Goal: Task Accomplishment & Management: Contribute content

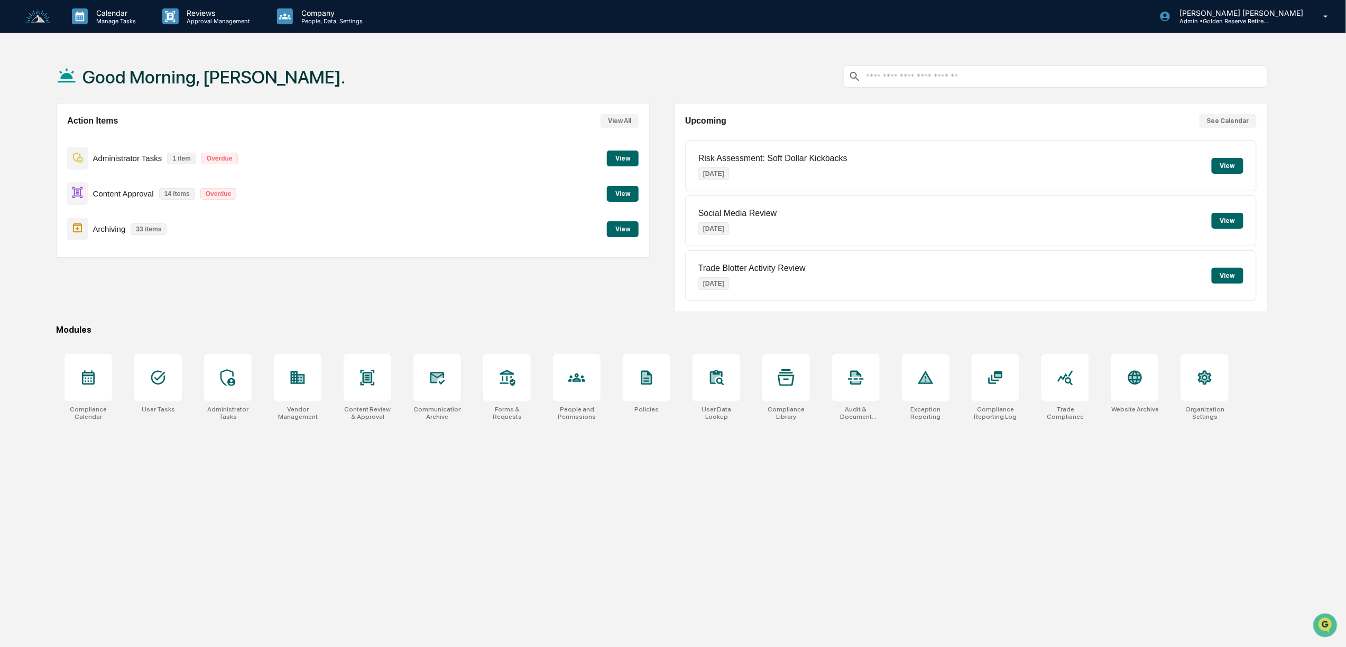
click at [626, 193] on button "View" at bounding box center [623, 194] width 32 height 16
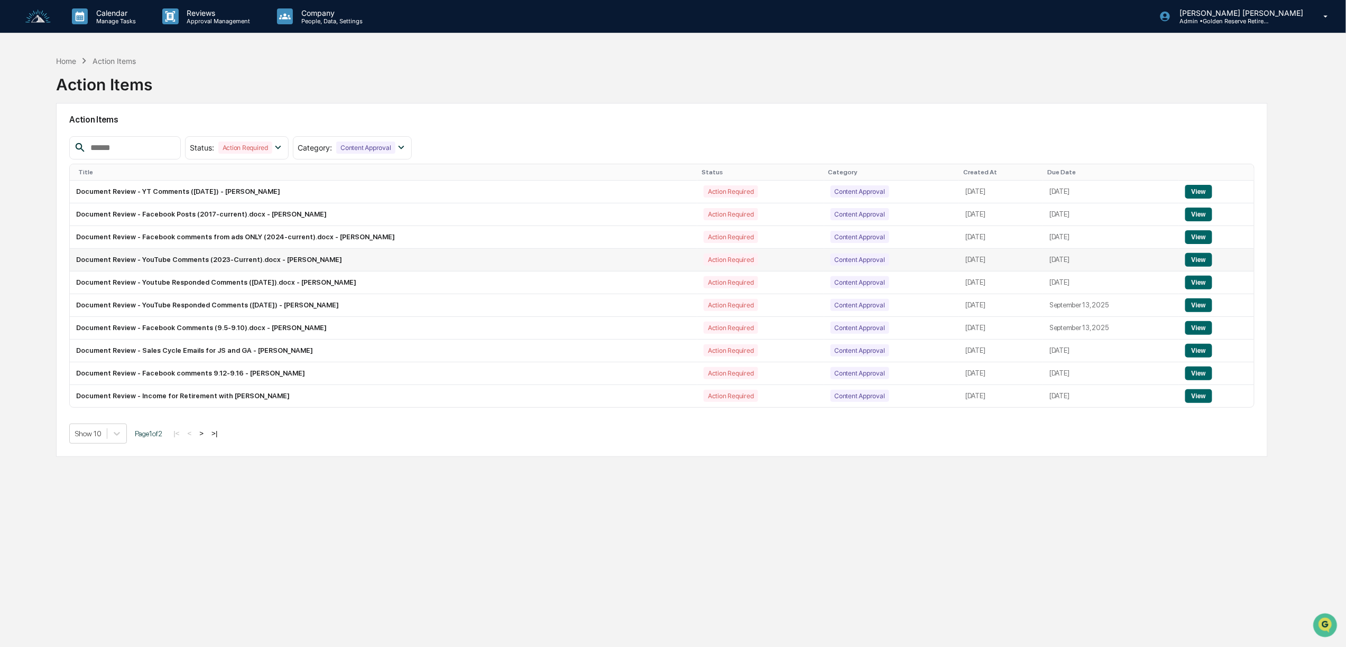
click at [1190, 265] on button "View" at bounding box center [1198, 260] width 27 height 14
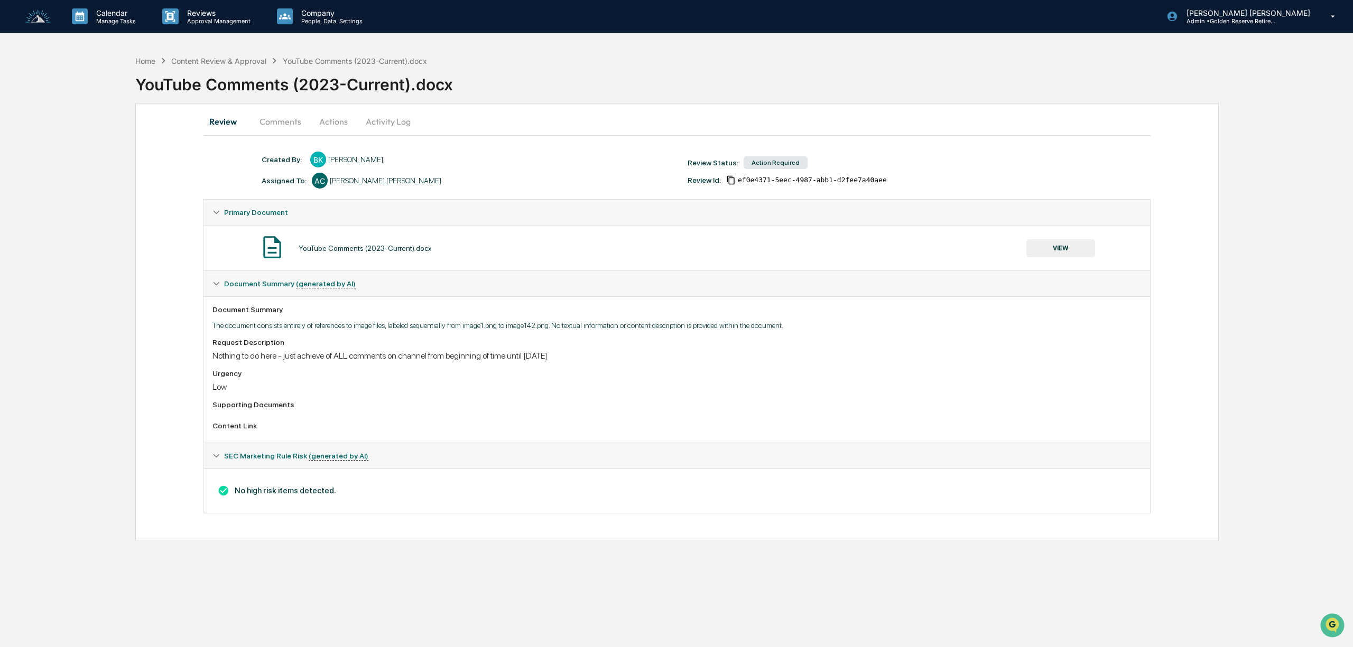
click at [334, 121] on button "Actions" at bounding box center [334, 121] width 48 height 25
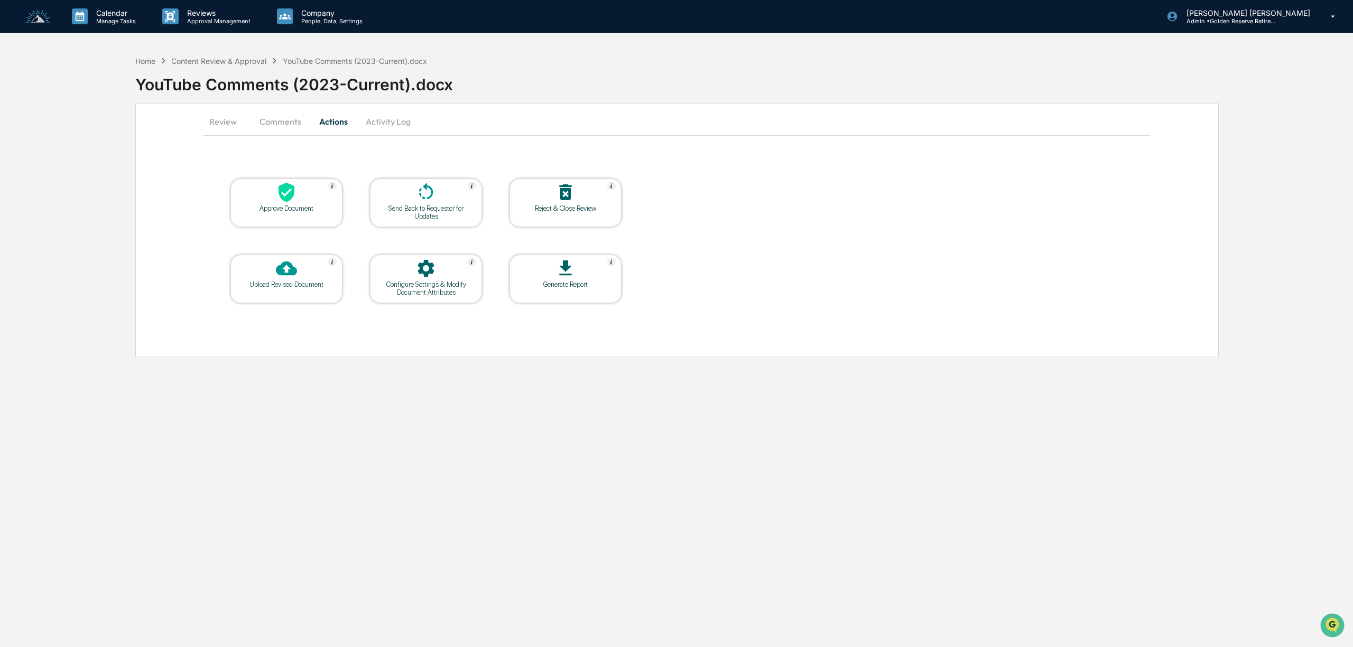
click at [381, 127] on button "Activity Log" at bounding box center [388, 121] width 62 height 25
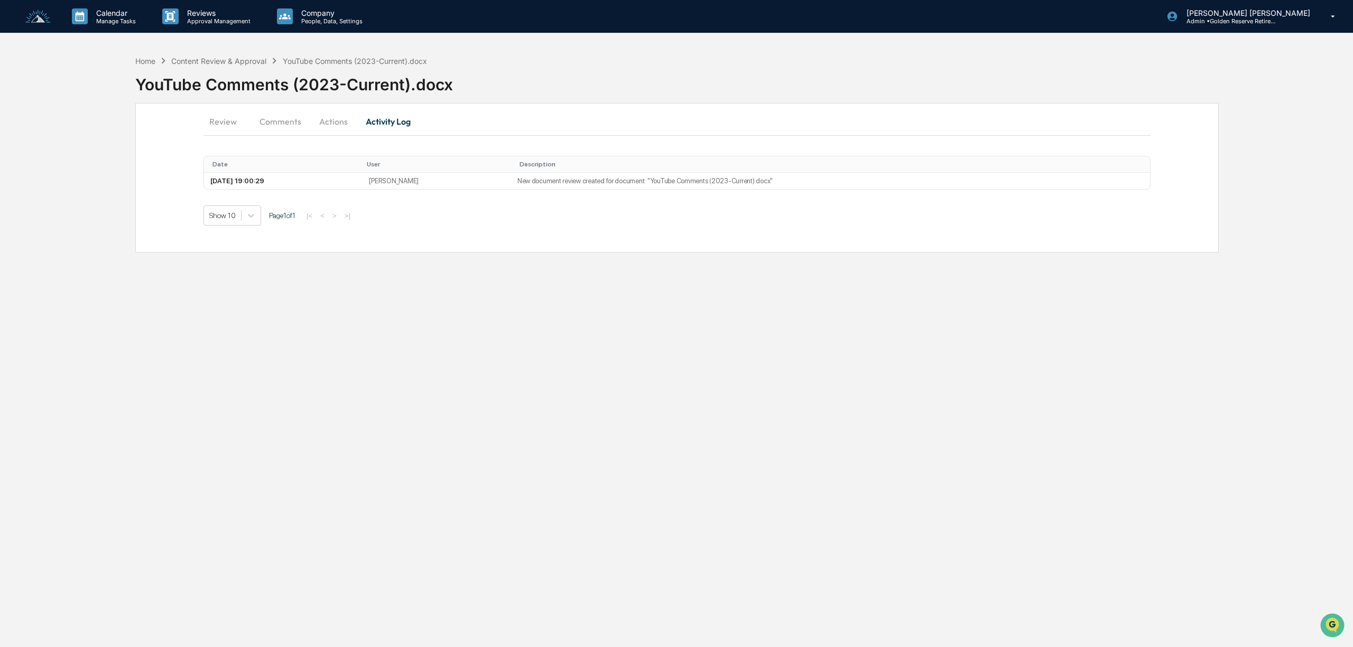
click at [294, 122] on button "Comments" at bounding box center [280, 121] width 59 height 25
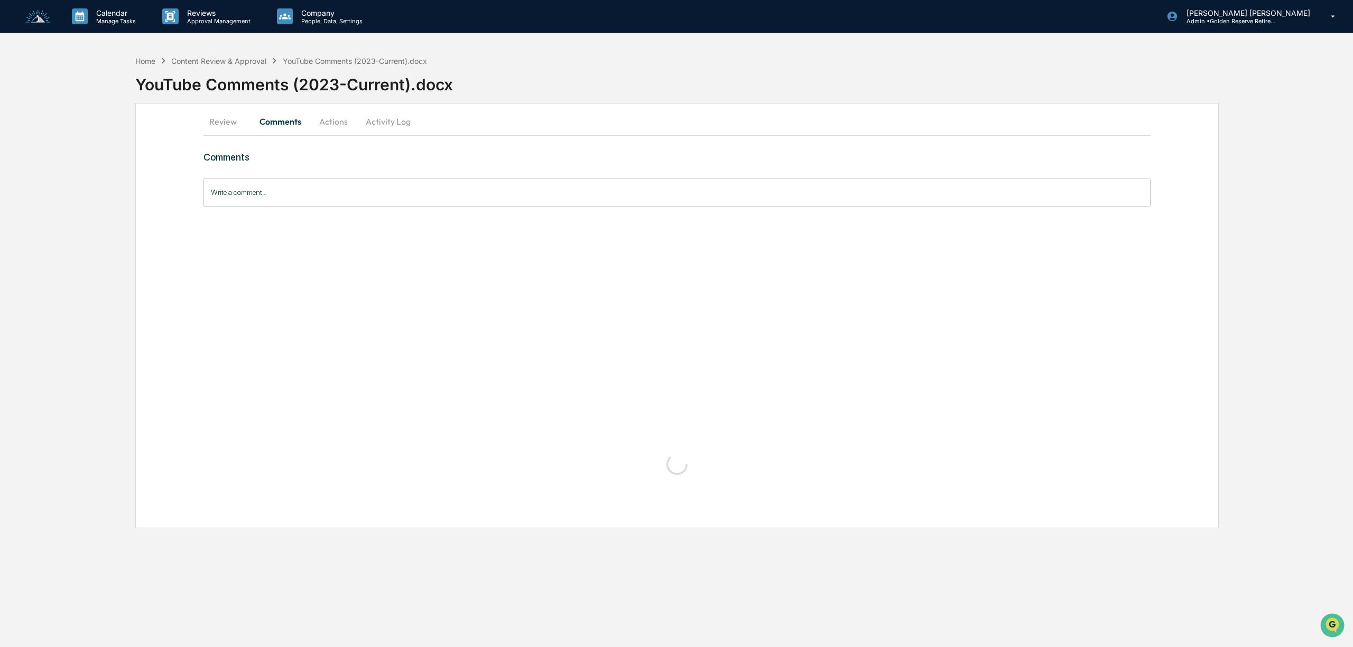
click at [216, 125] on button "Review" at bounding box center [227, 121] width 48 height 25
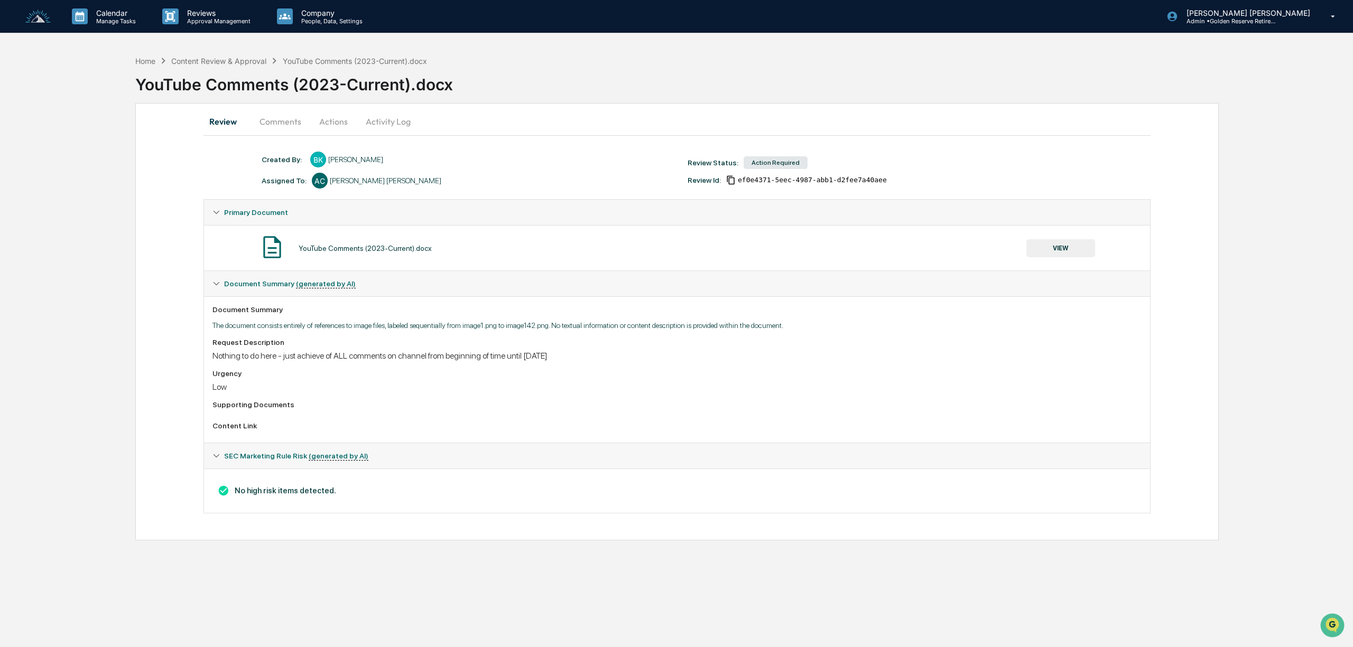
click at [1049, 243] on button "VIEW" at bounding box center [1060, 248] width 69 height 18
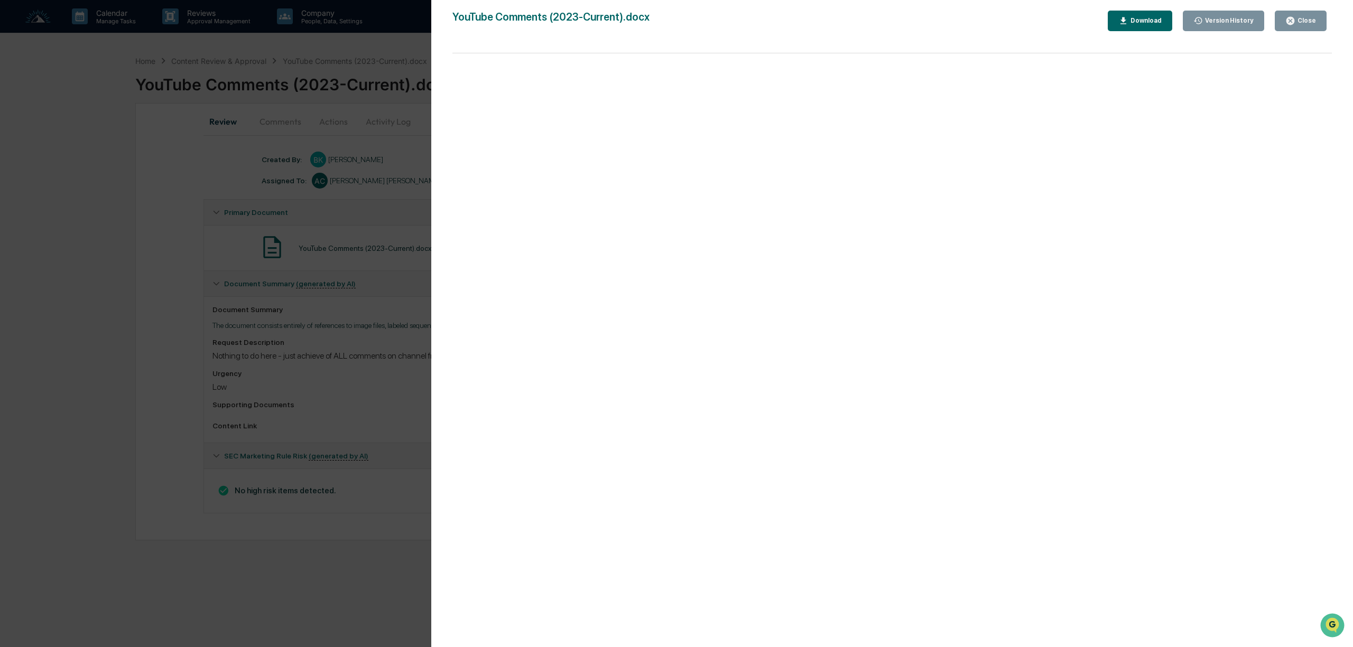
click at [155, 165] on div "Version History 09/05/2025, 07:00 PM Bree Keeler YouTube Comments (2023-Current…" at bounding box center [676, 323] width 1353 height 647
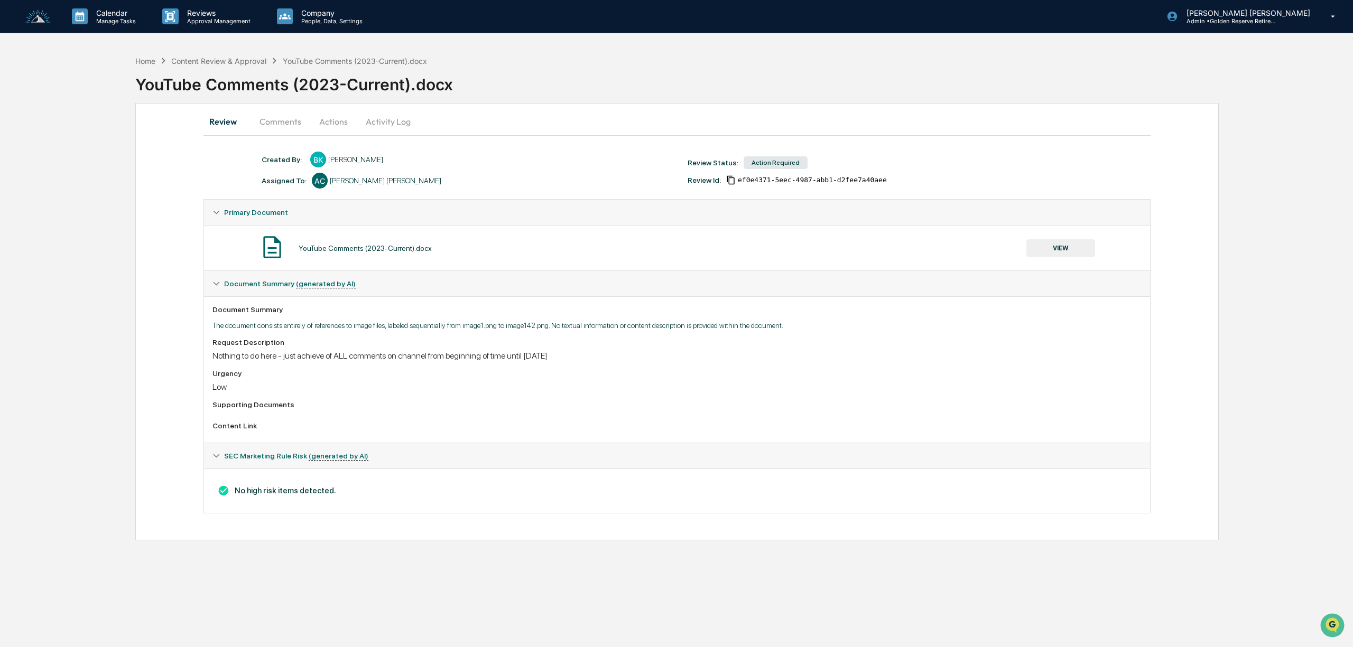
click at [286, 119] on button "Comments" at bounding box center [280, 121] width 59 height 25
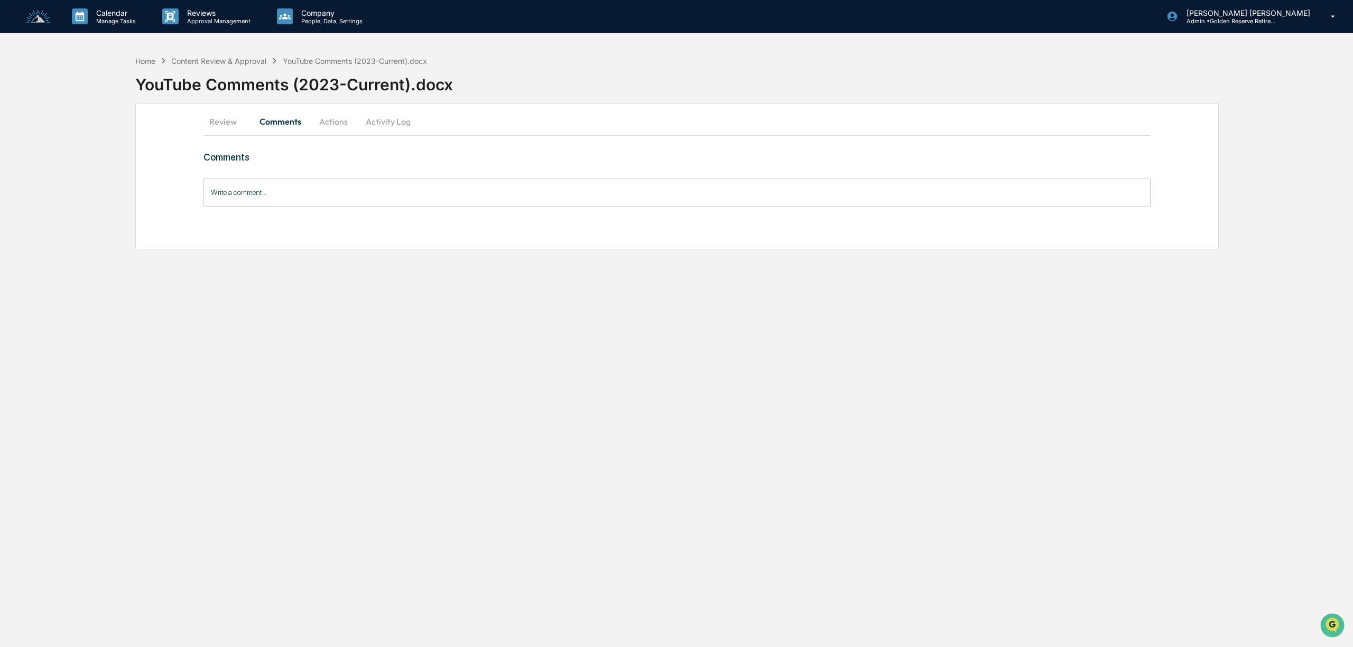
click at [222, 119] on button "Review" at bounding box center [227, 121] width 48 height 25
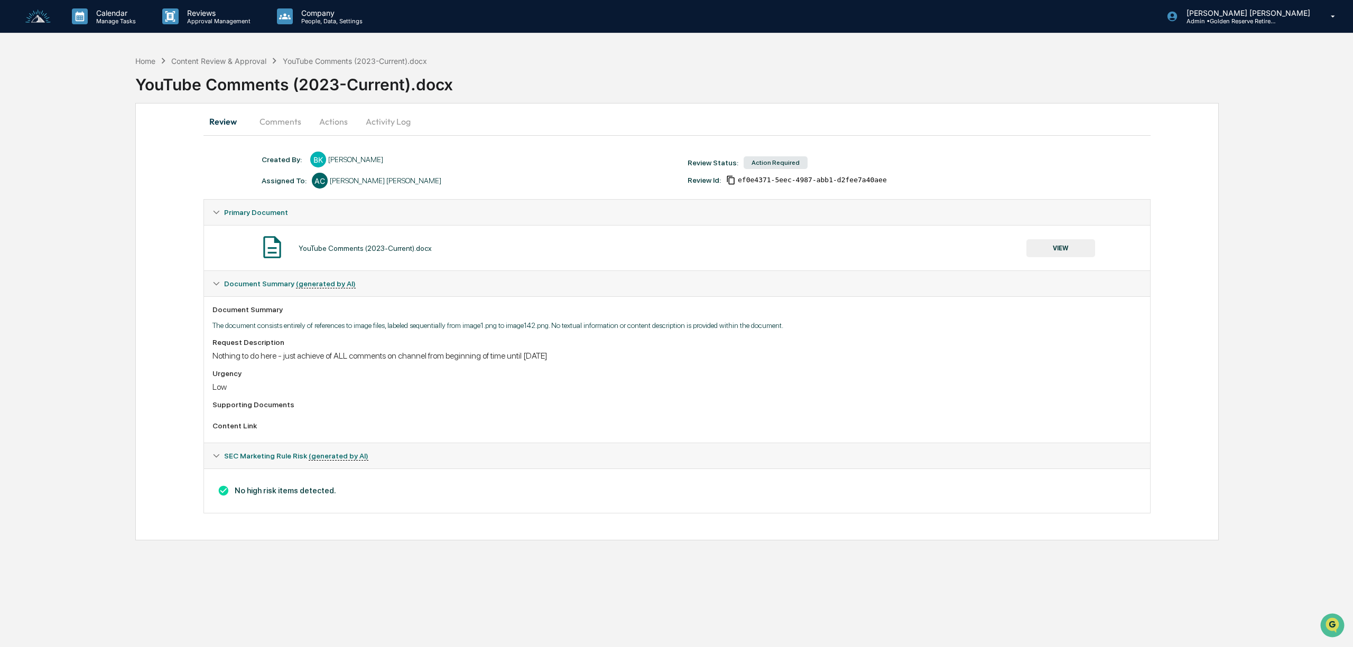
drag, startPoint x: 223, startPoint y: 72, endPoint x: 227, endPoint y: 66, distance: 7.9
click at [223, 72] on div "YouTube Comments (2023-Current).docx" at bounding box center [744, 80] width 1218 height 27
click at [231, 62] on div "Content Review & Approval" at bounding box center [218, 61] width 95 height 9
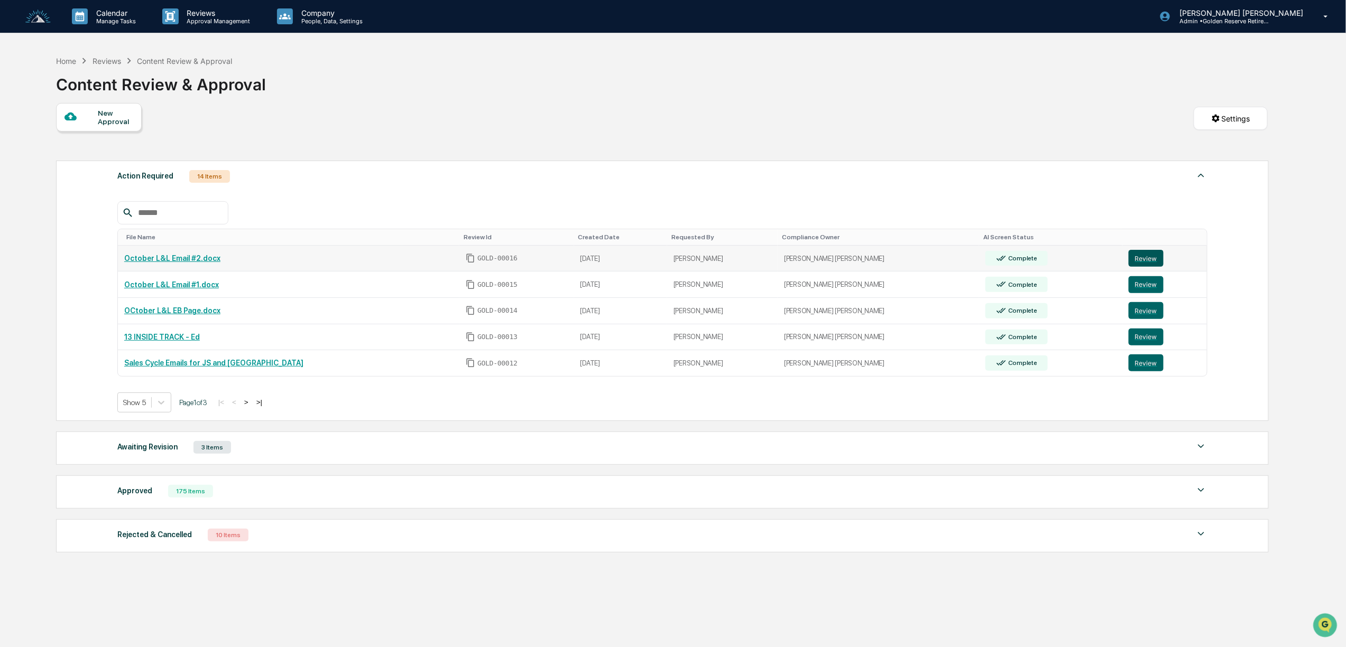
click at [1134, 258] on button "Review" at bounding box center [1145, 258] width 35 height 17
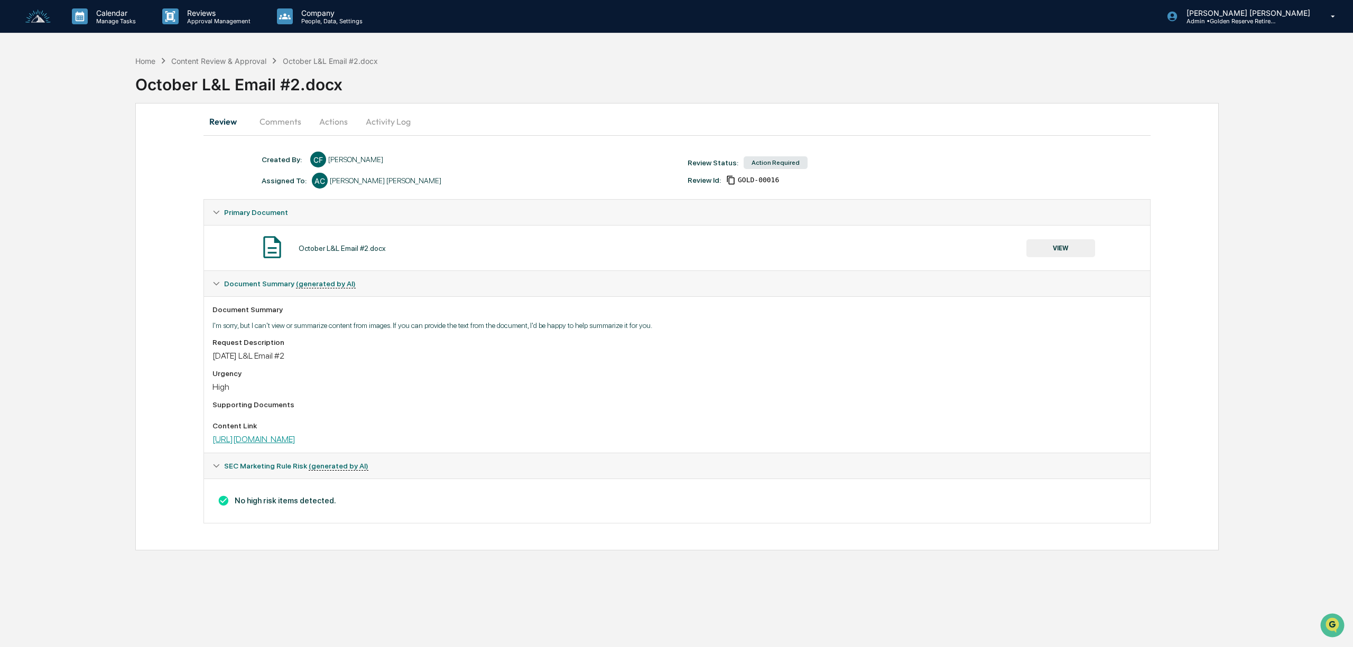
click at [295, 444] on link "https://app.hubspot.com/email/8631507/edit/196136476209/preview" at bounding box center [253, 439] width 83 height 10
click at [1070, 252] on button "VIEW" at bounding box center [1060, 248] width 69 height 18
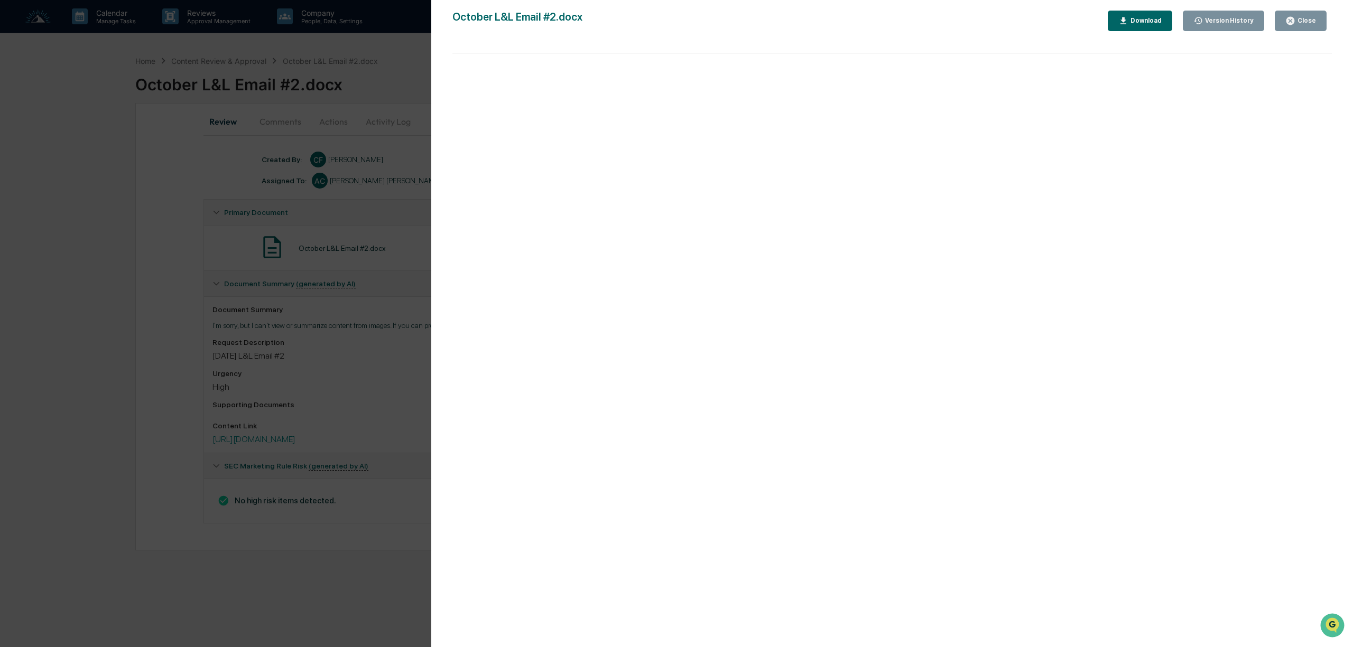
click at [1303, 24] on div "Close" at bounding box center [1300, 21] width 31 height 10
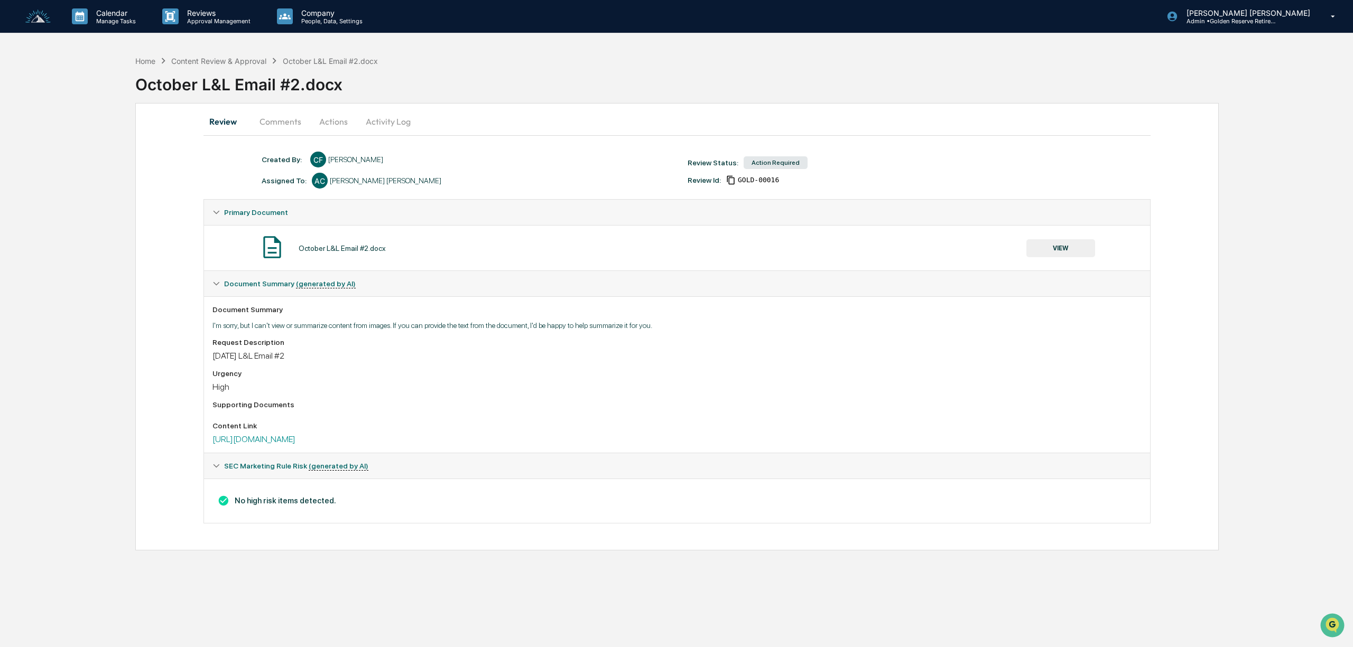
click at [339, 124] on button "Actions" at bounding box center [334, 121] width 48 height 25
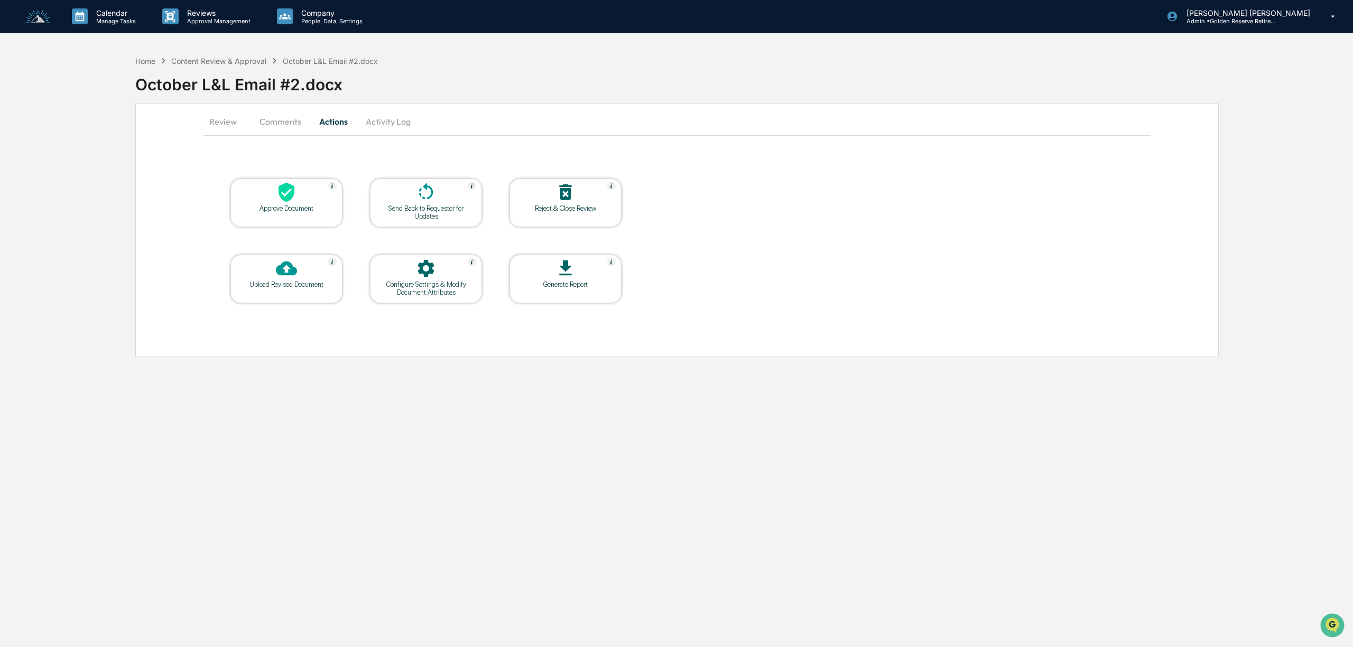
click at [294, 208] on div "Approve Document" at bounding box center [286, 209] width 95 height 8
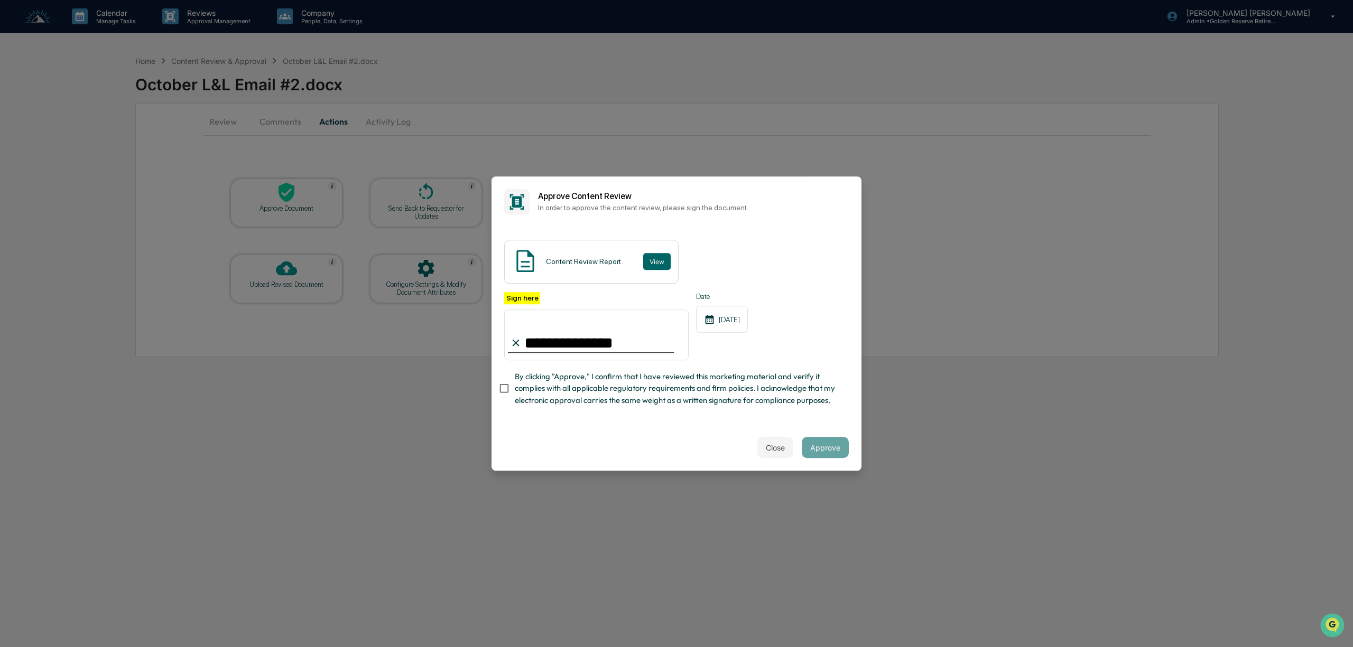
type input "**********"
click at [832, 453] on button "Approve" at bounding box center [825, 447] width 47 height 21
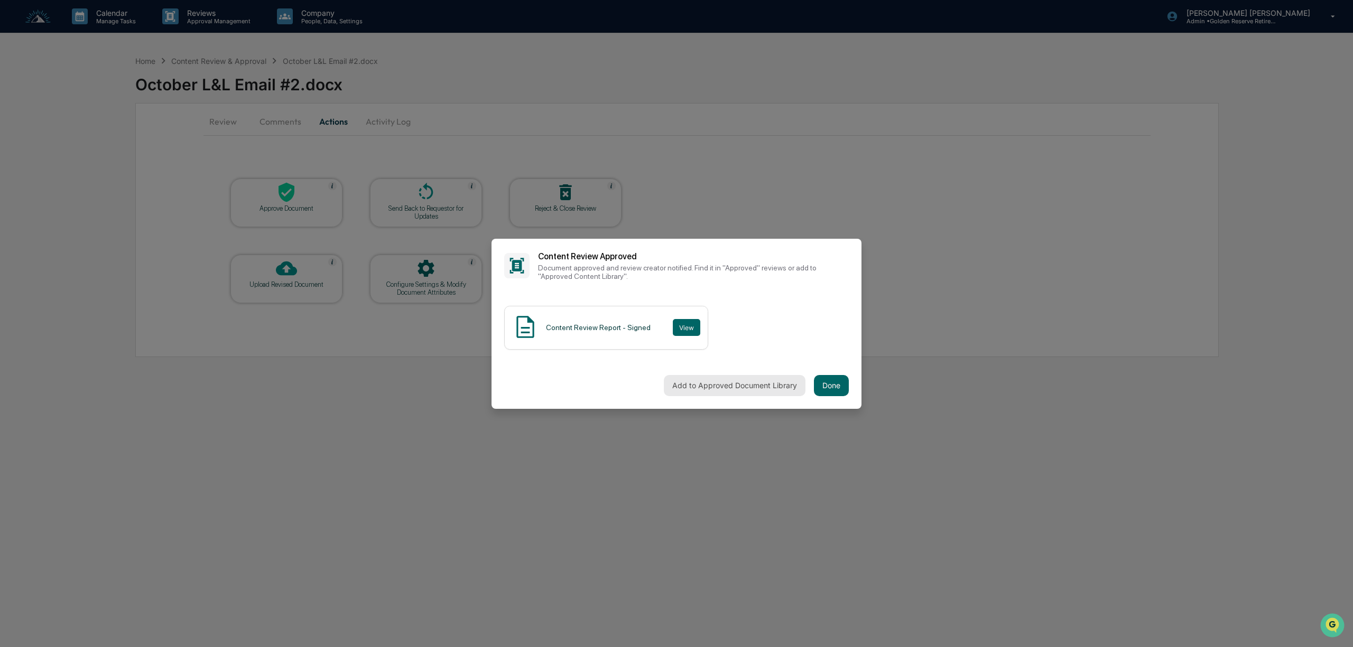
click at [727, 388] on button "Add to Approved Document Library" at bounding box center [735, 385] width 142 height 21
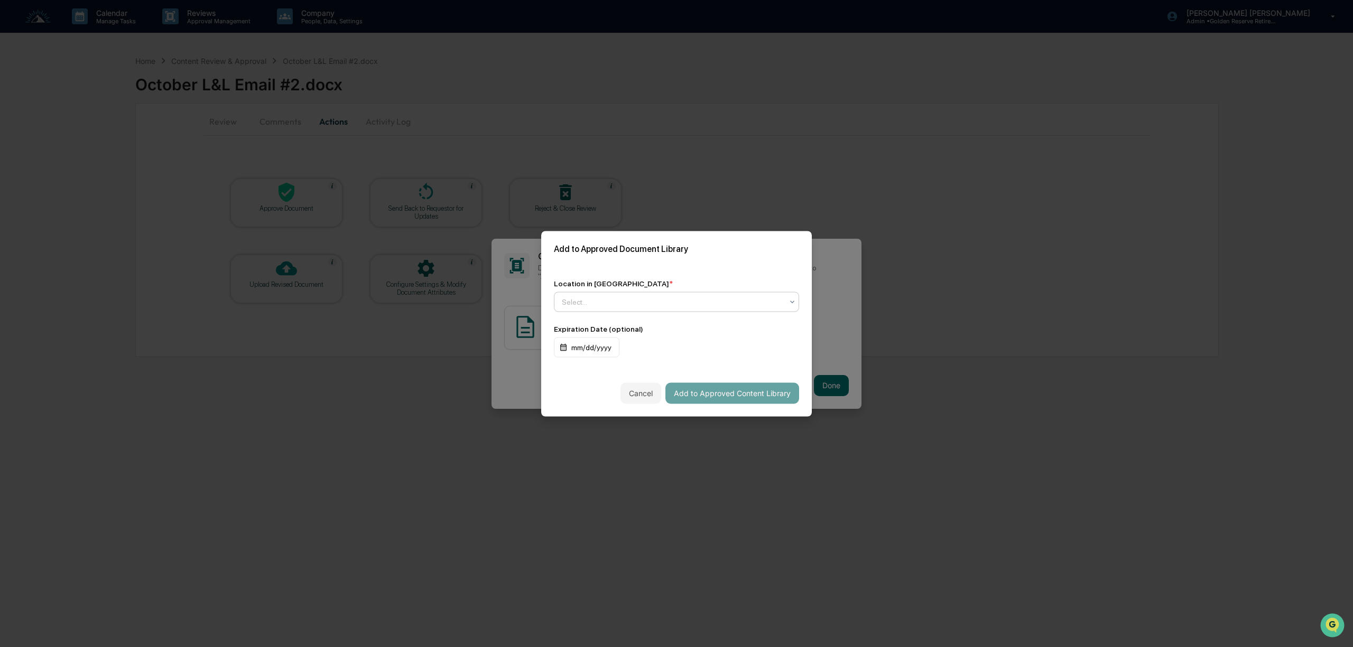
click at [632, 304] on div at bounding box center [672, 302] width 221 height 11
click at [638, 347] on div "↳ Marketing Compliance Logs" at bounding box center [676, 347] width 244 height 21
click at [597, 349] on div "mm/dd/yyyy" at bounding box center [587, 347] width 66 height 20
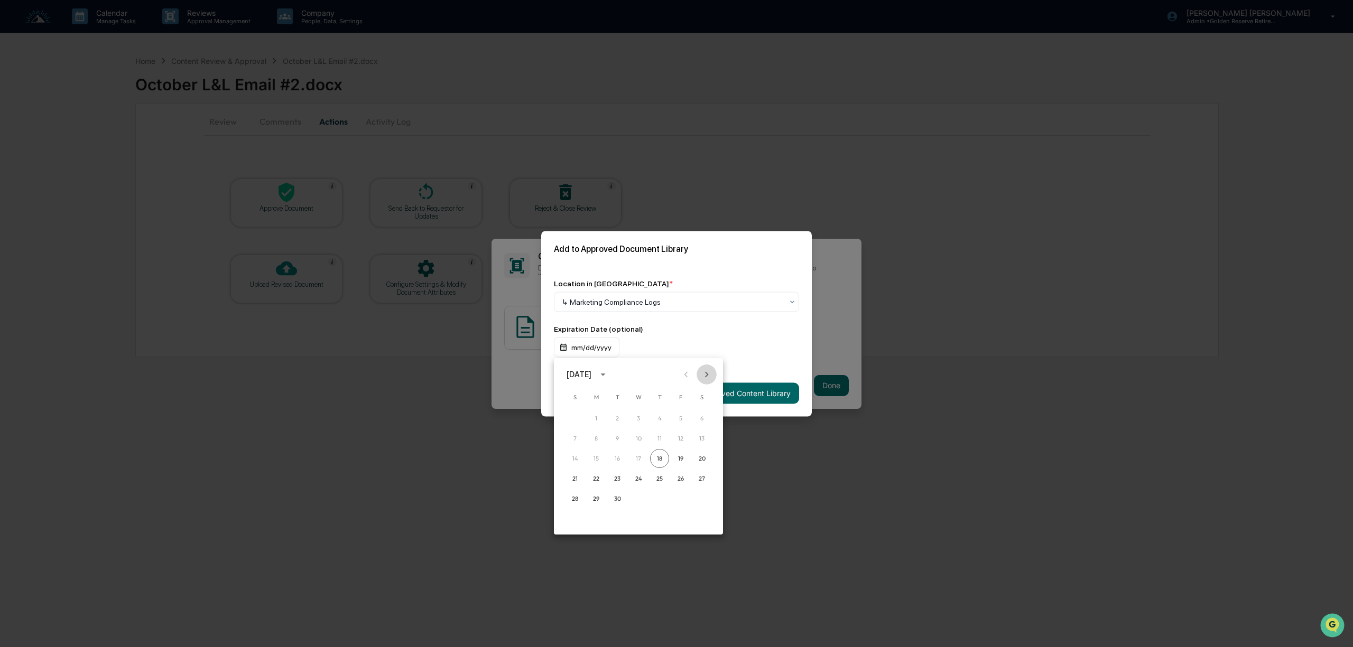
click at [707, 375] on icon "Next month" at bounding box center [707, 375] width 12 height 12
click at [703, 379] on icon "Next month" at bounding box center [707, 375] width 12 height 12
click at [588, 335] on div at bounding box center [676, 323] width 1353 height 647
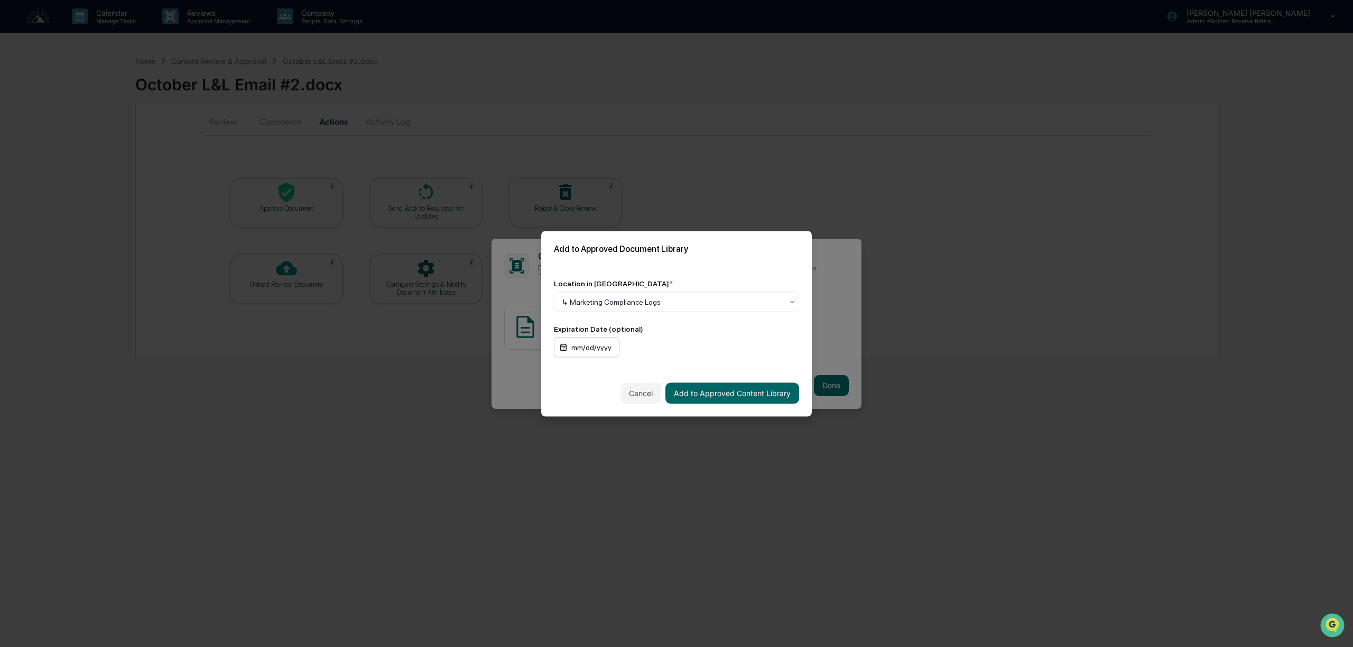
click at [599, 349] on div "mm/dd/yyyy" at bounding box center [587, 347] width 66 height 20
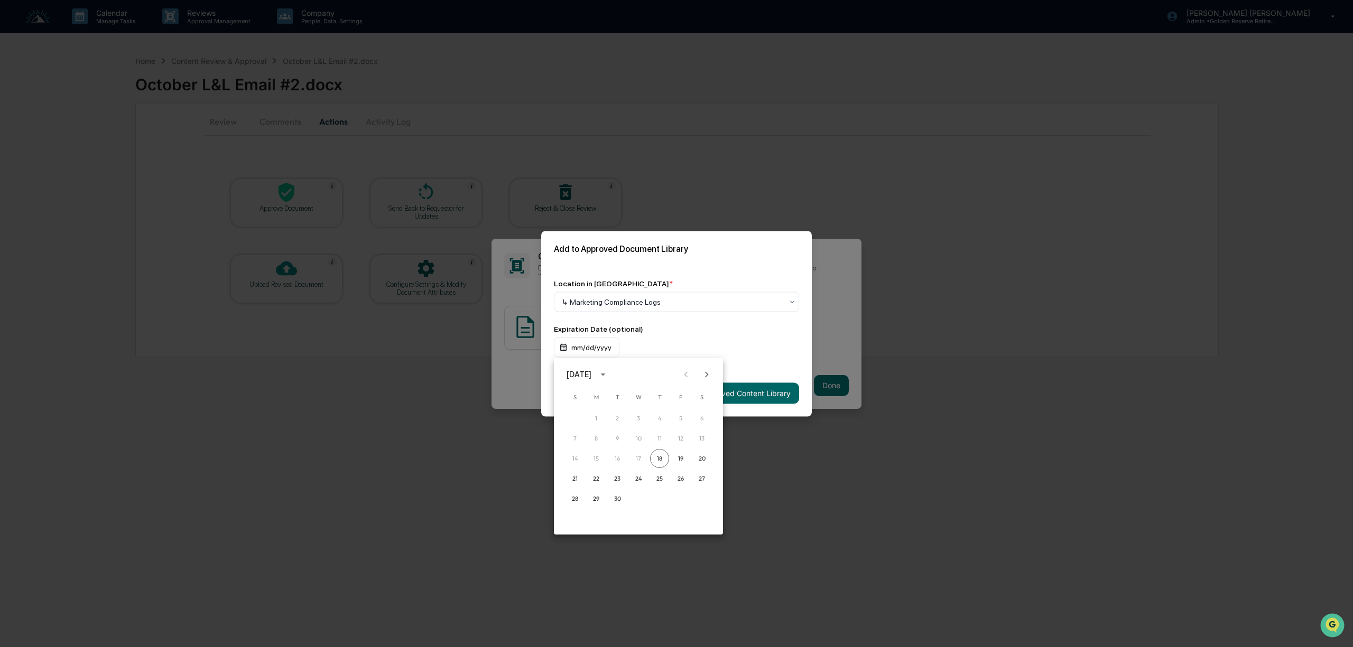
click at [591, 376] on div "[DATE]" at bounding box center [579, 375] width 25 height 12
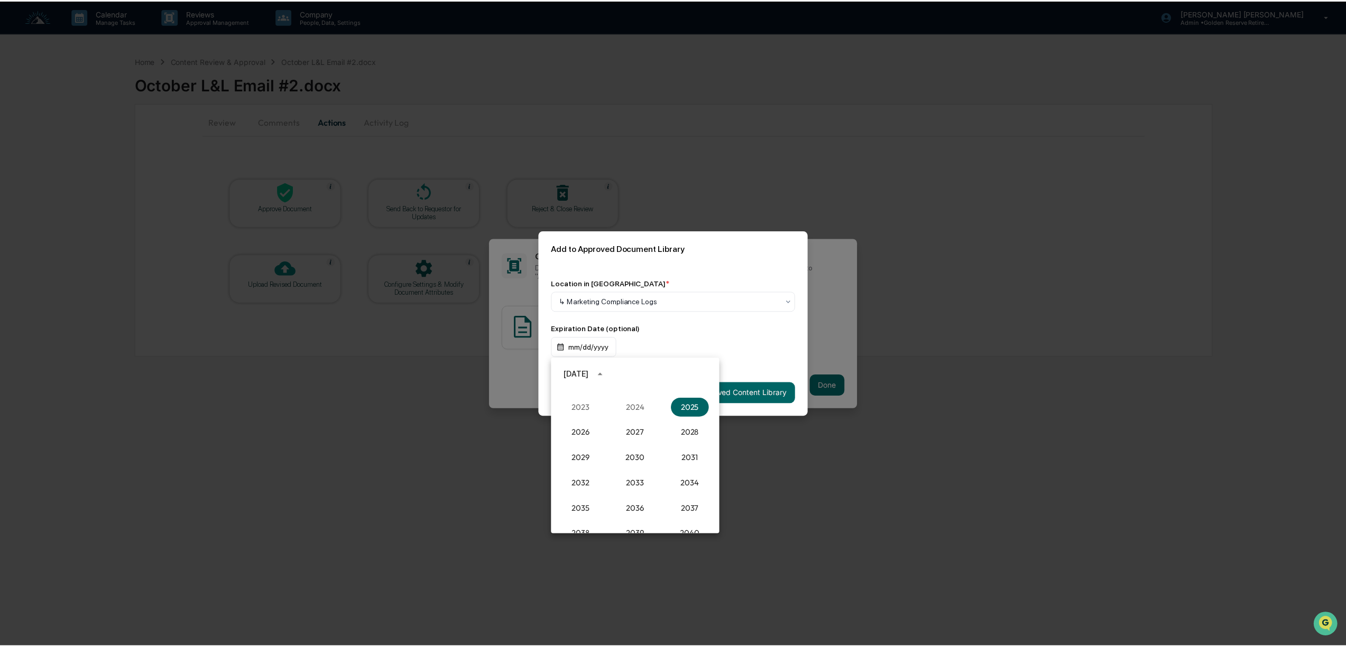
scroll to position [1119, 0]
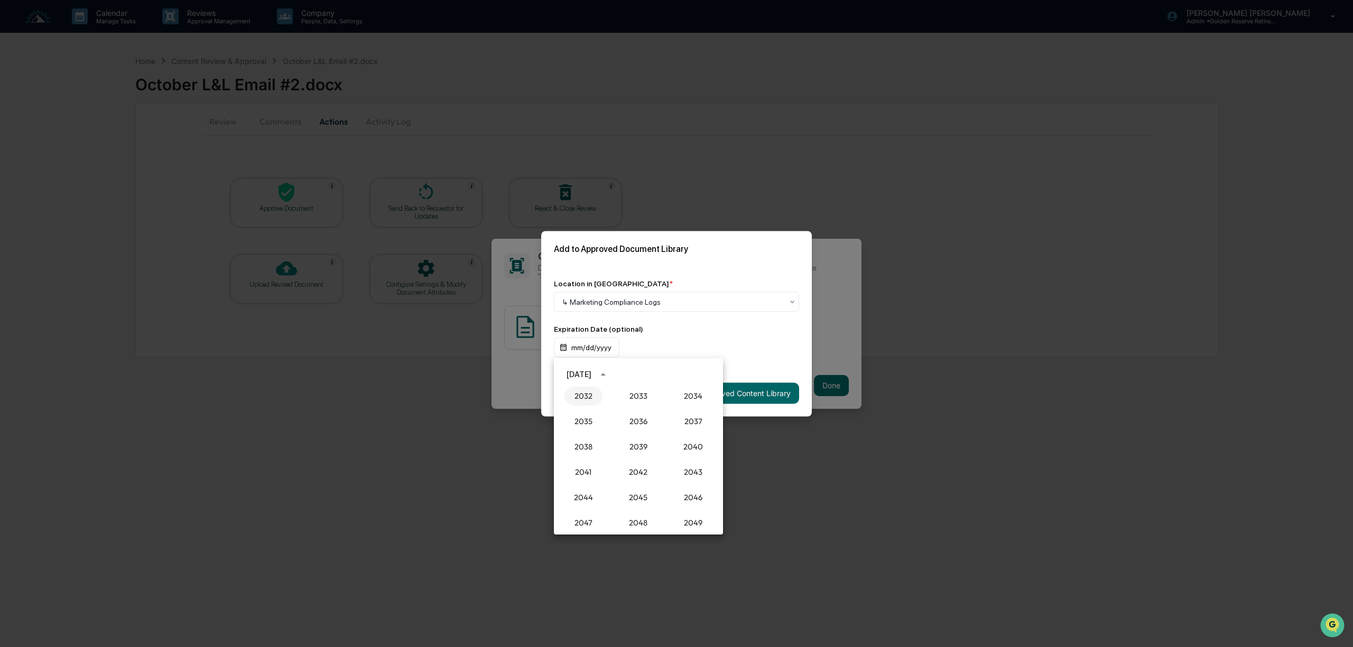
click at [586, 398] on button "2032" at bounding box center [583, 396] width 38 height 19
click at [701, 455] on button "Sep" at bounding box center [693, 455] width 38 height 19
click at [702, 460] on button "18" at bounding box center [701, 458] width 19 height 19
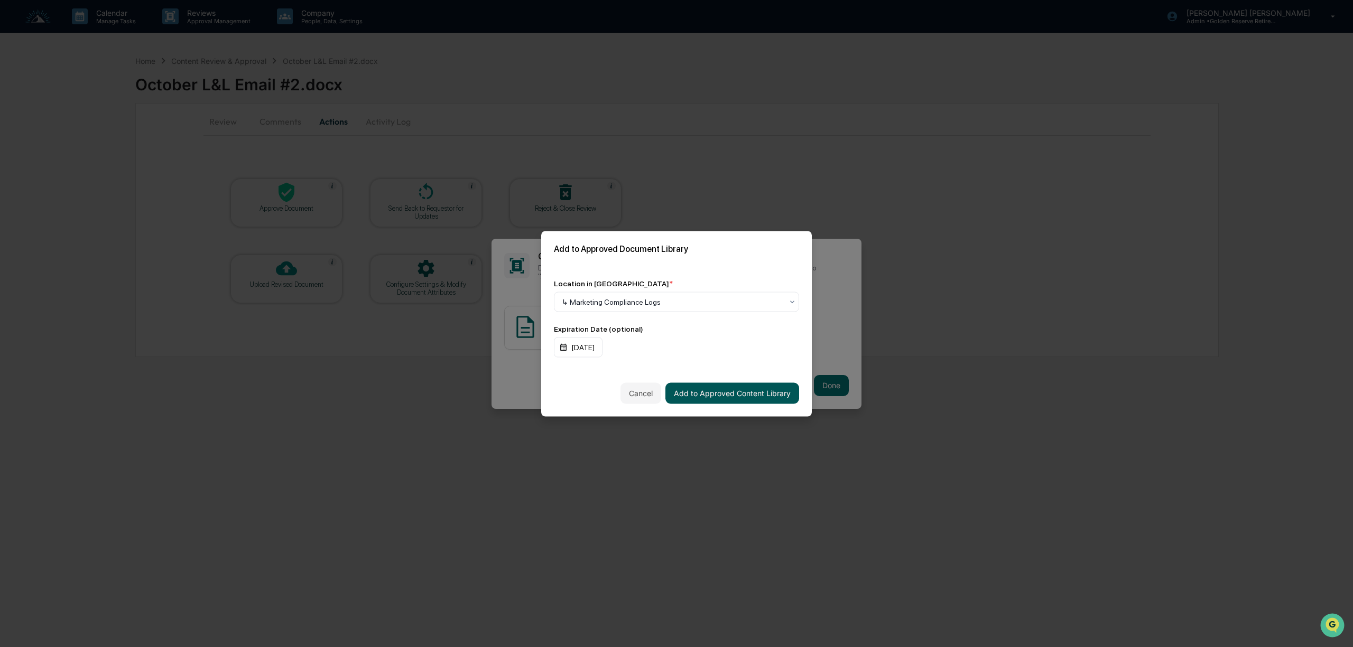
click at [725, 392] on button "Add to Approved Content Library" at bounding box center [732, 393] width 134 height 21
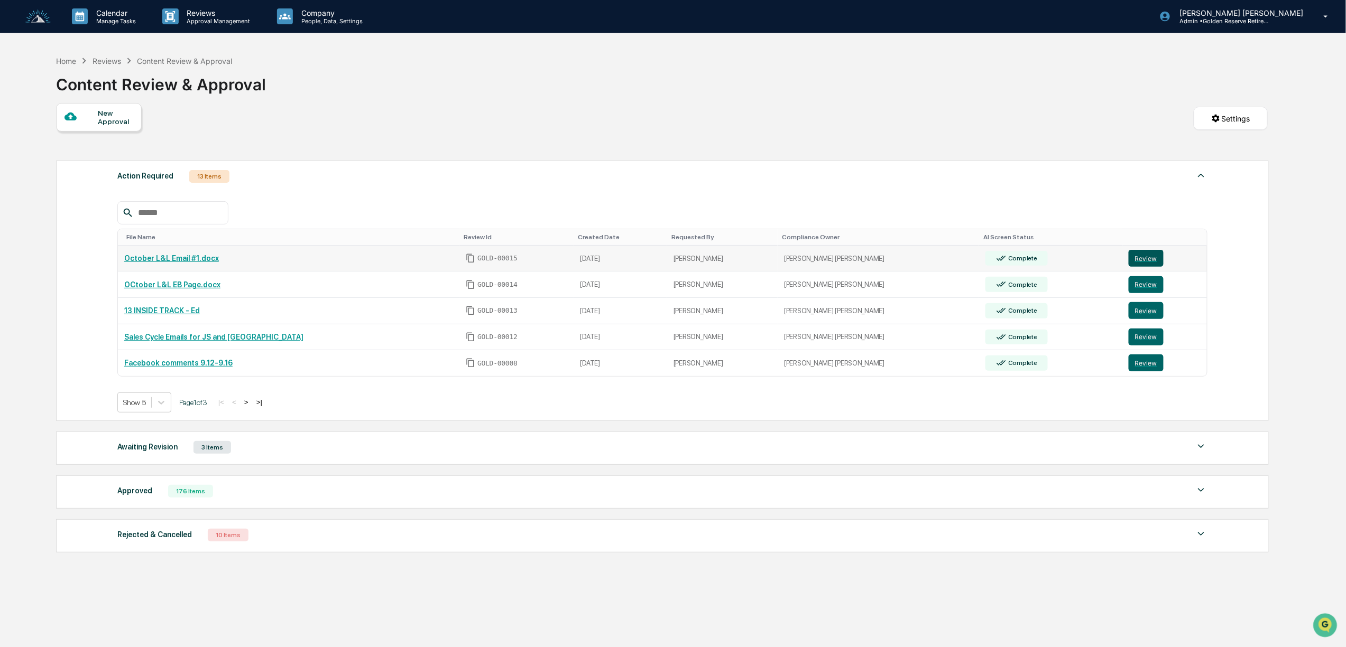
click at [1128, 260] on button "Review" at bounding box center [1145, 258] width 35 height 17
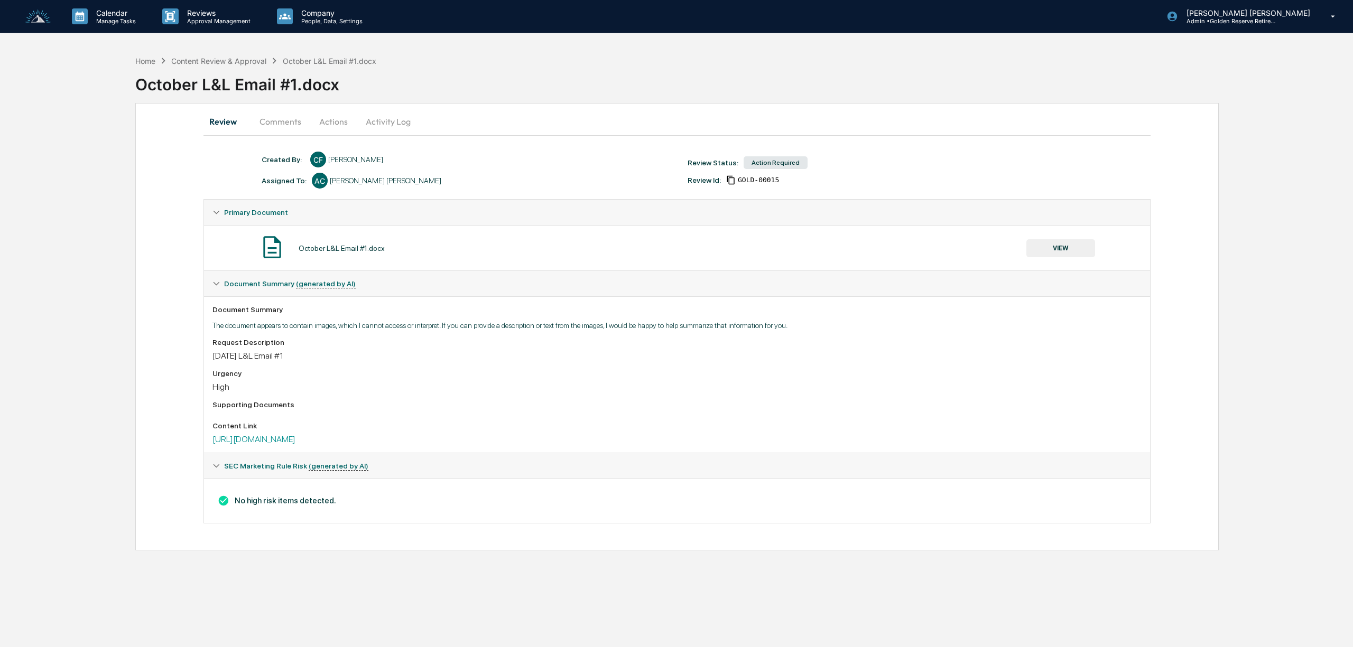
click at [1043, 255] on button "VIEW" at bounding box center [1060, 248] width 69 height 18
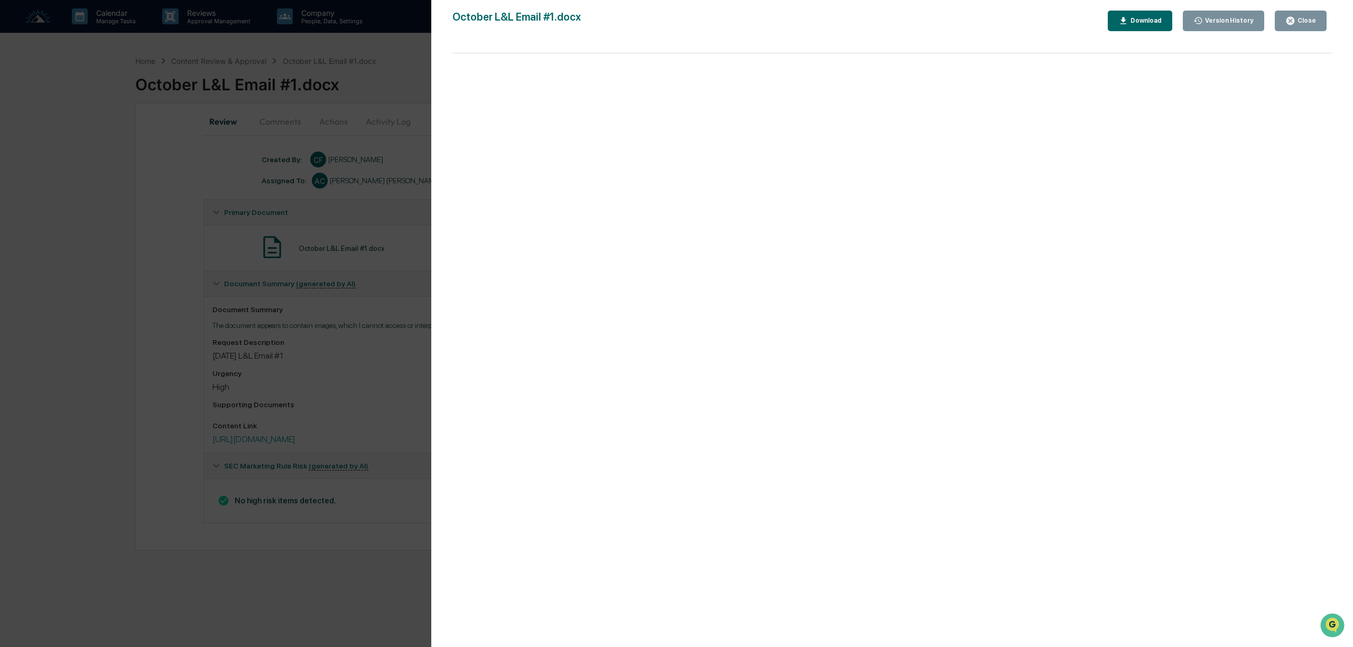
click at [1304, 11] on button "Close" at bounding box center [1301, 21] width 52 height 21
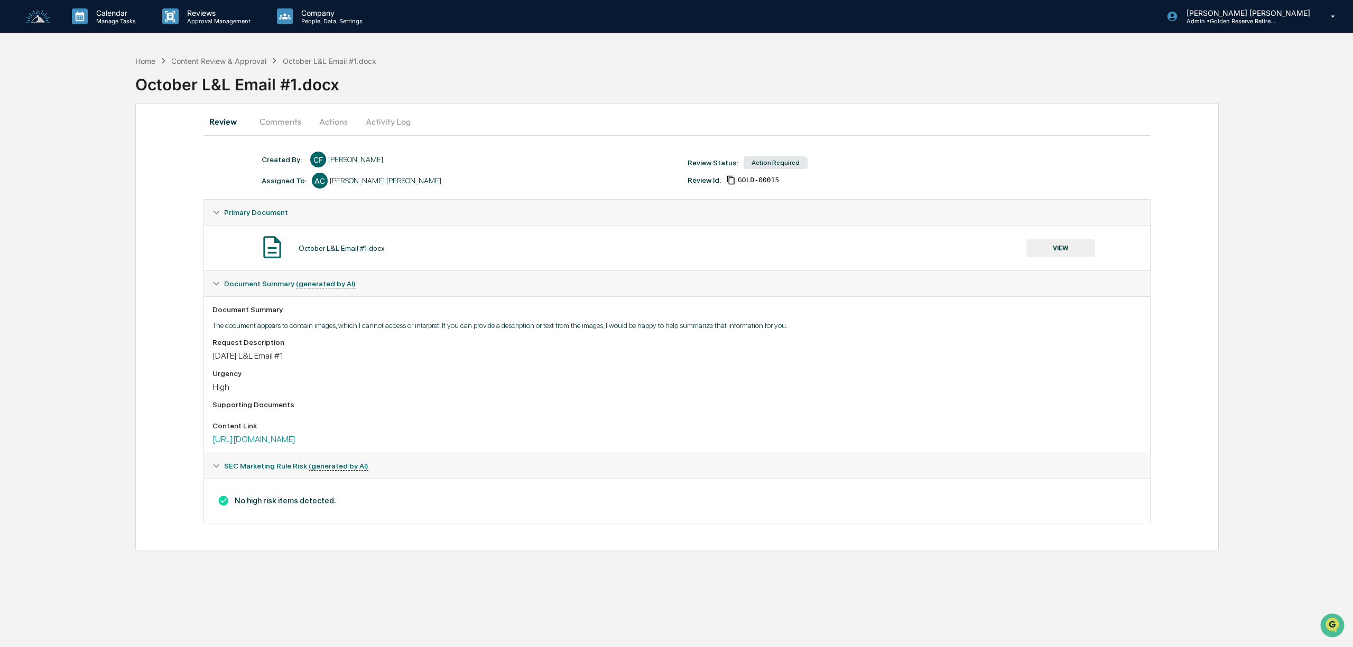
click at [324, 123] on button "Actions" at bounding box center [334, 121] width 48 height 25
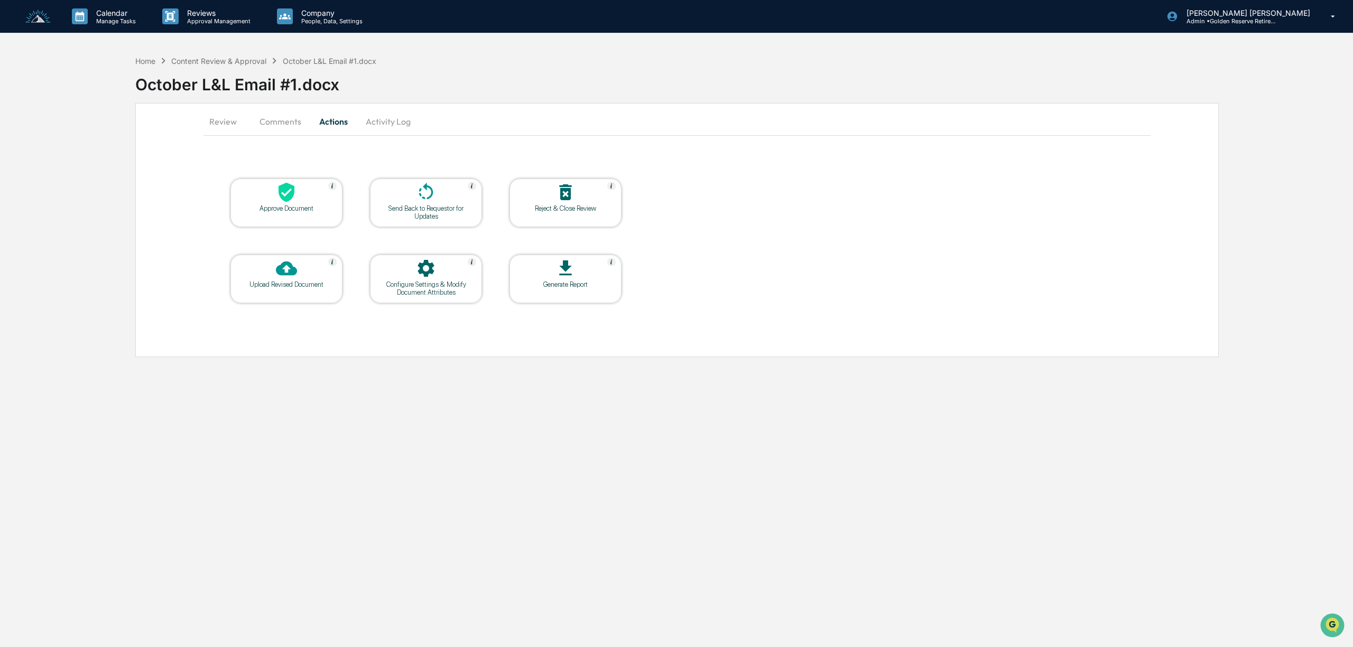
click at [288, 193] on icon at bounding box center [286, 192] width 21 height 21
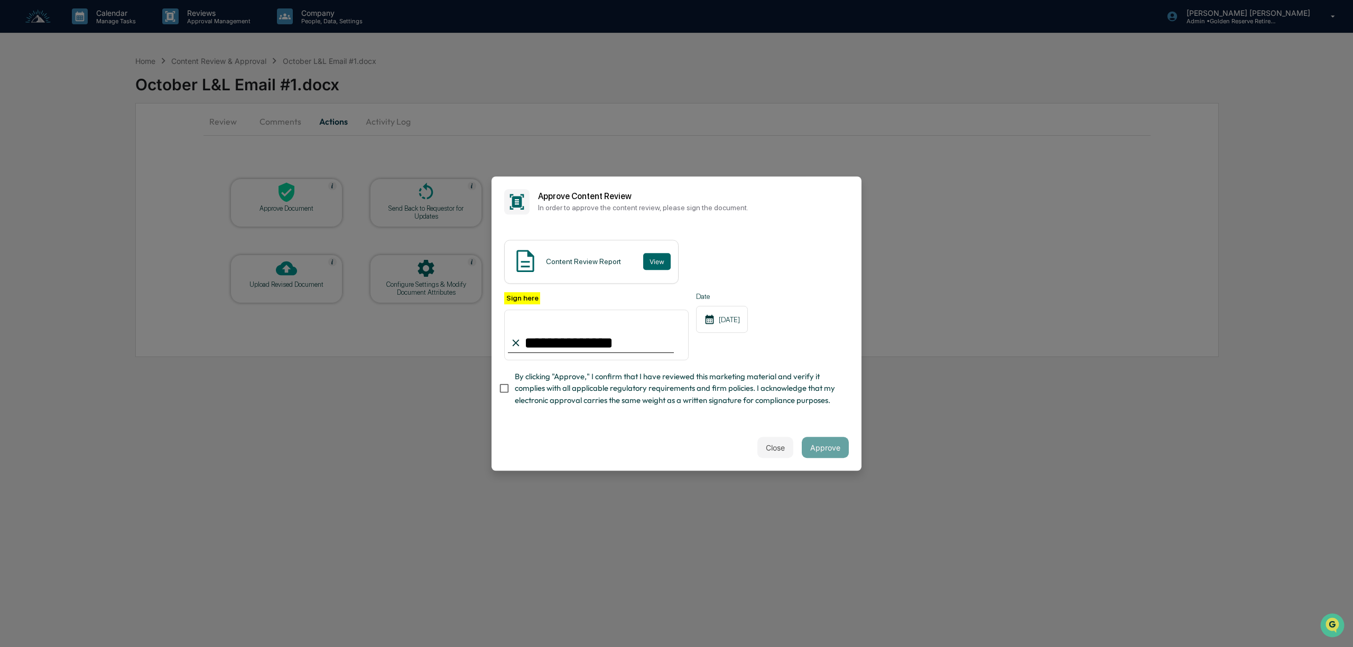
type input "**********"
click at [836, 449] on button "Approve" at bounding box center [825, 447] width 47 height 21
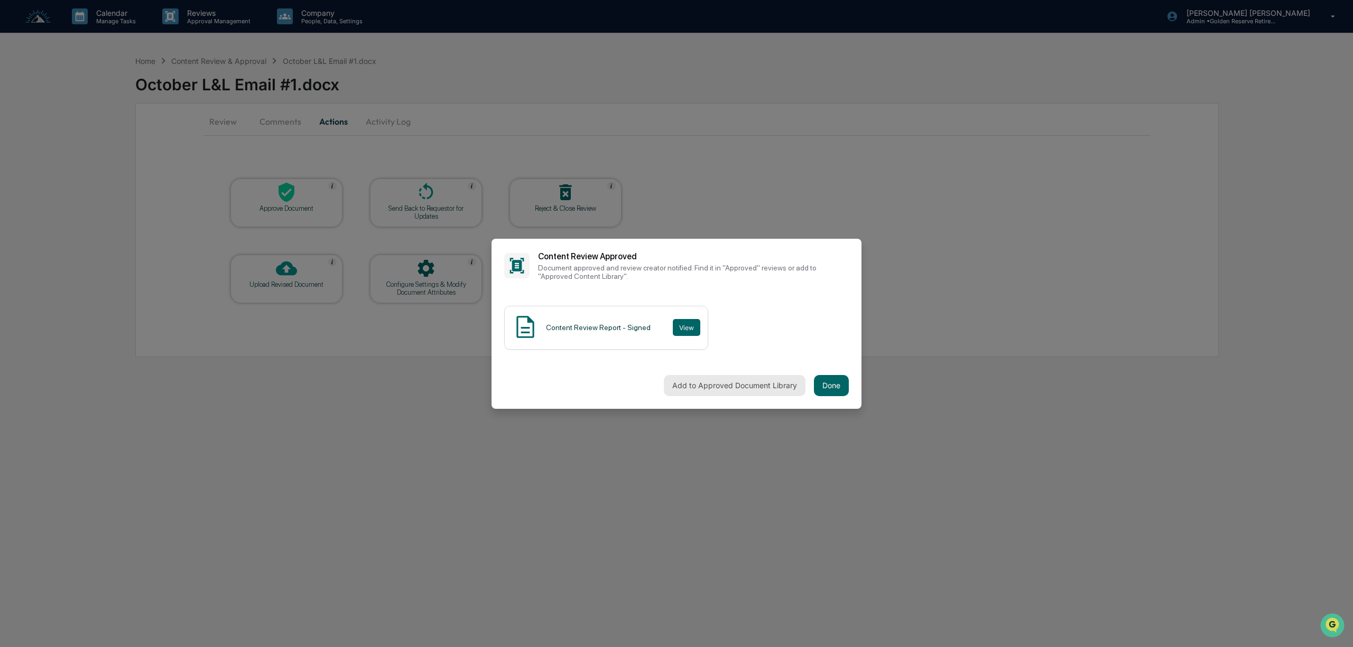
click at [732, 390] on button "Add to Approved Document Library" at bounding box center [735, 385] width 142 height 21
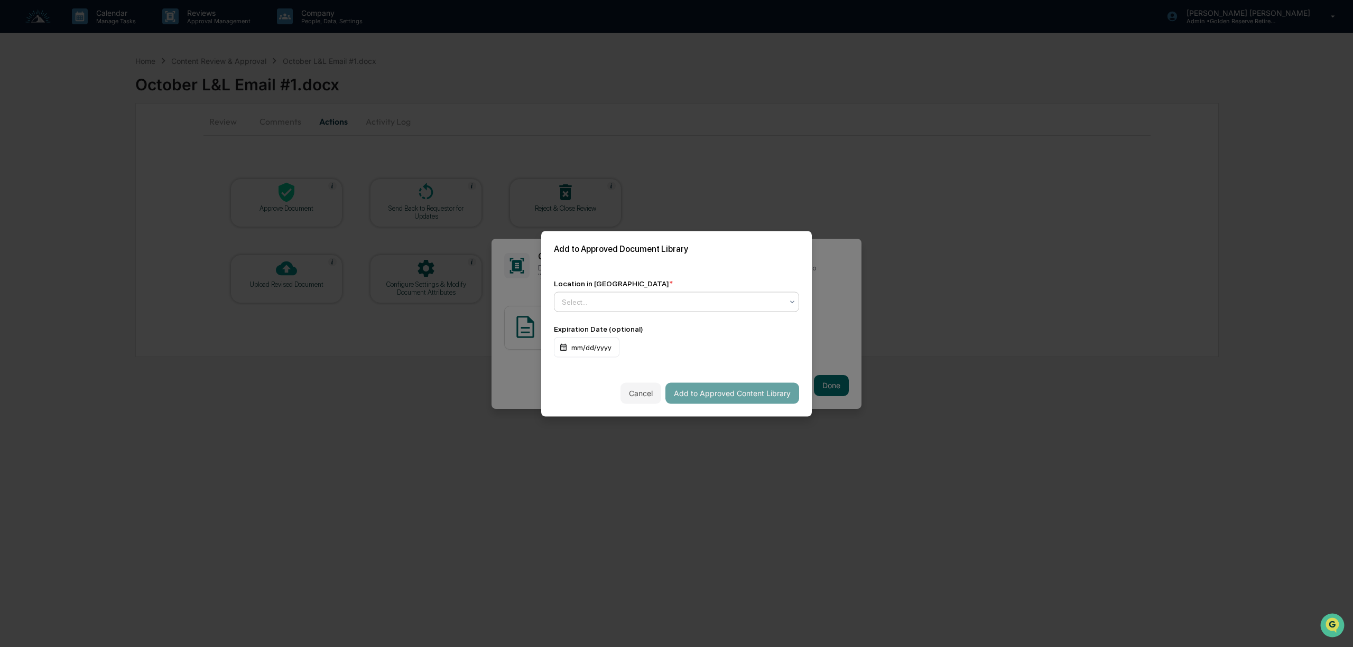
click at [635, 303] on div at bounding box center [672, 302] width 221 height 11
click at [627, 351] on div "↳ Marketing Compliance Logs" at bounding box center [676, 347] width 244 height 21
click at [606, 353] on div "mm/dd/yyyy" at bounding box center [587, 347] width 66 height 20
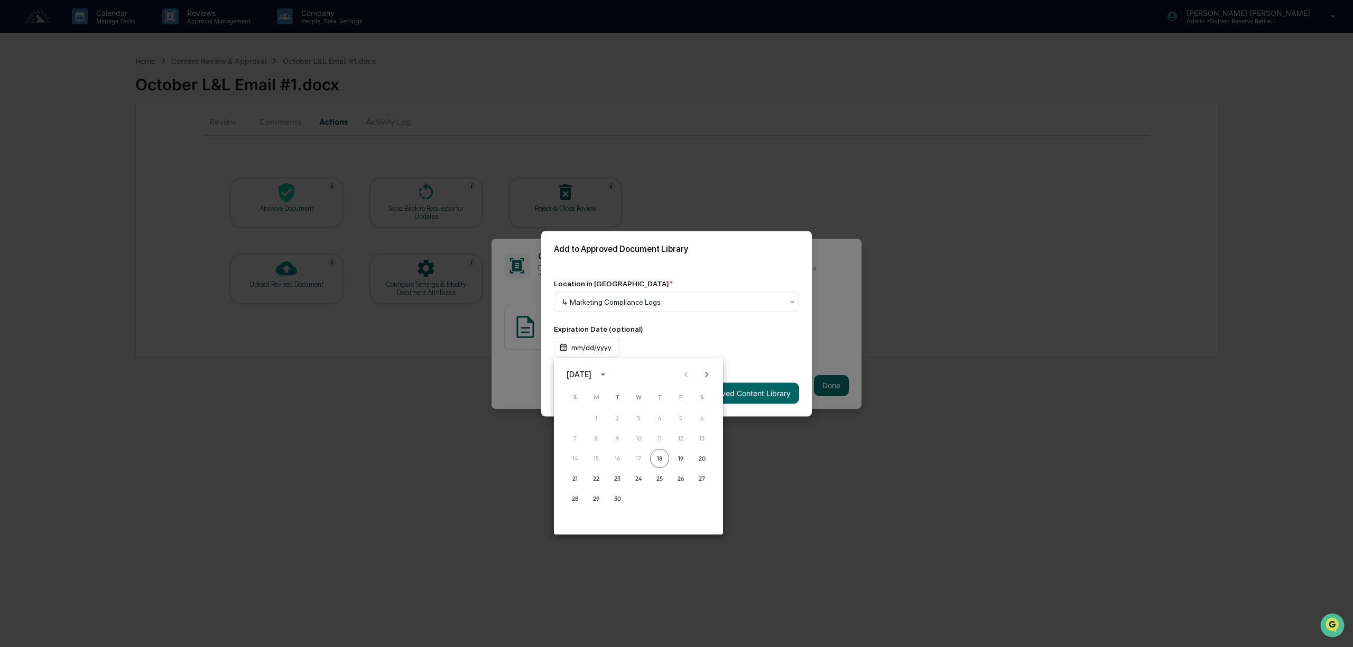
click at [609, 369] on icon "calendar view is open, switch to year view" at bounding box center [603, 375] width 12 height 12
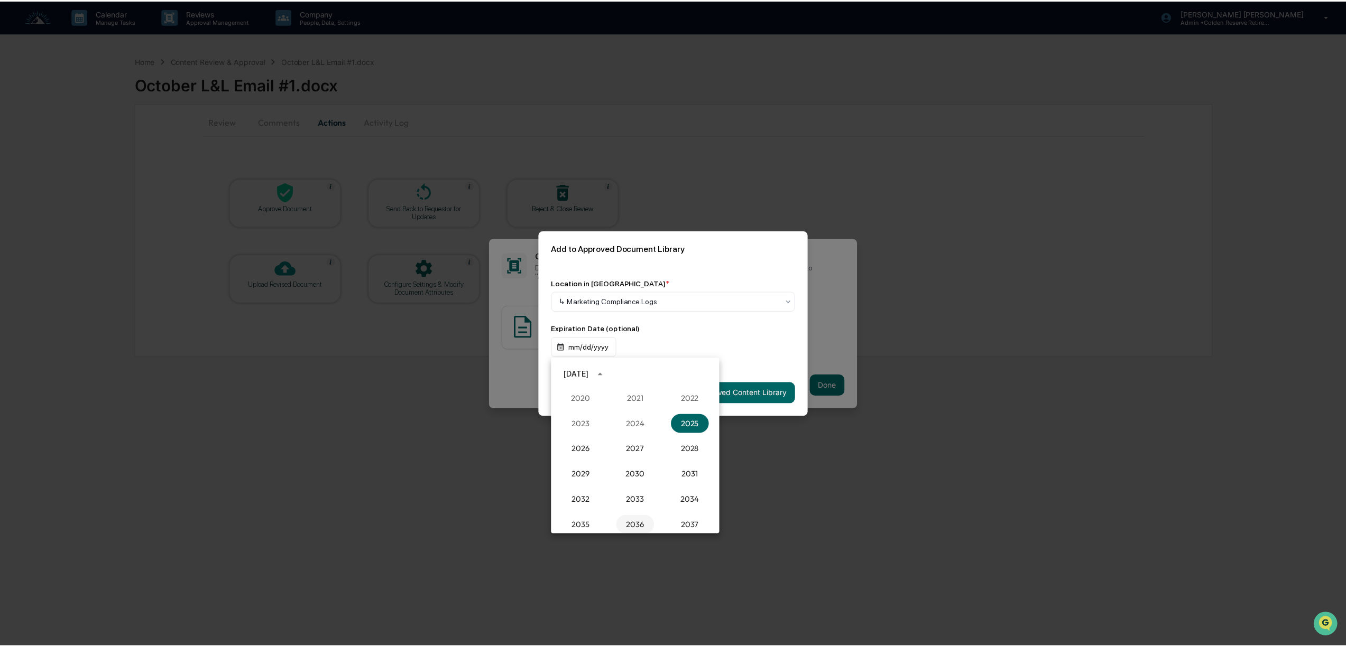
scroll to position [1049, 0]
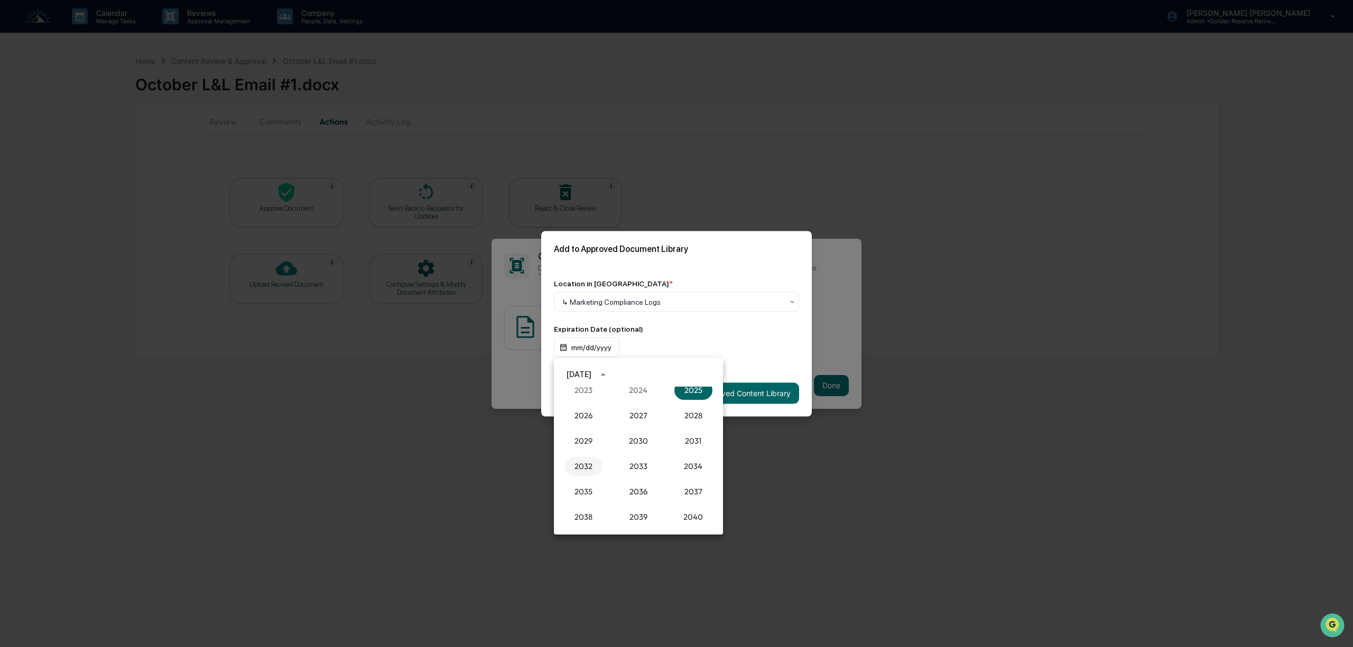
click at [586, 463] on button "2032" at bounding box center [583, 466] width 38 height 19
click at [693, 453] on button "Sep" at bounding box center [693, 455] width 38 height 19
click at [703, 460] on button "18" at bounding box center [701, 458] width 19 height 19
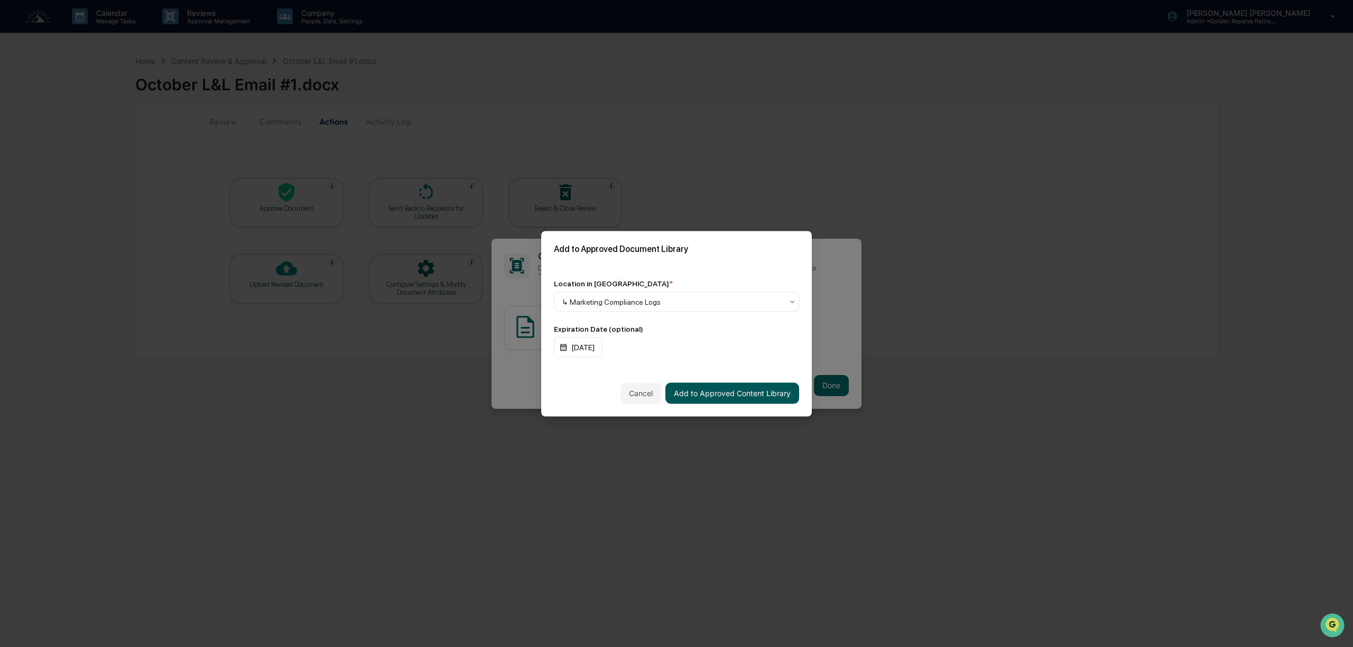
click at [751, 395] on button "Add to Approved Content Library" at bounding box center [732, 393] width 134 height 21
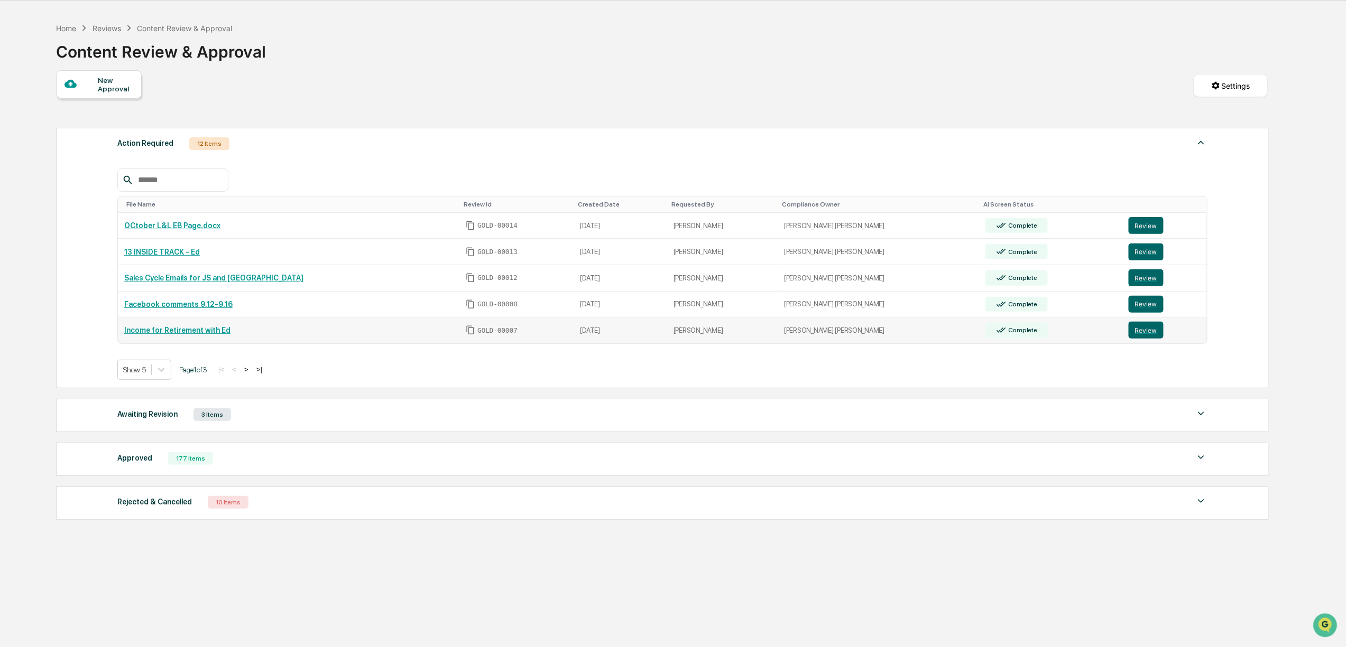
scroll to position [51, 0]
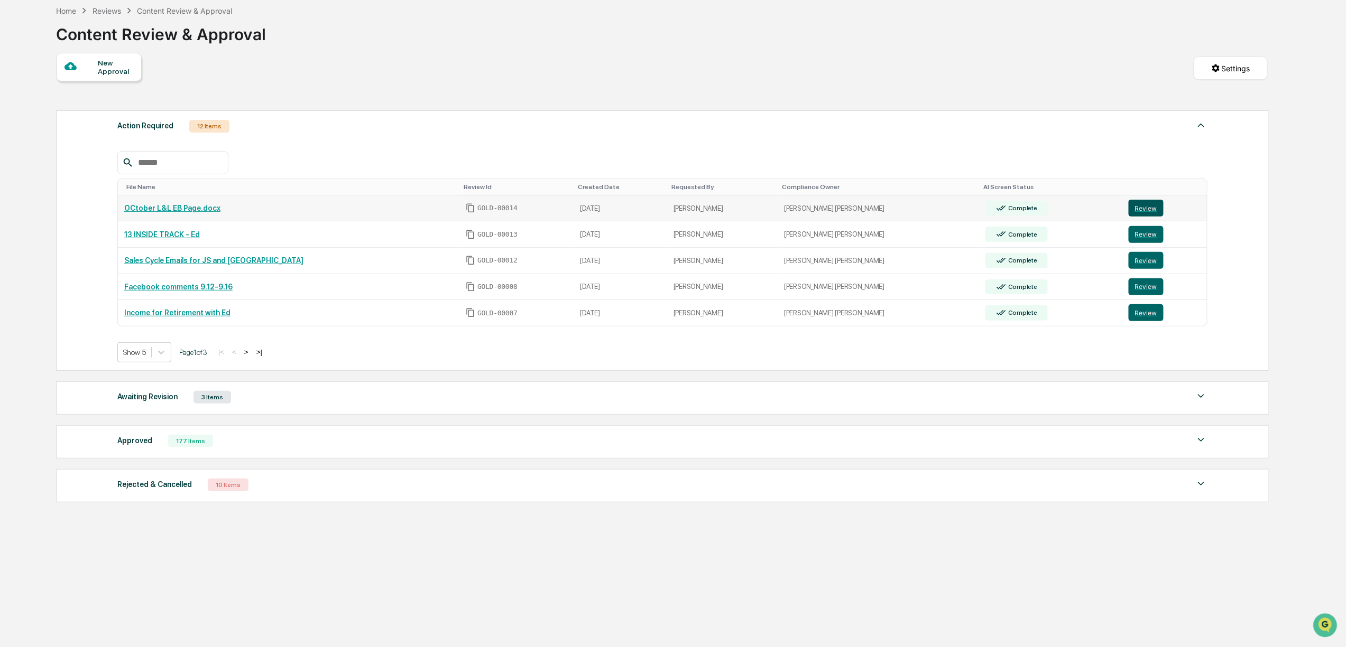
click at [1128, 211] on button "Review" at bounding box center [1145, 208] width 35 height 17
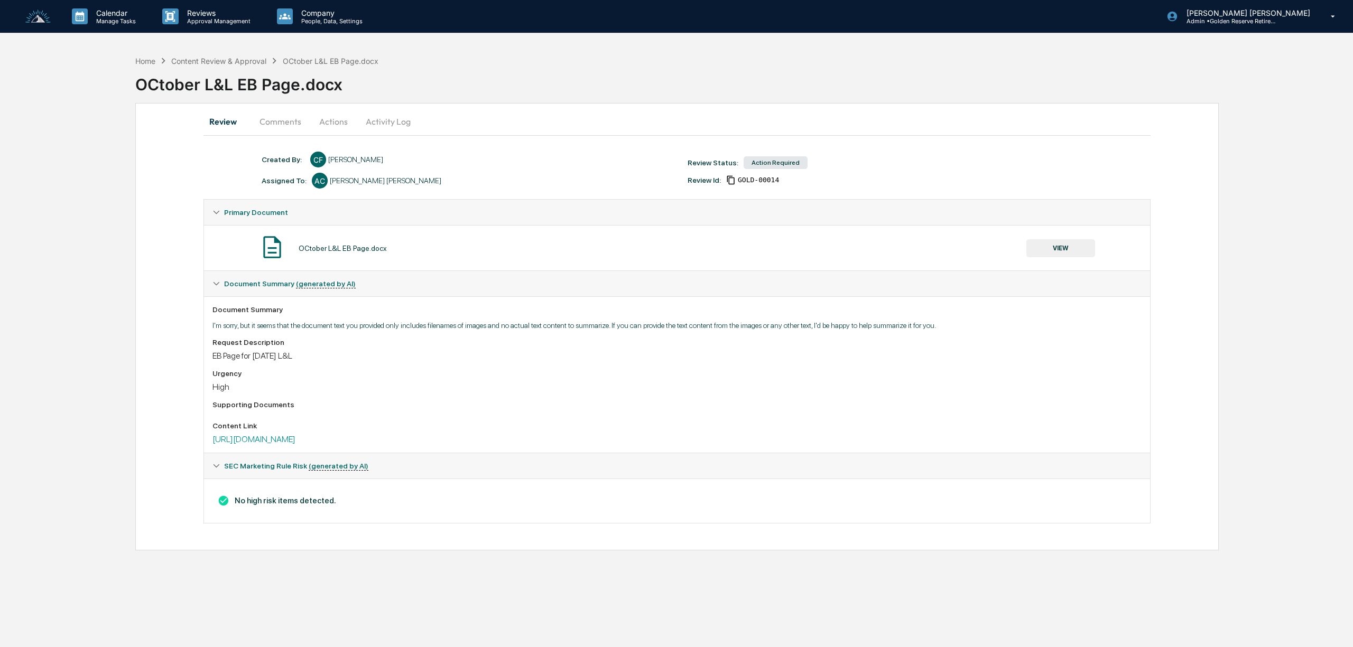
click at [300, 124] on button "Comments" at bounding box center [280, 121] width 59 height 25
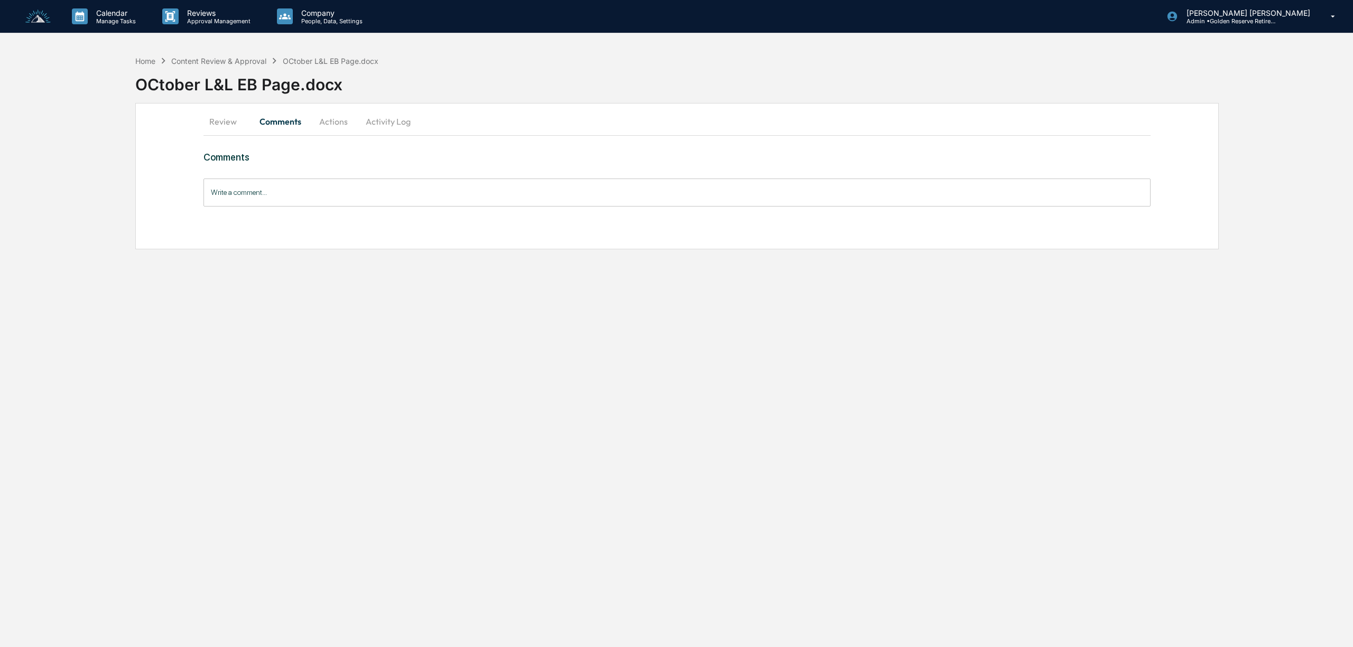
click at [339, 125] on button "Actions" at bounding box center [334, 121] width 48 height 25
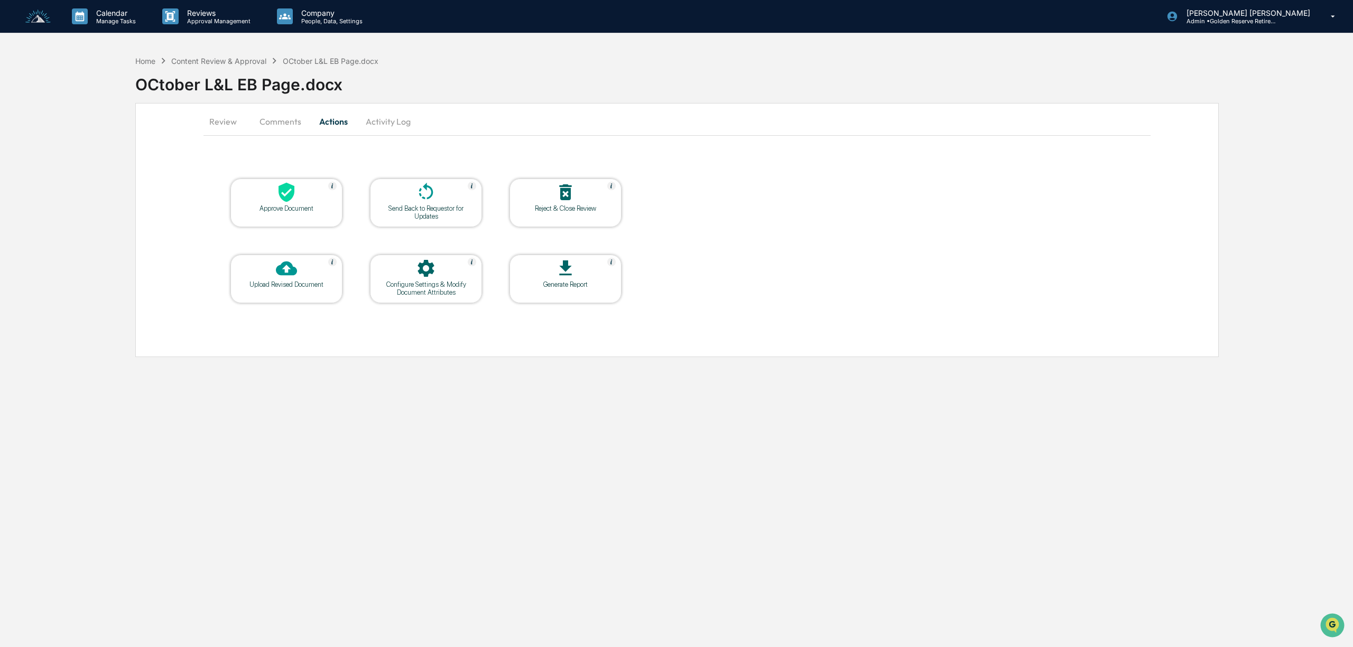
click at [272, 209] on div "Approve Document" at bounding box center [286, 209] width 95 height 8
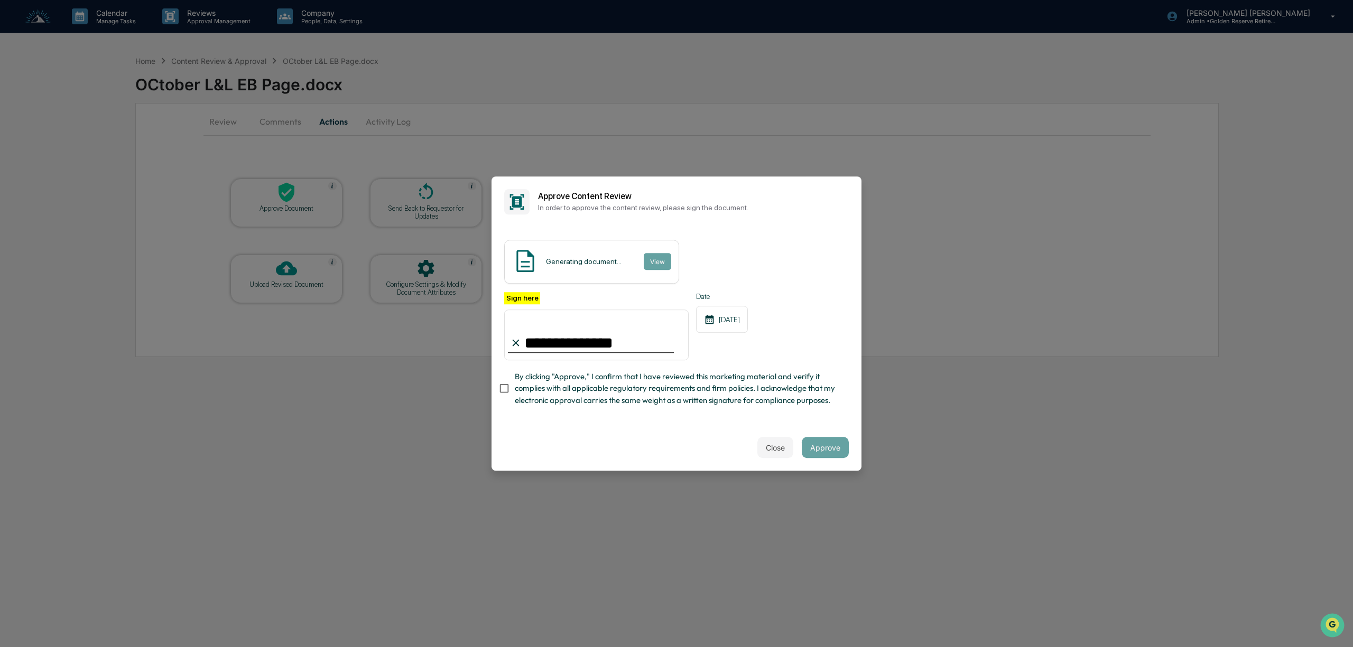
type input "**********"
click at [831, 451] on button "Approve" at bounding box center [825, 447] width 47 height 21
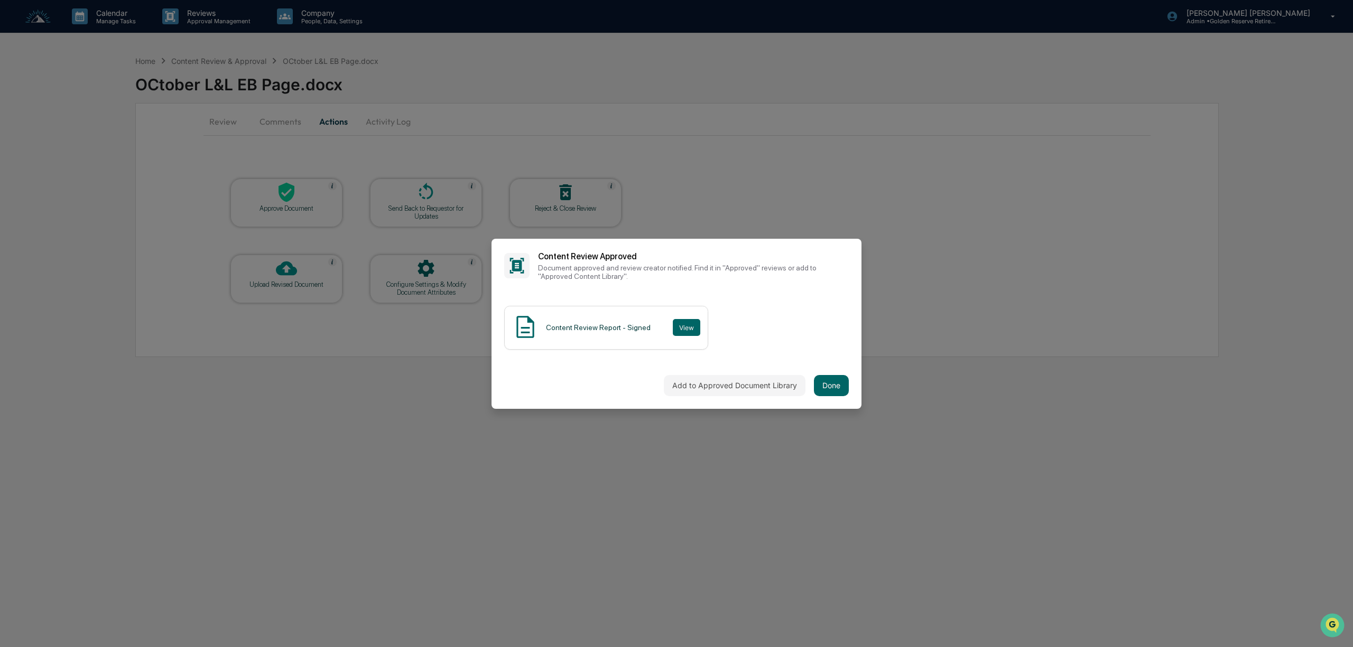
click at [736, 375] on div "Add to Approved Document Library Done" at bounding box center [677, 386] width 370 height 47
click at [740, 388] on button "Add to Approved Document Library" at bounding box center [735, 385] width 142 height 21
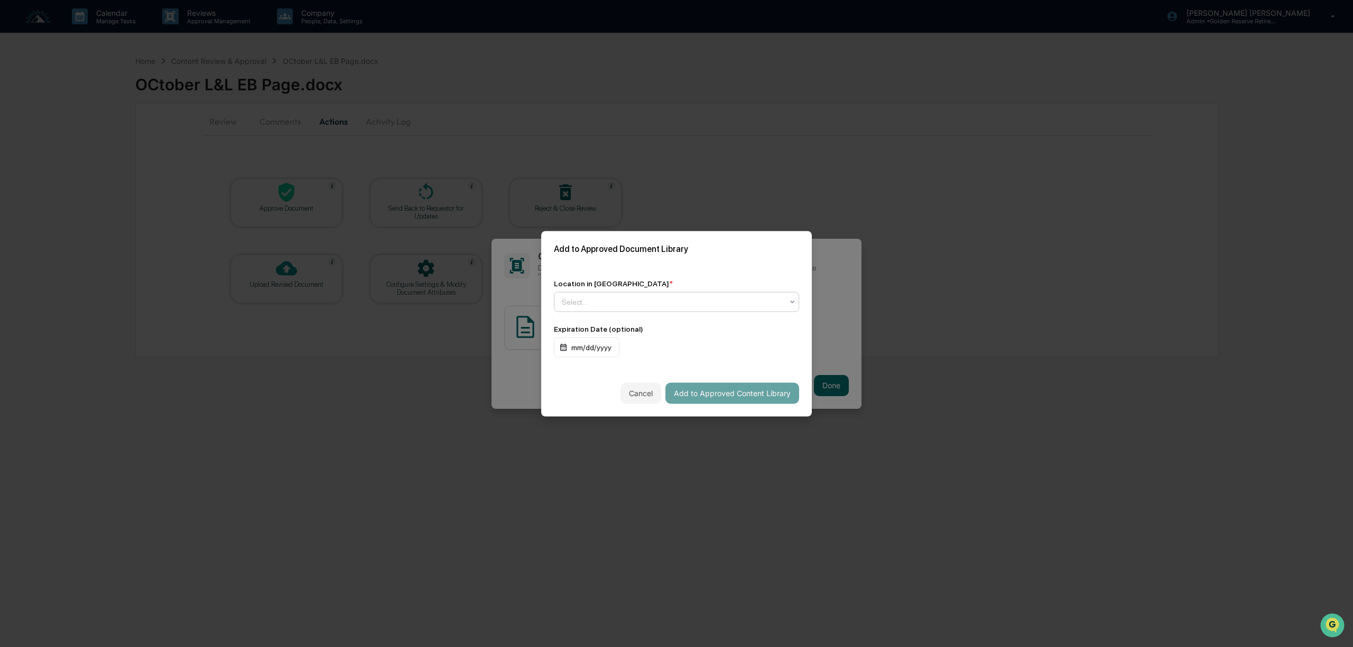
click at [607, 294] on div "Select..." at bounding box center [672, 301] width 231 height 15
click at [622, 341] on div "↳ Marketing Compliance Logs" at bounding box center [676, 347] width 244 height 21
click at [599, 337] on div "Expiration Date (optional) mm/dd/yyyy" at bounding box center [676, 341] width 245 height 33
click at [603, 346] on div "mm/dd/yyyy" at bounding box center [587, 347] width 66 height 20
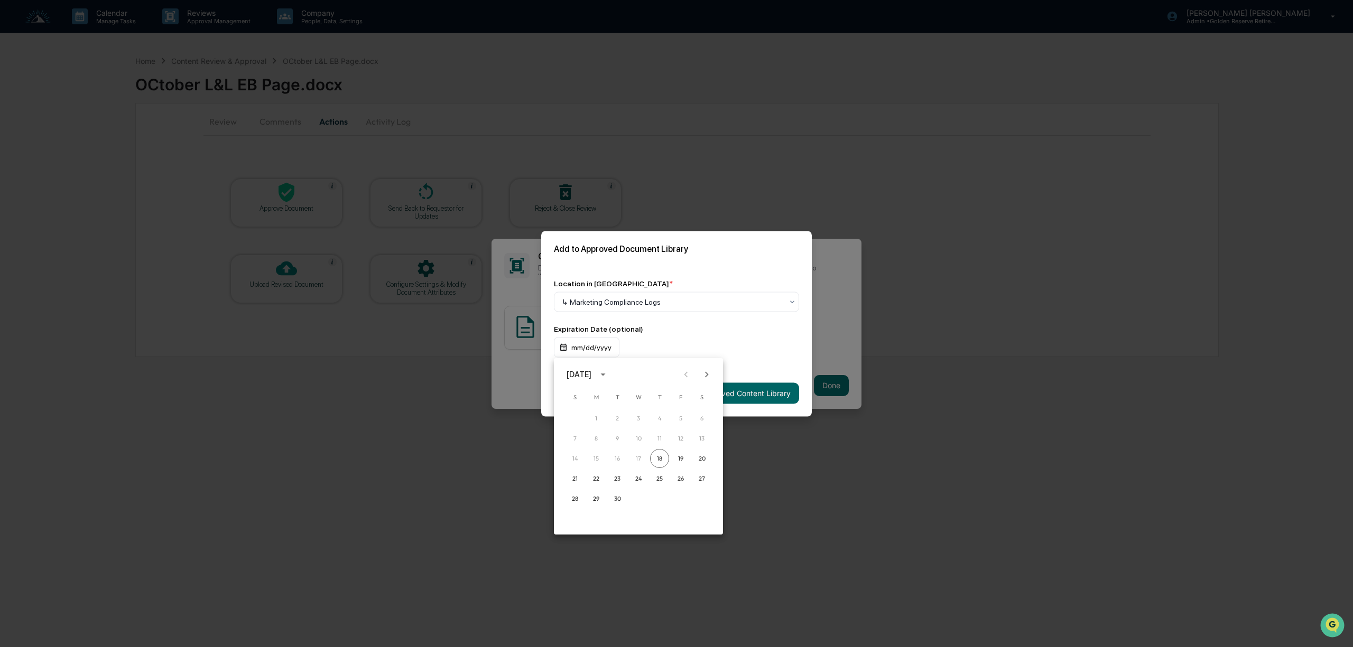
click at [609, 378] on icon "calendar view is open, switch to year view" at bounding box center [603, 375] width 12 height 12
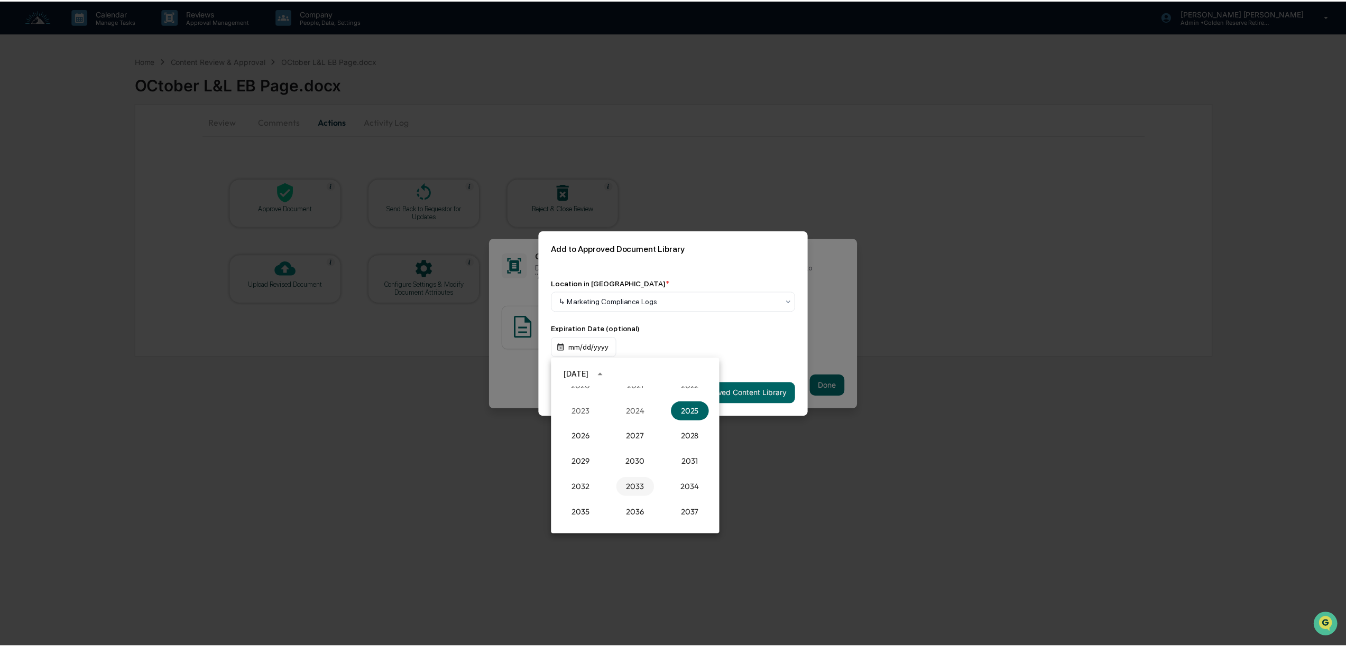
scroll to position [1049, 0]
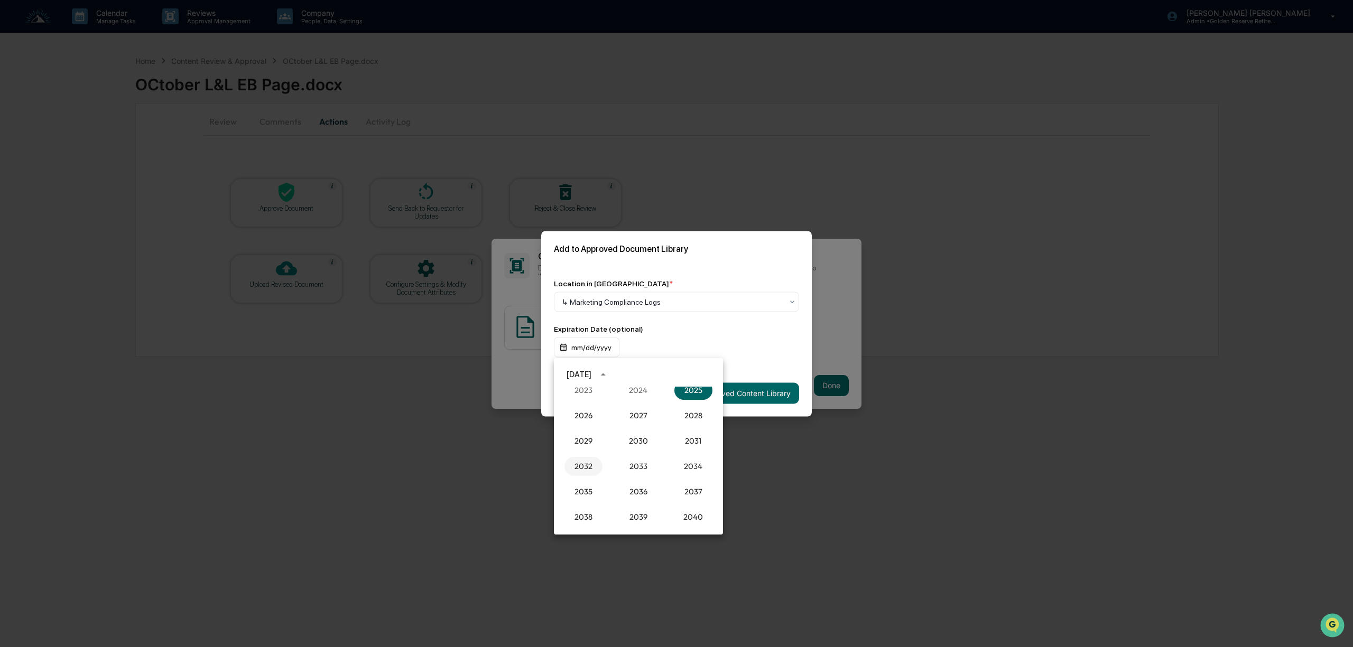
click at [584, 466] on button "2032" at bounding box center [583, 466] width 38 height 19
click at [691, 455] on button "Sep" at bounding box center [693, 455] width 38 height 19
drag, startPoint x: 705, startPoint y: 453, endPoint x: 707, endPoint y: 446, distance: 7.7
click at [705, 456] on button "18" at bounding box center [701, 458] width 19 height 19
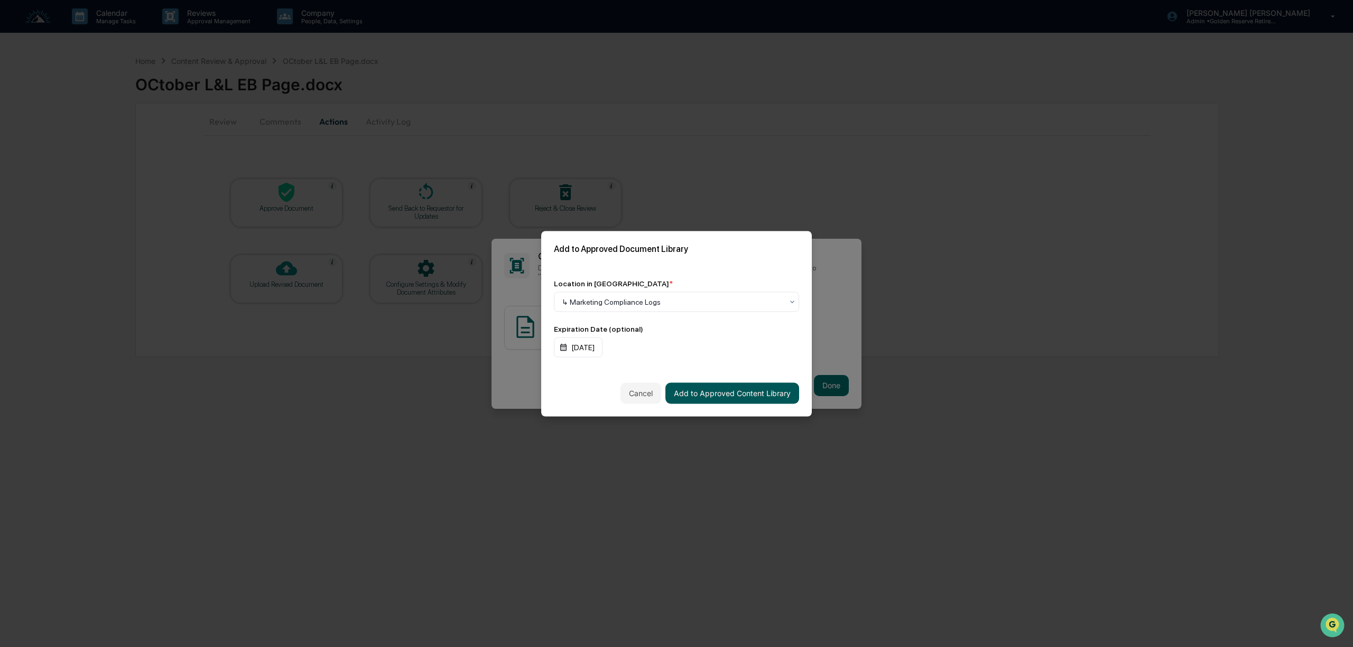
click at [755, 394] on button "Add to Approved Content Library" at bounding box center [732, 393] width 134 height 21
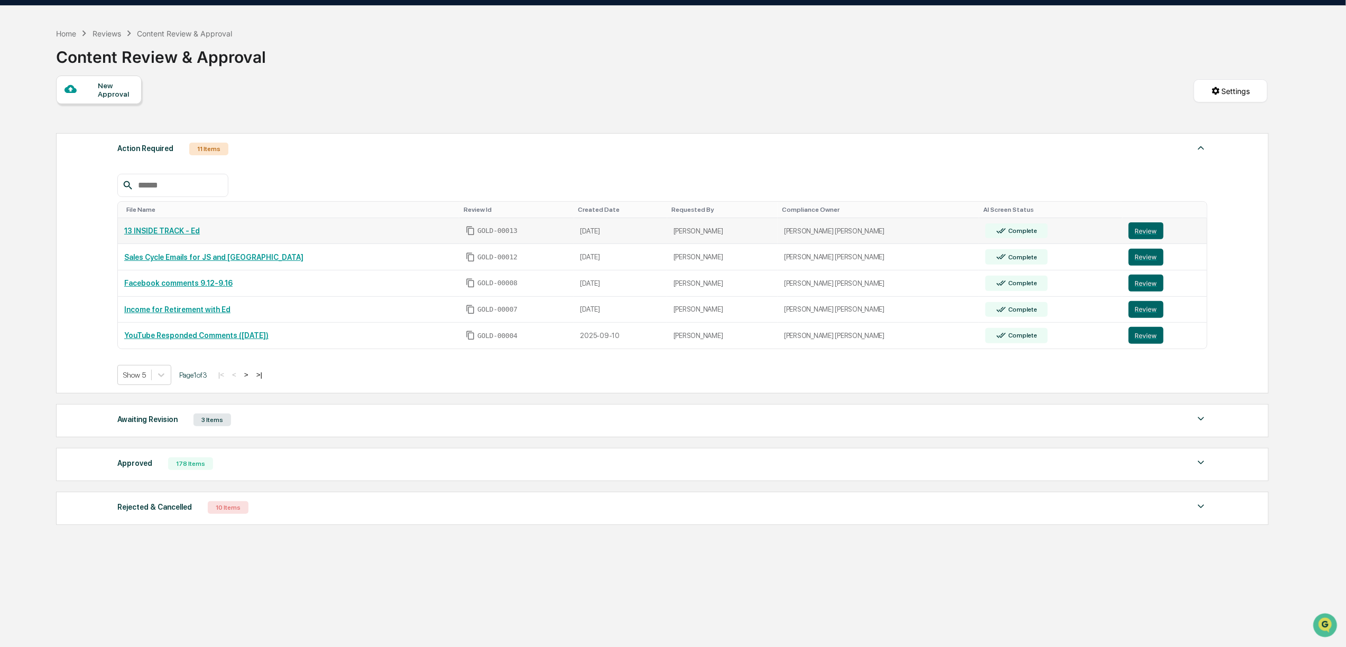
scroll to position [51, 0]
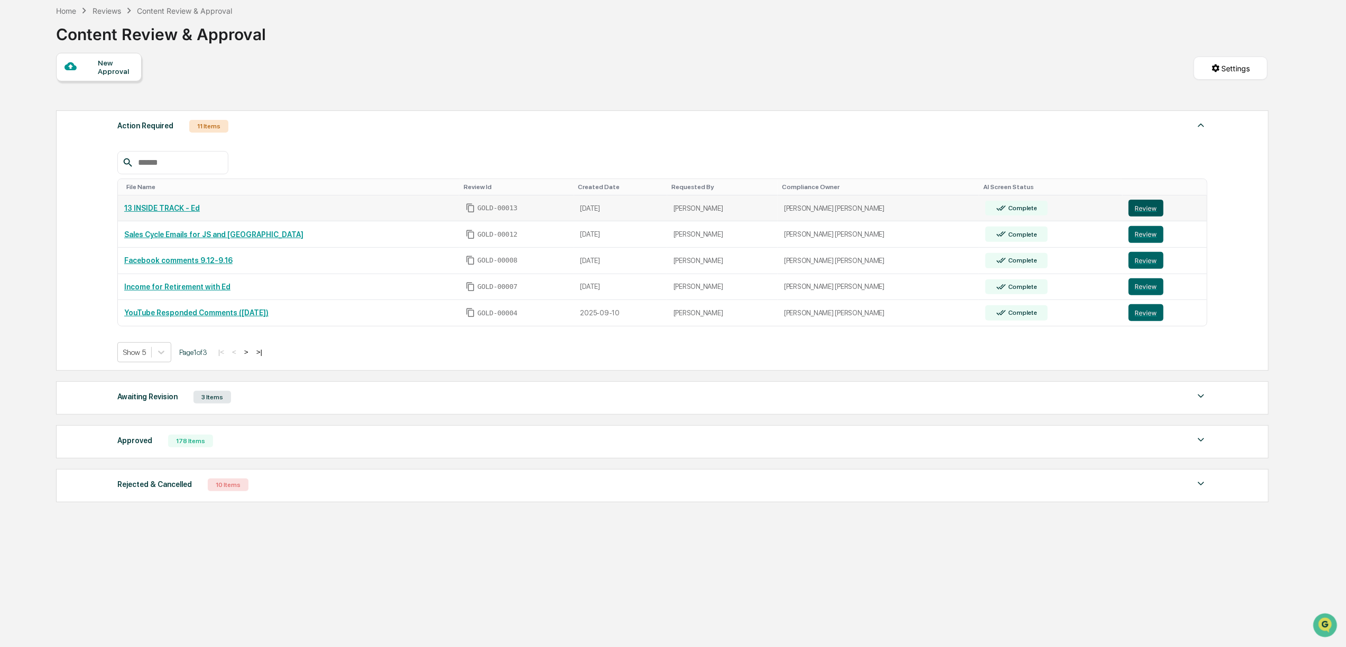
click at [1128, 208] on button "Review" at bounding box center [1145, 208] width 35 height 17
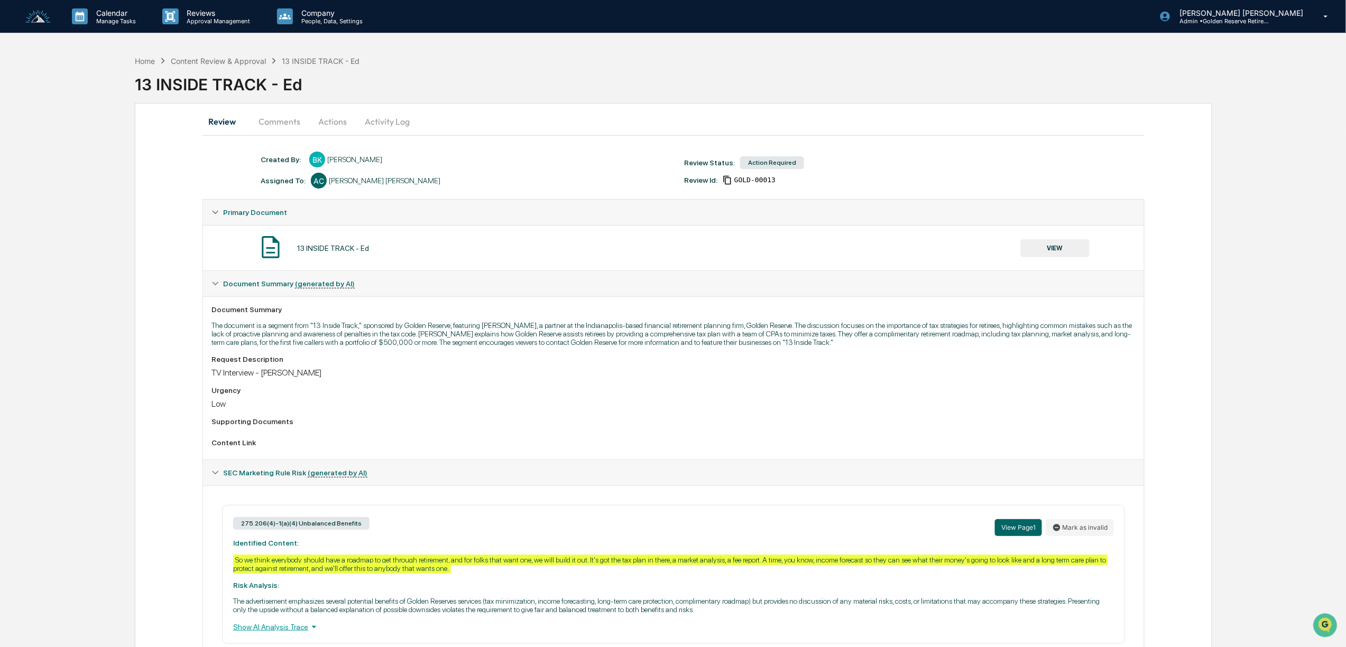
click at [1075, 244] on button "VIEW" at bounding box center [1055, 248] width 69 height 18
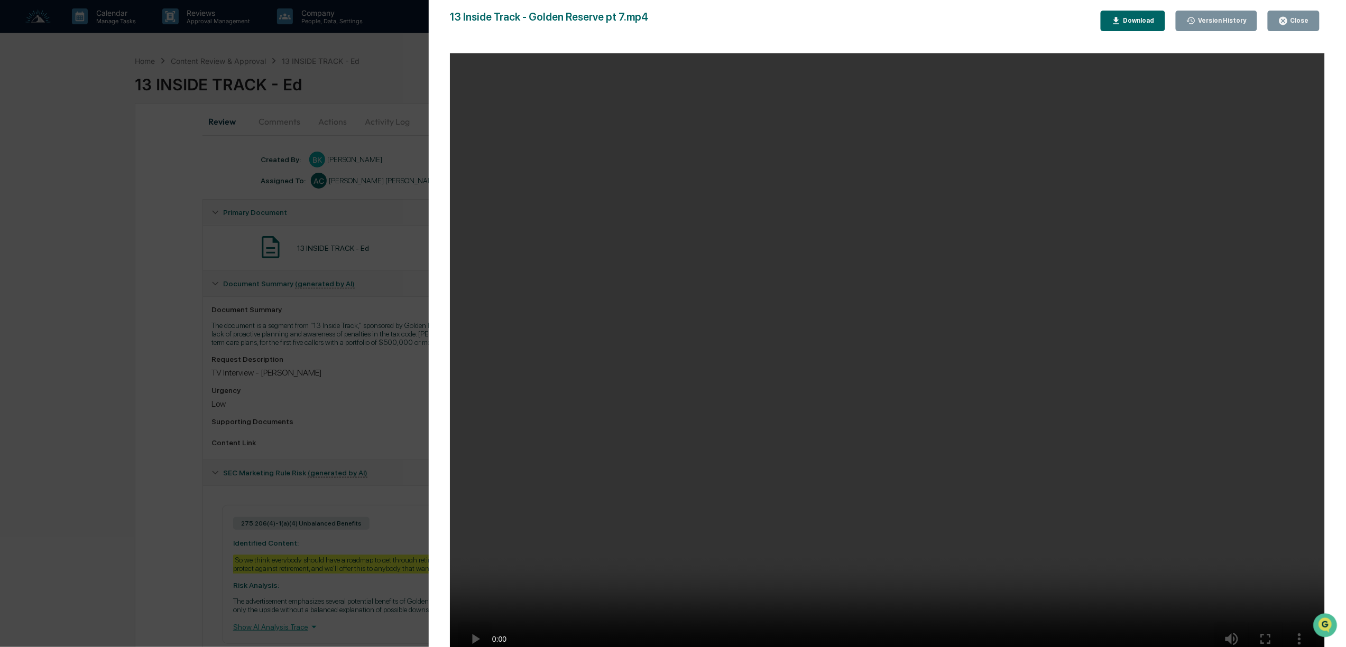
click at [1299, 18] on div "Close" at bounding box center [1298, 20] width 21 height 7
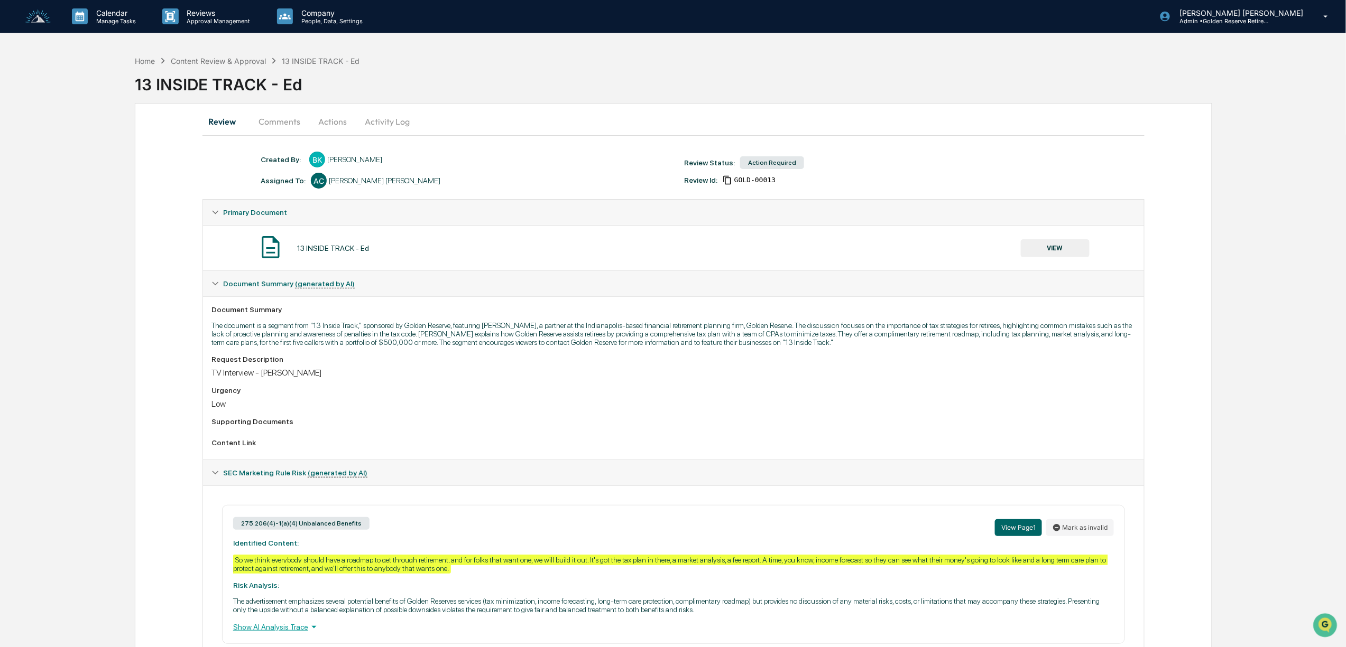
scroll to position [83, 0]
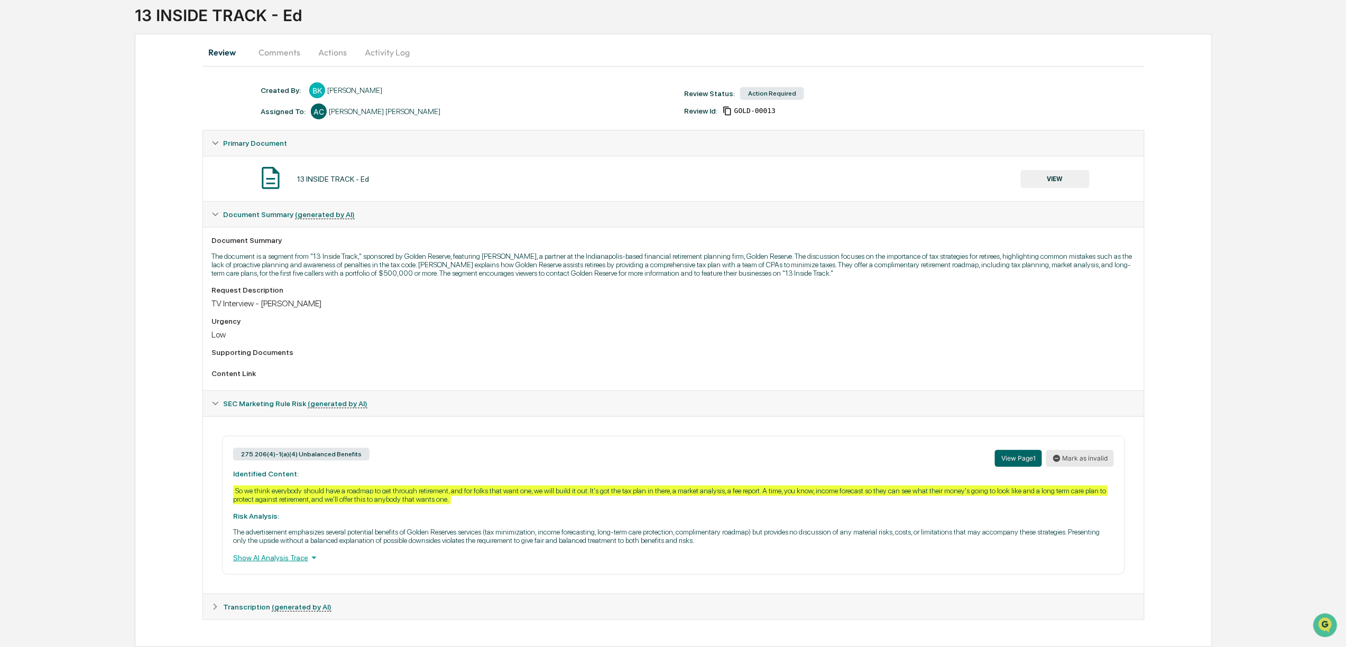
click at [1068, 456] on button "Mark as invalid" at bounding box center [1080, 458] width 68 height 17
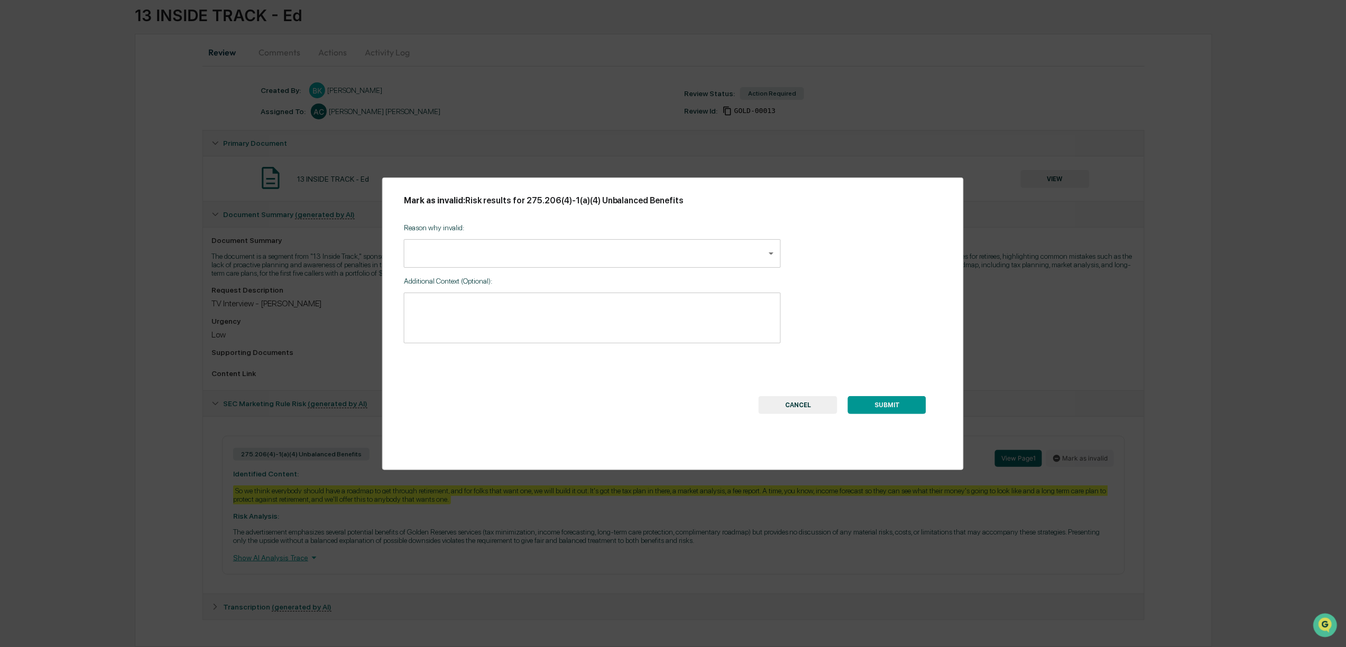
click at [499, 252] on body "Calendar Manage Tasks Reviews Approval Management Company People, Data, Setting…" at bounding box center [673, 289] width 1346 height 717
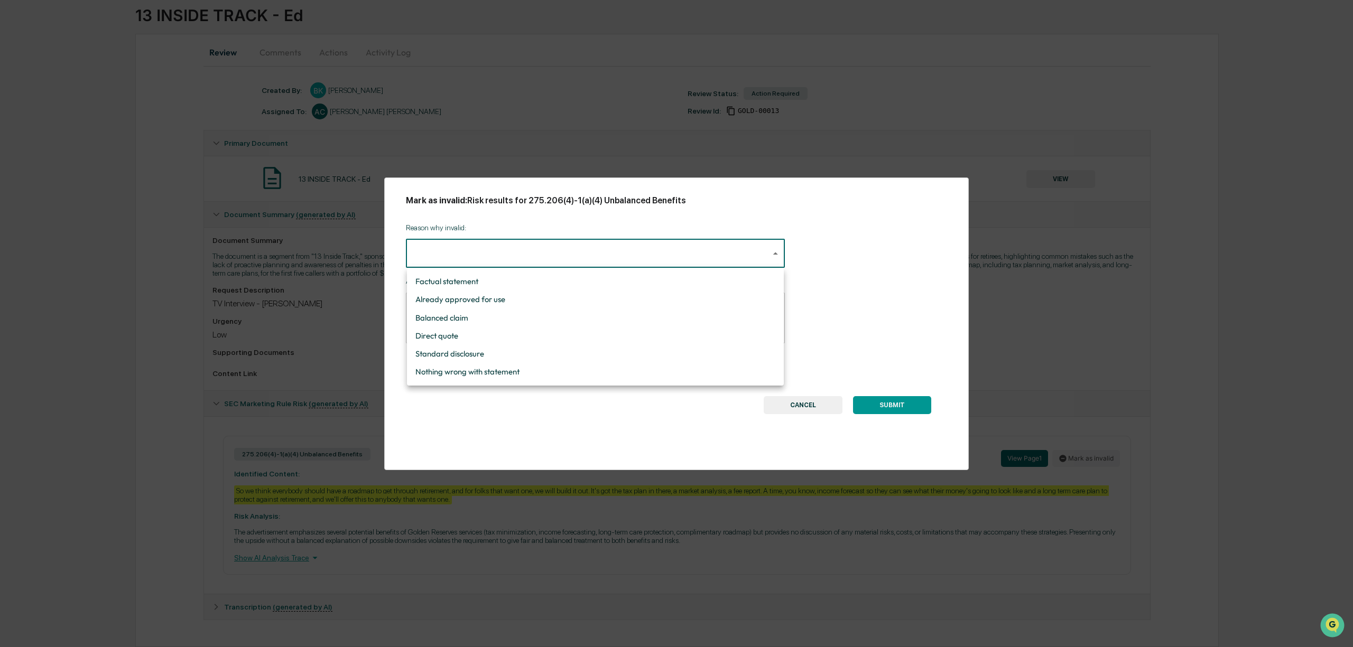
click at [536, 362] on li "Standard disclosure" at bounding box center [595, 354] width 377 height 18
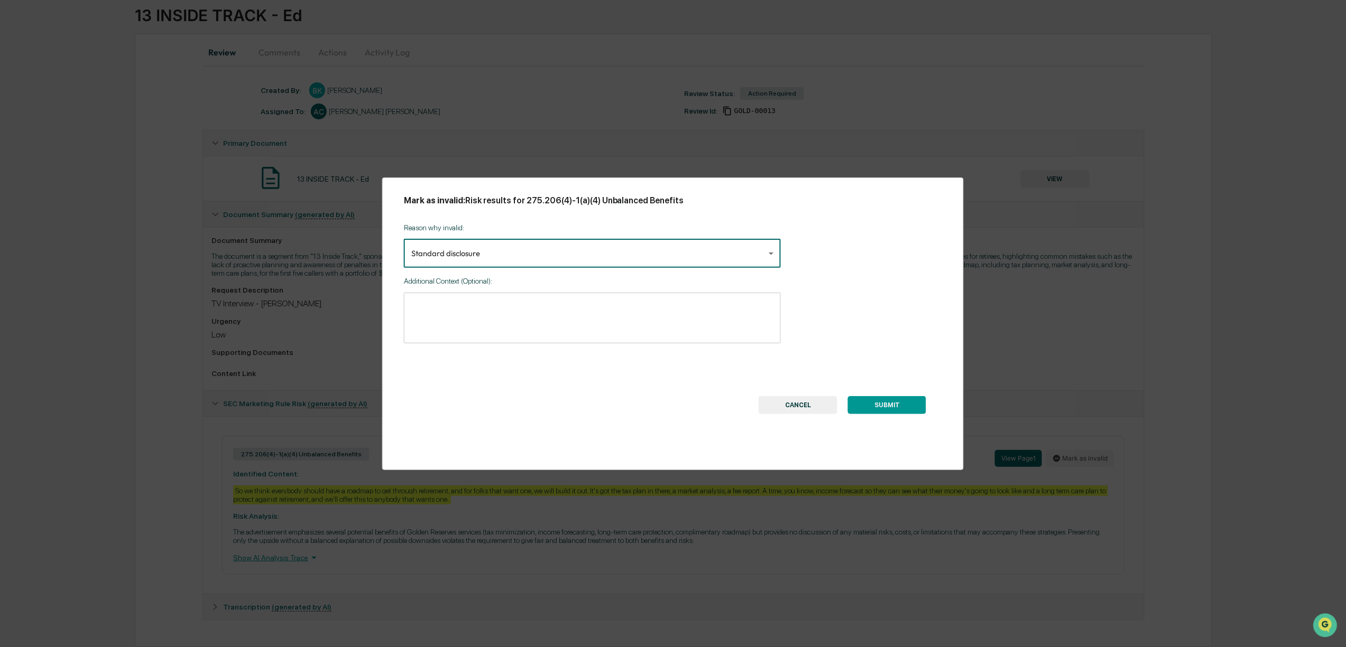
click at [537, 246] on body "**********" at bounding box center [673, 289] width 1346 height 717
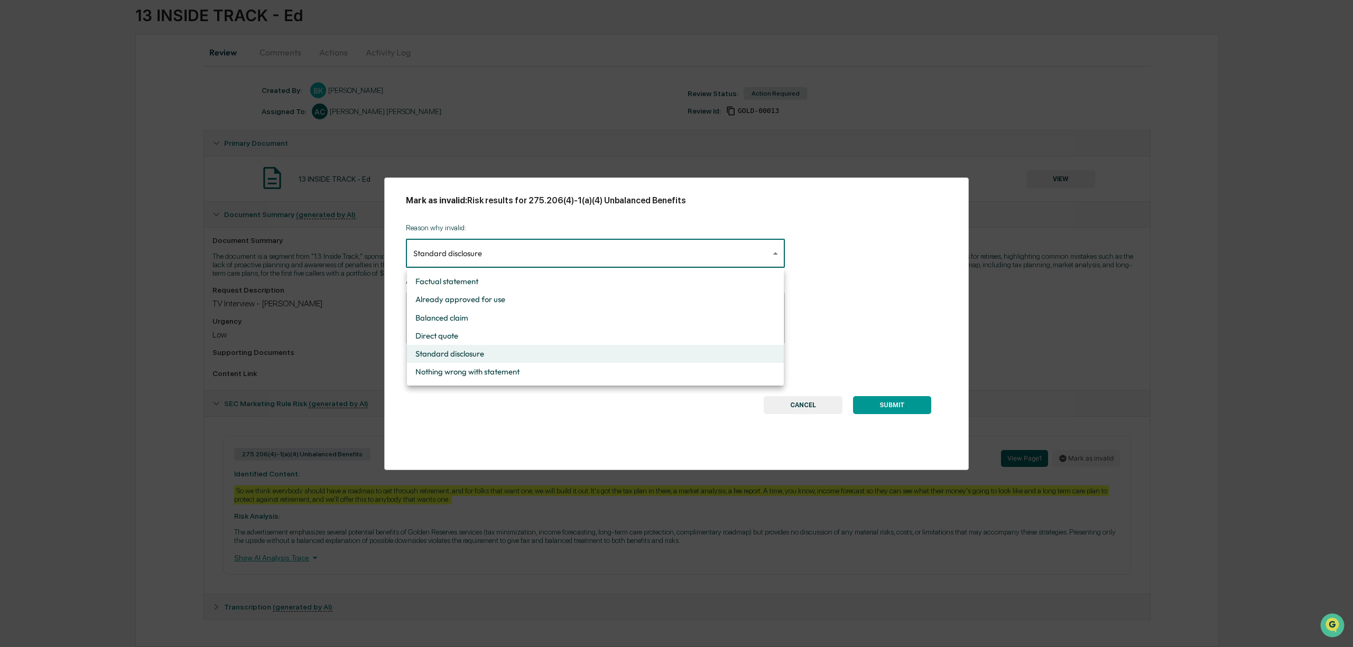
click at [546, 369] on li "Nothing wrong with statement" at bounding box center [595, 372] width 377 height 18
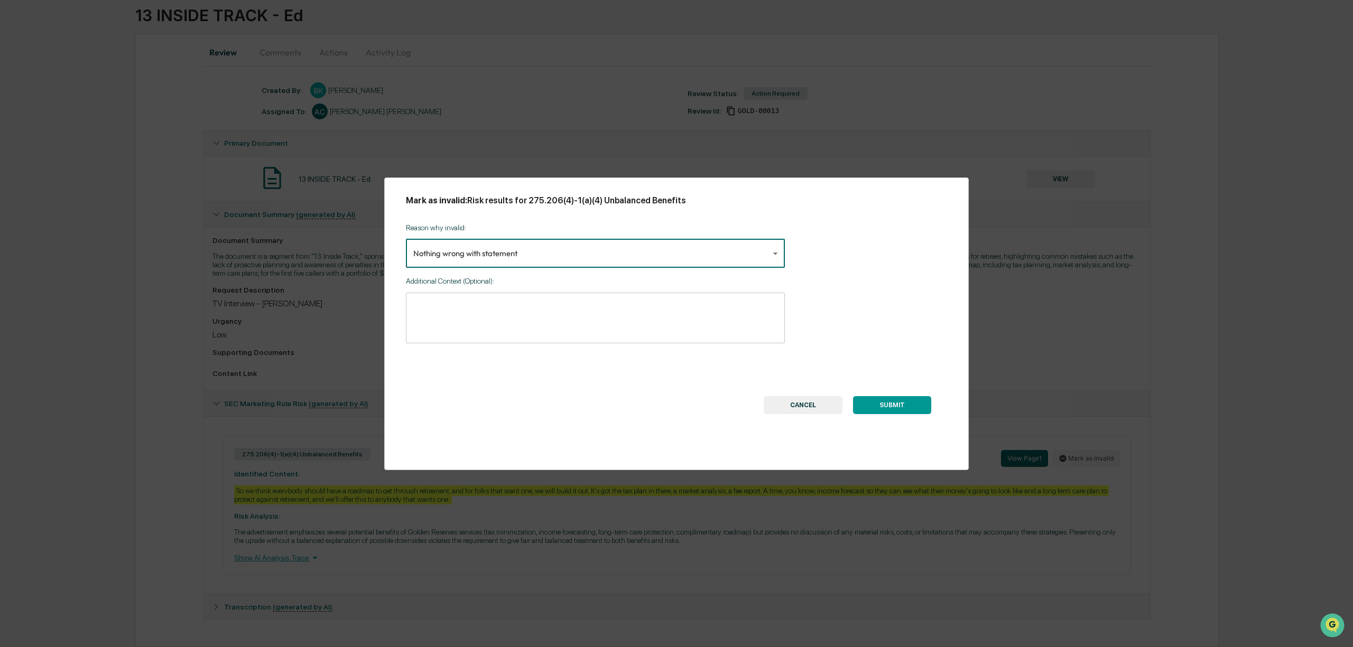
type input "**********"
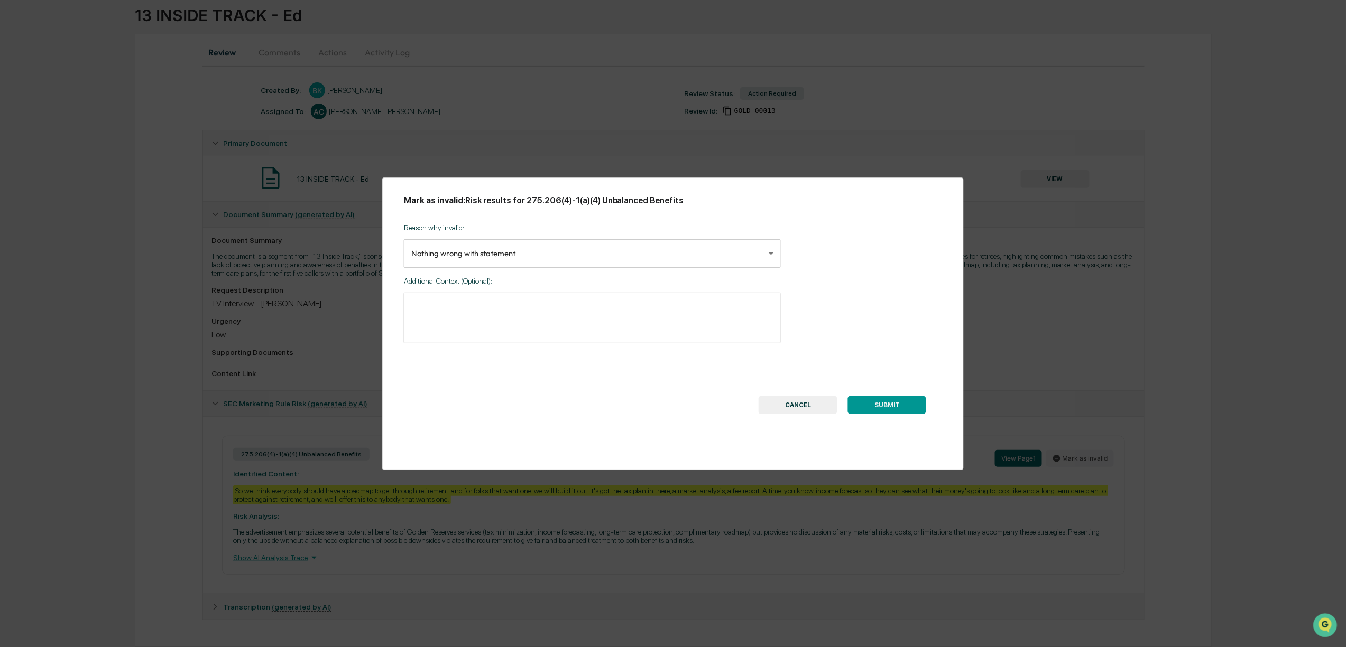
click at [885, 406] on button "SUBMIT" at bounding box center [887, 405] width 78 height 18
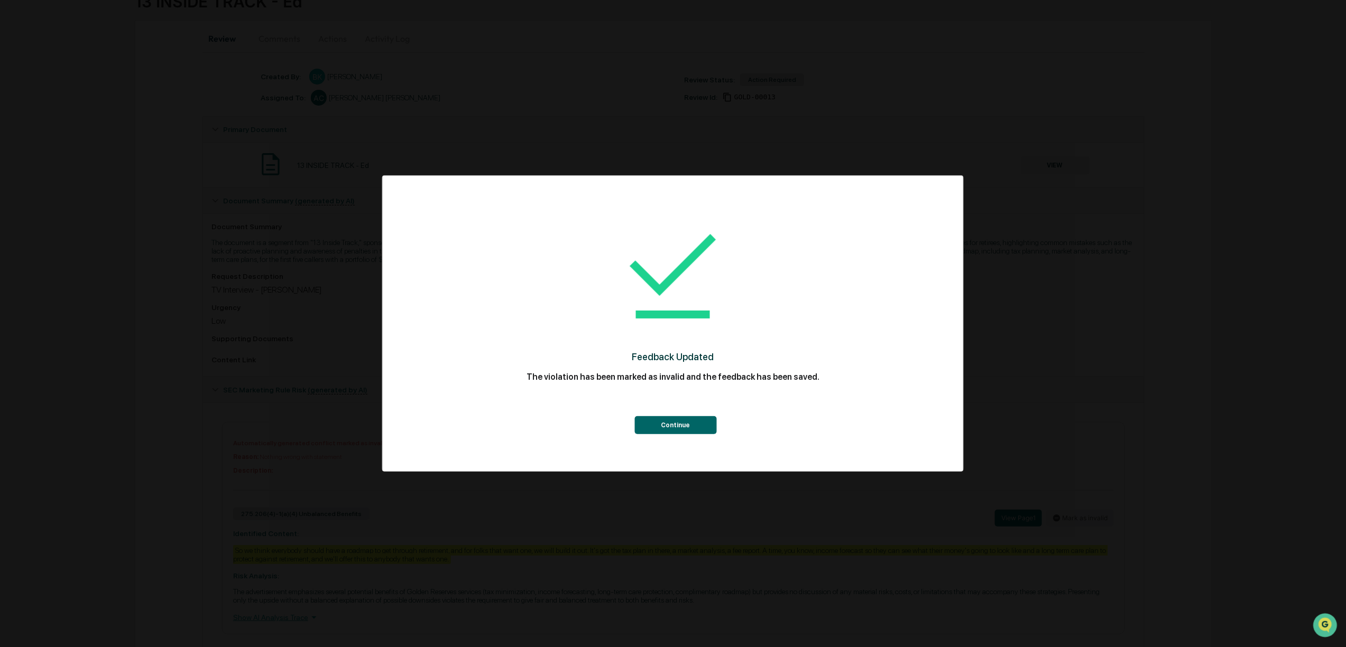
click at [664, 421] on button "Continue" at bounding box center [675, 425] width 82 height 18
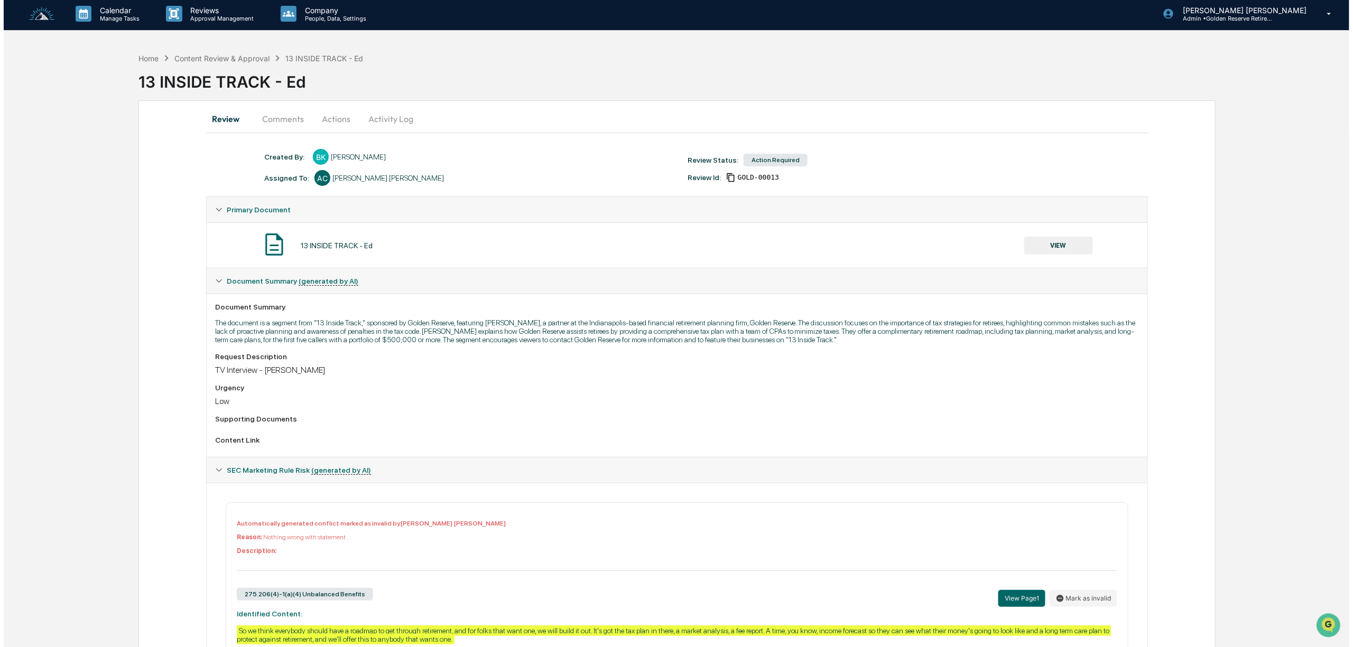
scroll to position [0, 0]
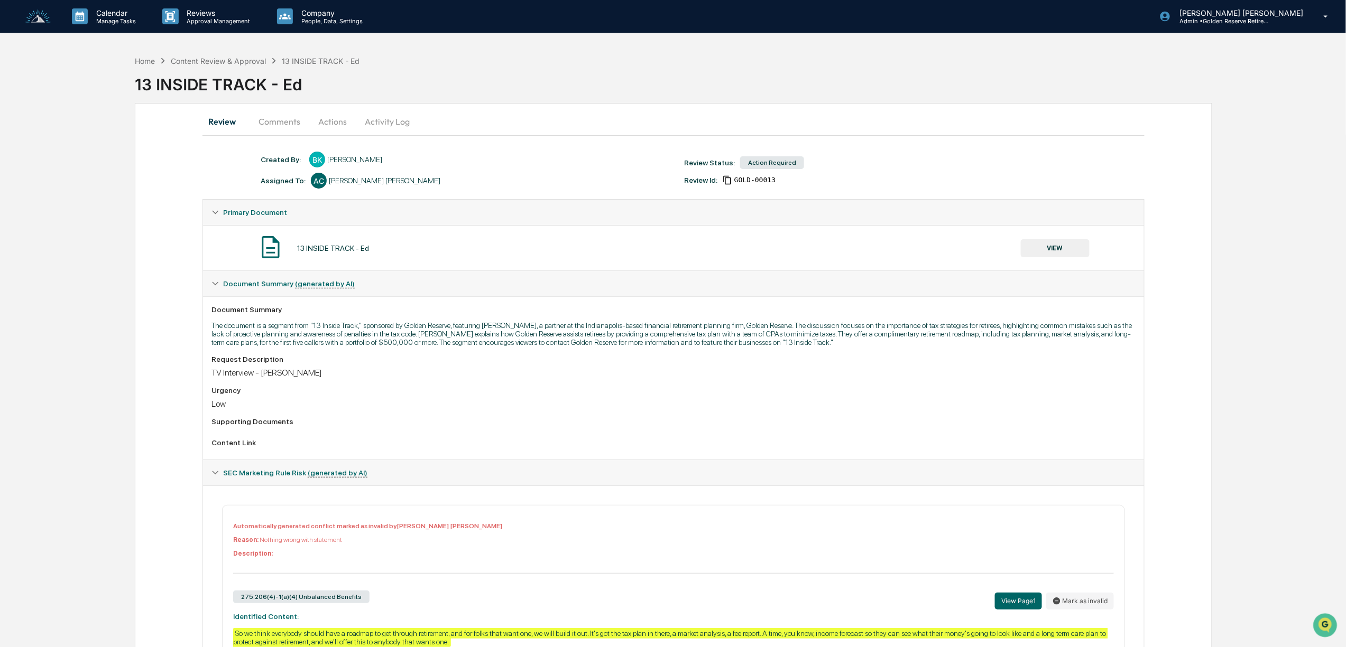
click at [333, 119] on button "Actions" at bounding box center [333, 121] width 48 height 25
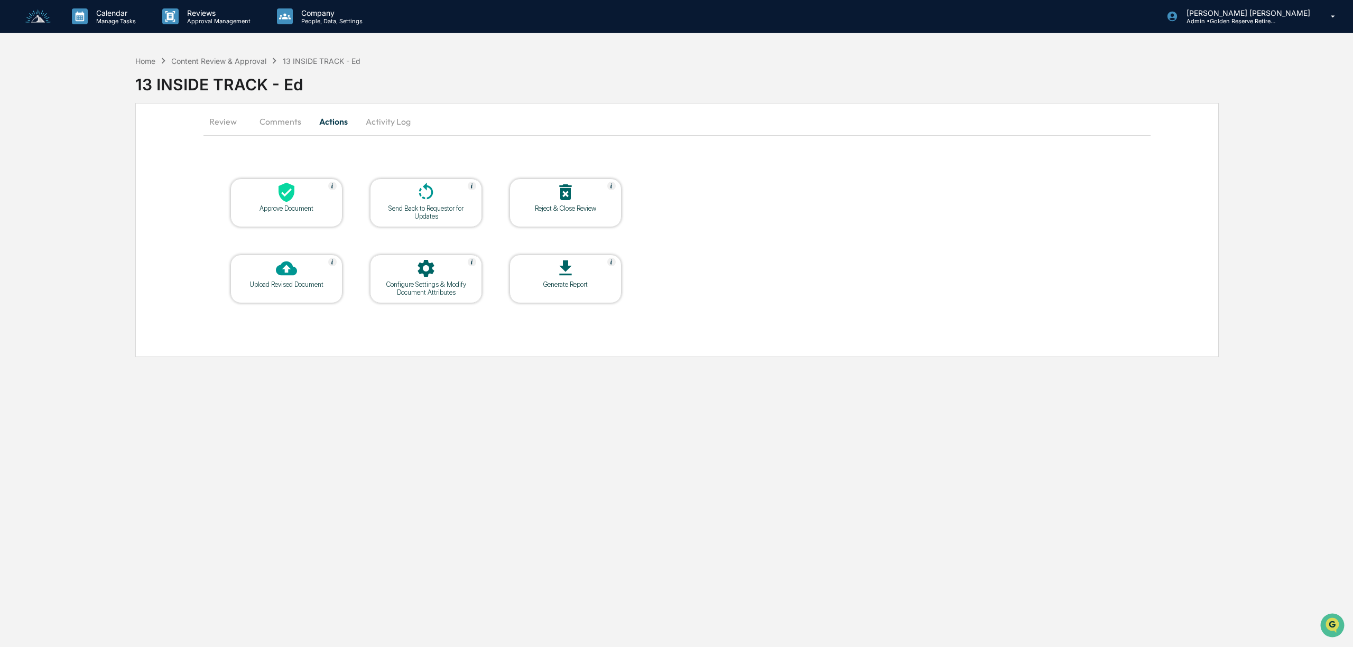
click at [267, 211] on div "Approve Document" at bounding box center [286, 209] width 95 height 8
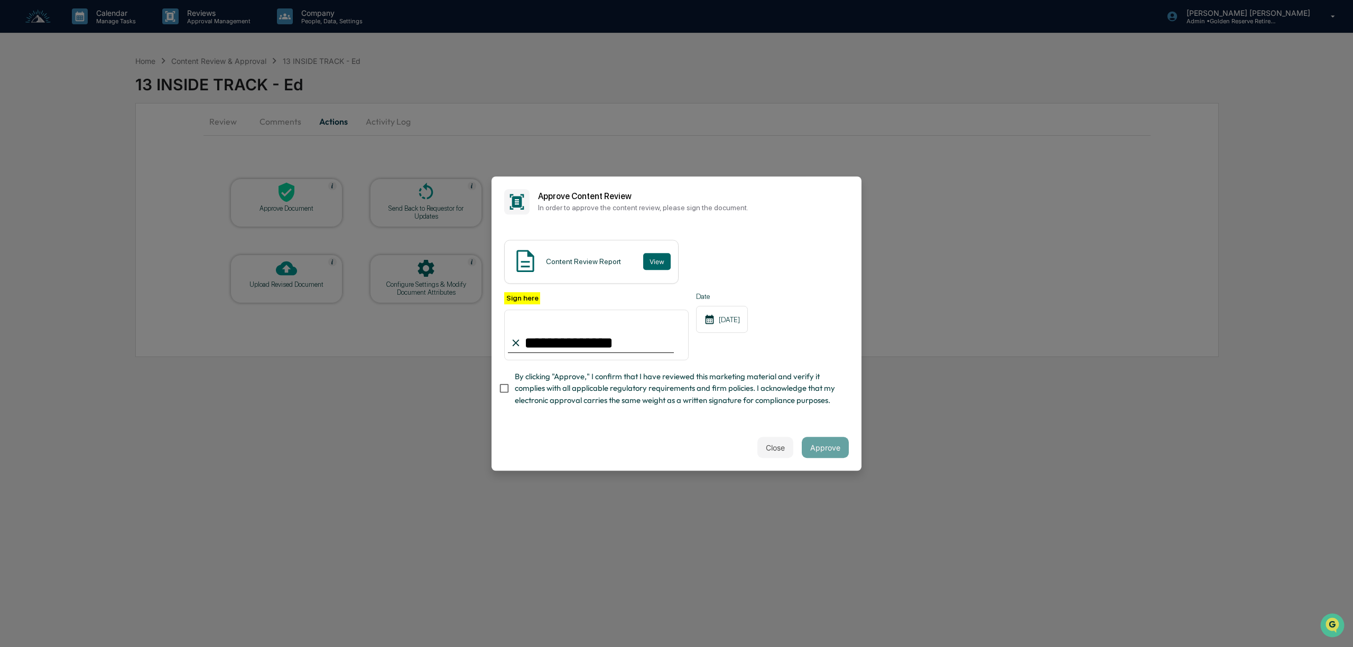
type input "**********"
click at [835, 448] on button "Approve" at bounding box center [825, 447] width 47 height 21
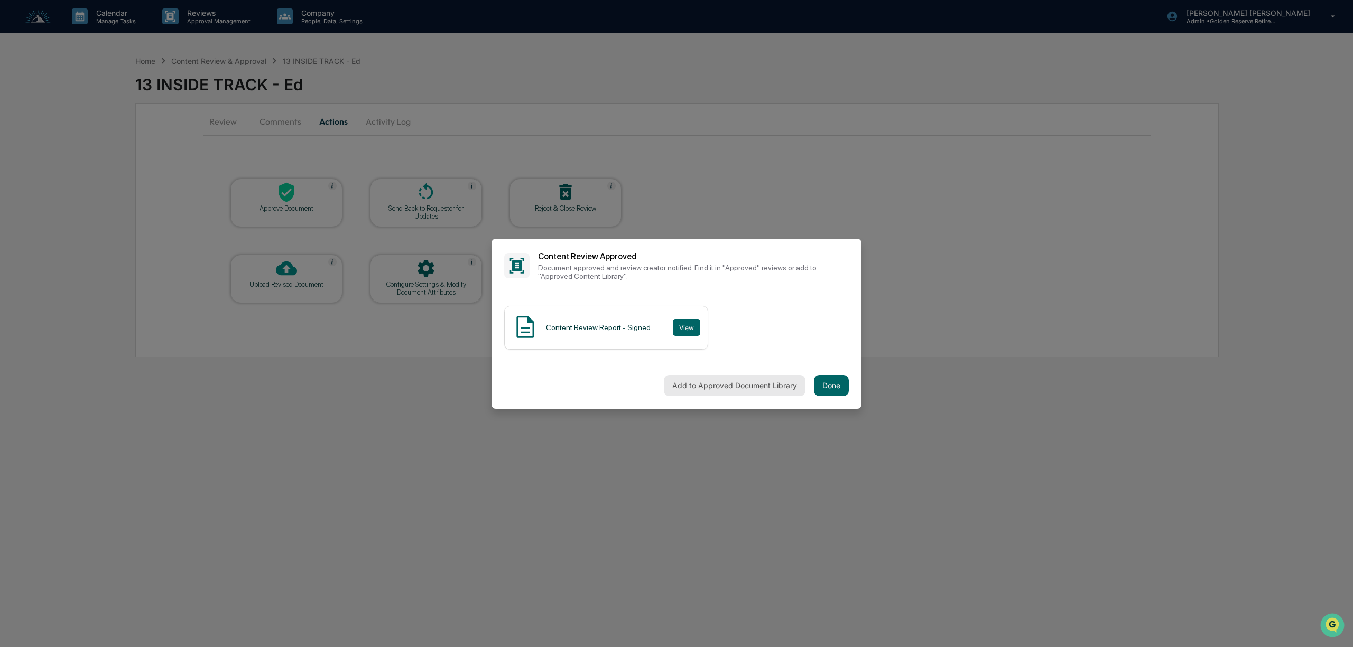
click at [730, 384] on button "Add to Approved Document Library" at bounding box center [735, 385] width 142 height 21
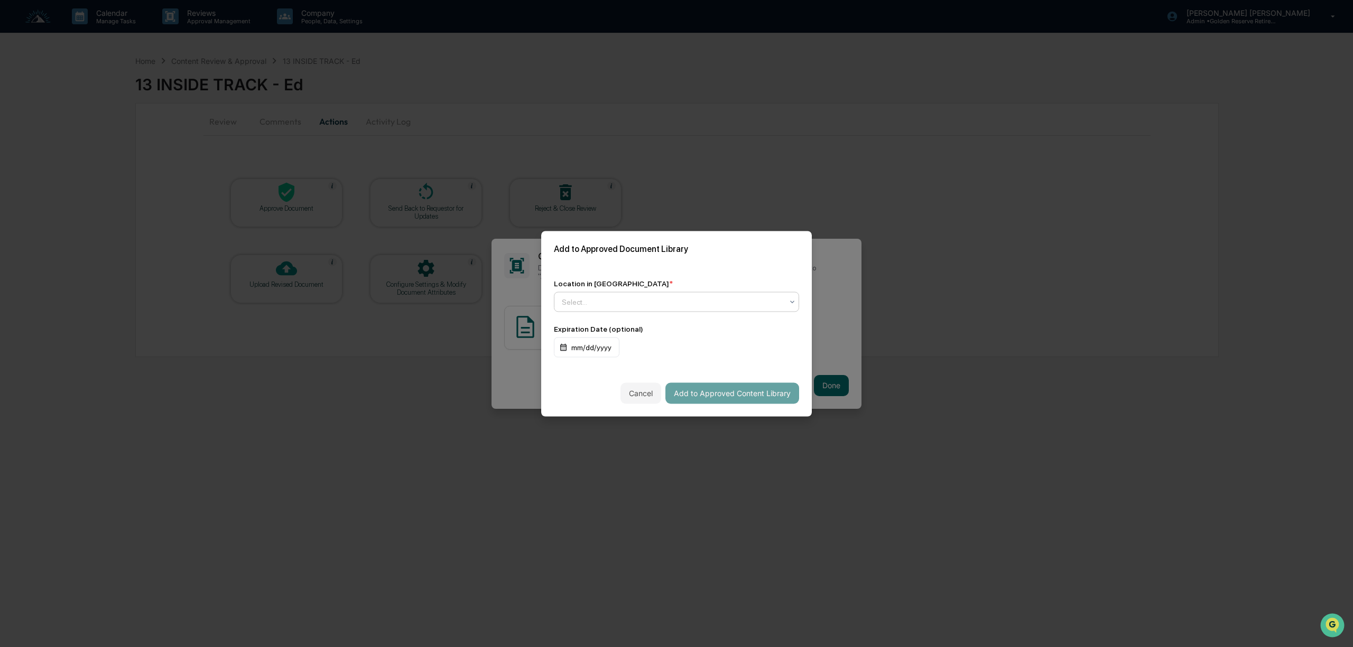
click at [643, 297] on div at bounding box center [672, 302] width 221 height 11
click at [651, 349] on div "↳ Marketing Compliance Logs" at bounding box center [676, 347] width 244 height 21
click at [719, 393] on button "Add to Approved Content Library" at bounding box center [732, 393] width 134 height 21
click at [586, 349] on div "mm/dd/yyyy" at bounding box center [587, 347] width 66 height 20
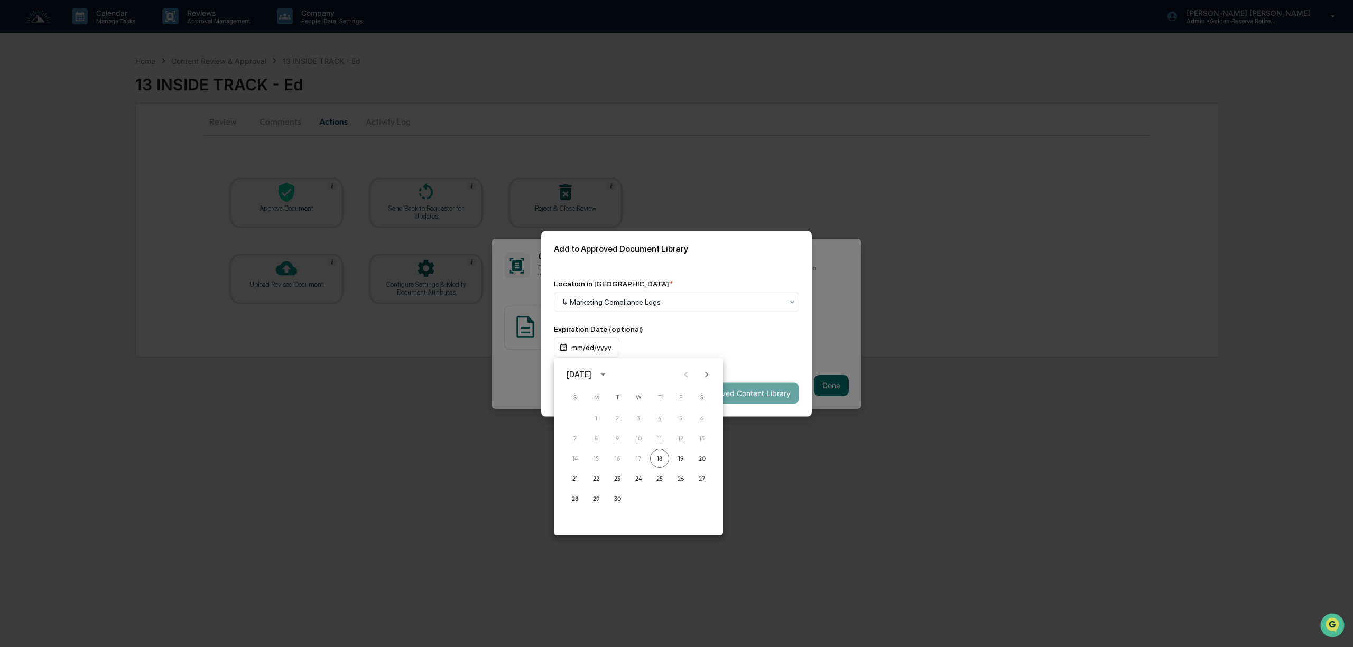
click at [591, 370] on div "September 2025" at bounding box center [579, 375] width 25 height 12
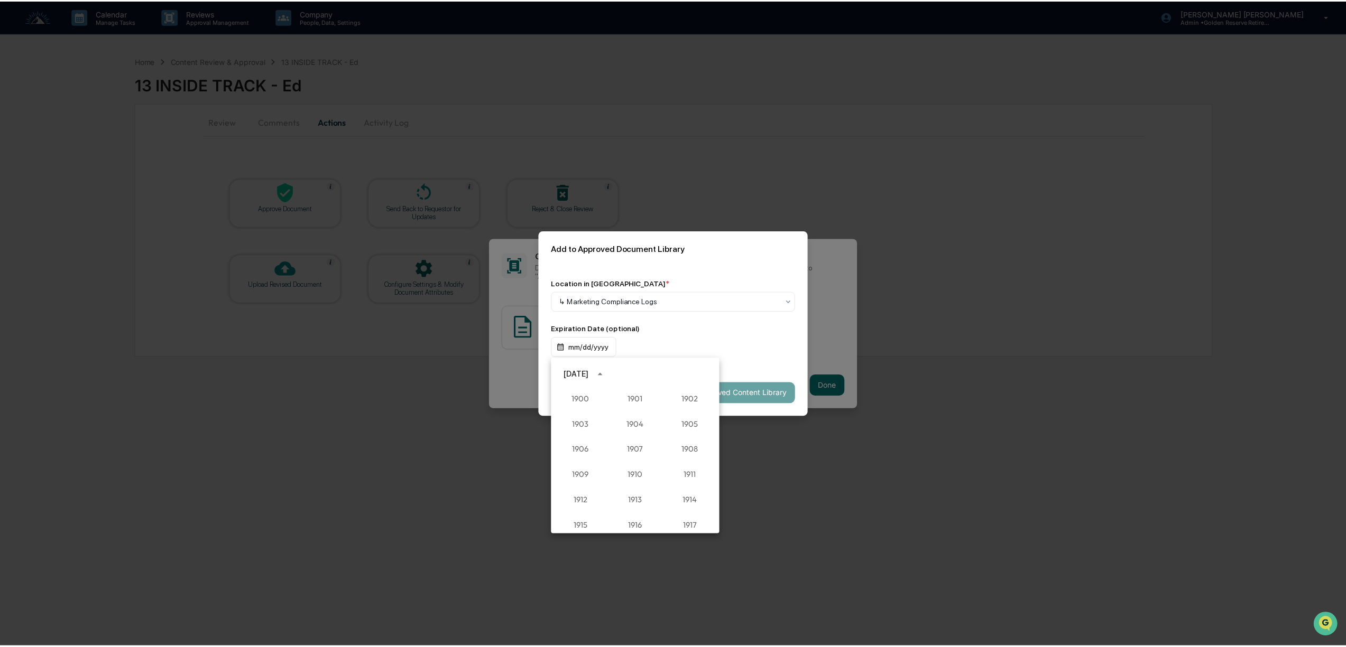
scroll to position [979, 0]
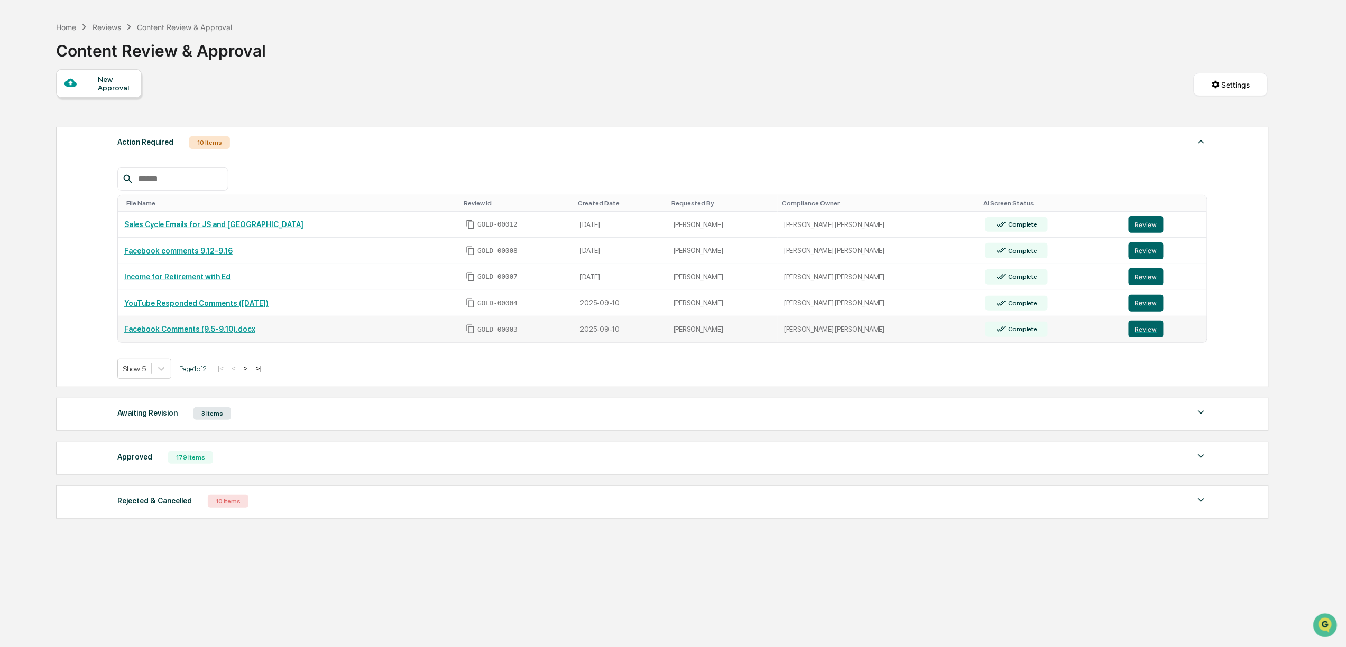
scroll to position [51, 0]
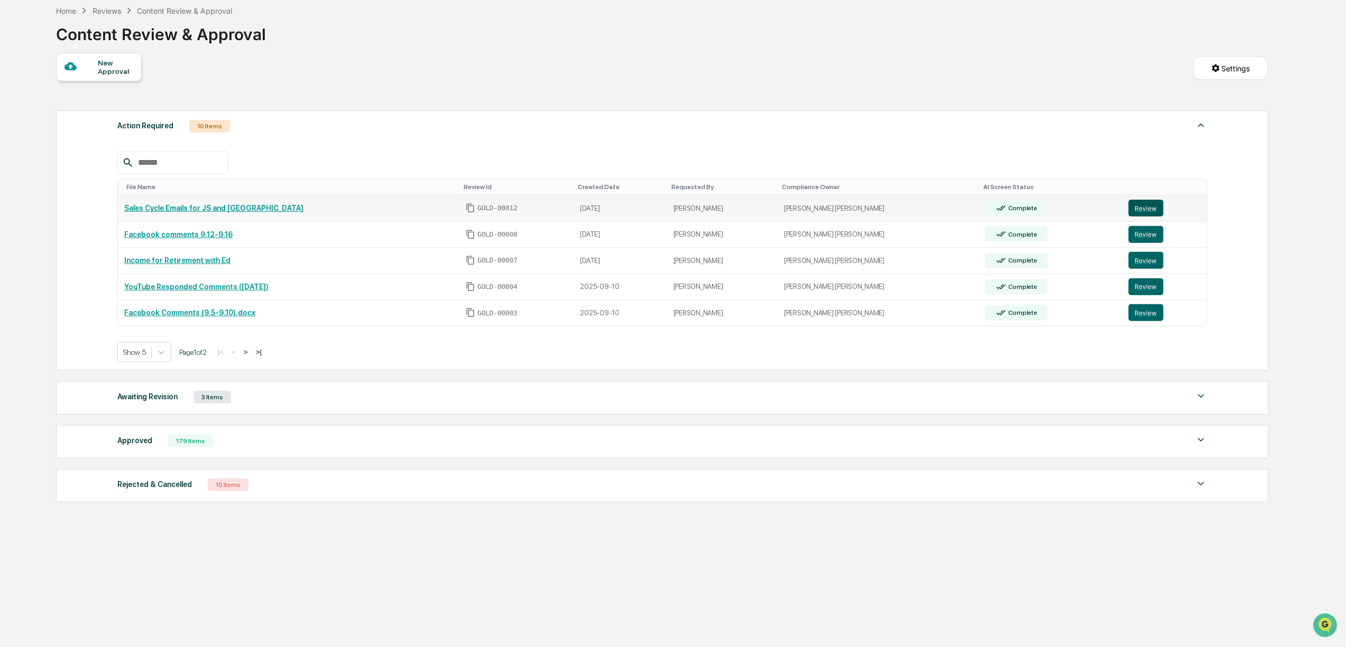
click at [1128, 209] on button "Review" at bounding box center [1145, 208] width 35 height 17
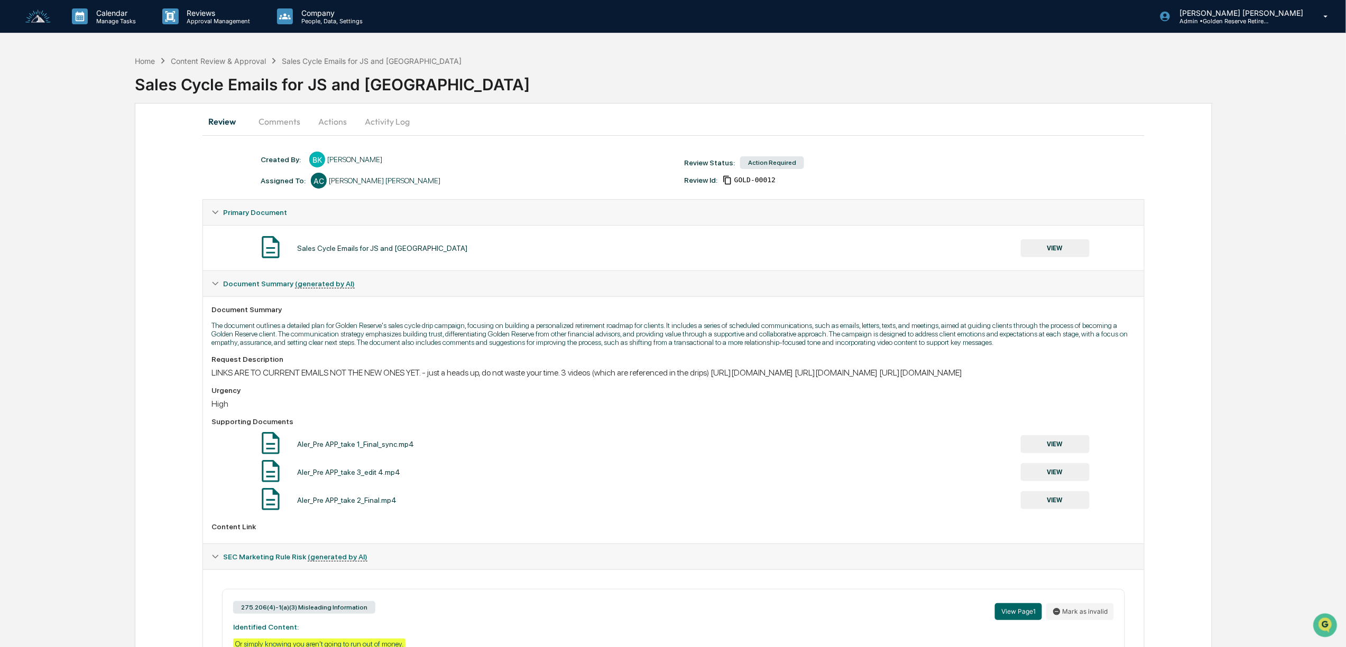
click at [1053, 250] on button "VIEW" at bounding box center [1055, 248] width 69 height 18
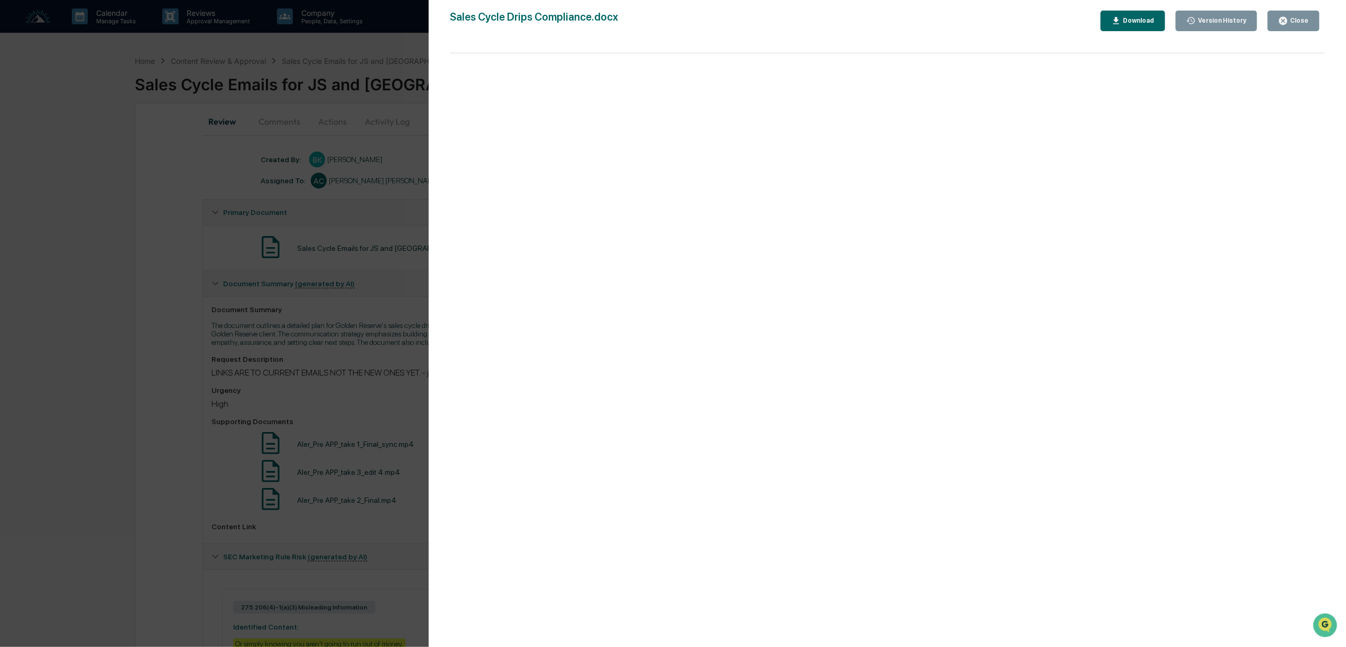
click at [396, 176] on div "Version History 09/16/2025, 09:06 PM Bree Keeler Sales Cycle Drips Compliance.d…" at bounding box center [673, 323] width 1346 height 647
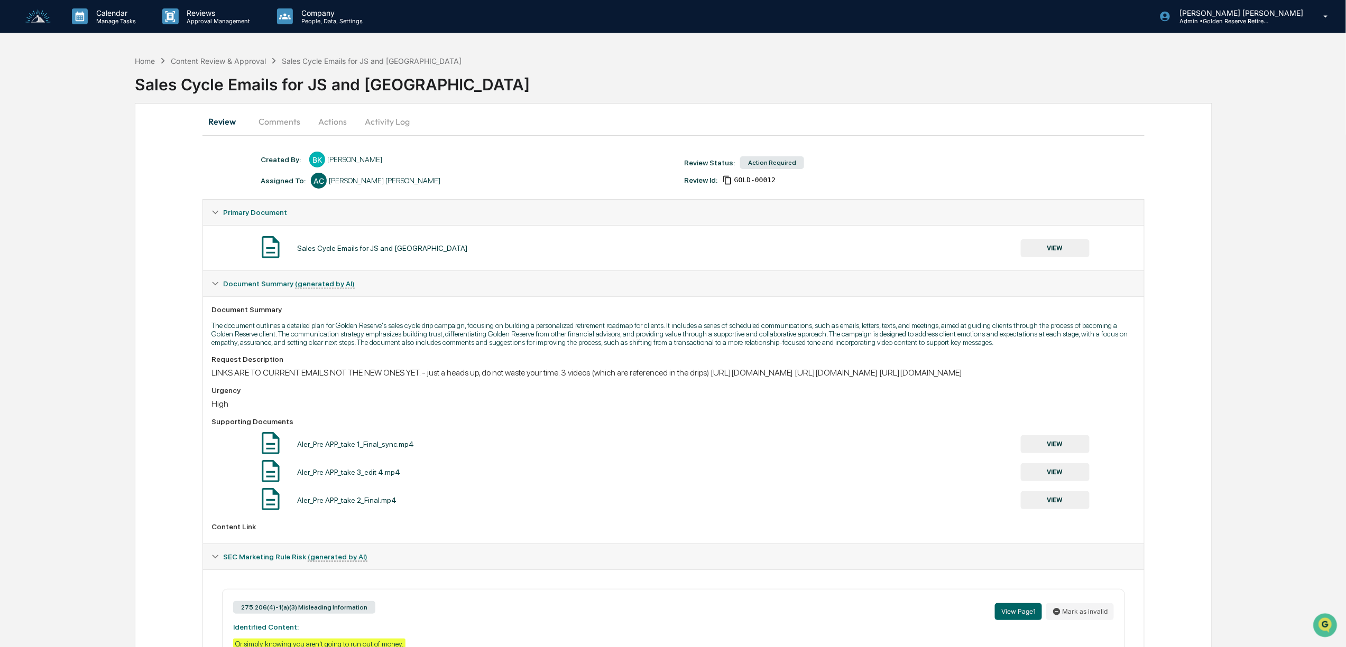
click at [1048, 246] on button "VIEW" at bounding box center [1055, 248] width 69 height 18
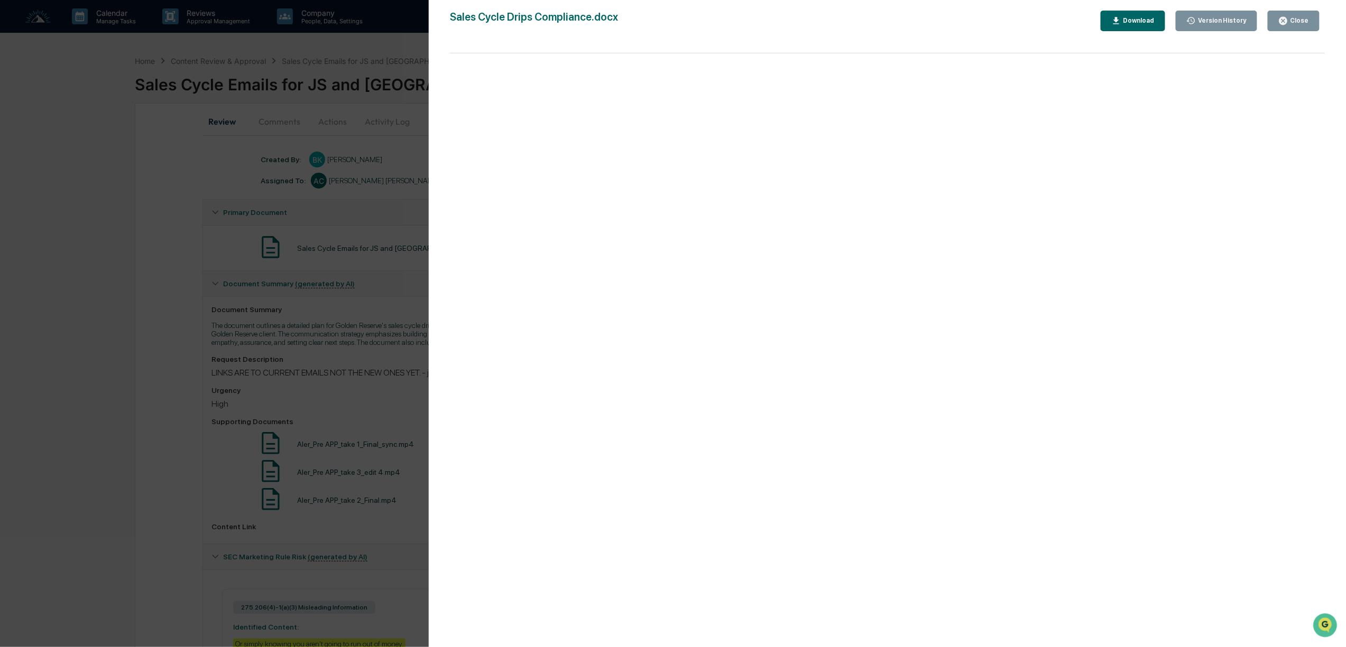
click at [1315, 17] on button "Close" at bounding box center [1293, 21] width 52 height 21
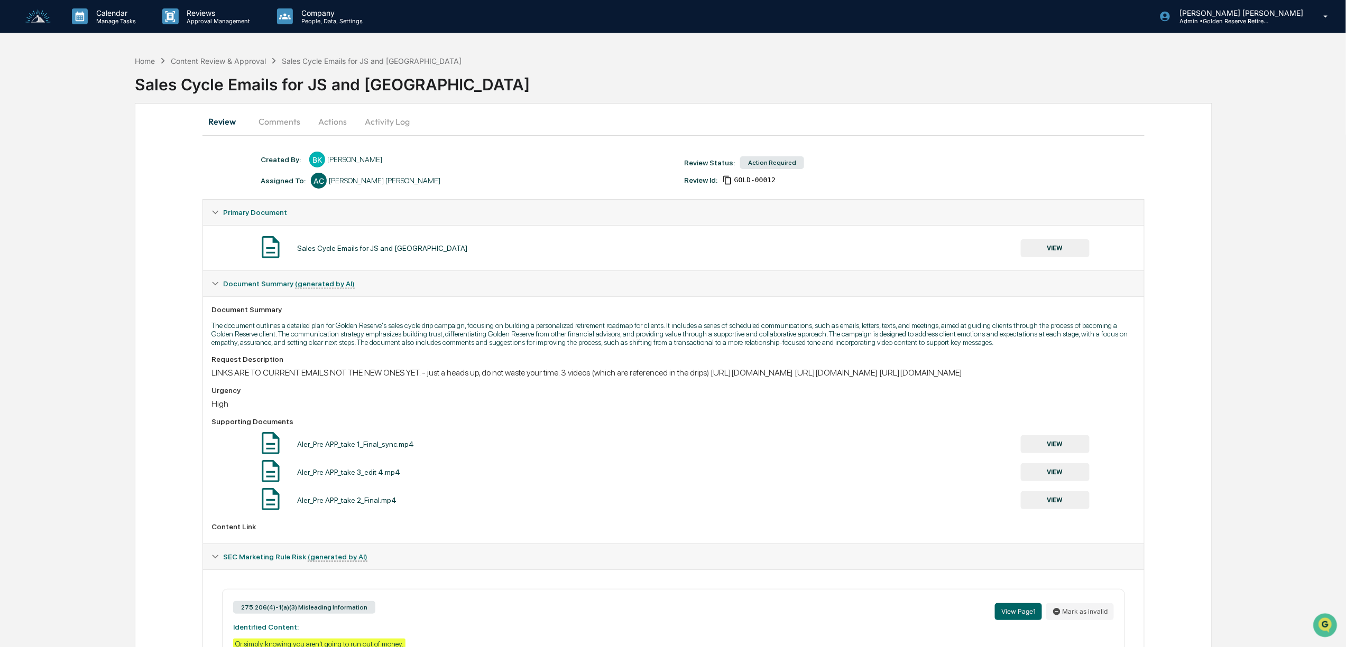
click at [1059, 453] on button "VIEW" at bounding box center [1055, 445] width 69 height 18
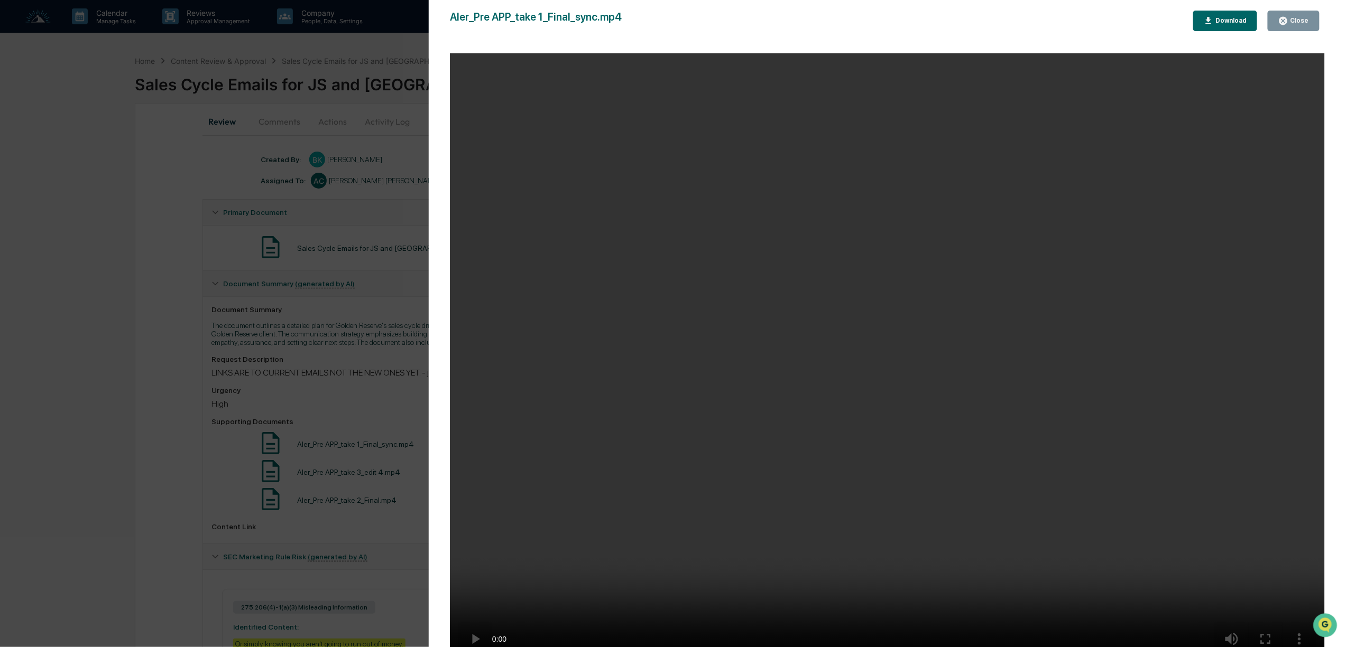
click at [927, 398] on video "Your browser does not support the video tag." at bounding box center [887, 361] width 875 height 616
click at [1288, 19] on icon "button" at bounding box center [1283, 21] width 10 height 10
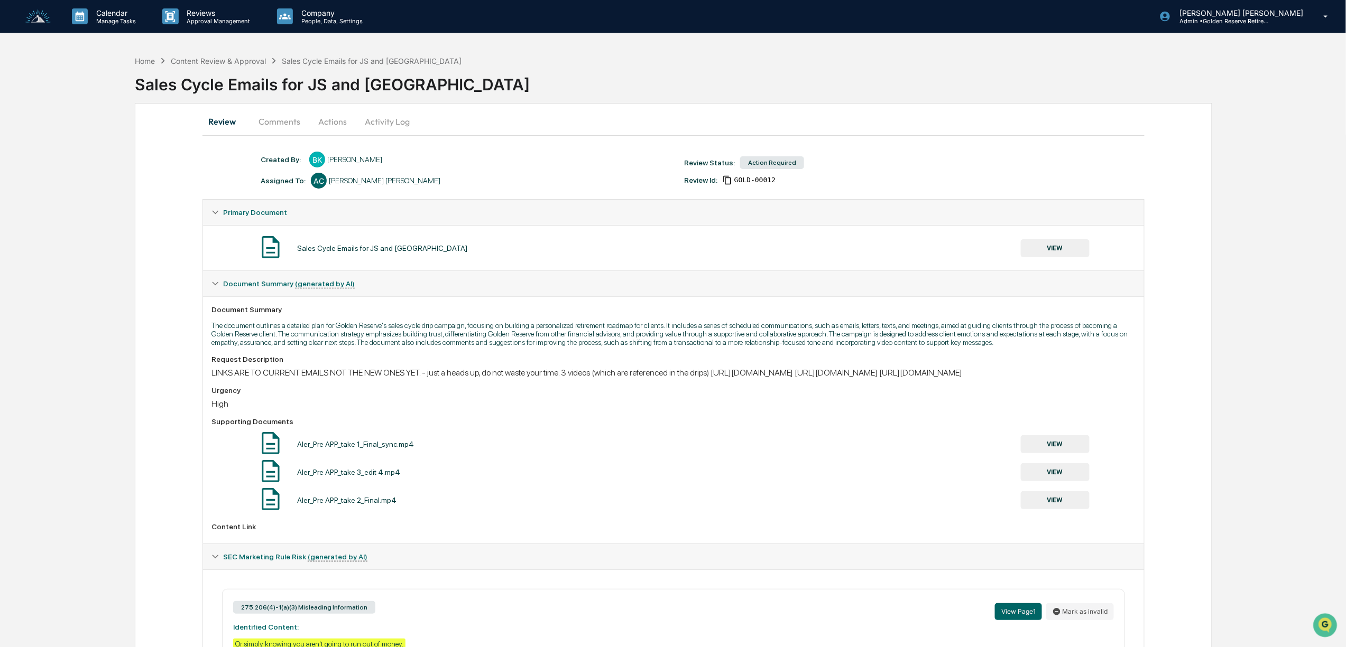
click at [1063, 481] on button "VIEW" at bounding box center [1055, 473] width 69 height 18
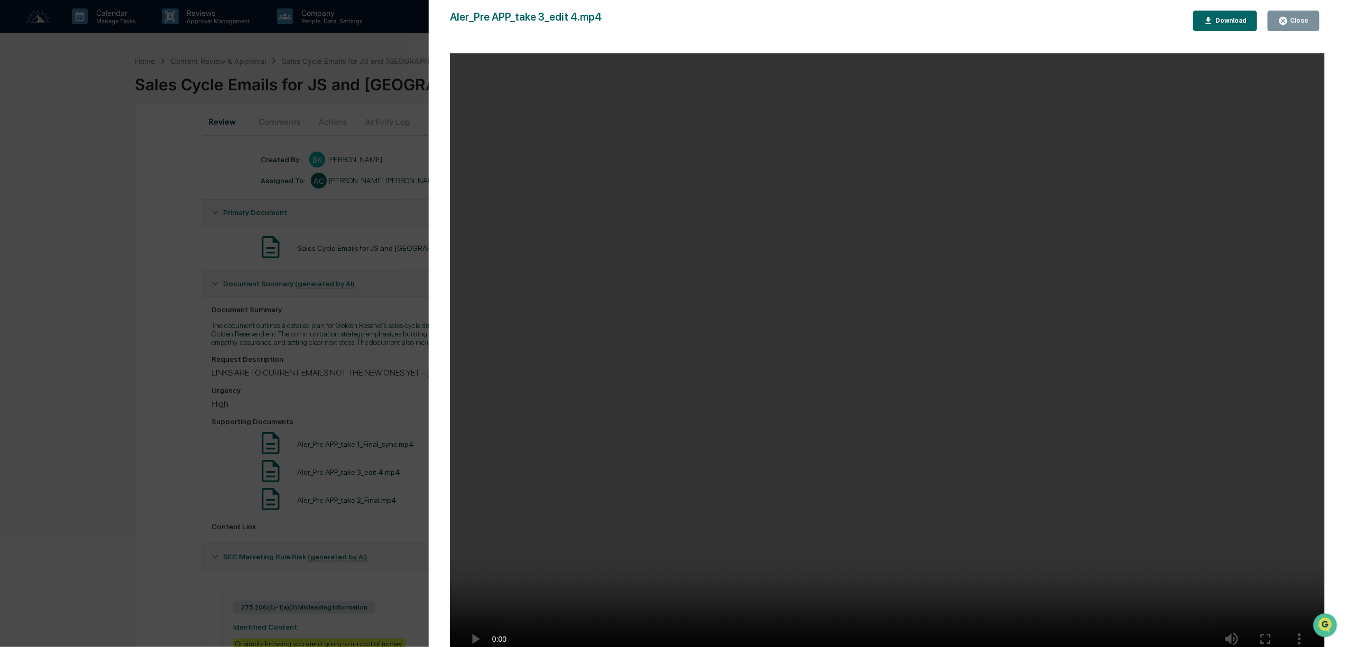
click at [1296, 23] on div "Close" at bounding box center [1293, 21] width 31 height 10
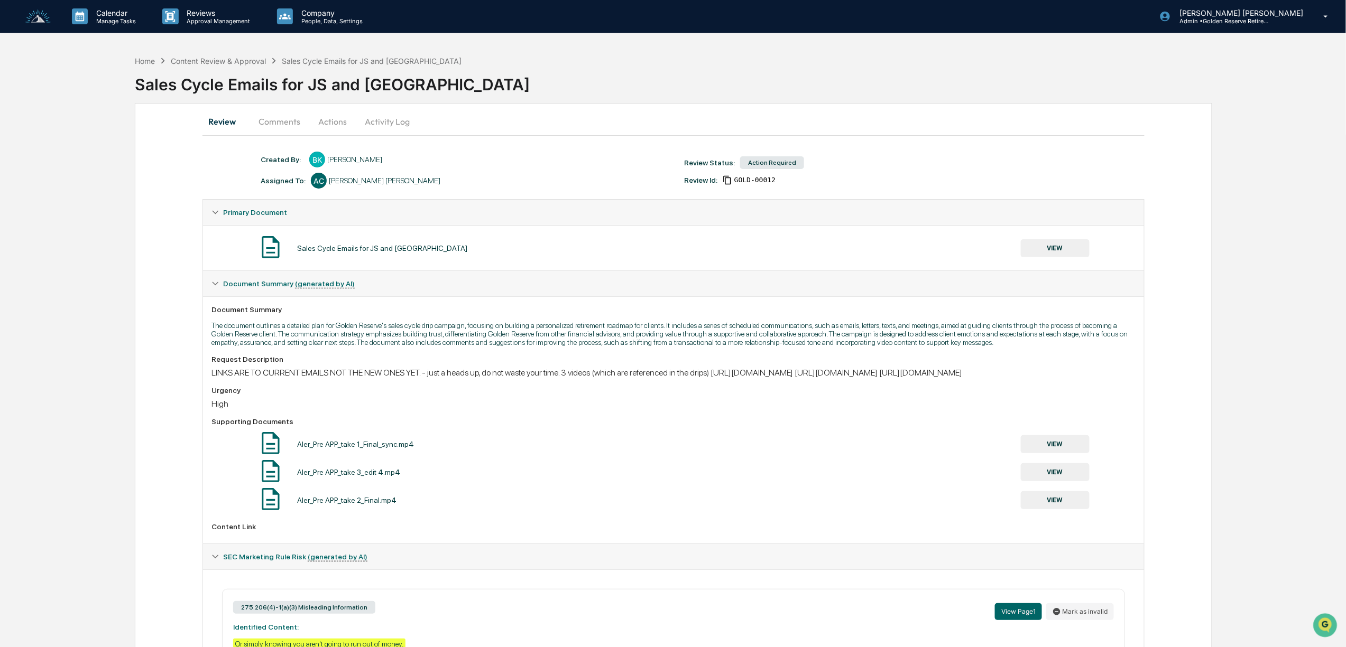
click at [1058, 453] on button "VIEW" at bounding box center [1055, 445] width 69 height 18
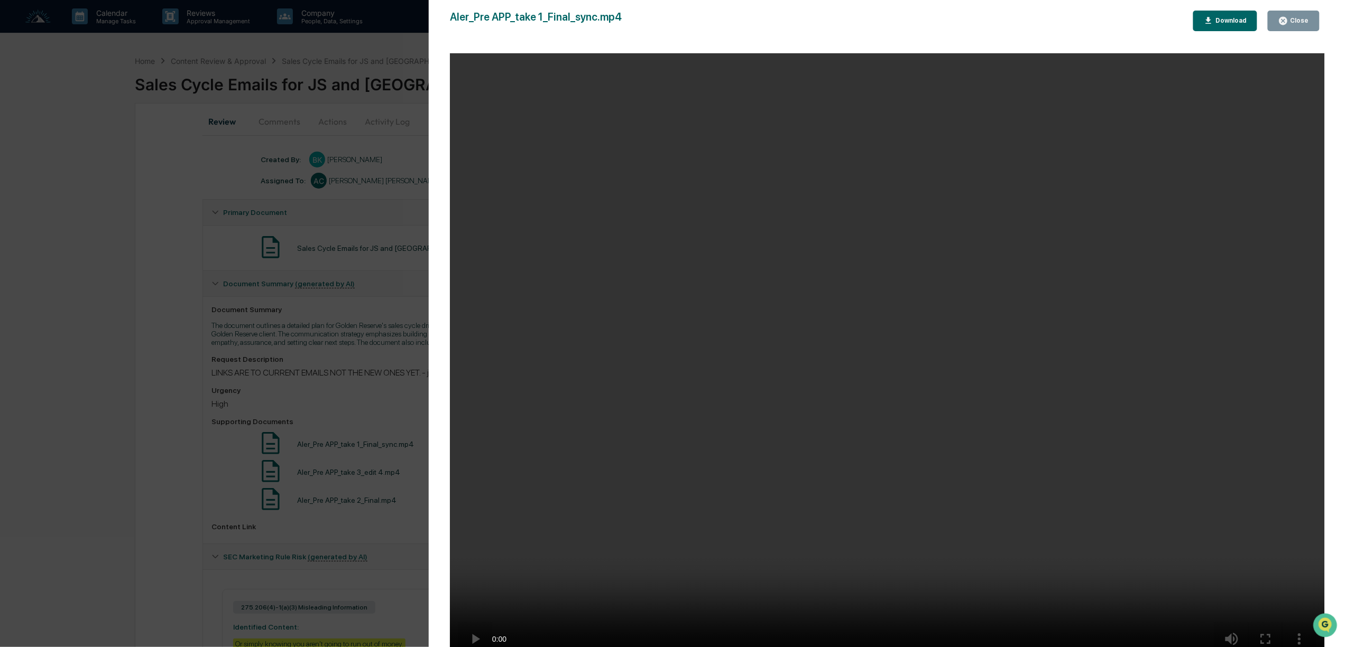
click at [1307, 22] on div "Close" at bounding box center [1298, 20] width 21 height 7
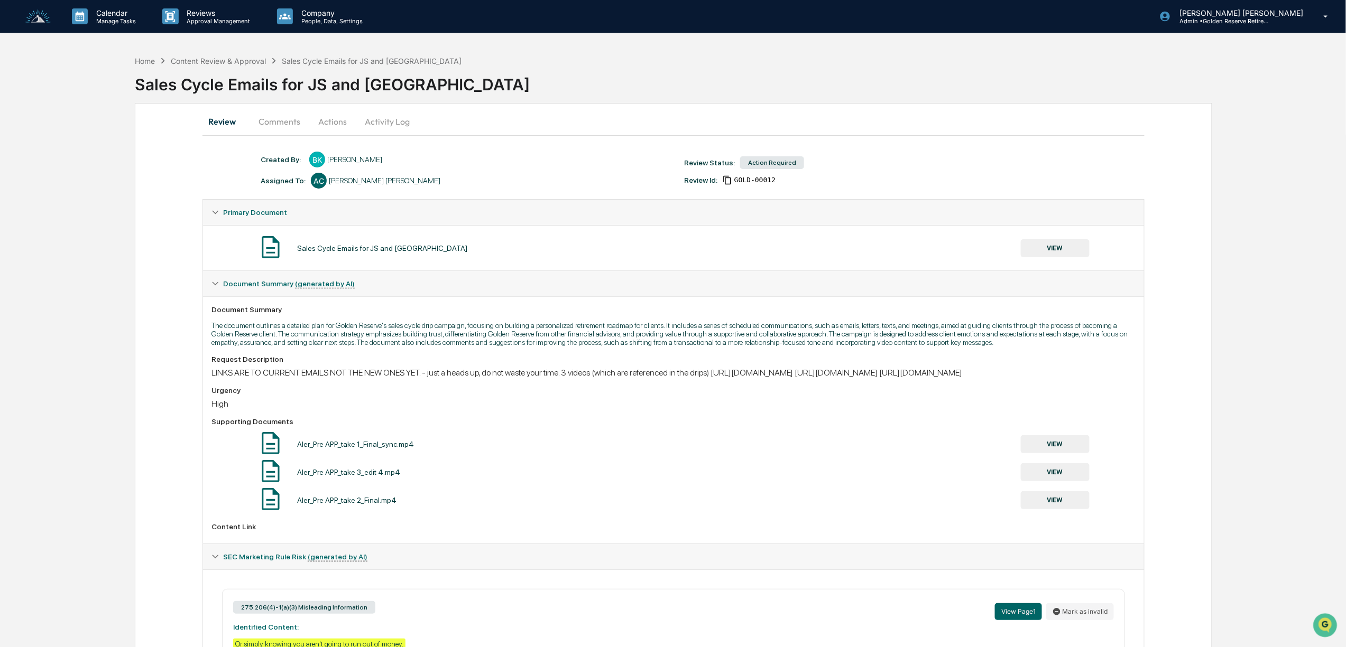
click at [1058, 510] on button "VIEW" at bounding box center [1055, 501] width 69 height 18
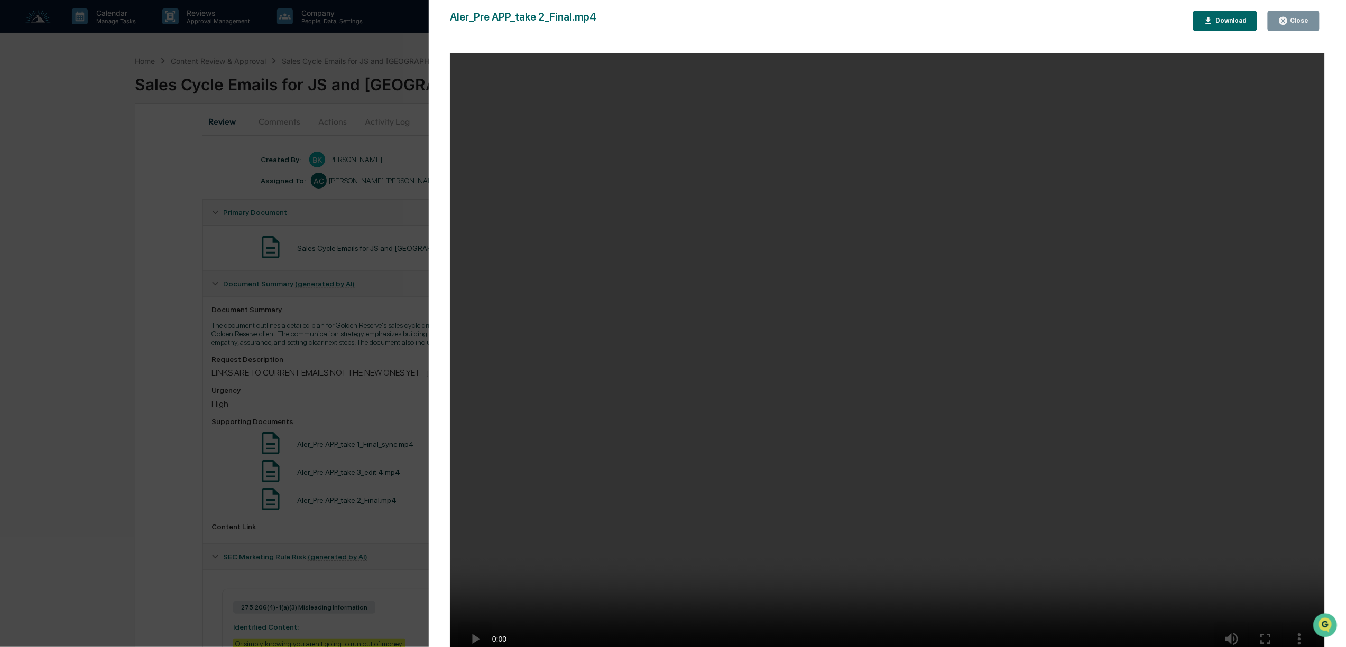
click at [1292, 22] on div "Close" at bounding box center [1298, 20] width 21 height 7
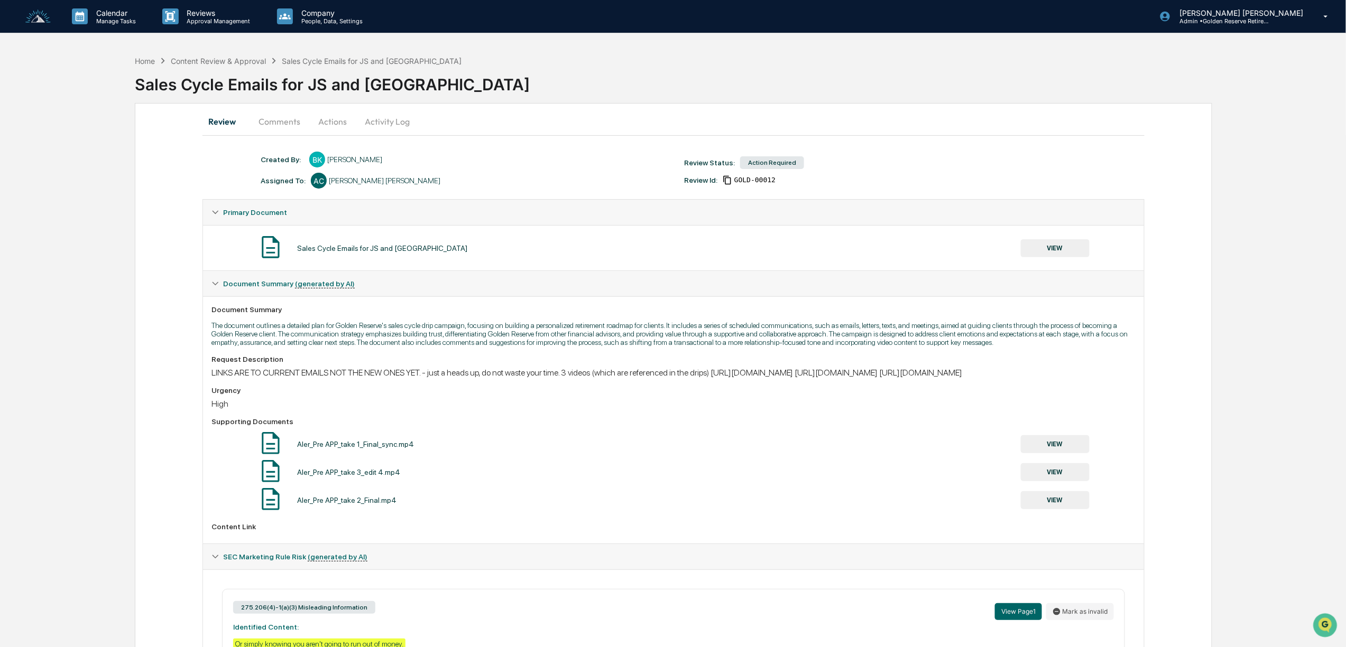
click at [334, 121] on button "Actions" at bounding box center [333, 121] width 48 height 25
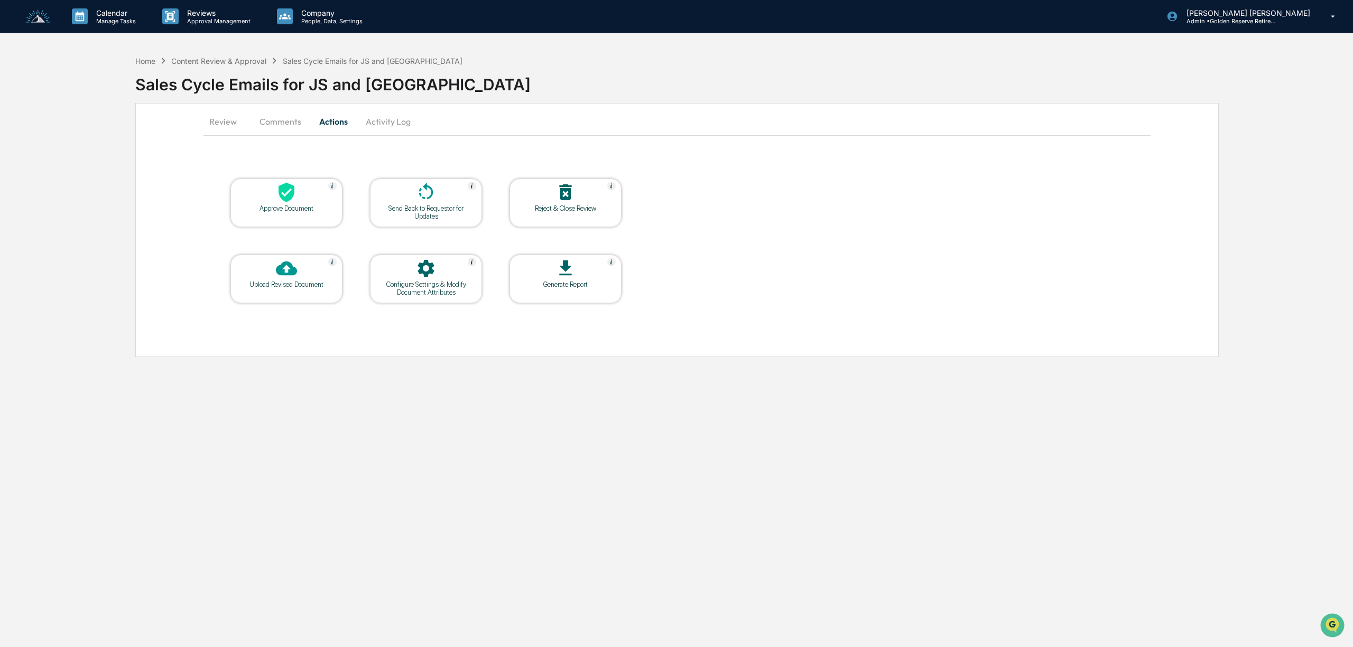
click at [404, 203] on div at bounding box center [426, 193] width 106 height 23
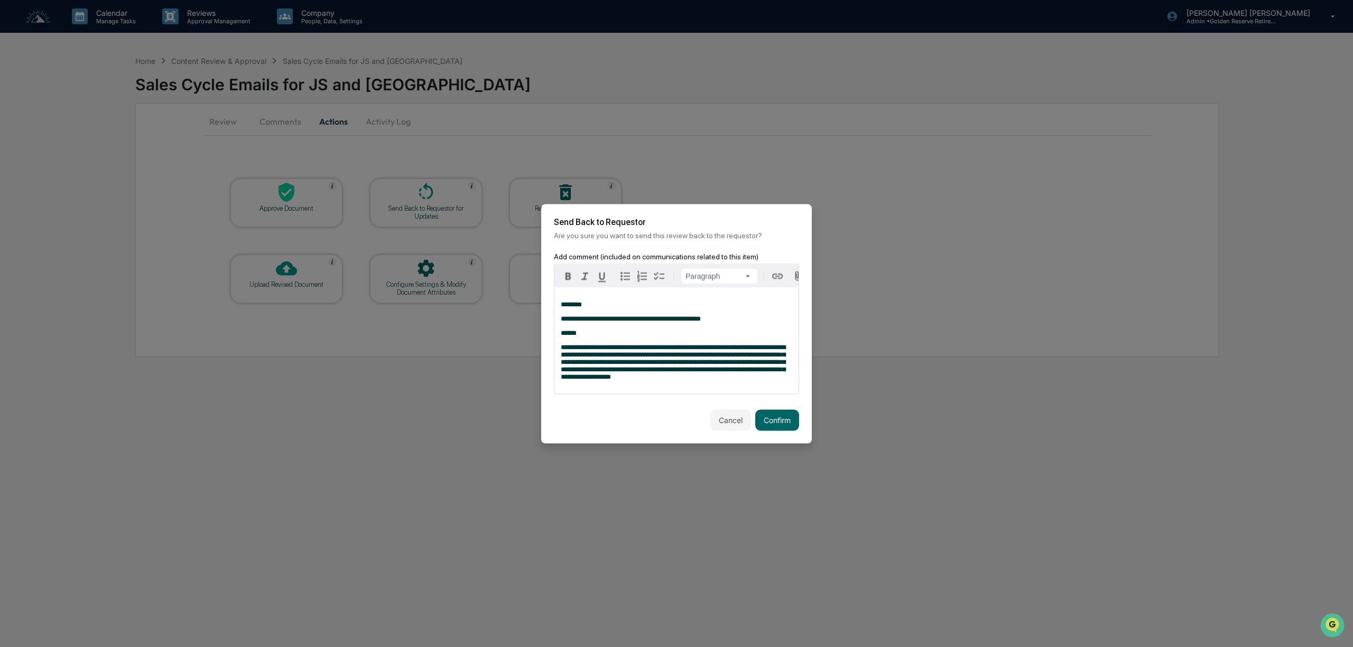
click at [657, 368] on span "**********" at bounding box center [673, 362] width 225 height 36
click at [650, 381] on p "**********" at bounding box center [676, 362] width 231 height 37
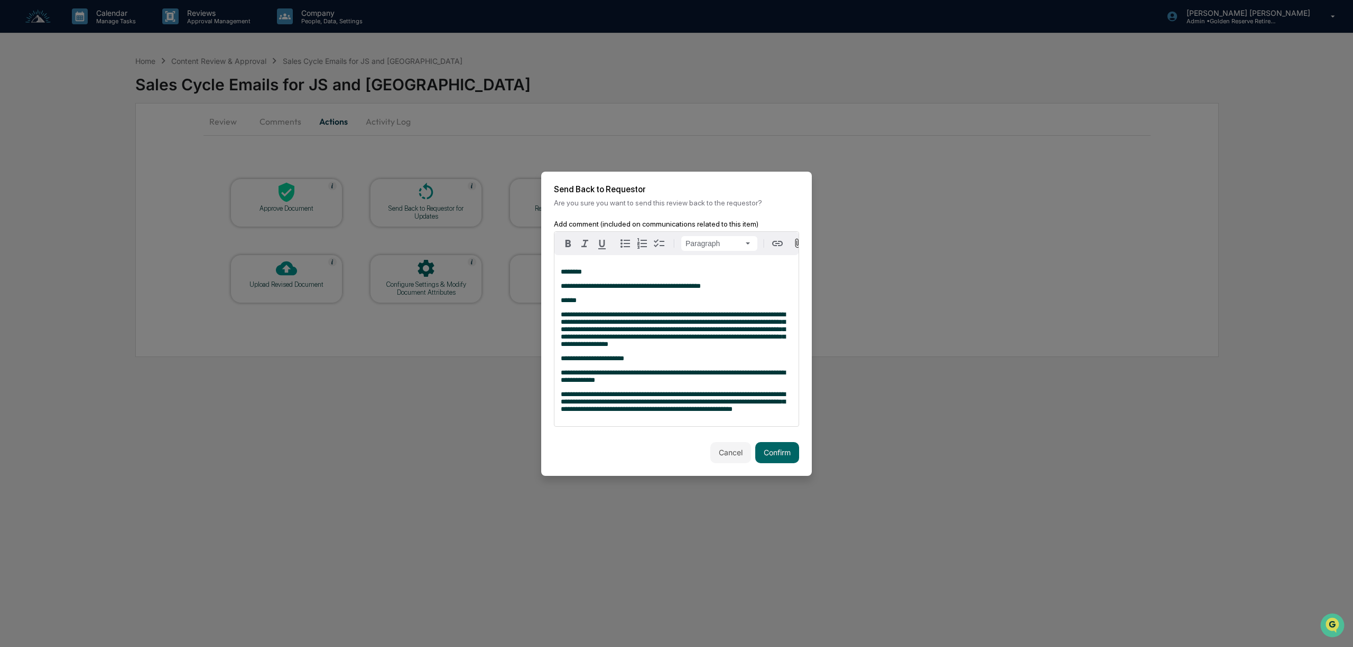
click at [615, 410] on span "**********" at bounding box center [673, 402] width 225 height 22
click at [730, 413] on p "**********" at bounding box center [676, 402] width 231 height 22
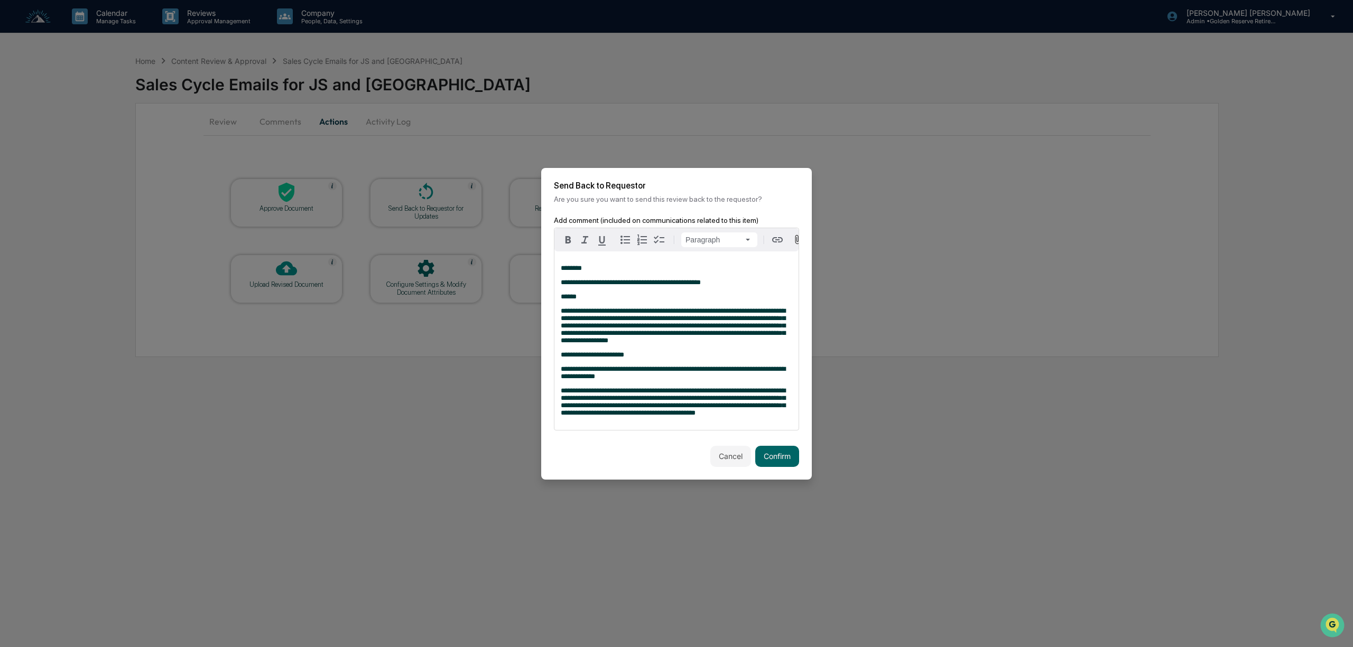
click at [703, 417] on p "**********" at bounding box center [676, 402] width 231 height 30
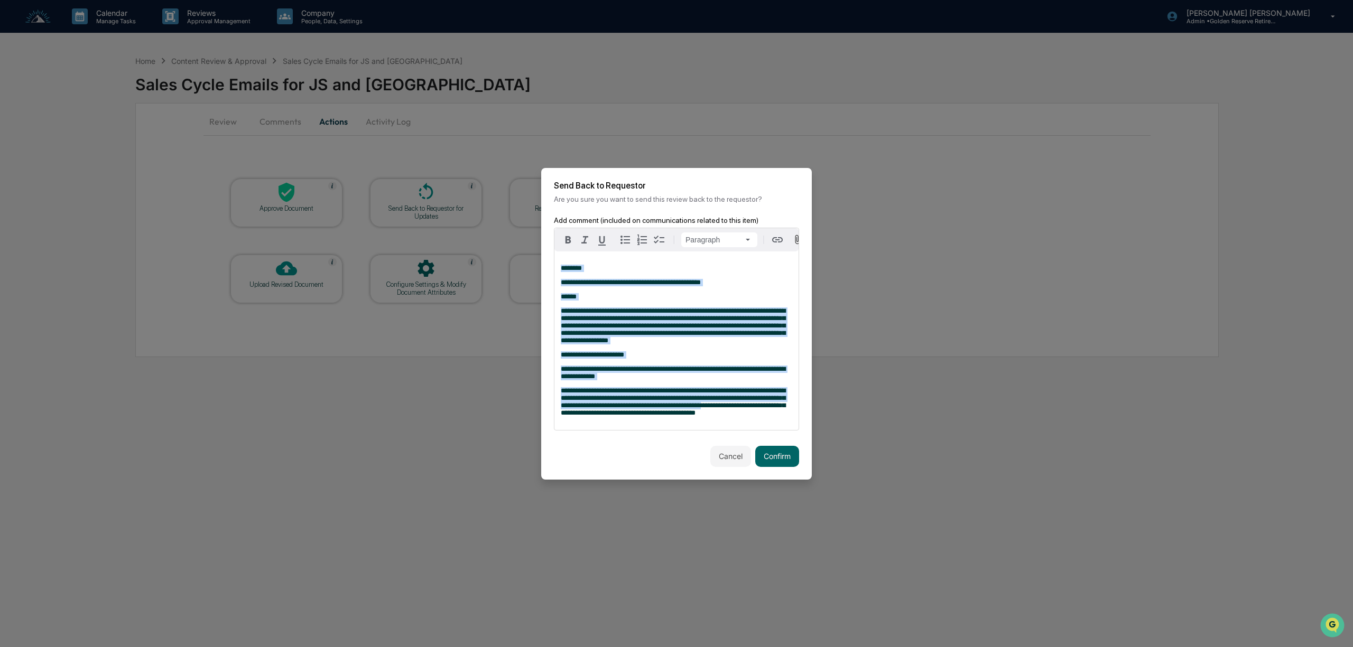
drag, startPoint x: 702, startPoint y: 415, endPoint x: 531, endPoint y: 278, distance: 219.6
click at [531, 278] on body "**********" at bounding box center [676, 323] width 1353 height 647
drag, startPoint x: 688, startPoint y: 421, endPoint x: 518, endPoint y: 267, distance: 229.0
click at [518, 267] on body "**********" at bounding box center [676, 323] width 1353 height 647
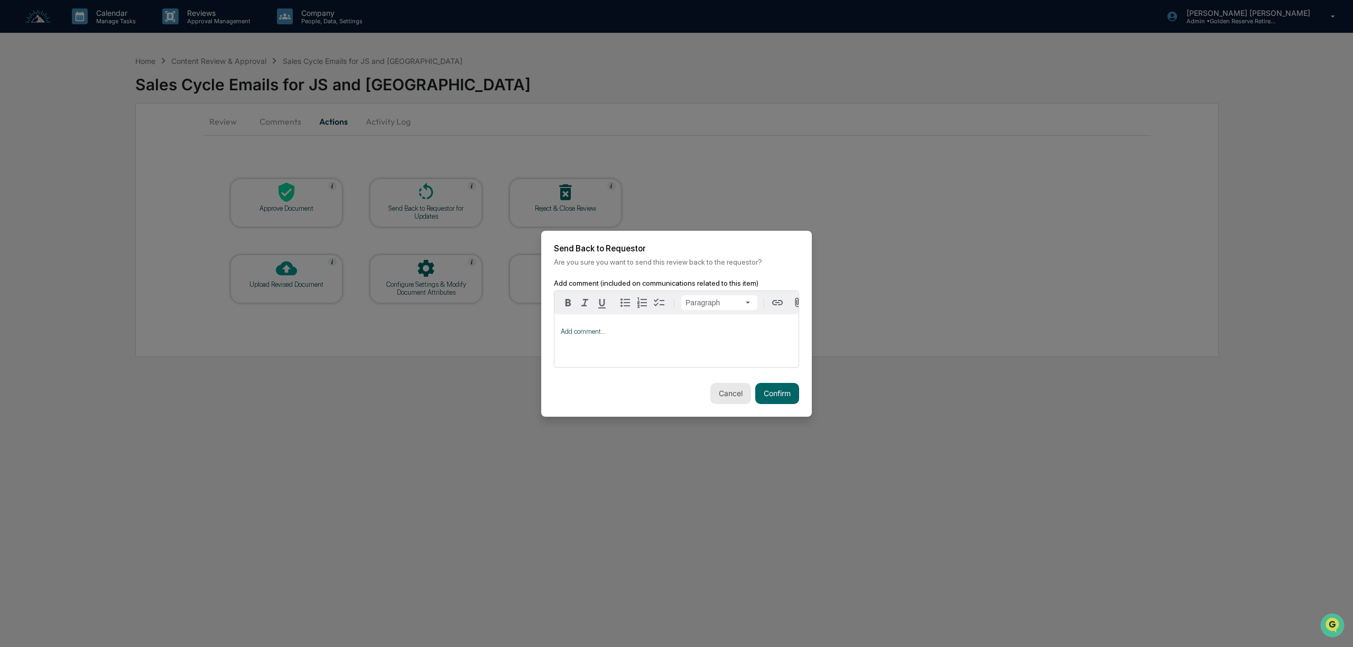
click at [722, 393] on button "Cancel" at bounding box center [730, 393] width 41 height 21
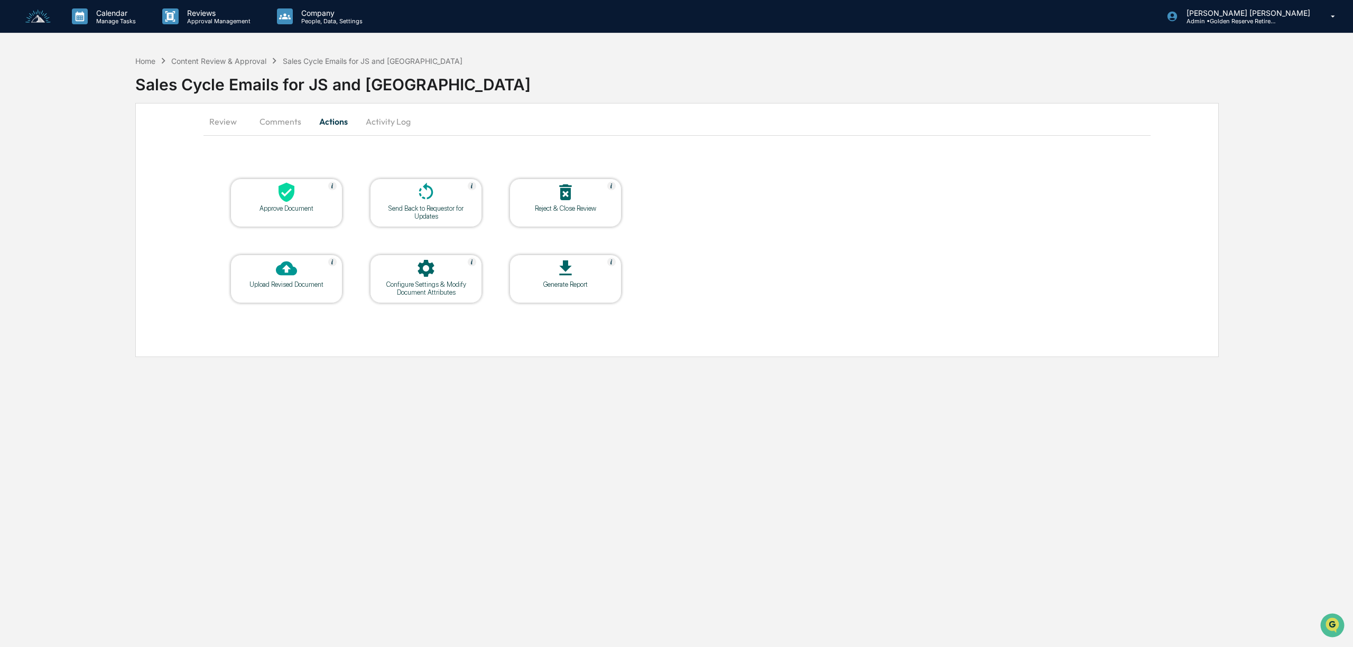
click at [226, 119] on button "Review" at bounding box center [227, 121] width 48 height 25
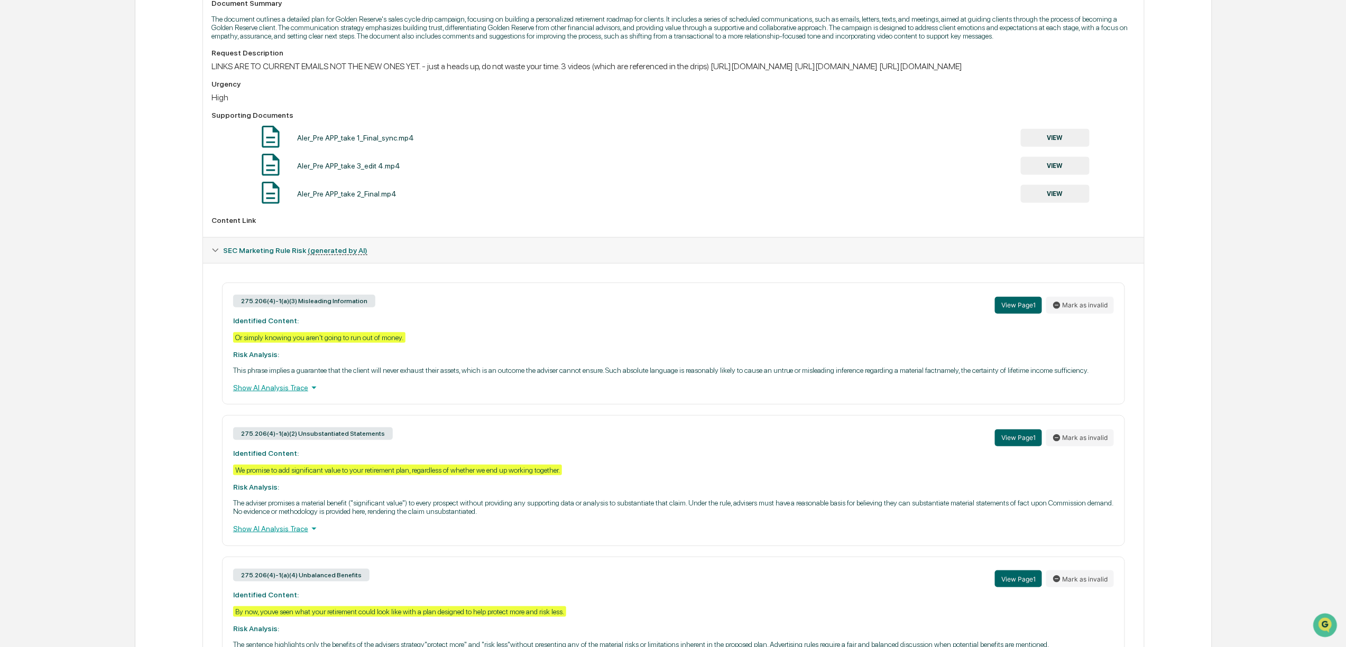
scroll to position [16, 0]
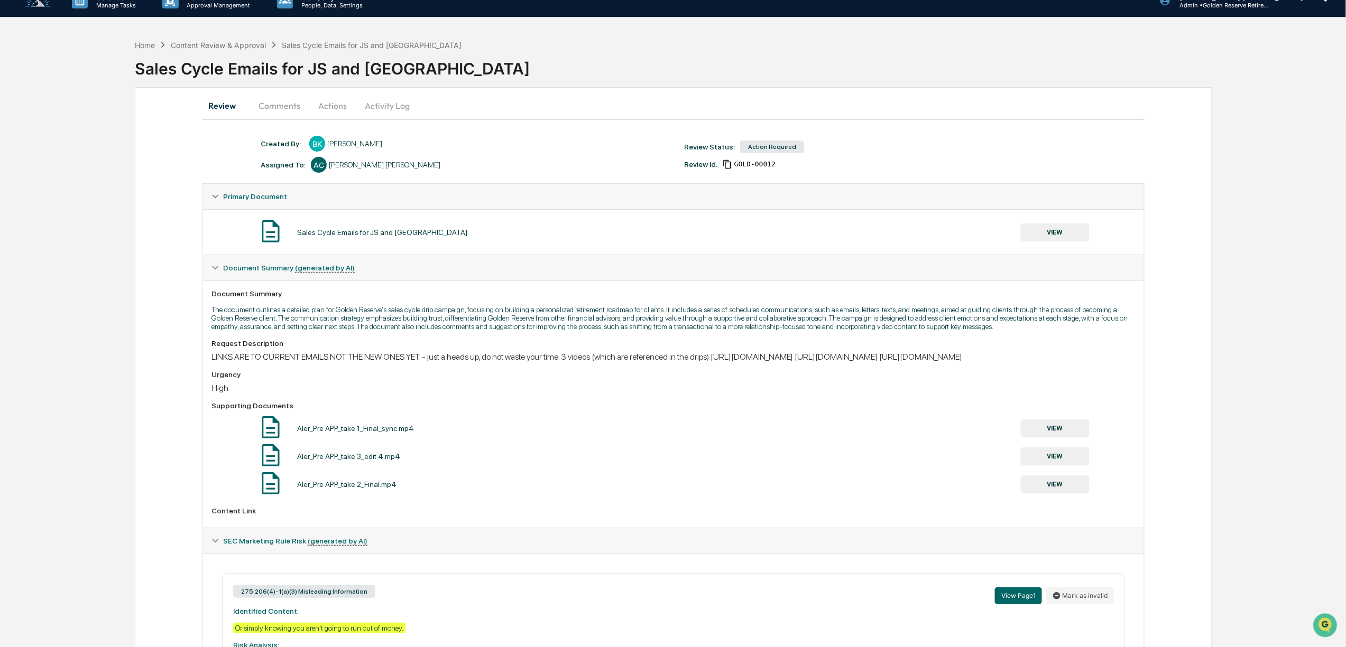
click at [1072, 438] on button "VIEW" at bounding box center [1055, 429] width 69 height 18
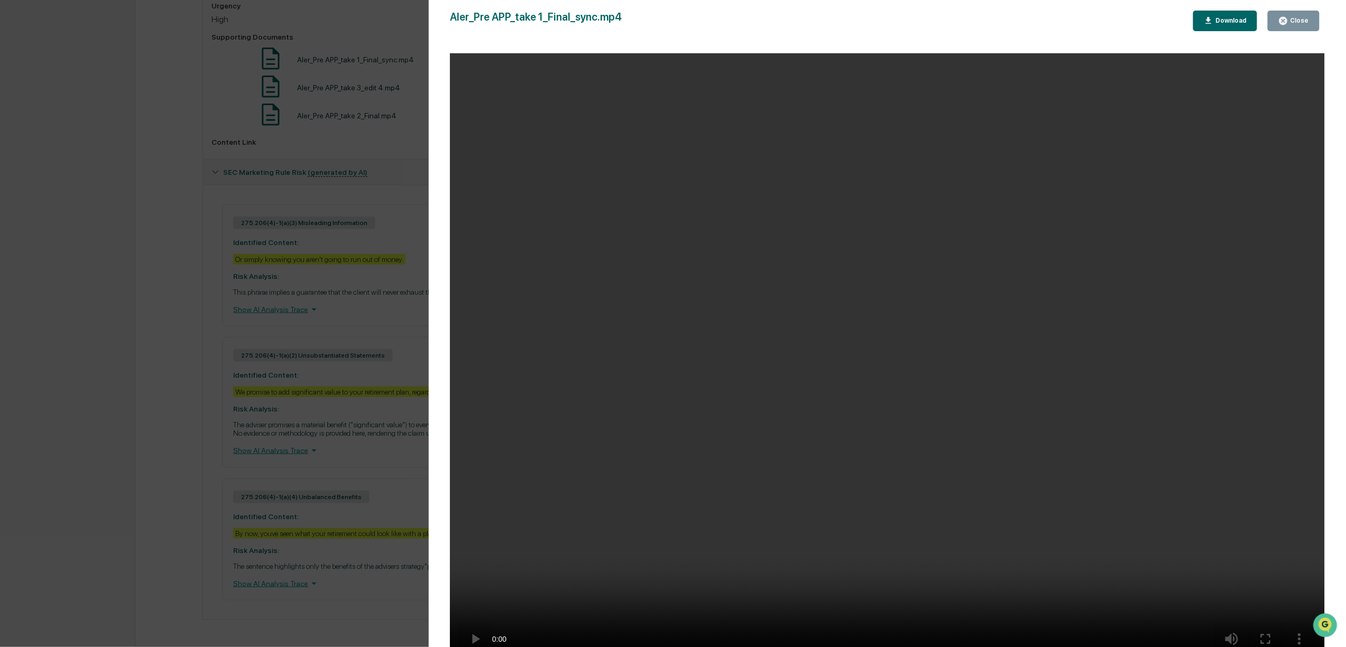
scroll to position [439, 0]
click at [1301, 24] on div "Close" at bounding box center [1293, 21] width 31 height 10
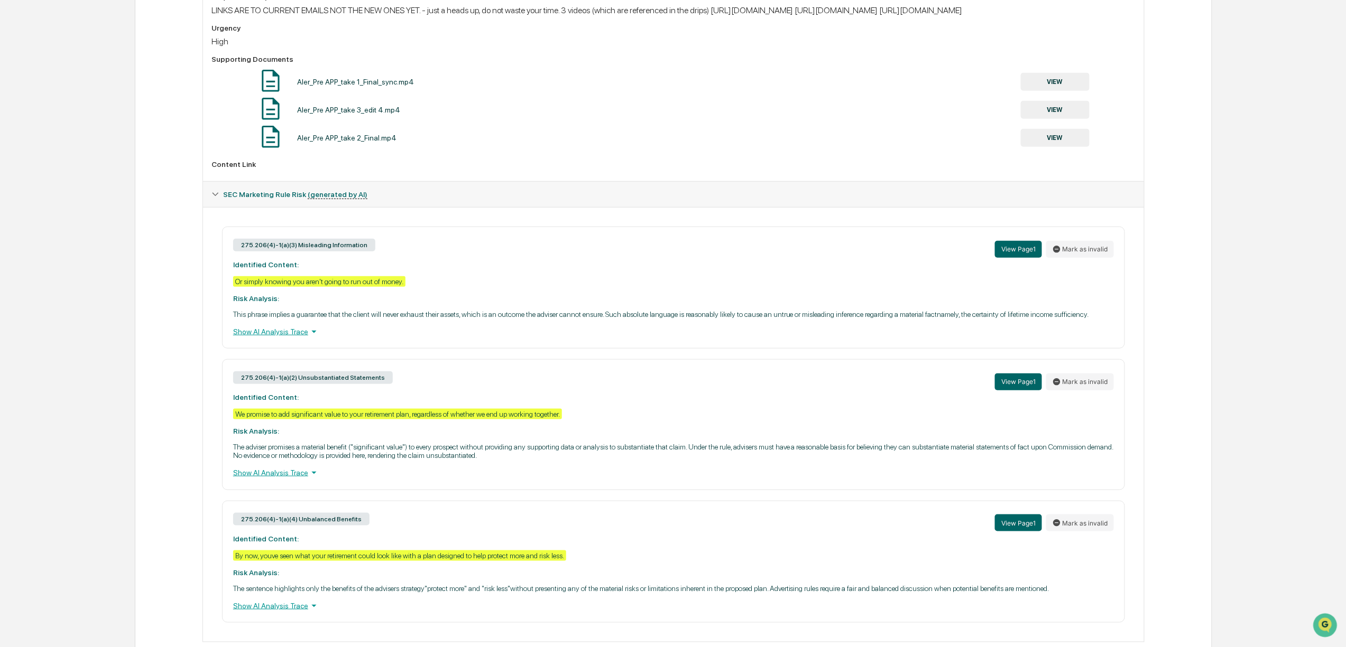
scroll to position [227, 0]
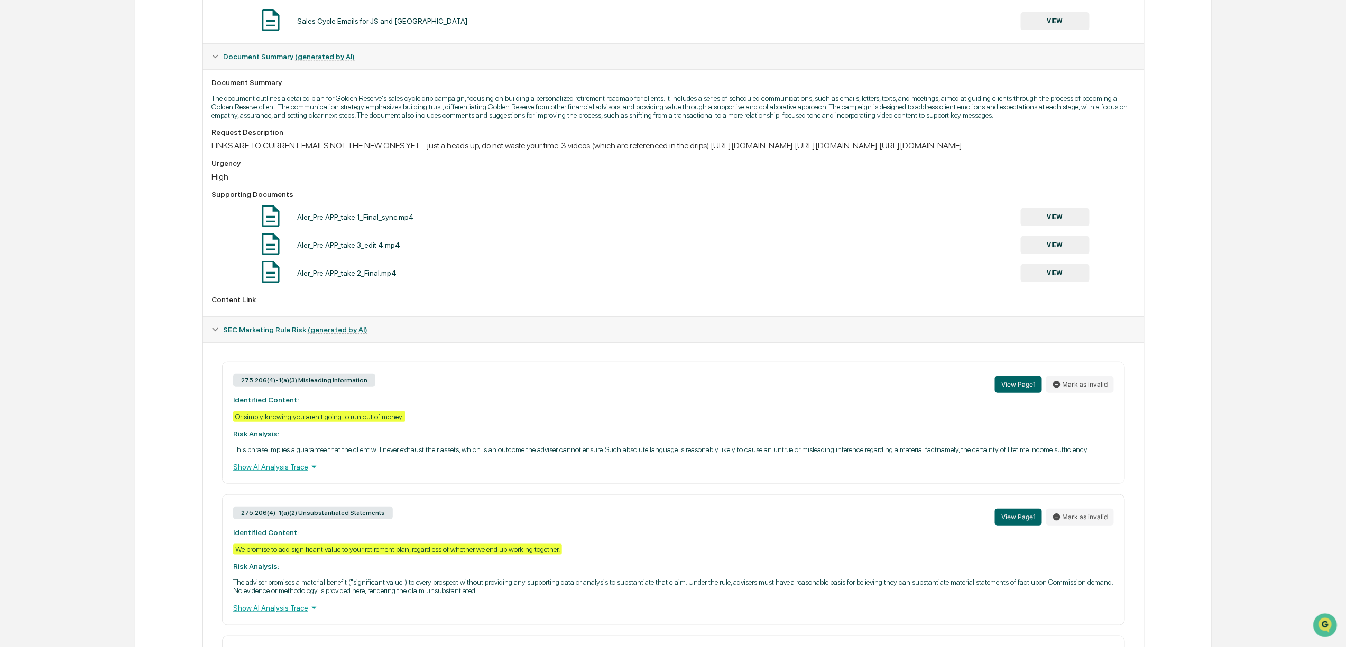
click at [1072, 282] on button "VIEW" at bounding box center [1055, 273] width 69 height 18
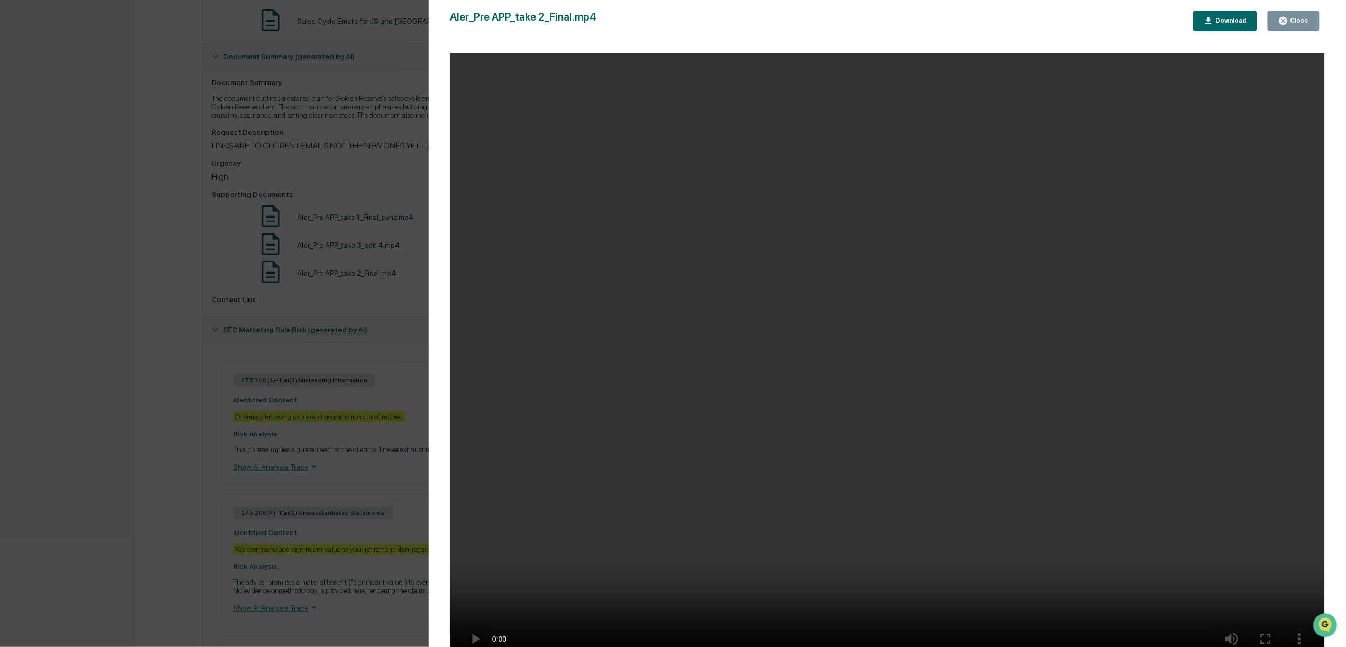
click at [1301, 14] on button "Close" at bounding box center [1293, 21] width 52 height 21
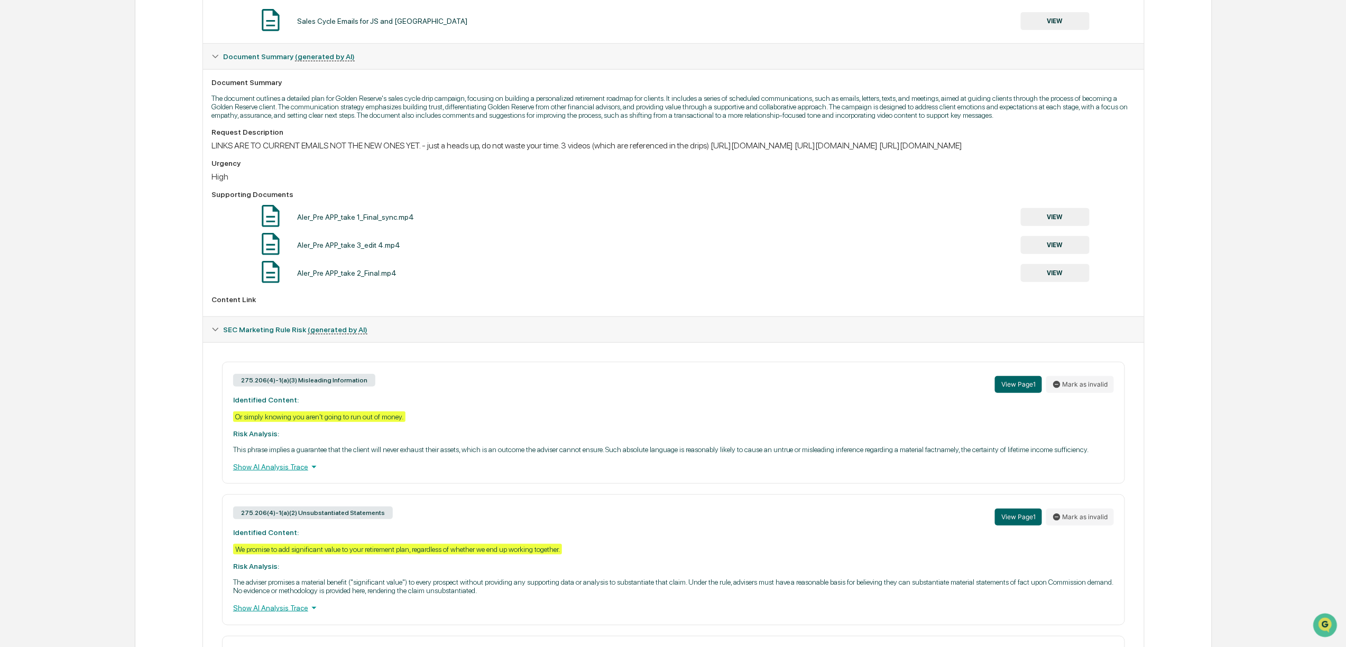
click at [1062, 254] on button "VIEW" at bounding box center [1055, 245] width 69 height 18
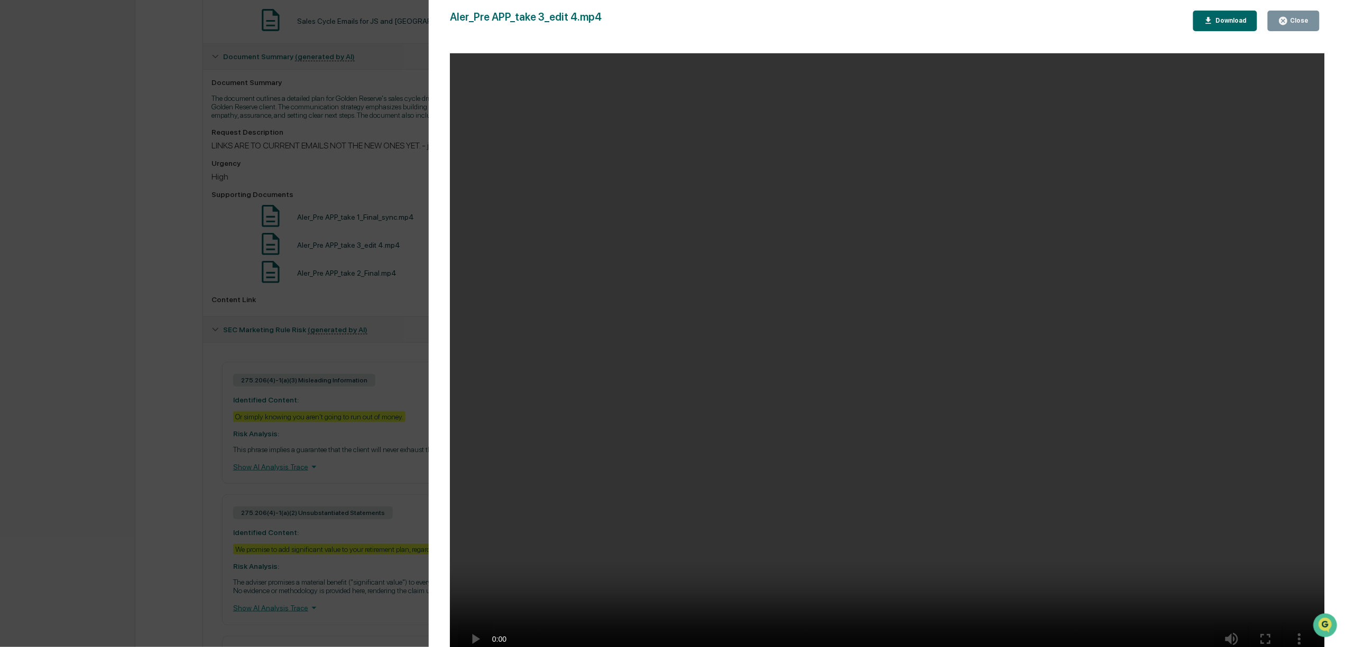
click at [823, 573] on video "Your browser does not support the video tag." at bounding box center [887, 361] width 875 height 616
drag, startPoint x: 789, startPoint y: 604, endPoint x: 436, endPoint y: 605, distance: 353.6
click at [413, 614] on div "Version History 09/16/2025, 09:06 PM Bree Keeler Aler_Pre APP_take 3_edit 4.mp4…" at bounding box center [673, 323] width 1346 height 647
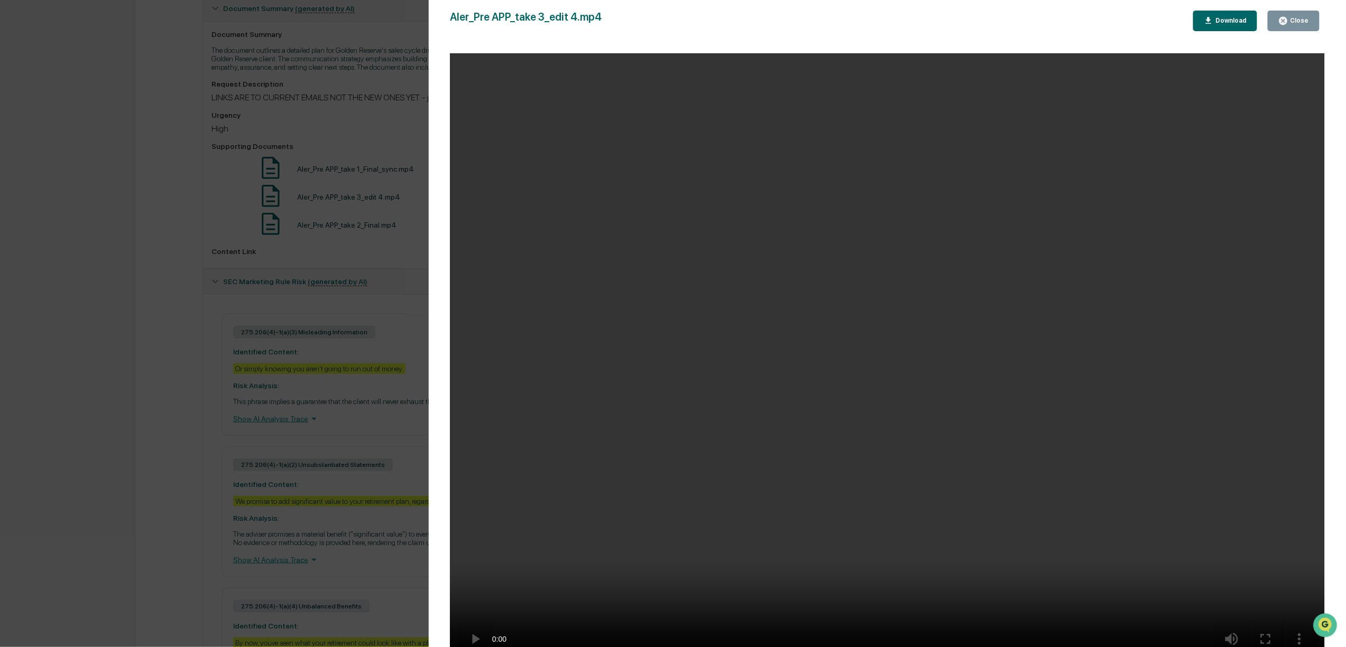
scroll to position [368, 0]
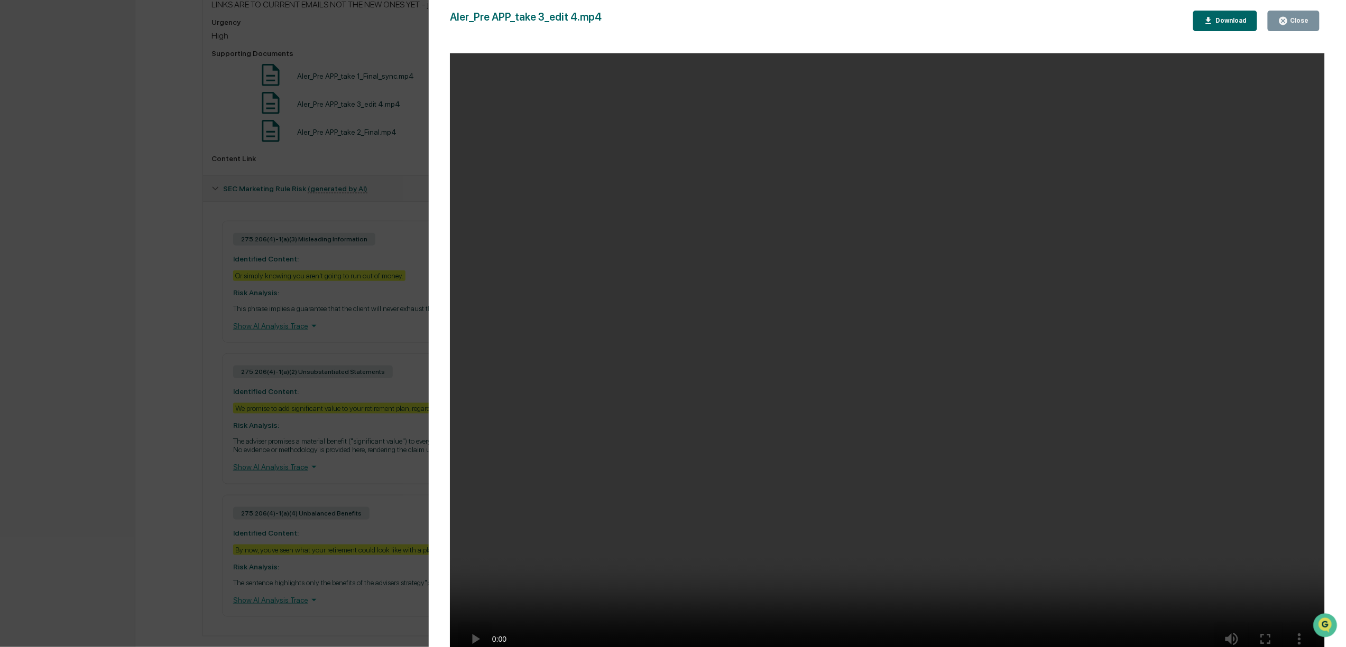
click at [1305, 20] on div "Close" at bounding box center [1298, 20] width 21 height 7
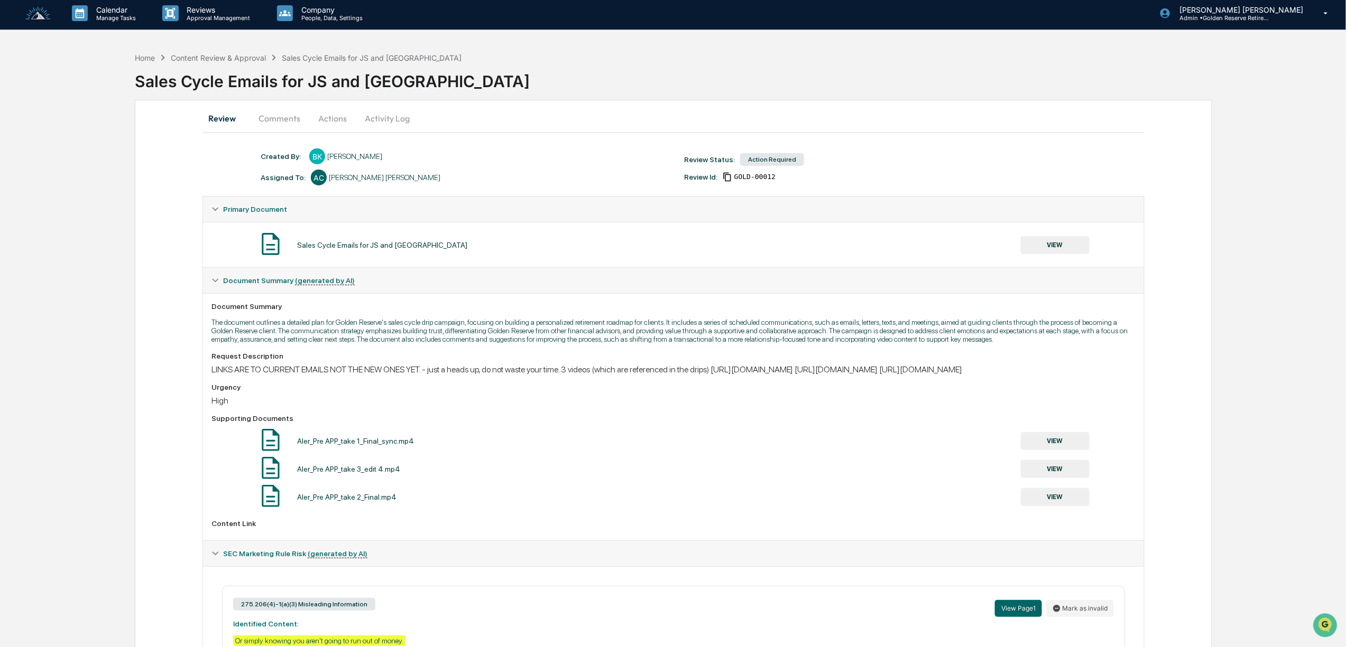
scroll to position [0, 0]
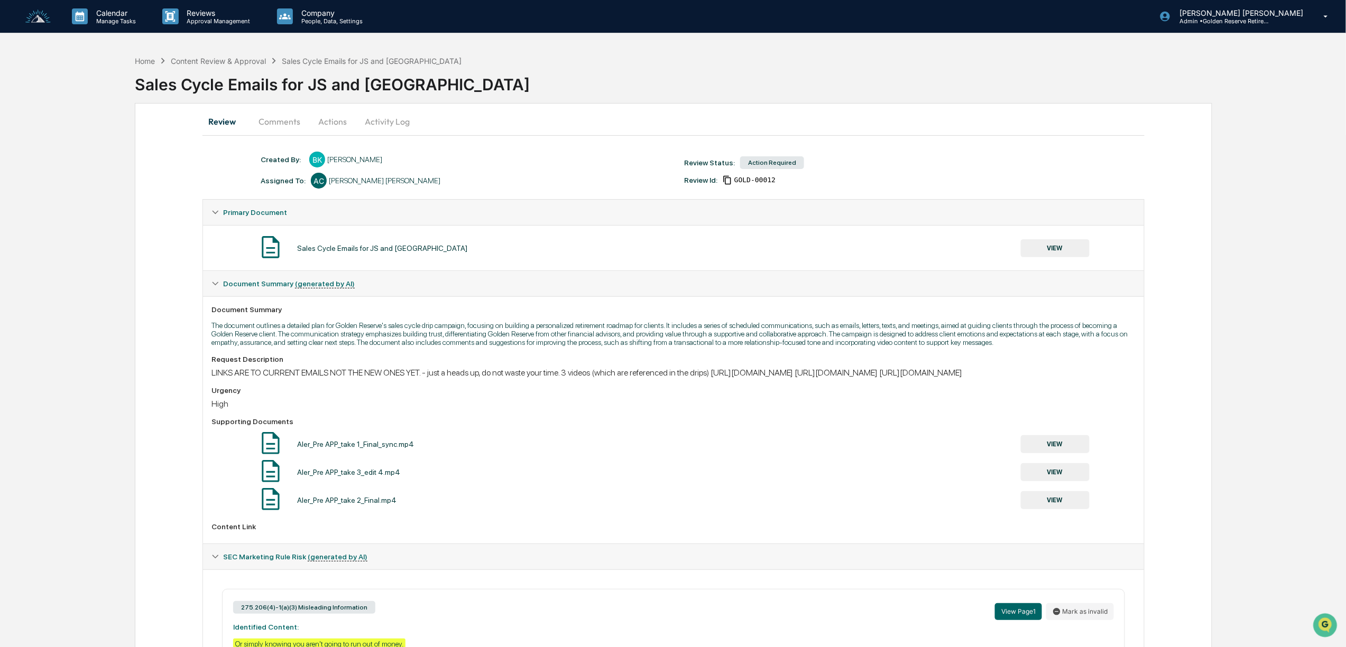
click at [333, 122] on button "Actions" at bounding box center [333, 121] width 48 height 25
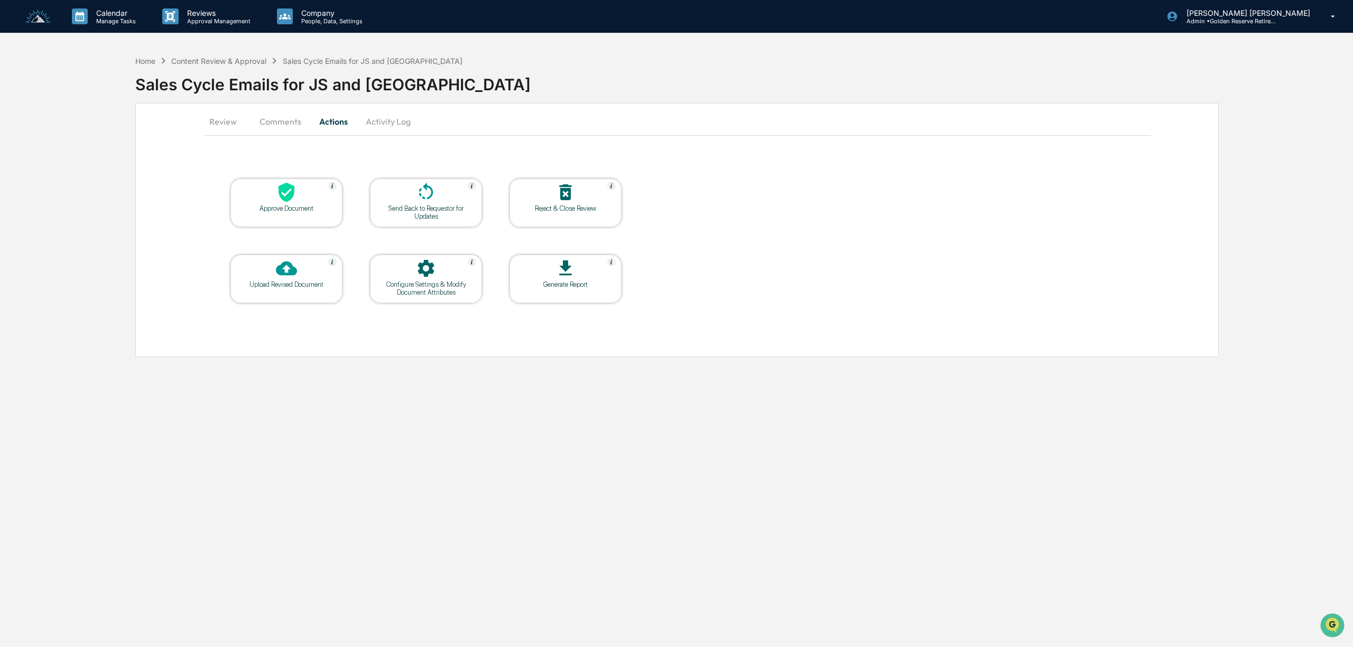
click at [396, 208] on div "Send Back to Requestor for Updates" at bounding box center [425, 213] width 95 height 16
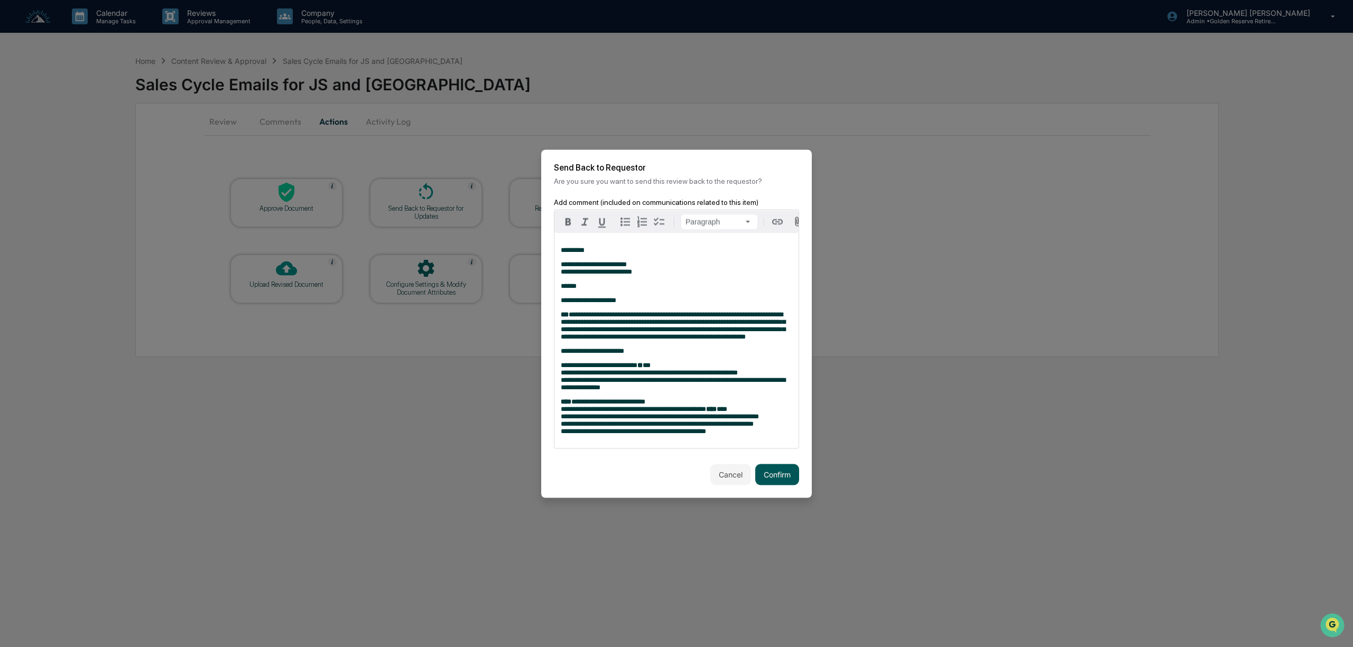
click at [776, 485] on button "Confirm" at bounding box center [777, 474] width 44 height 21
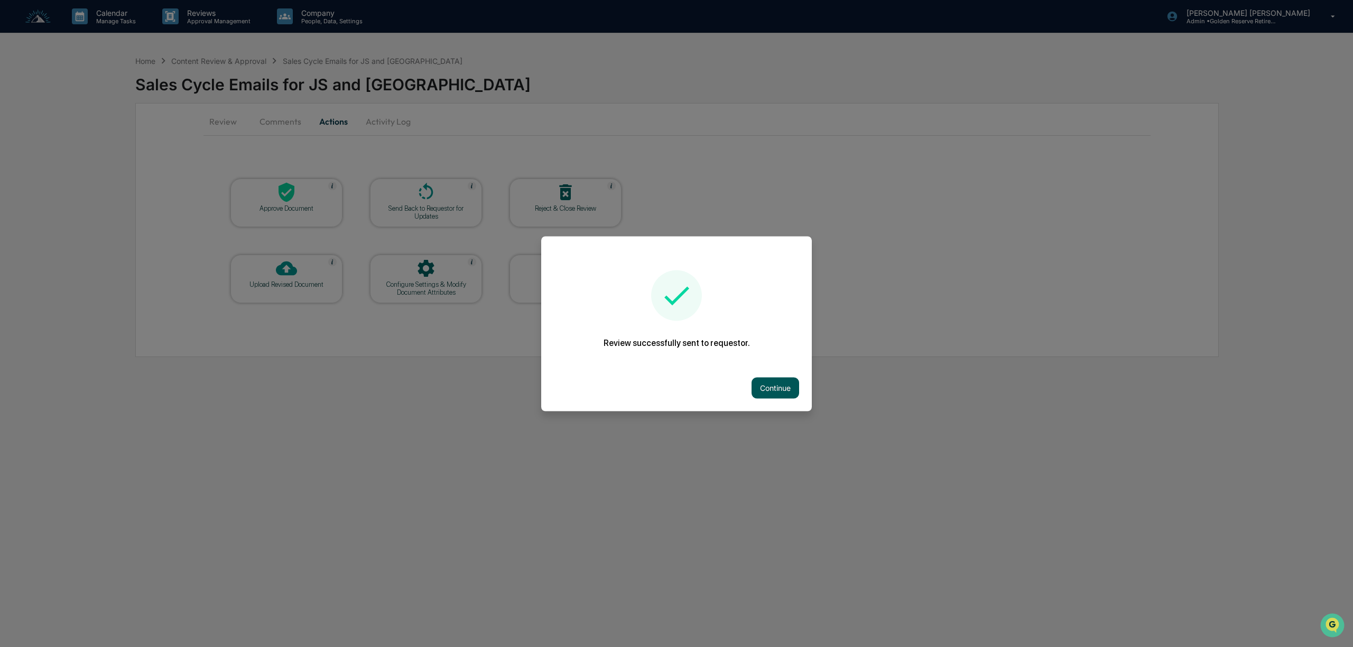
click at [780, 389] on button "Continue" at bounding box center [776, 387] width 48 height 21
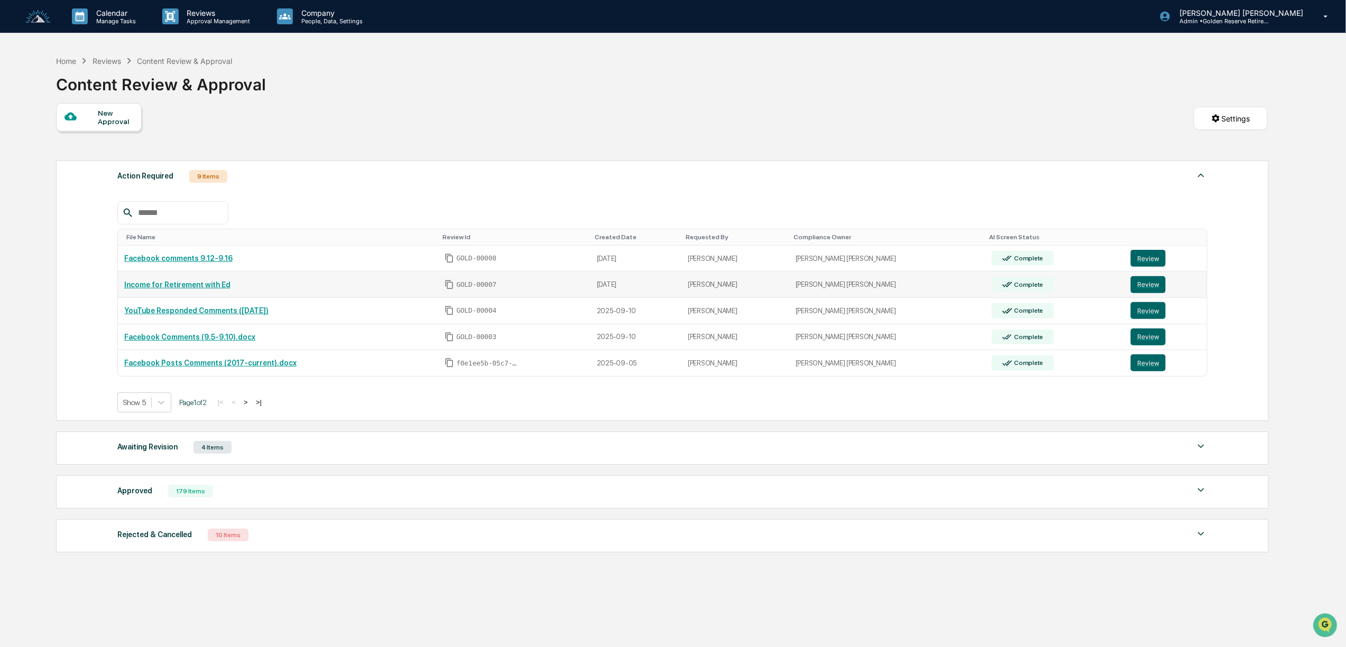
click at [212, 284] on link "Income for Retirement with Ed" at bounding box center [177, 285] width 106 height 8
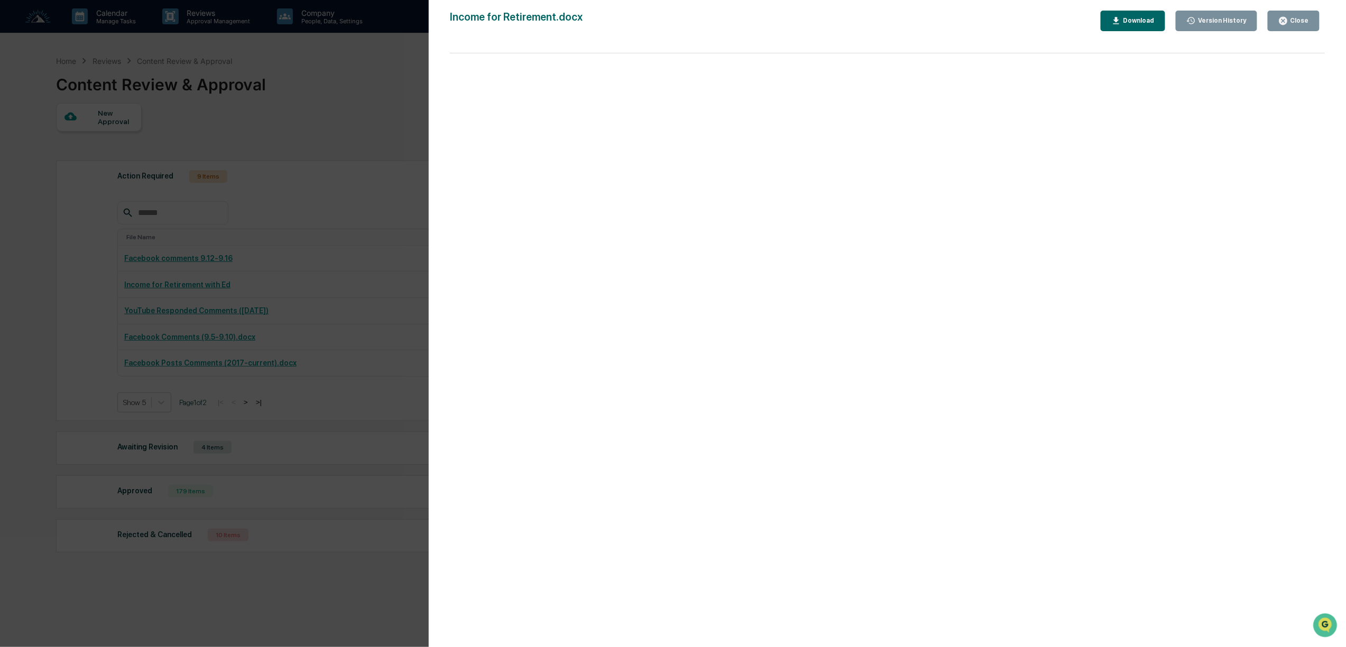
click at [292, 197] on div "Version History 09/16/2025, 03:48 PM Bree Keeler Income for Retirement.docx Clo…" at bounding box center [673, 323] width 1346 height 647
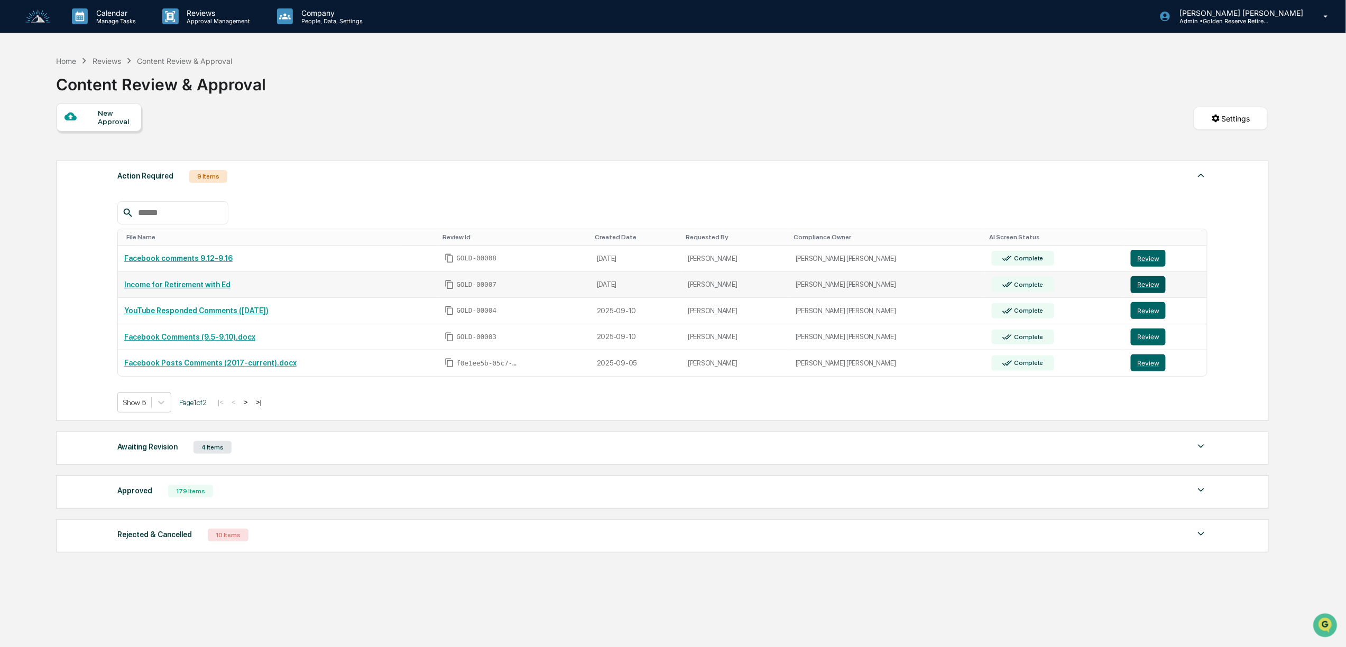
click at [1137, 292] on button "Review" at bounding box center [1148, 284] width 35 height 17
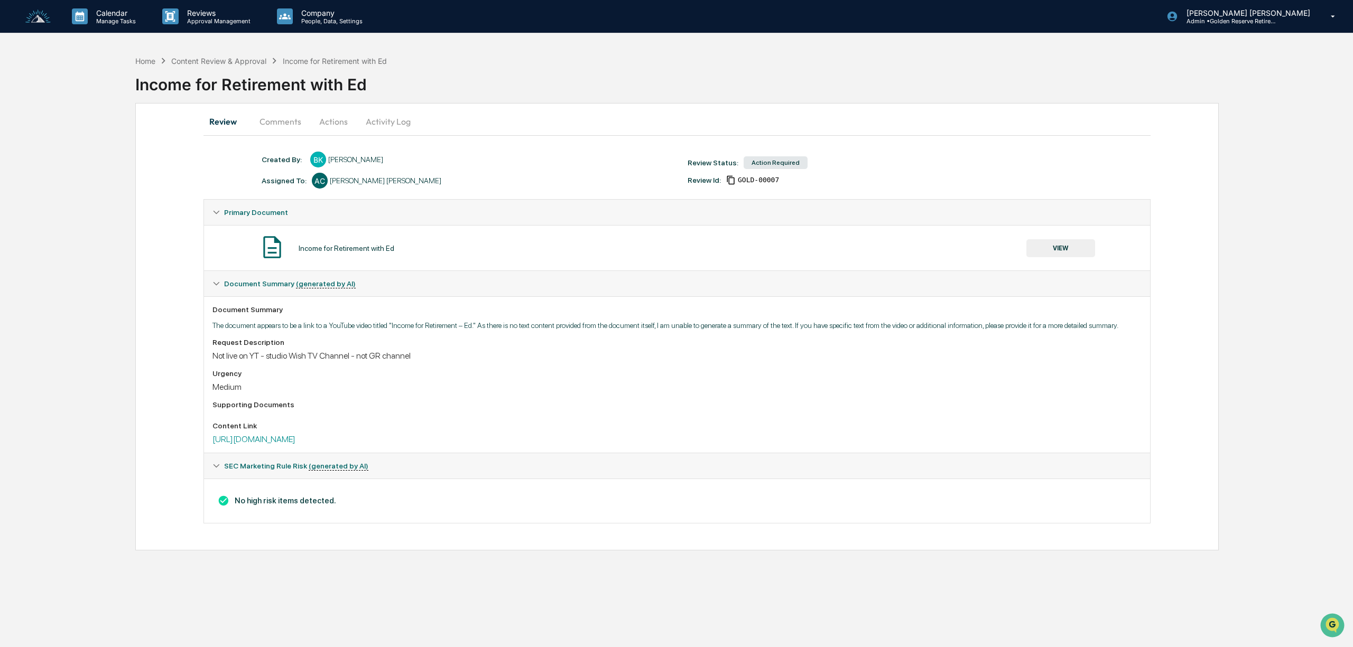
click at [329, 124] on button "Actions" at bounding box center [334, 121] width 48 height 25
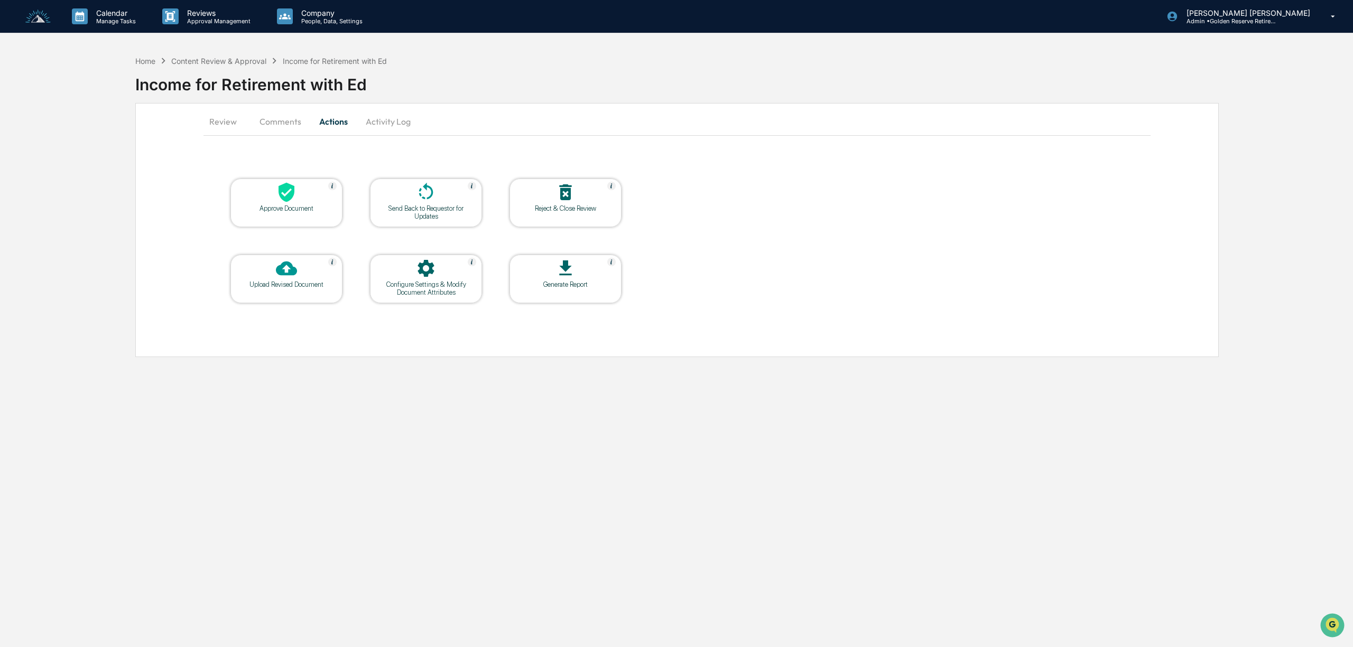
click at [297, 209] on div "Approve Document" at bounding box center [286, 209] width 95 height 8
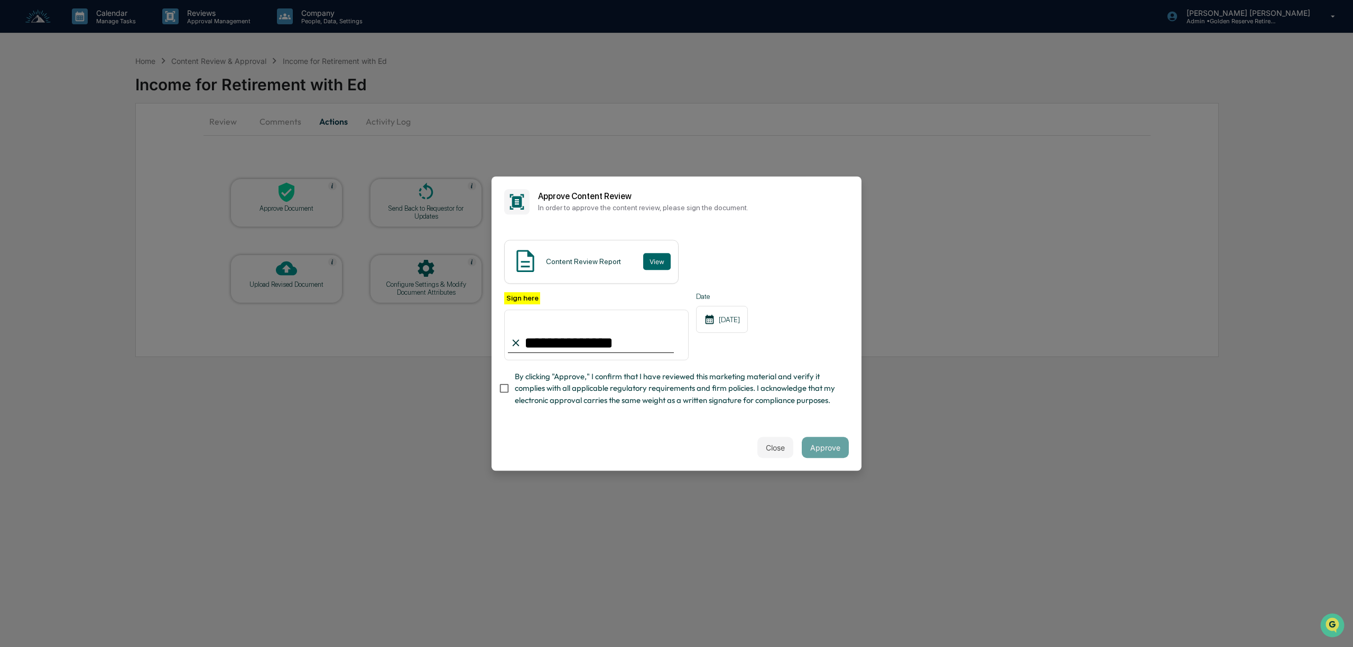
type input "**********"
click at [838, 455] on button "Approve" at bounding box center [825, 447] width 47 height 21
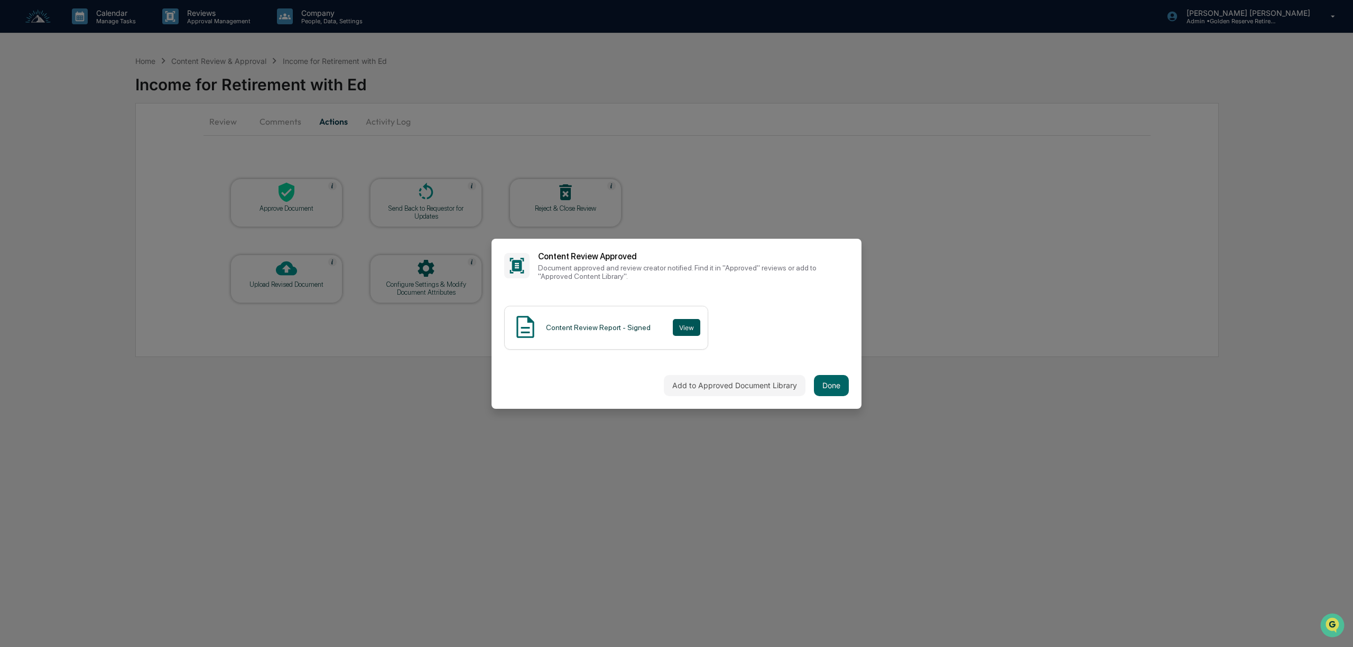
click at [677, 332] on button "View" at bounding box center [686, 327] width 27 height 17
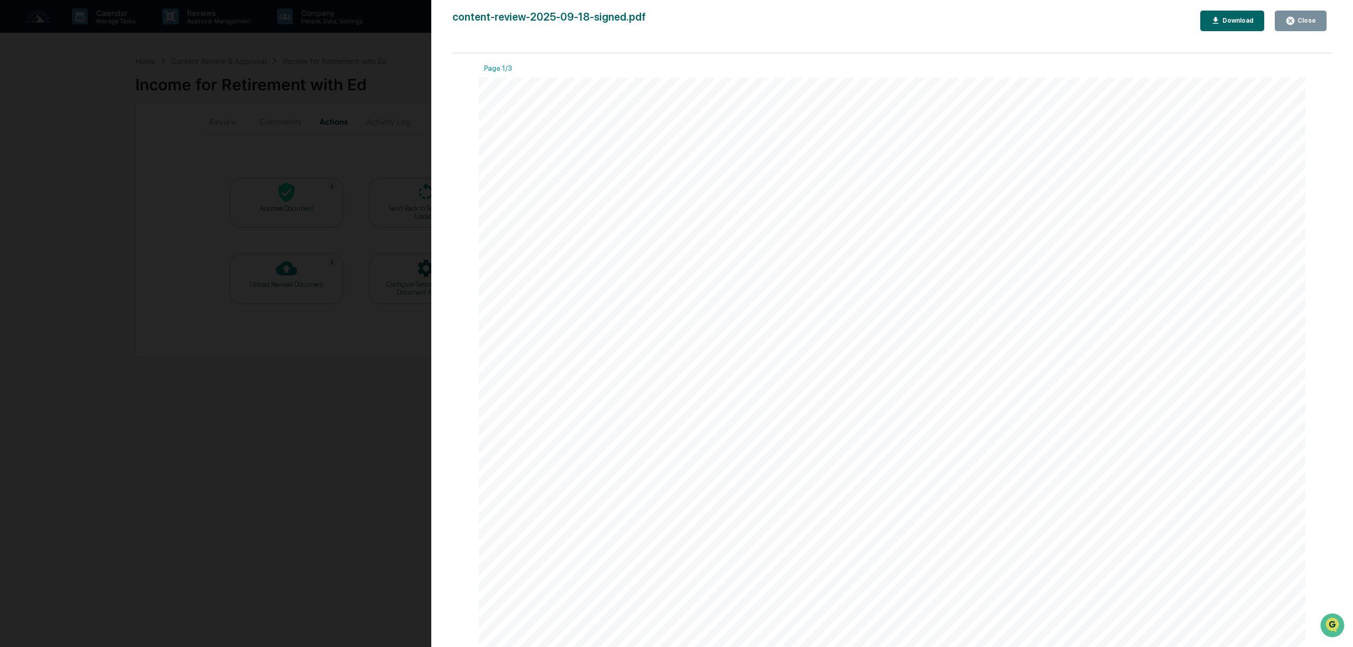
click at [1301, 22] on div "Close" at bounding box center [1305, 20] width 21 height 7
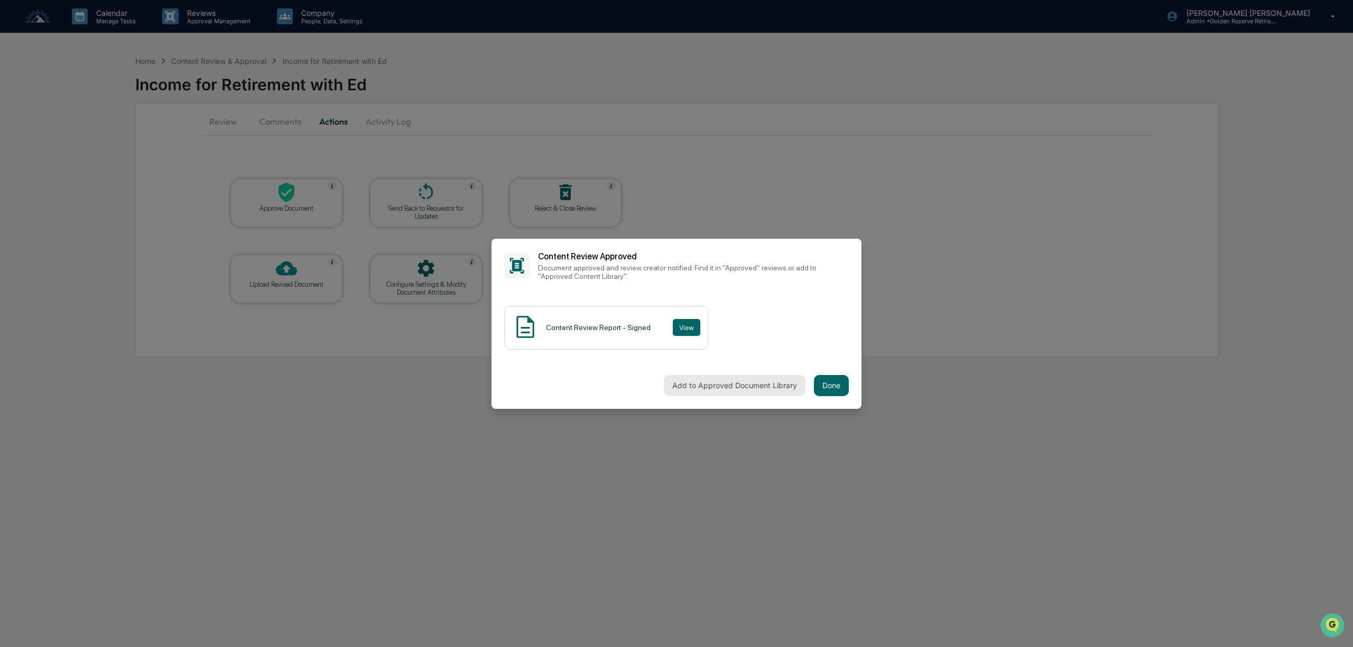
click at [712, 385] on button "Add to Approved Document Library" at bounding box center [735, 385] width 142 height 21
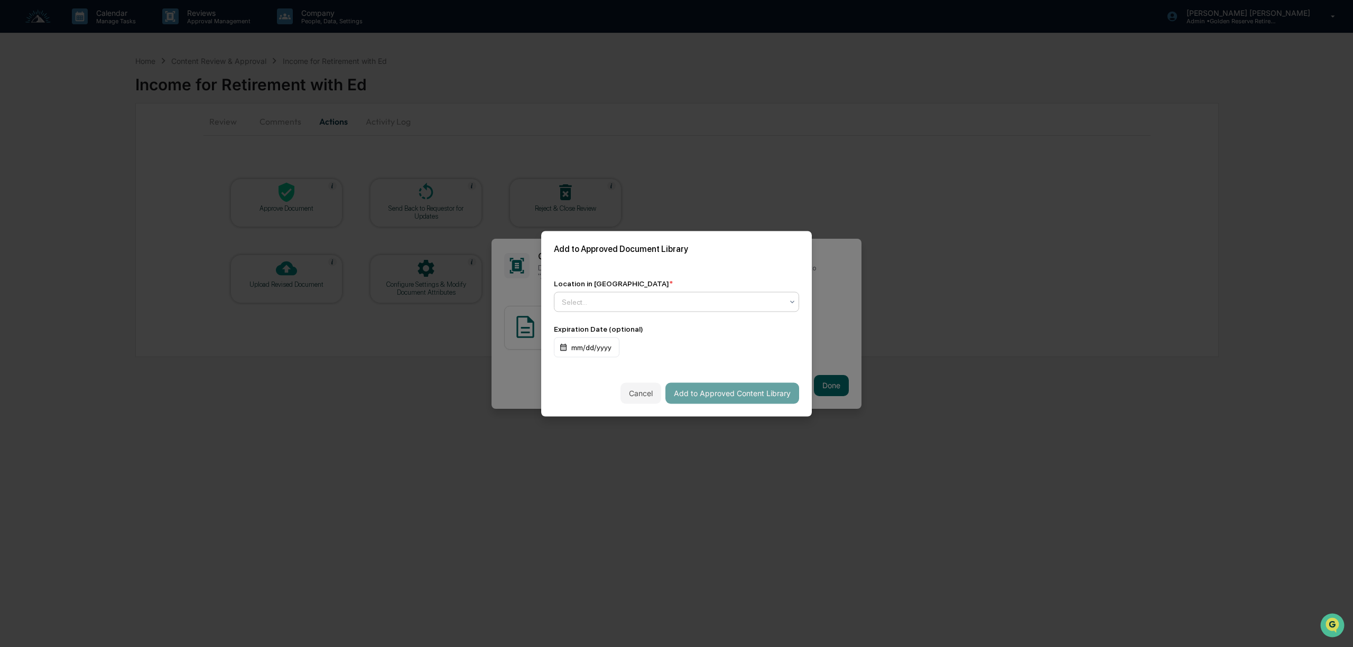
click at [624, 309] on div "Select..." at bounding box center [676, 302] width 245 height 20
click at [620, 351] on div "↳ Marketing Compliance Logs" at bounding box center [676, 347] width 244 height 21
click at [584, 349] on div "mm/dd/yyyy" at bounding box center [587, 347] width 66 height 20
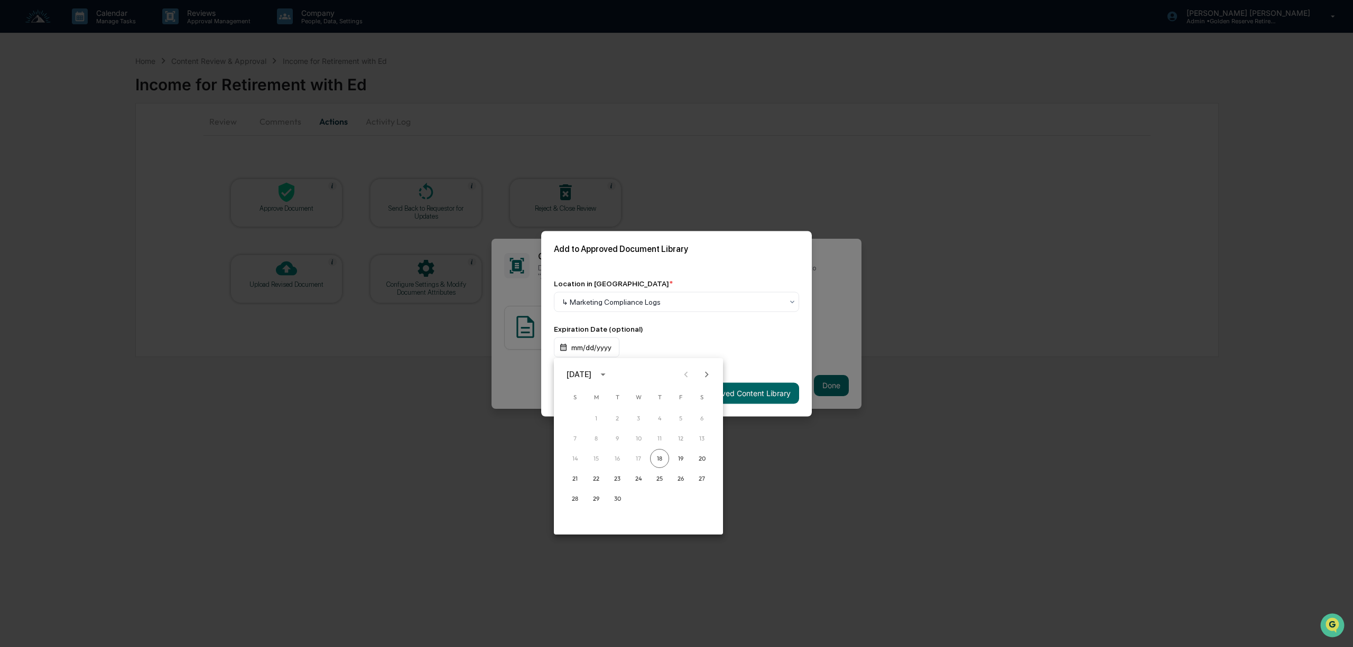
click at [595, 375] on div "[DATE]" at bounding box center [581, 375] width 28 height 12
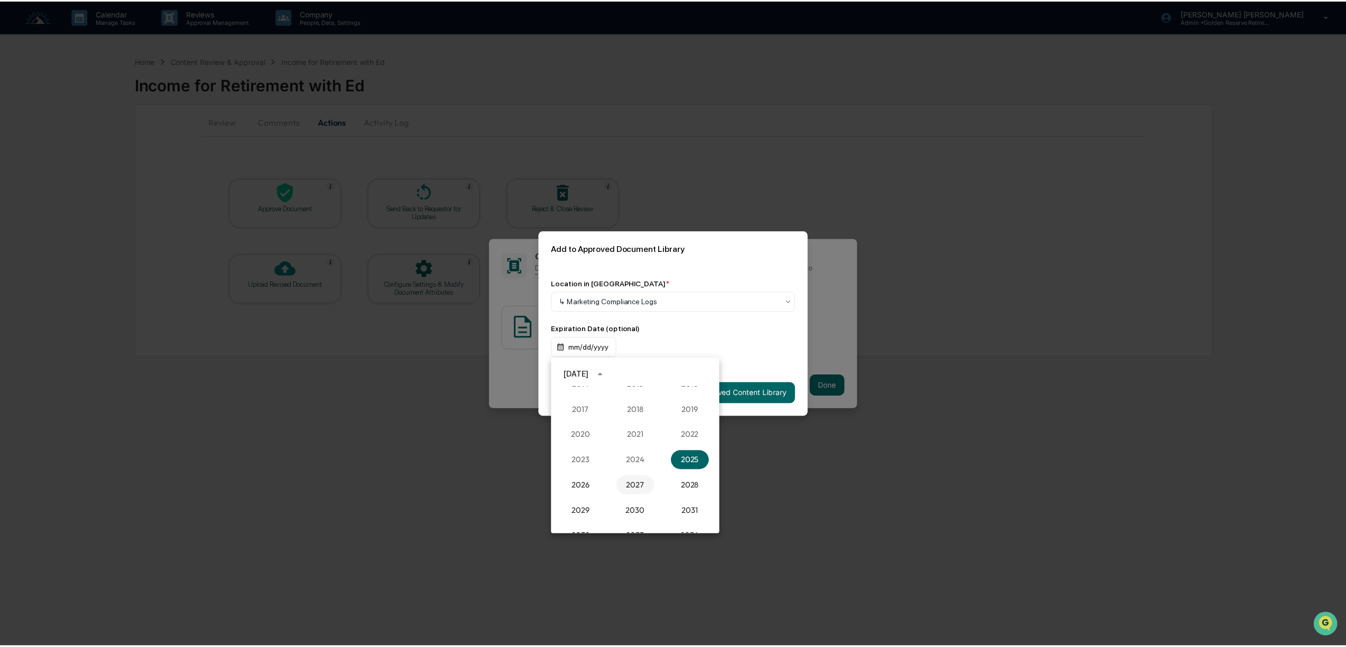
scroll to position [1049, 0]
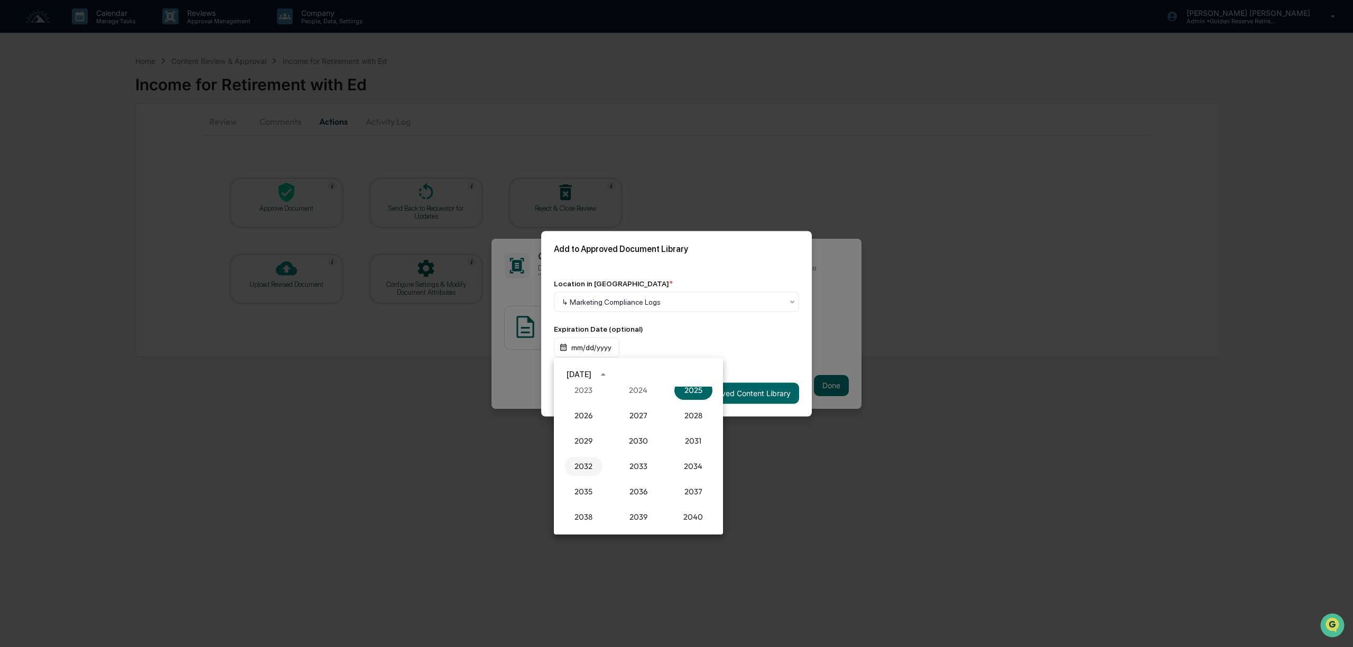
click at [580, 463] on button "2032" at bounding box center [583, 466] width 38 height 19
click at [698, 458] on button "Sep" at bounding box center [693, 455] width 38 height 19
click at [707, 458] on button "18" at bounding box center [701, 458] width 19 height 19
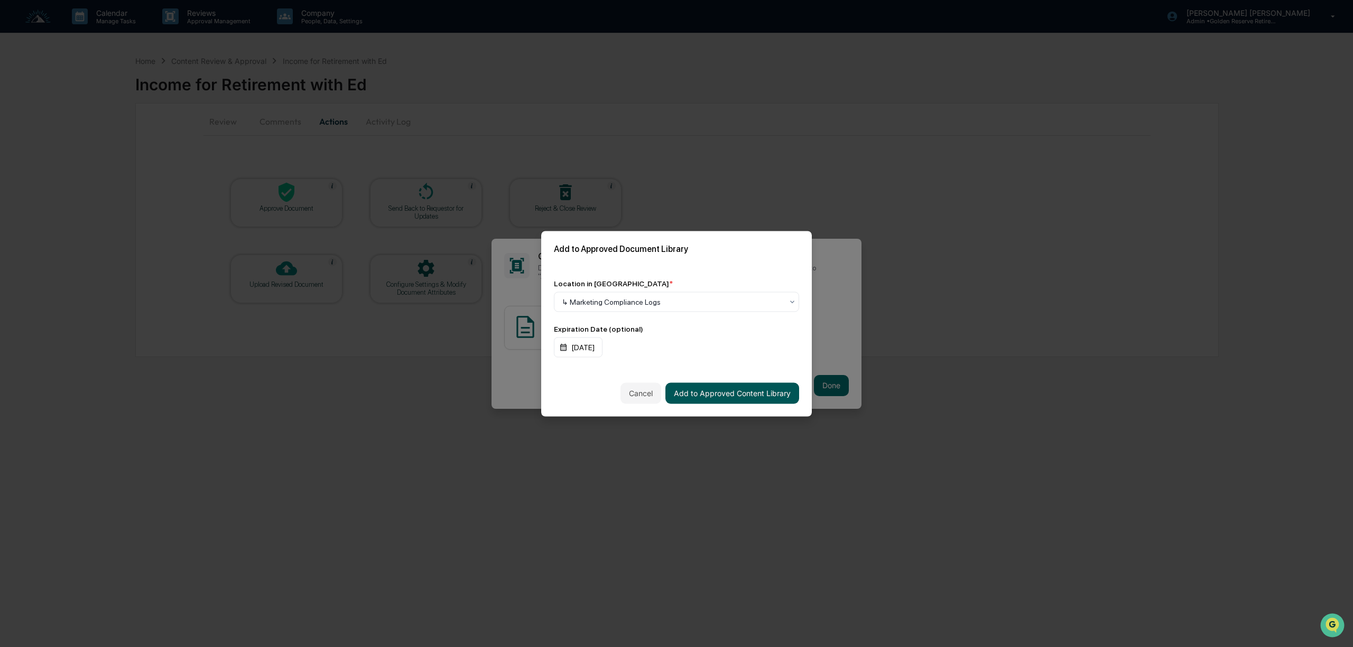
click at [730, 392] on button "Add to Approved Content Library" at bounding box center [732, 393] width 134 height 21
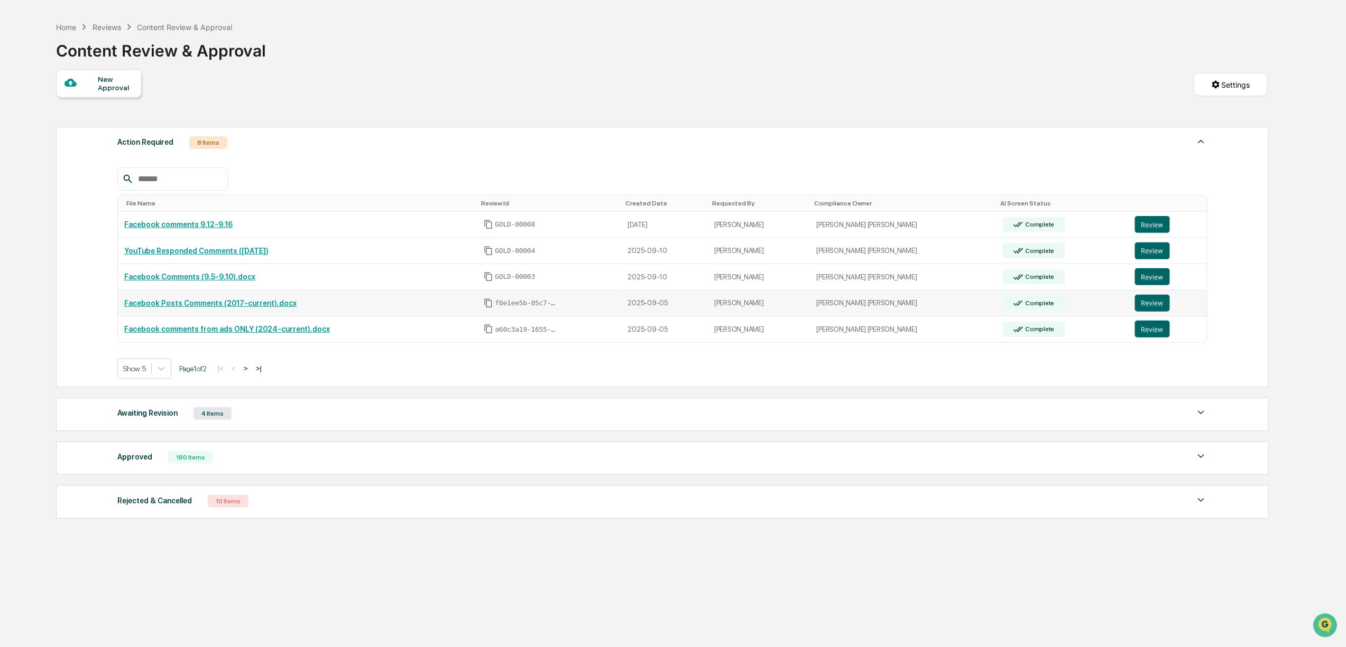
scroll to position [51, 0]
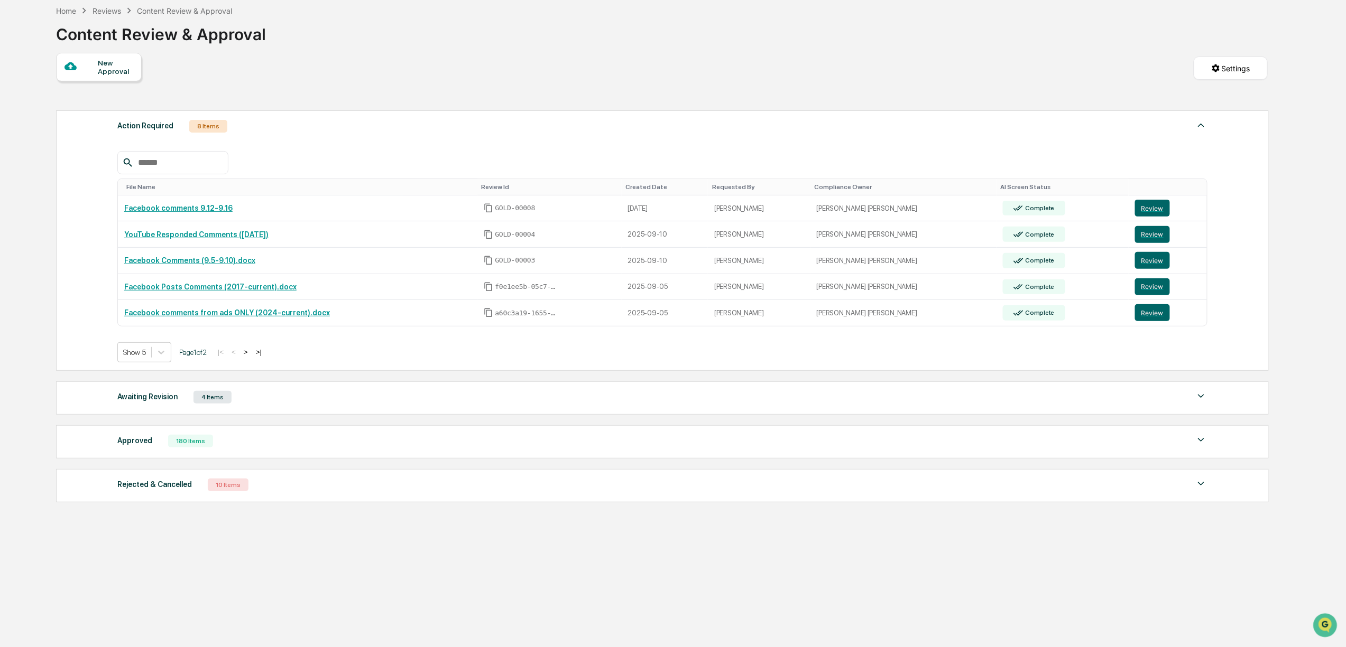
click at [251, 357] on button ">" at bounding box center [245, 352] width 11 height 9
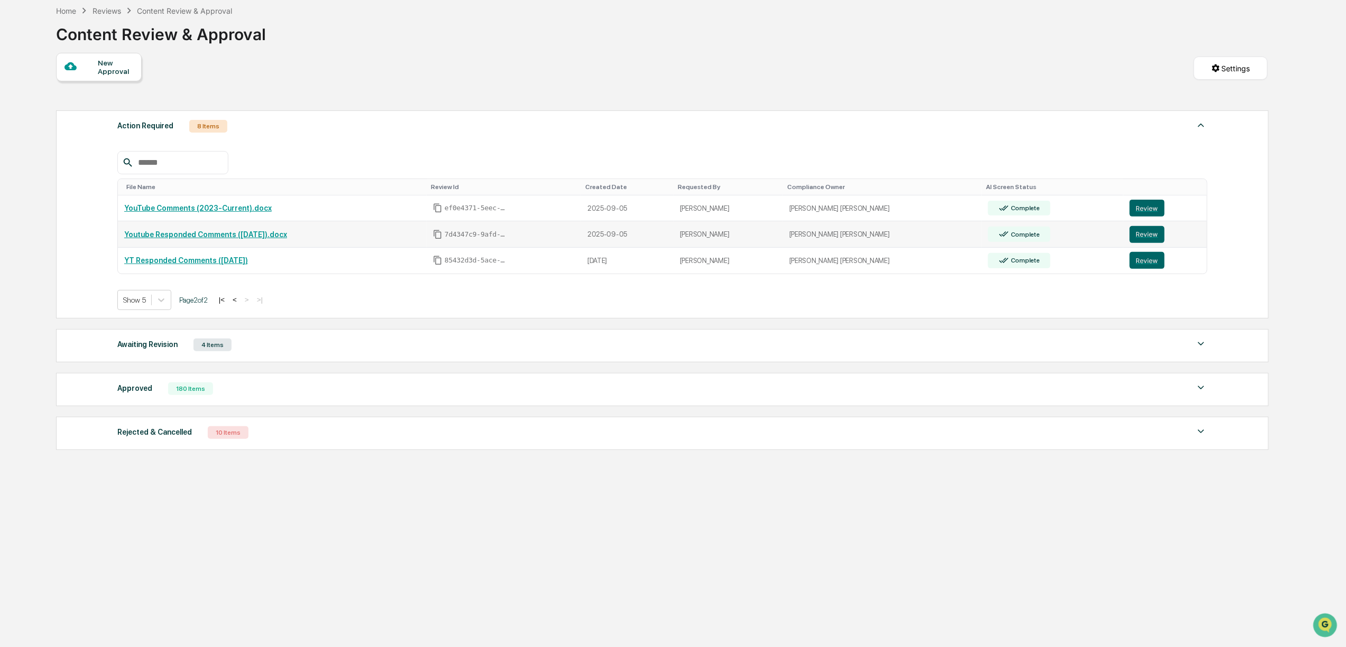
click at [197, 233] on link "Youtube Responded Comments ([DATE]).docx" at bounding box center [205, 234] width 163 height 8
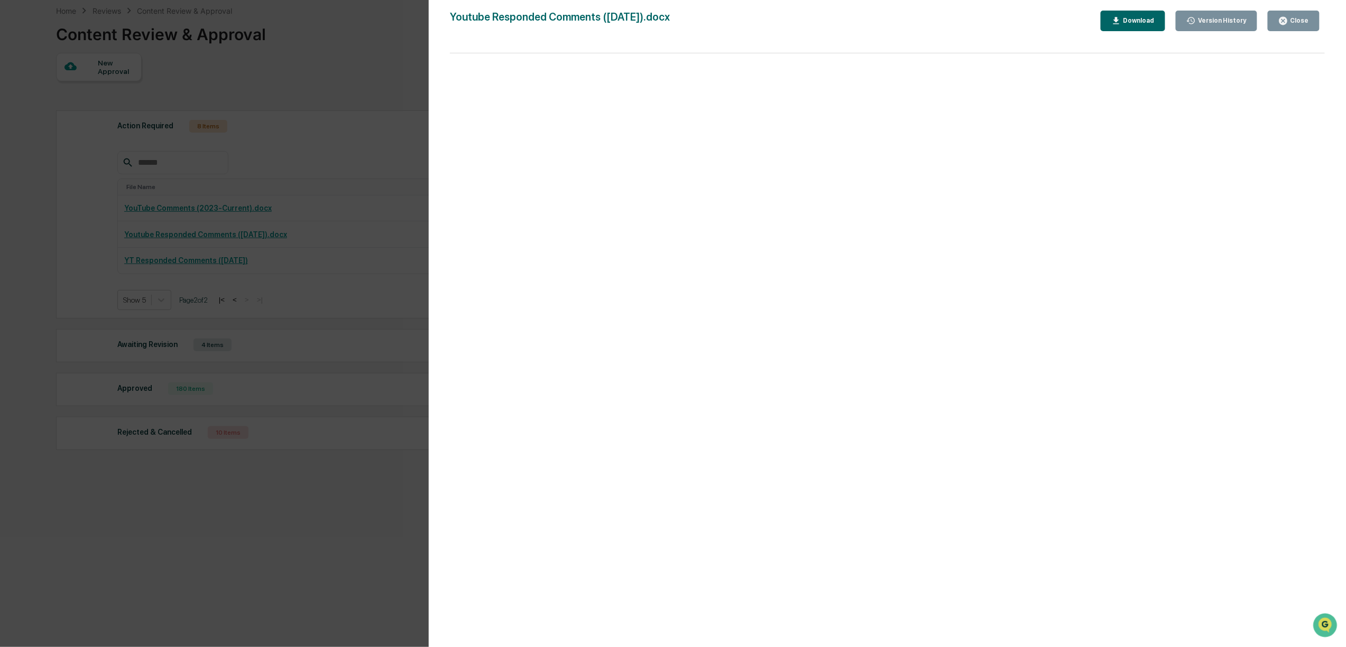
click at [1301, 19] on div "Close" at bounding box center [1298, 20] width 21 height 7
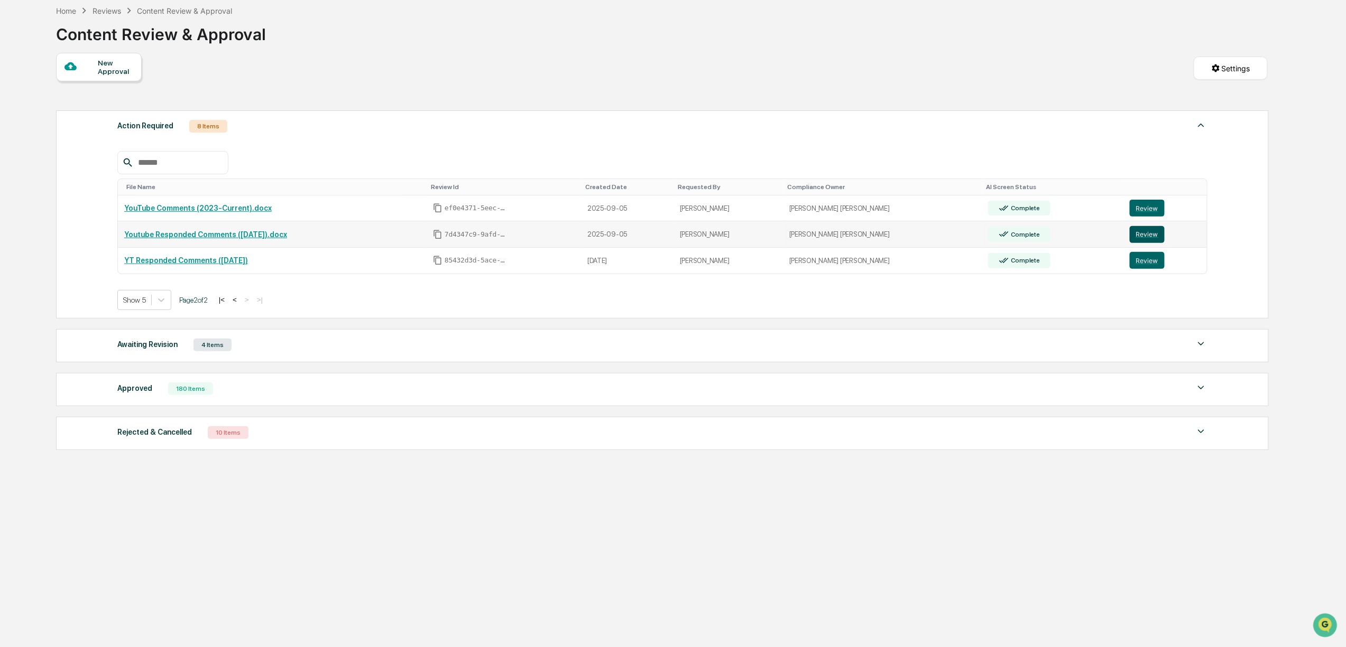
click at [1145, 240] on button "Review" at bounding box center [1146, 234] width 35 height 17
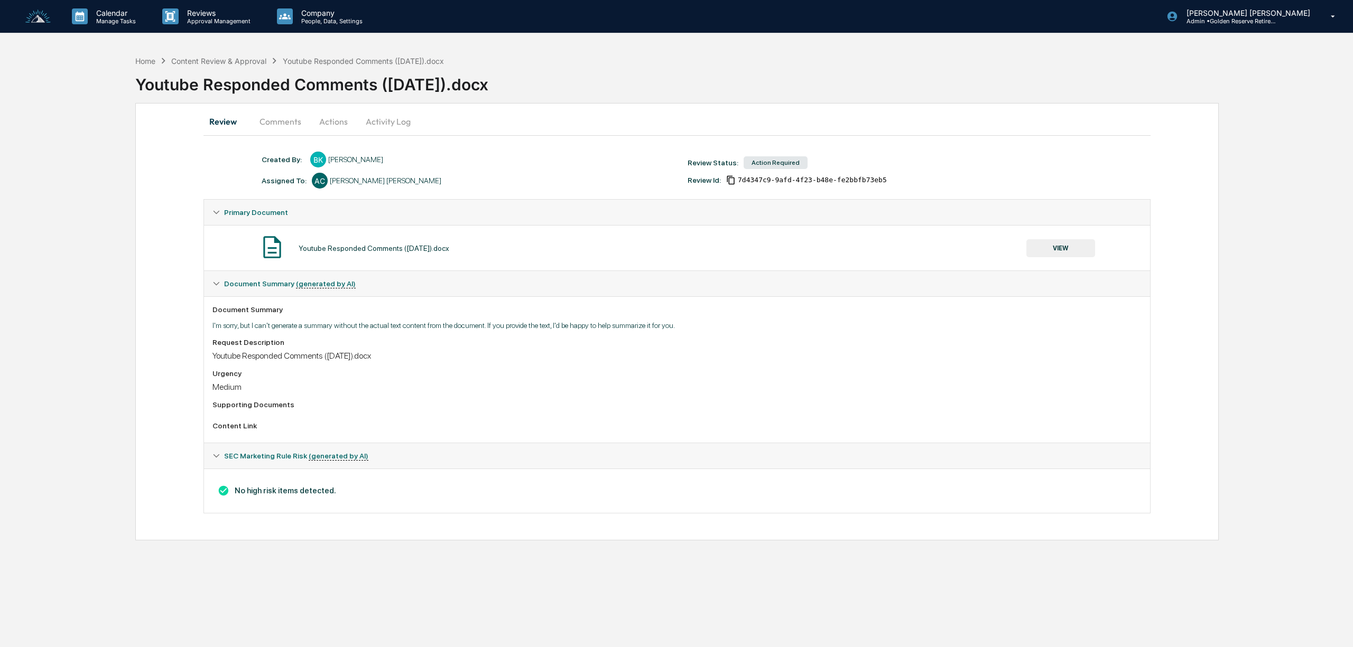
click at [1064, 250] on button "VIEW" at bounding box center [1060, 248] width 69 height 18
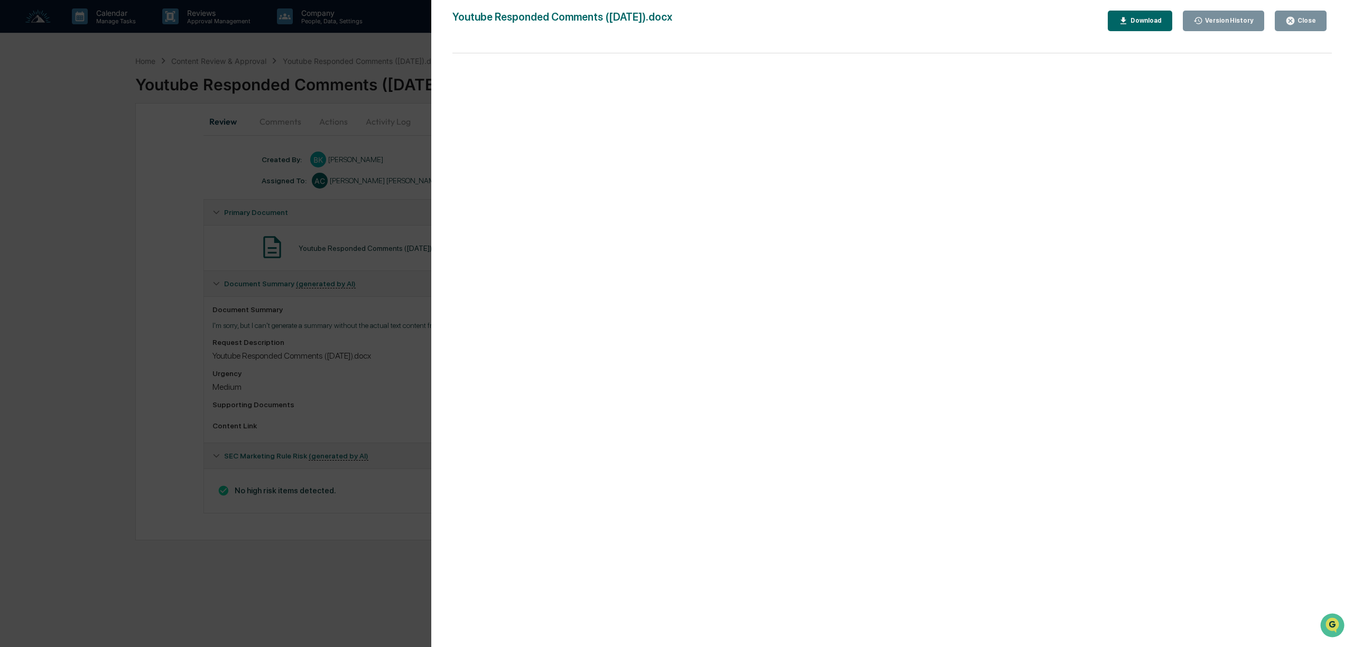
click at [1295, 23] on icon "button" at bounding box center [1290, 21] width 10 height 10
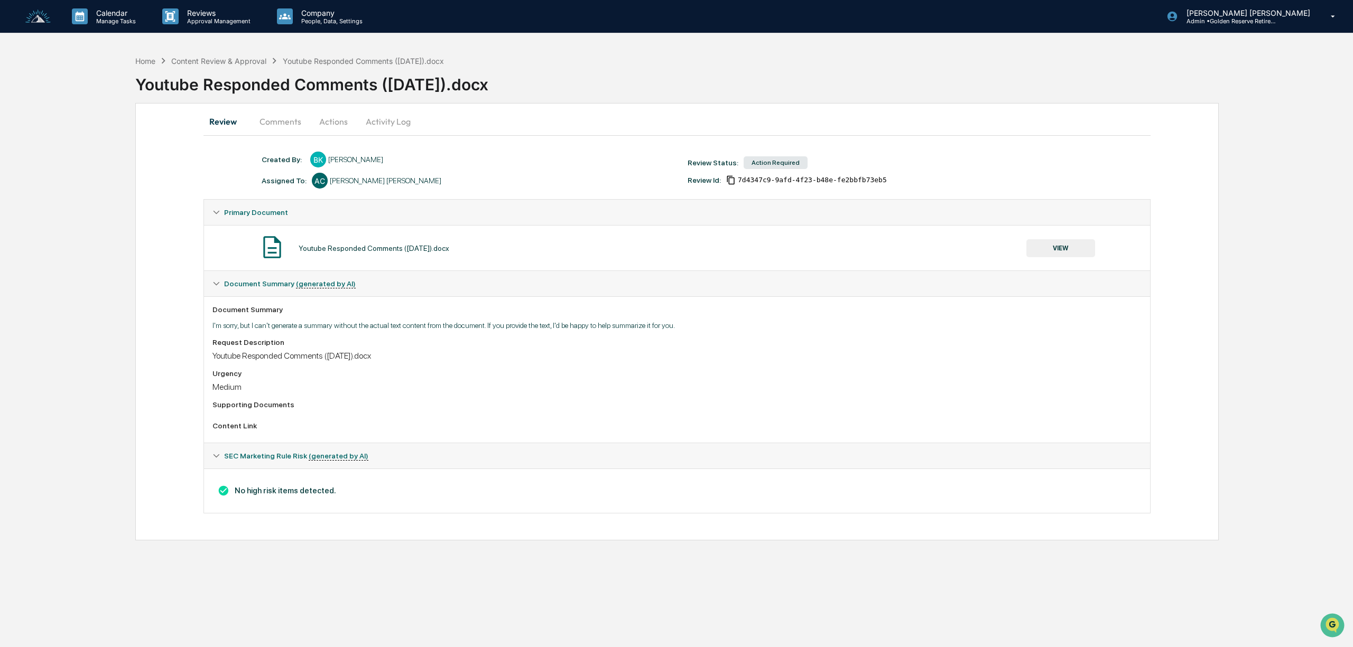
click at [337, 117] on button "Actions" at bounding box center [334, 121] width 48 height 25
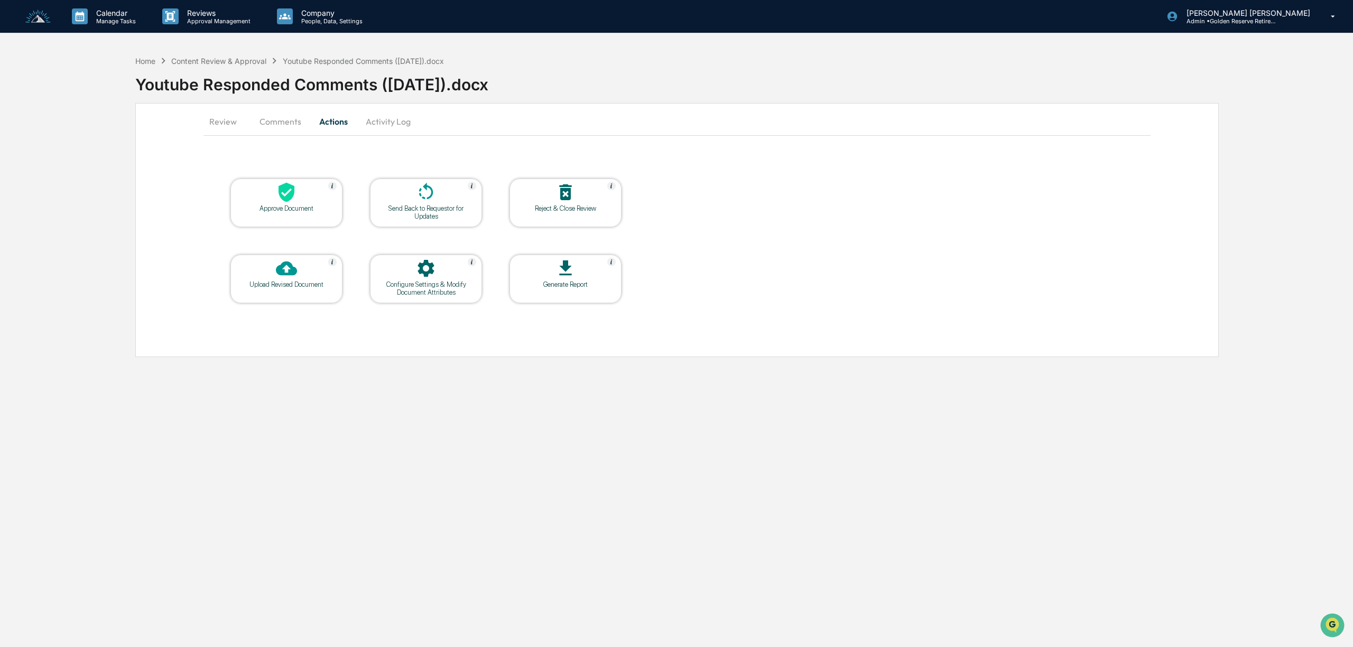
click at [305, 206] on div "Approve Document" at bounding box center [286, 209] width 95 height 8
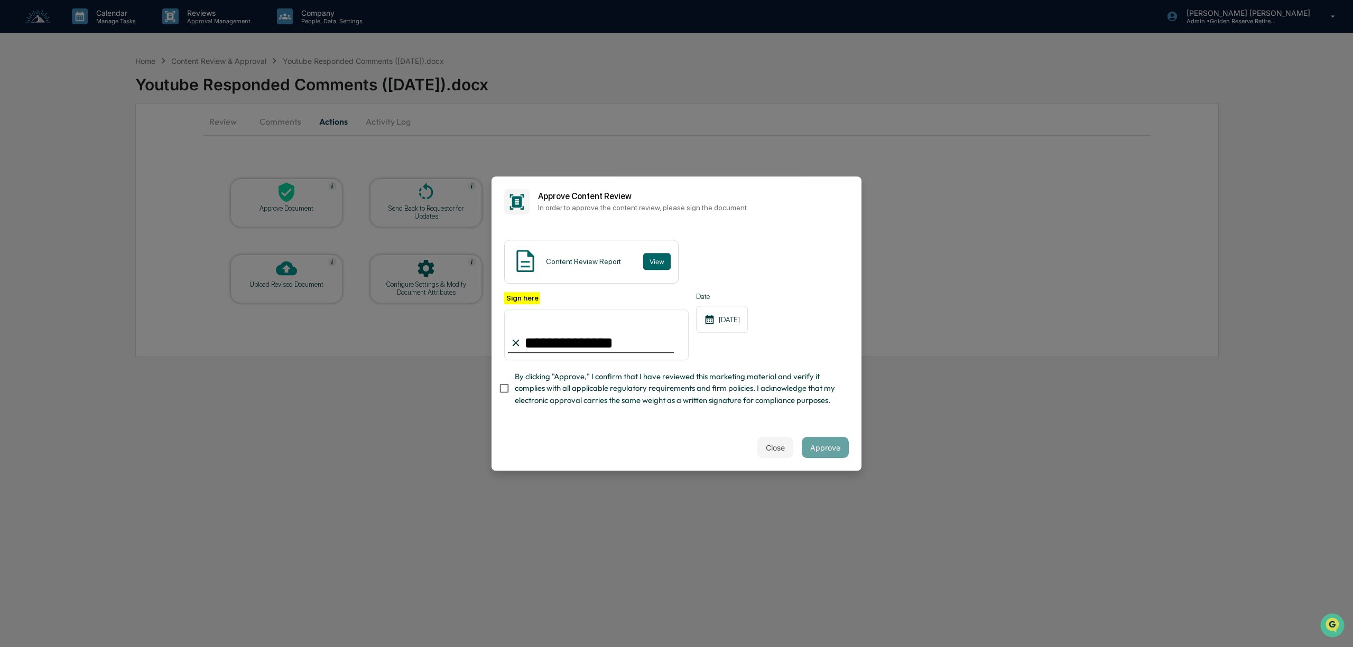
type input "**********"
click at [745, 322] on div "[DATE]" at bounding box center [722, 319] width 52 height 27
click at [838, 449] on button "Approve" at bounding box center [825, 447] width 47 height 21
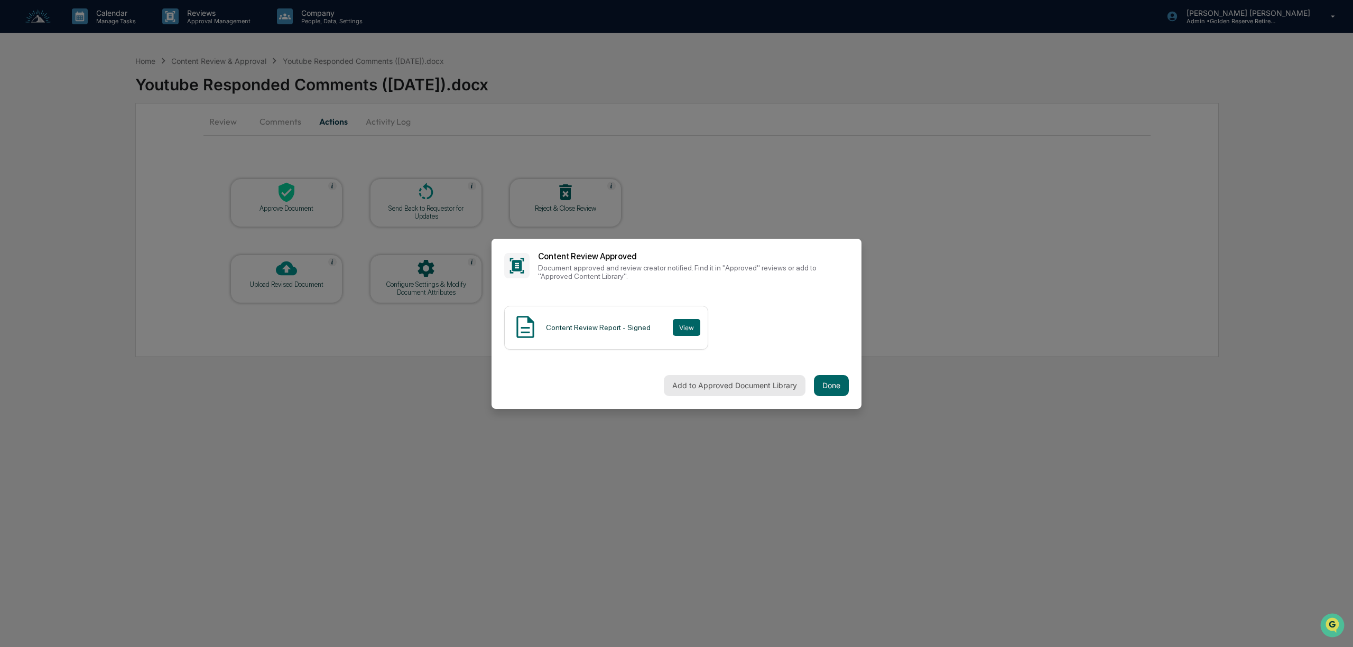
click at [748, 385] on button "Add to Approved Document Library" at bounding box center [735, 385] width 142 height 21
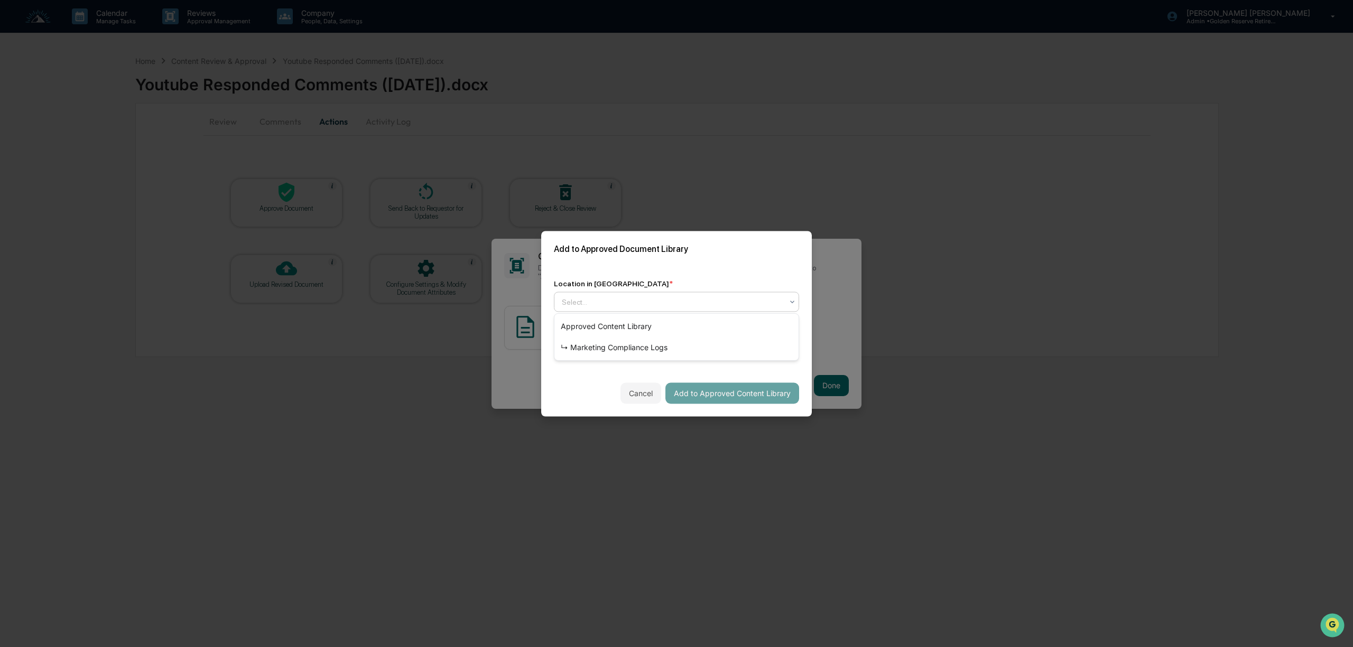
click at [624, 304] on div at bounding box center [672, 302] width 221 height 11
click at [630, 347] on div "↳ Marketing Compliance Logs" at bounding box center [676, 347] width 244 height 21
click at [600, 347] on div "mm/dd/yyyy" at bounding box center [587, 347] width 66 height 20
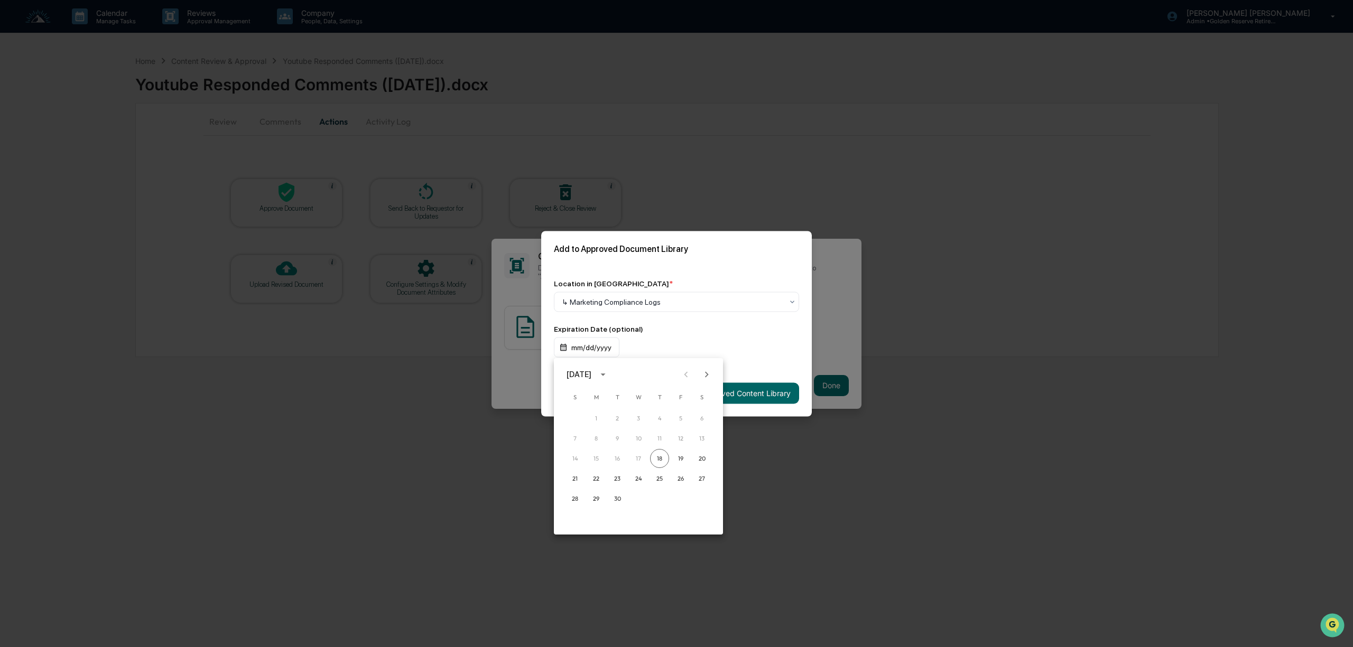
click at [706, 370] on icon "Next month" at bounding box center [707, 375] width 12 height 12
click at [591, 374] on div "[DATE]" at bounding box center [579, 375] width 25 height 12
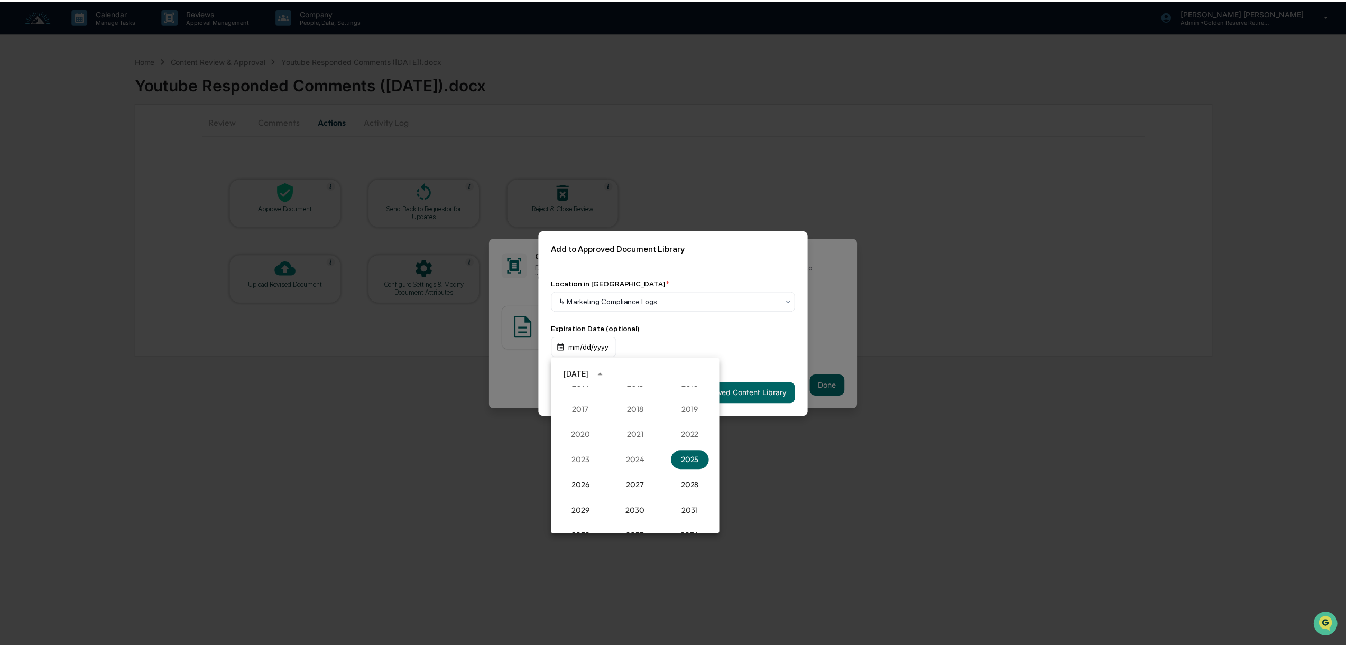
scroll to position [1049, 0]
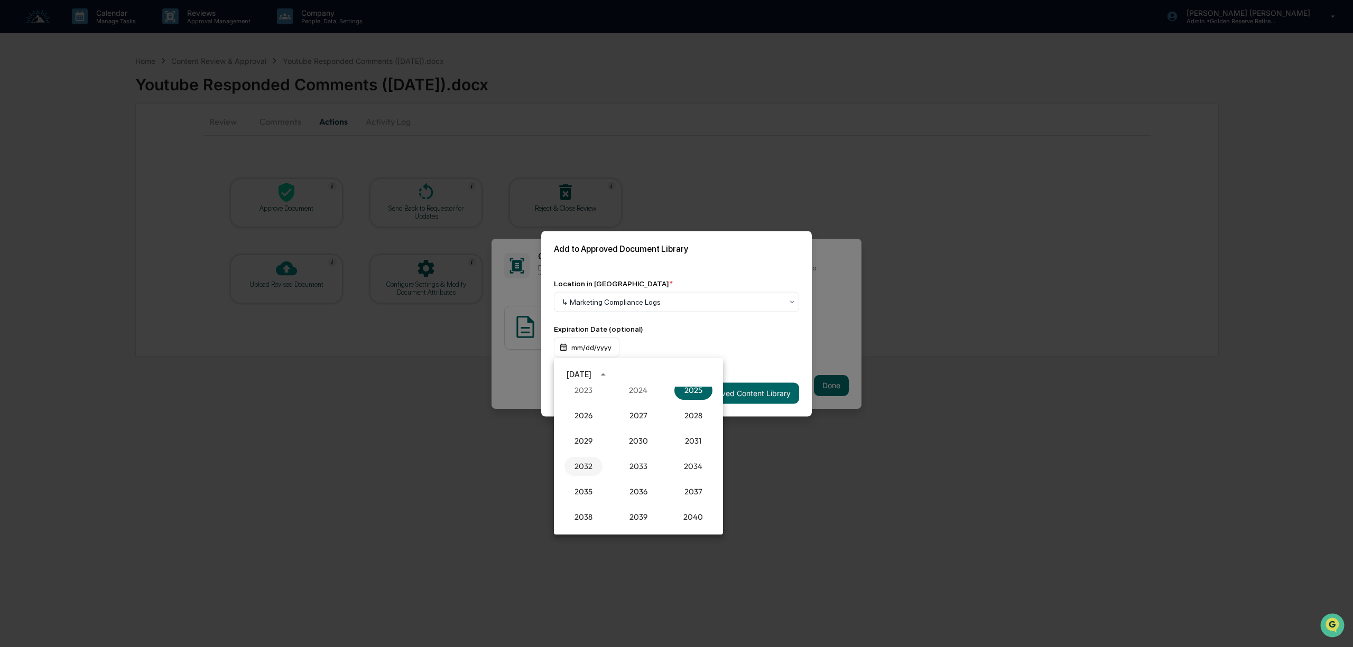
click at [585, 466] on button "2032" at bounding box center [583, 466] width 38 height 19
click at [686, 456] on button "Sep" at bounding box center [693, 455] width 38 height 19
click at [701, 453] on button "18" at bounding box center [701, 458] width 19 height 19
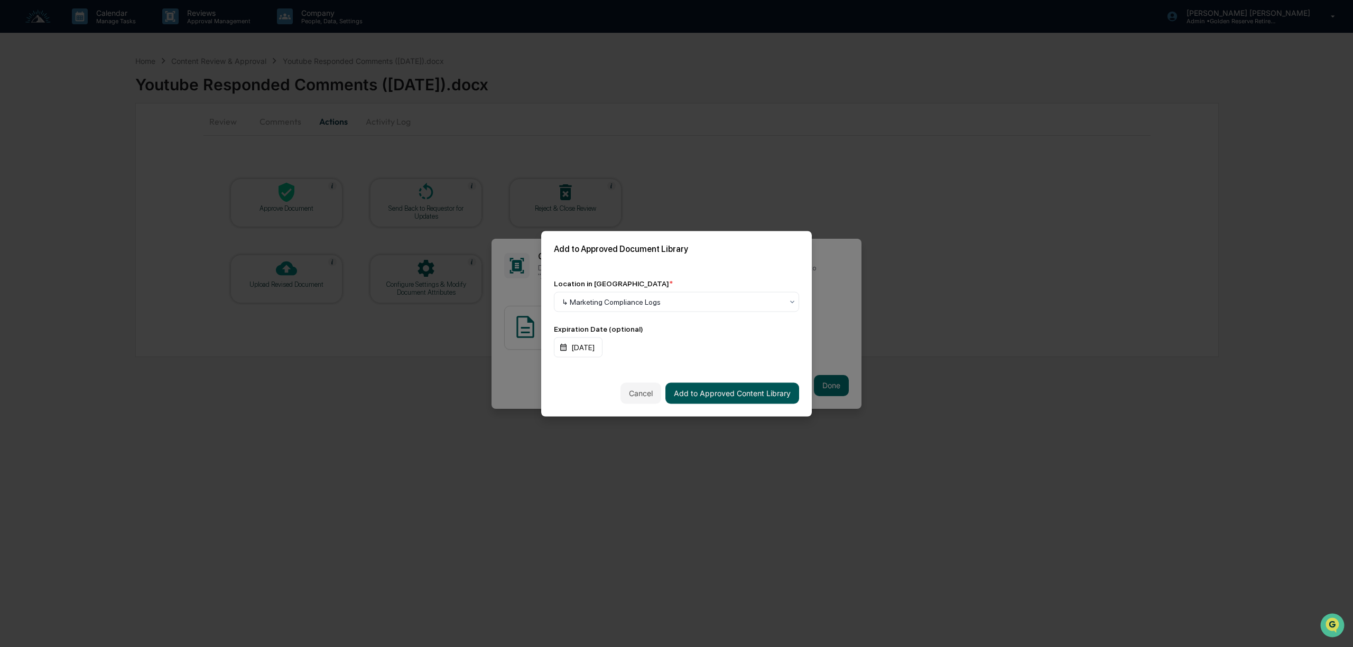
click at [753, 394] on button "Add to Approved Content Library" at bounding box center [732, 393] width 134 height 21
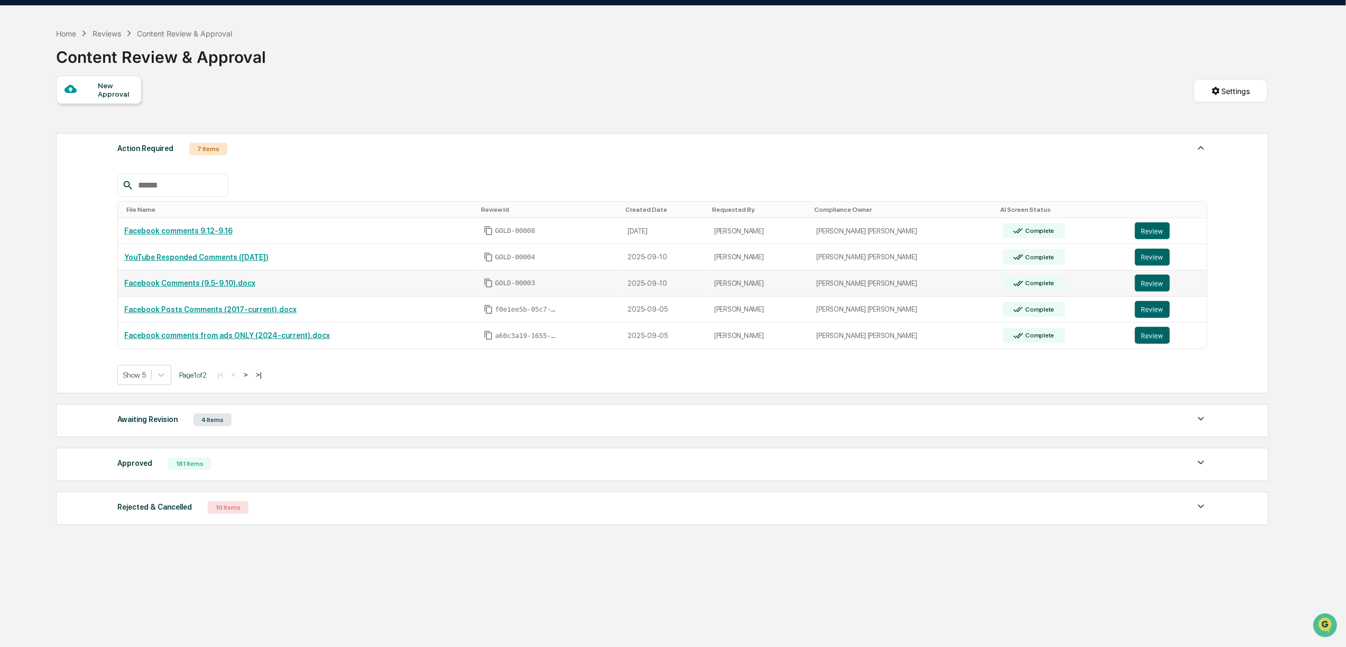
scroll to position [51, 0]
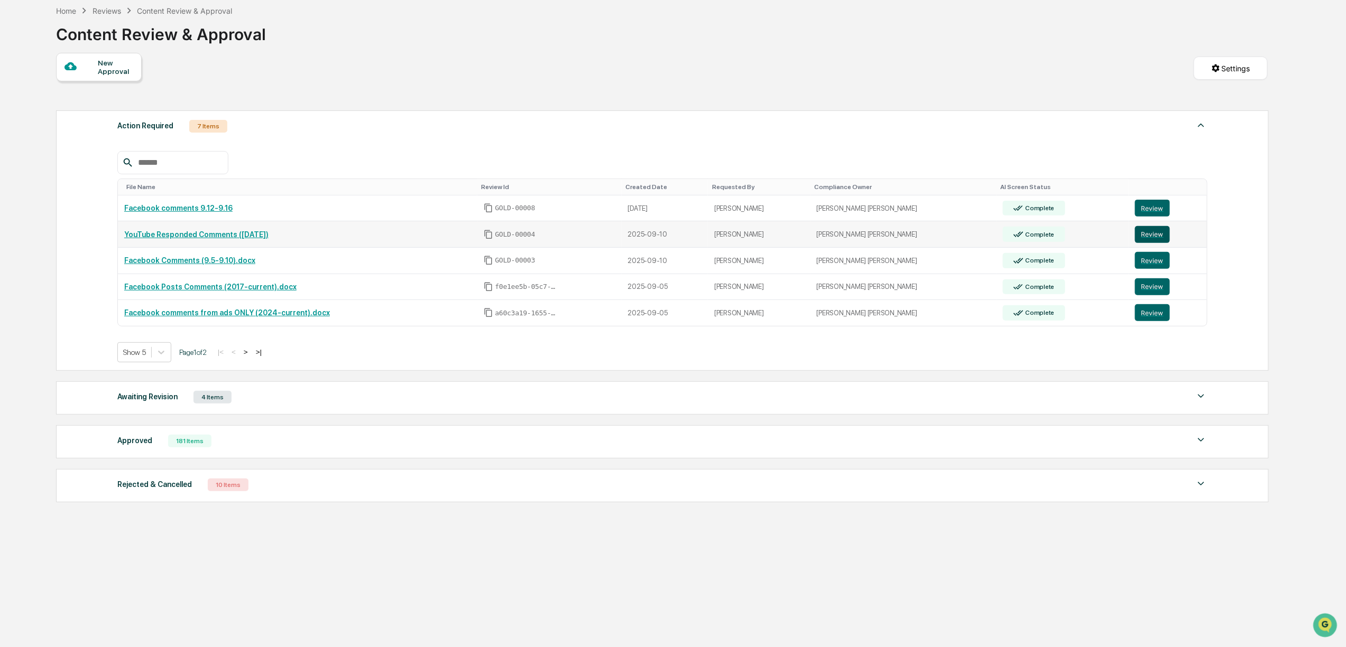
click at [1145, 235] on button "Review" at bounding box center [1152, 234] width 35 height 17
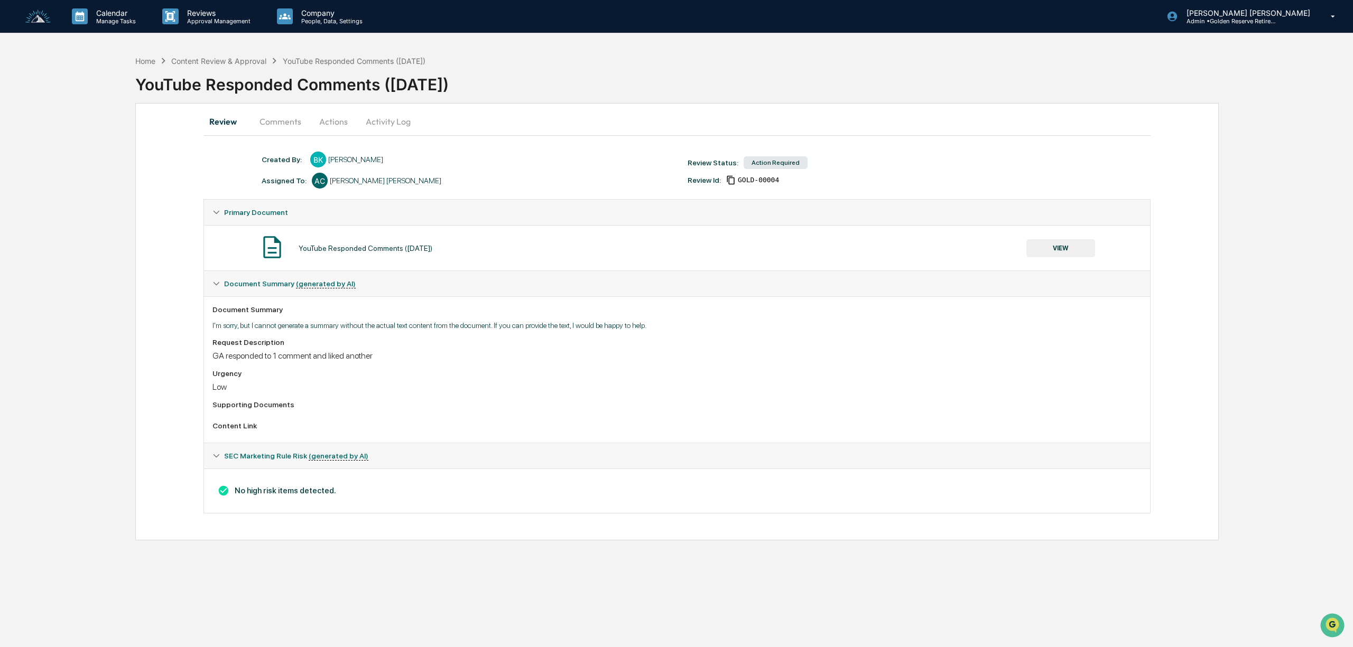
click at [1057, 248] on button "VIEW" at bounding box center [1060, 248] width 69 height 18
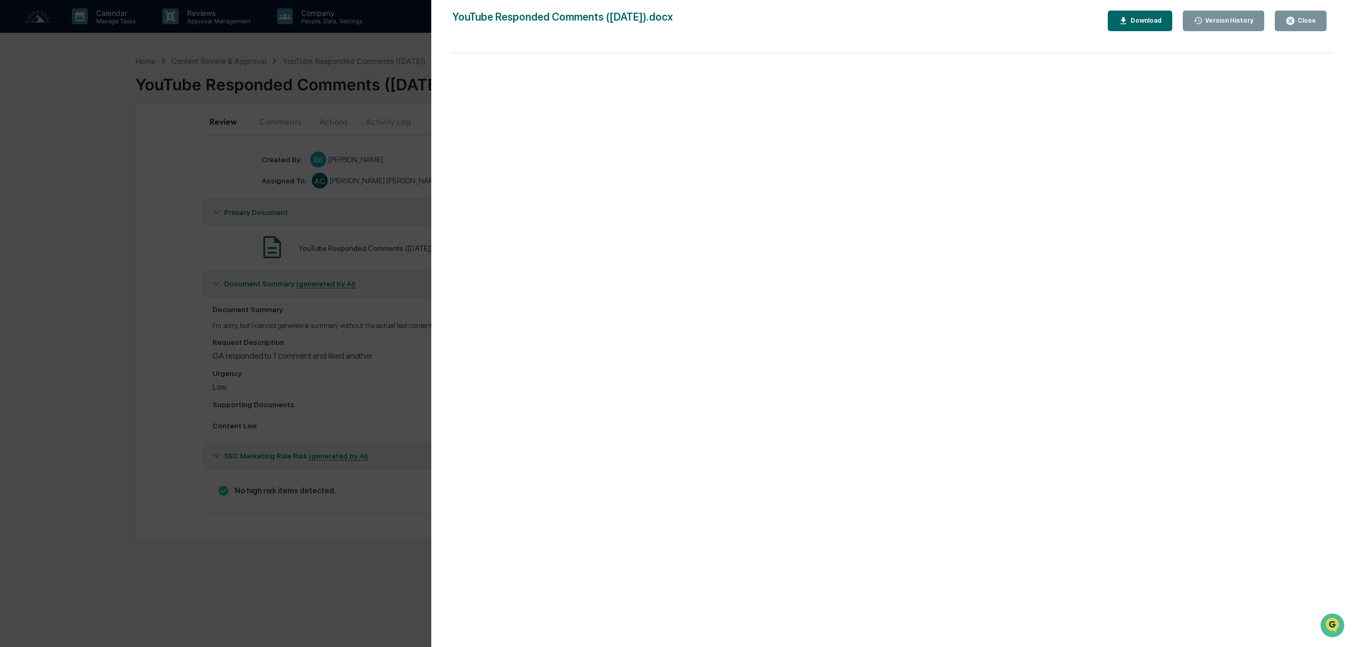
click at [1294, 19] on icon "button" at bounding box center [1290, 21] width 8 height 8
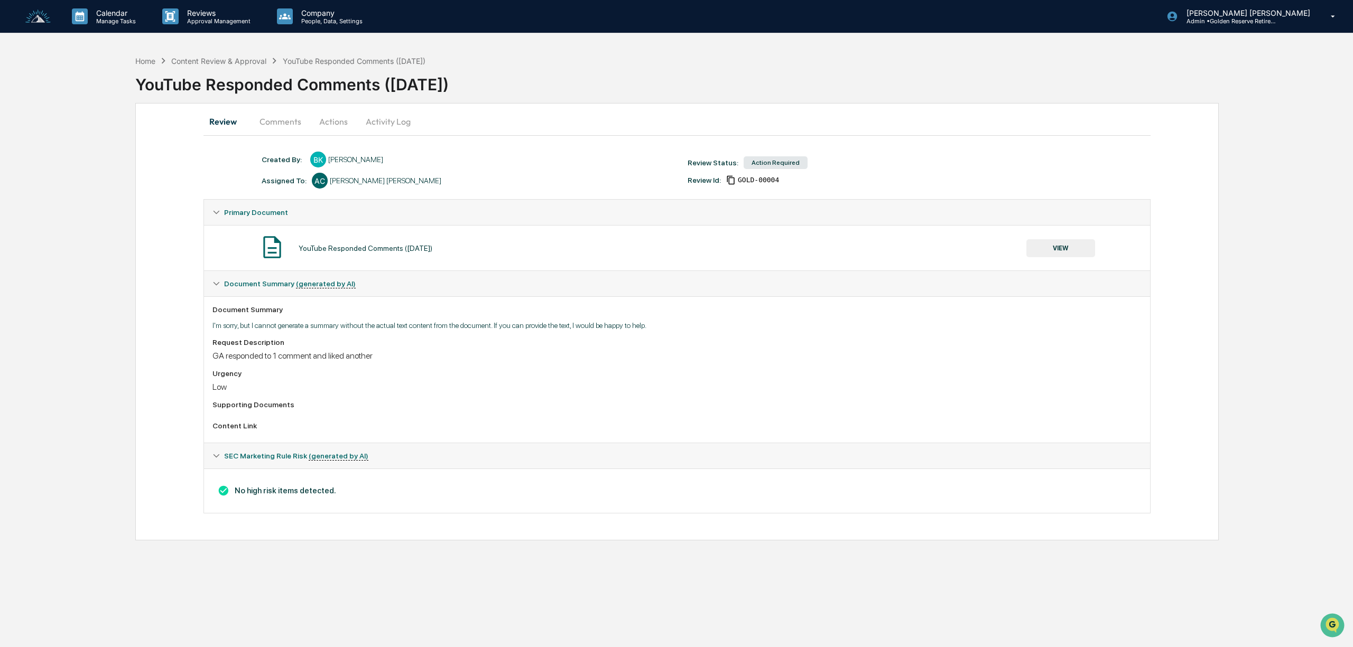
drag, startPoint x: 322, startPoint y: 123, endPoint x: 329, endPoint y: 121, distance: 7.1
click at [329, 121] on button "Actions" at bounding box center [334, 121] width 48 height 25
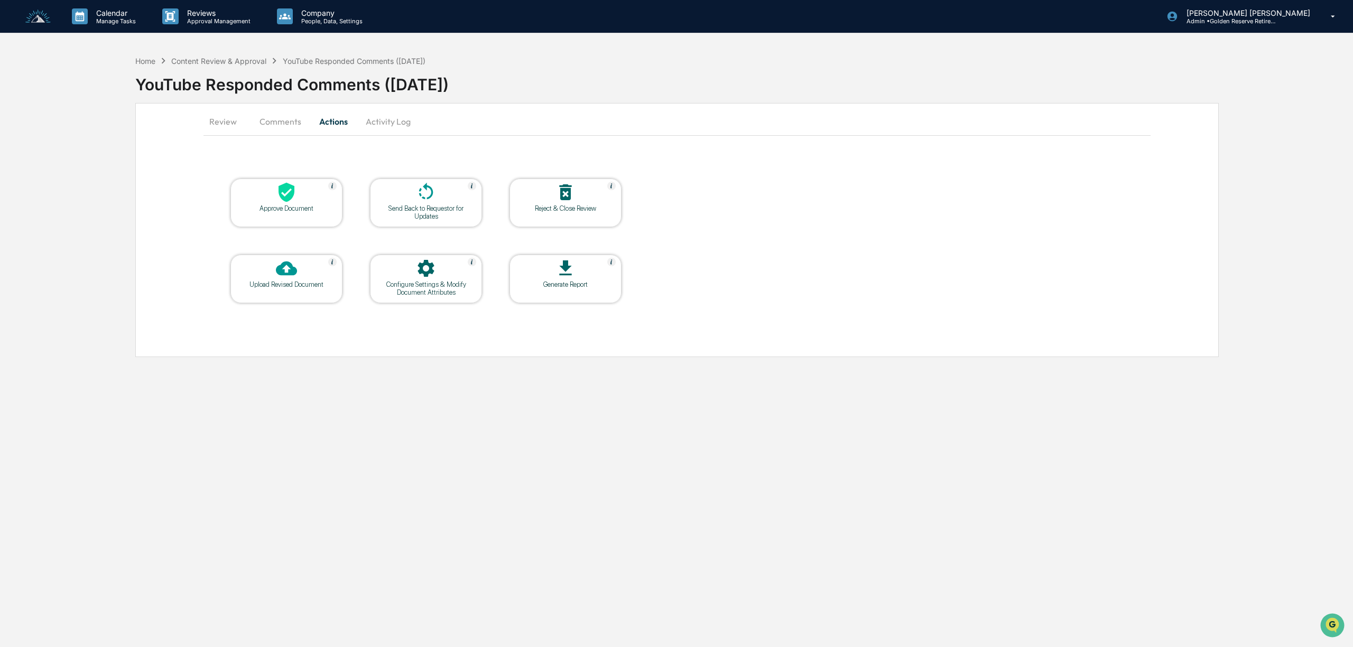
click at [290, 209] on div "Approve Document" at bounding box center [286, 209] width 95 height 8
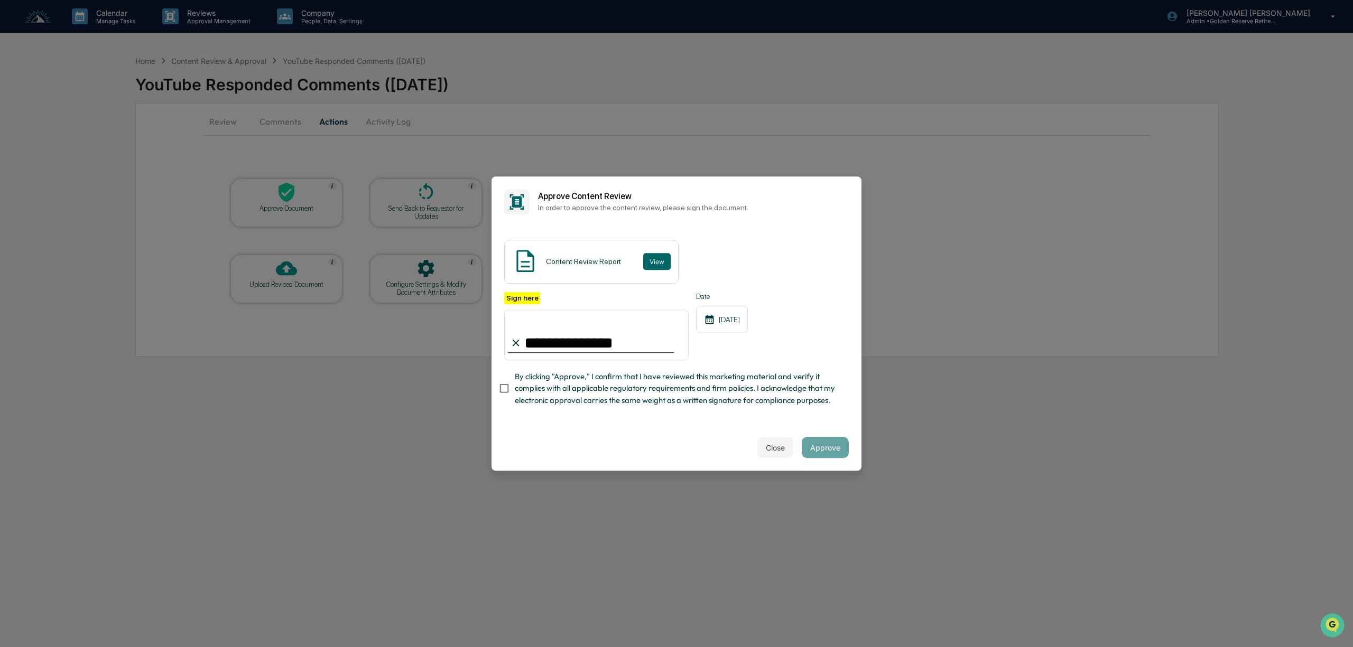
type input "**********"
click at [820, 452] on button "Approve" at bounding box center [825, 447] width 47 height 21
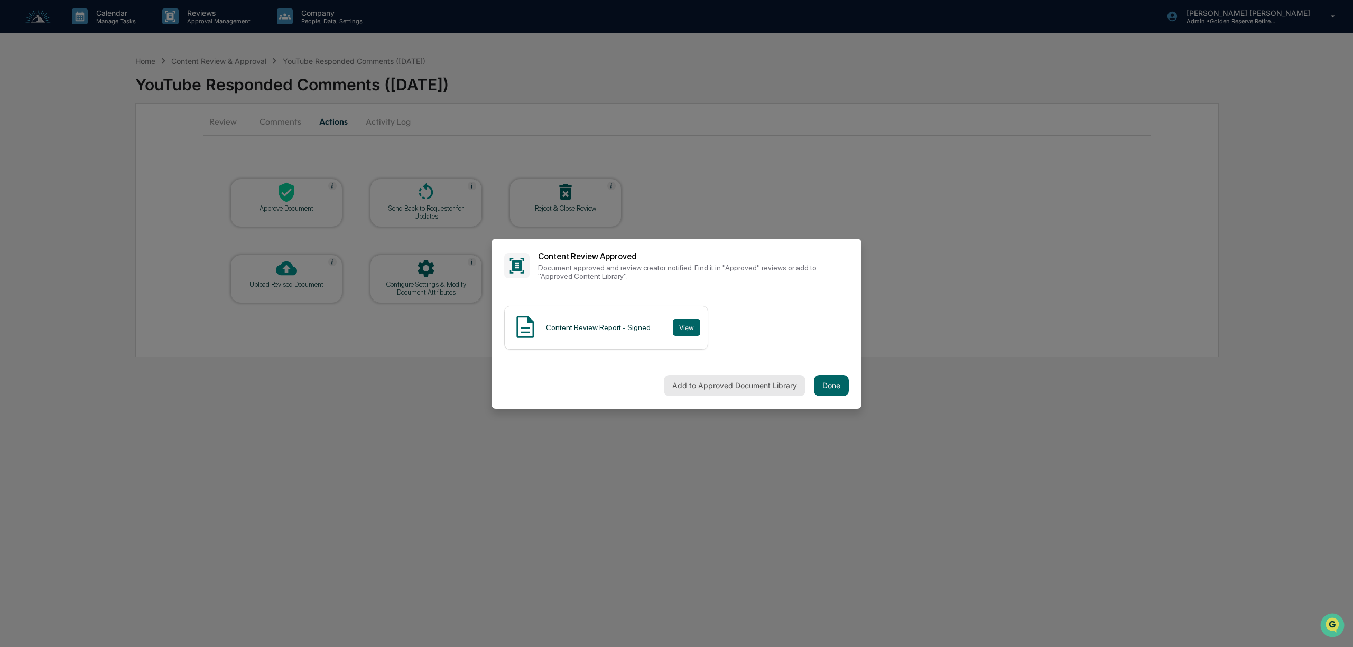
click at [743, 387] on button "Add to Approved Document Library" at bounding box center [735, 385] width 142 height 21
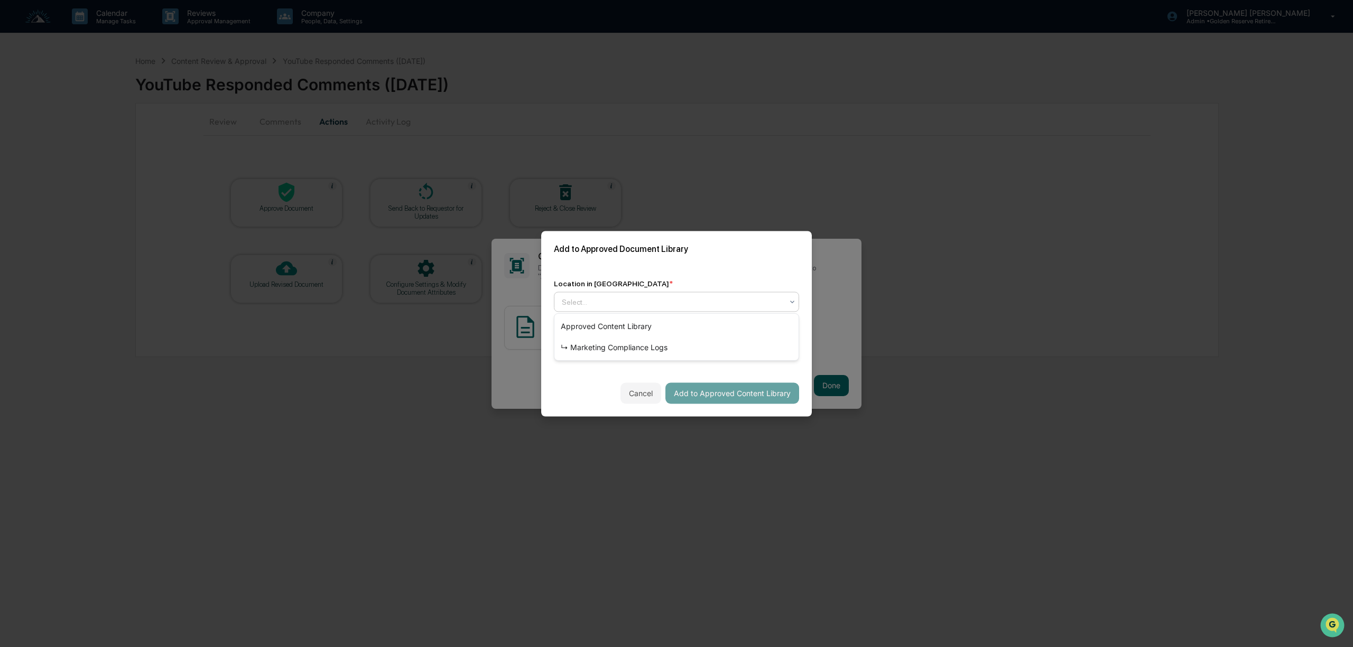
click at [635, 300] on div at bounding box center [672, 302] width 221 height 11
click at [622, 348] on div "↳ Marketing Compliance Logs" at bounding box center [676, 347] width 244 height 21
click at [597, 349] on div "mm/dd/yyyy" at bounding box center [587, 347] width 66 height 20
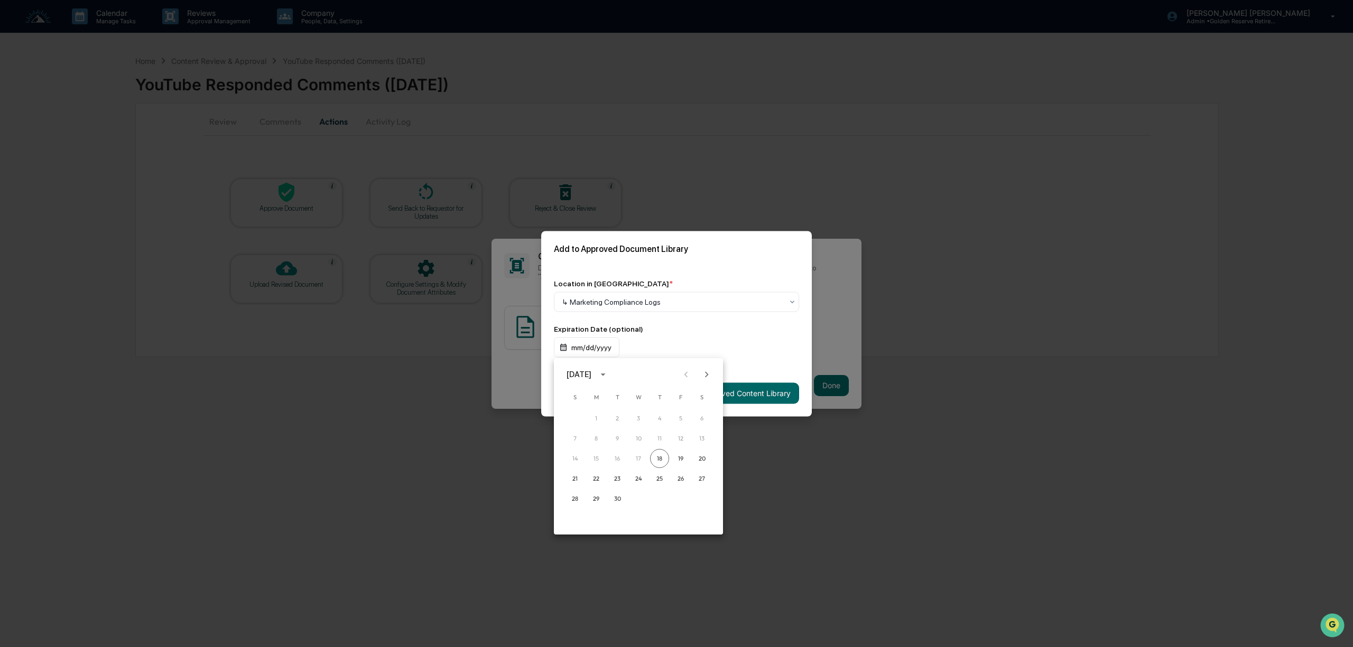
click at [595, 374] on div "[DATE]" at bounding box center [581, 375] width 28 height 12
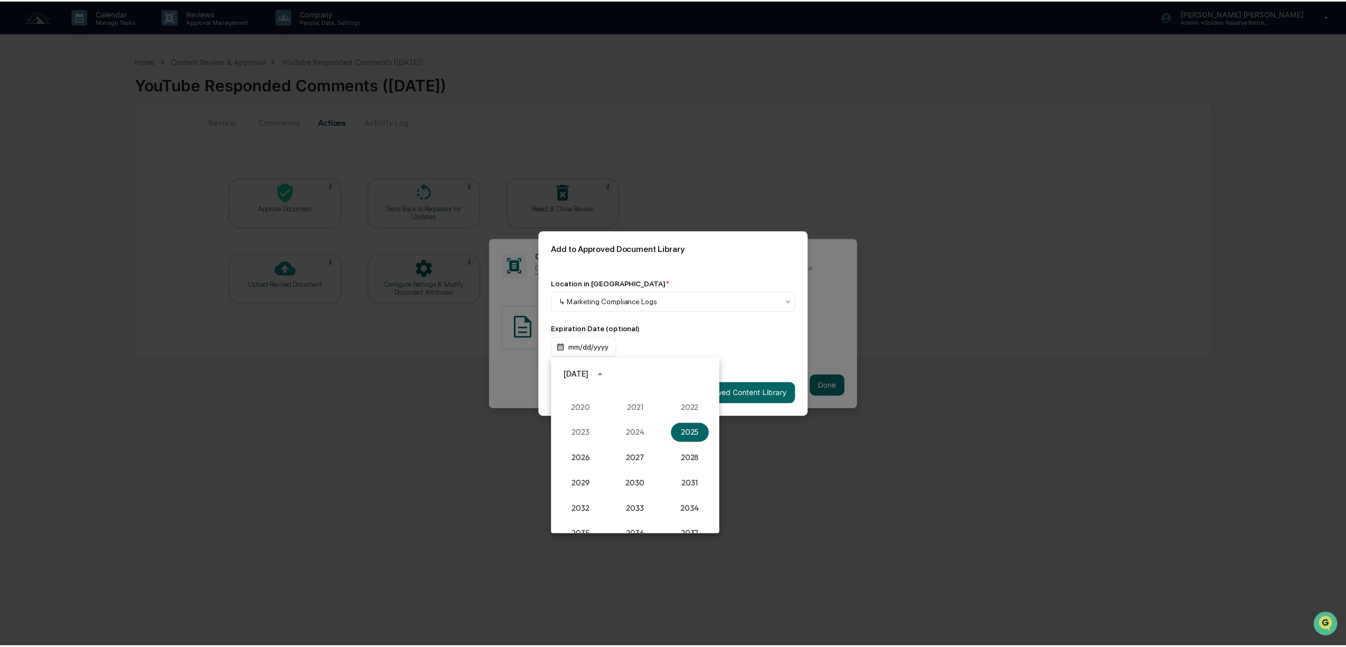
scroll to position [1049, 0]
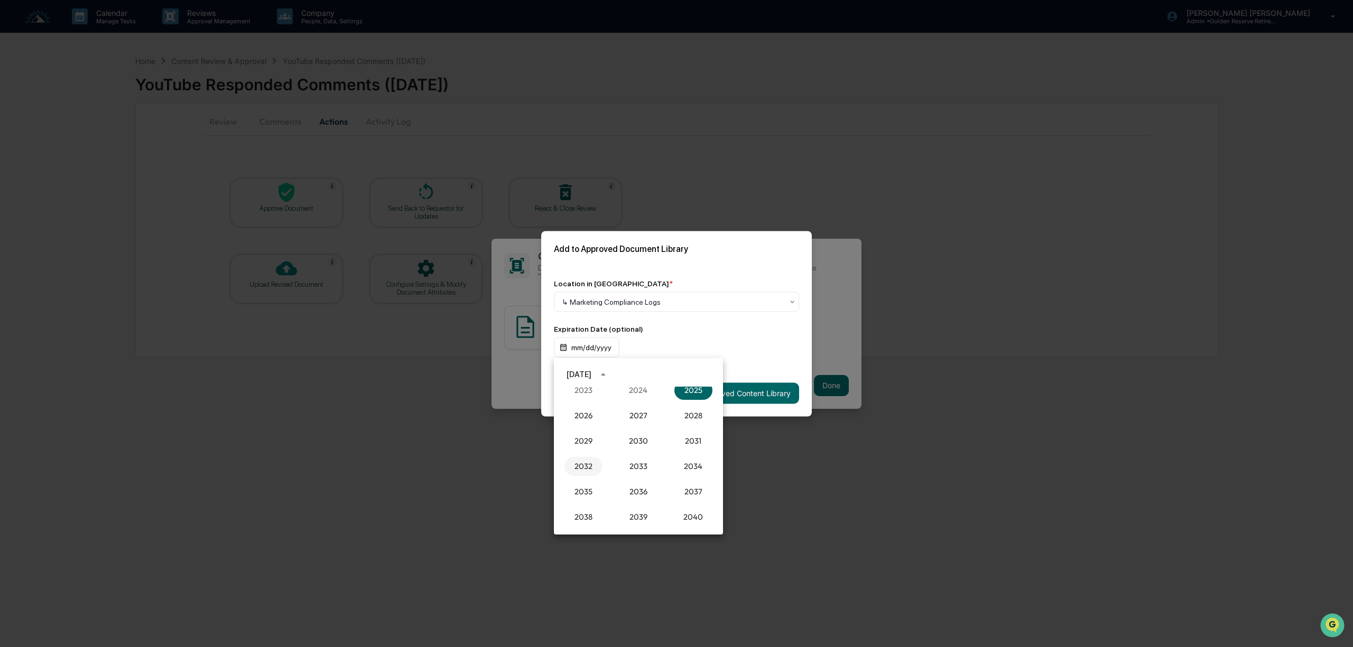
click at [586, 465] on button "2032" at bounding box center [583, 466] width 38 height 19
click at [690, 457] on button "Sep" at bounding box center [693, 455] width 38 height 19
click at [701, 461] on button "18" at bounding box center [701, 458] width 19 height 19
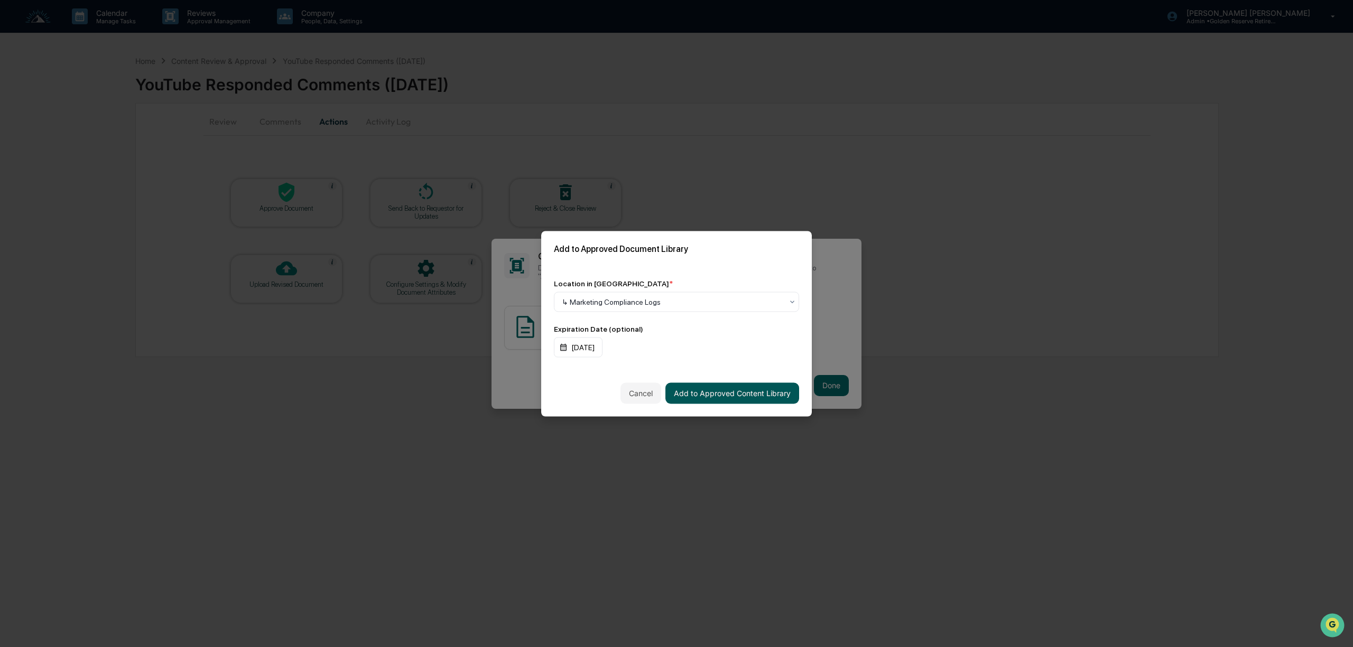
click at [722, 394] on button "Add to Approved Content Library" at bounding box center [732, 393] width 134 height 21
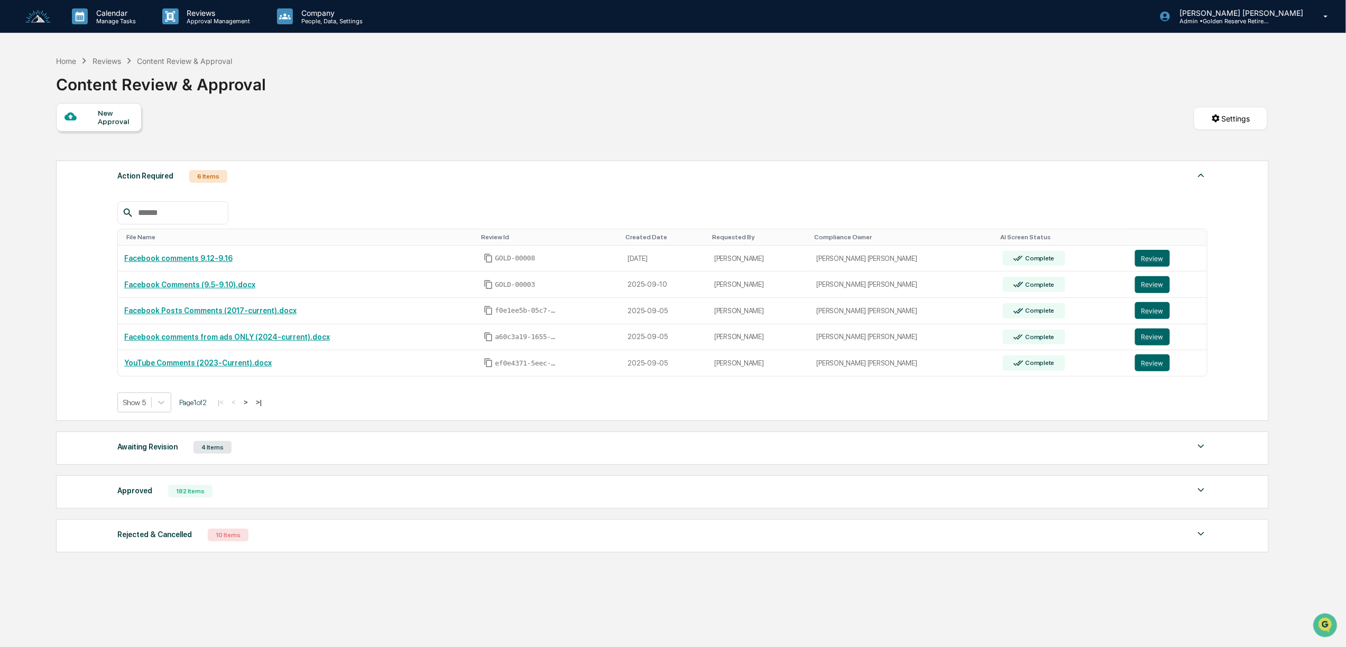
click at [249, 407] on button ">" at bounding box center [245, 402] width 11 height 9
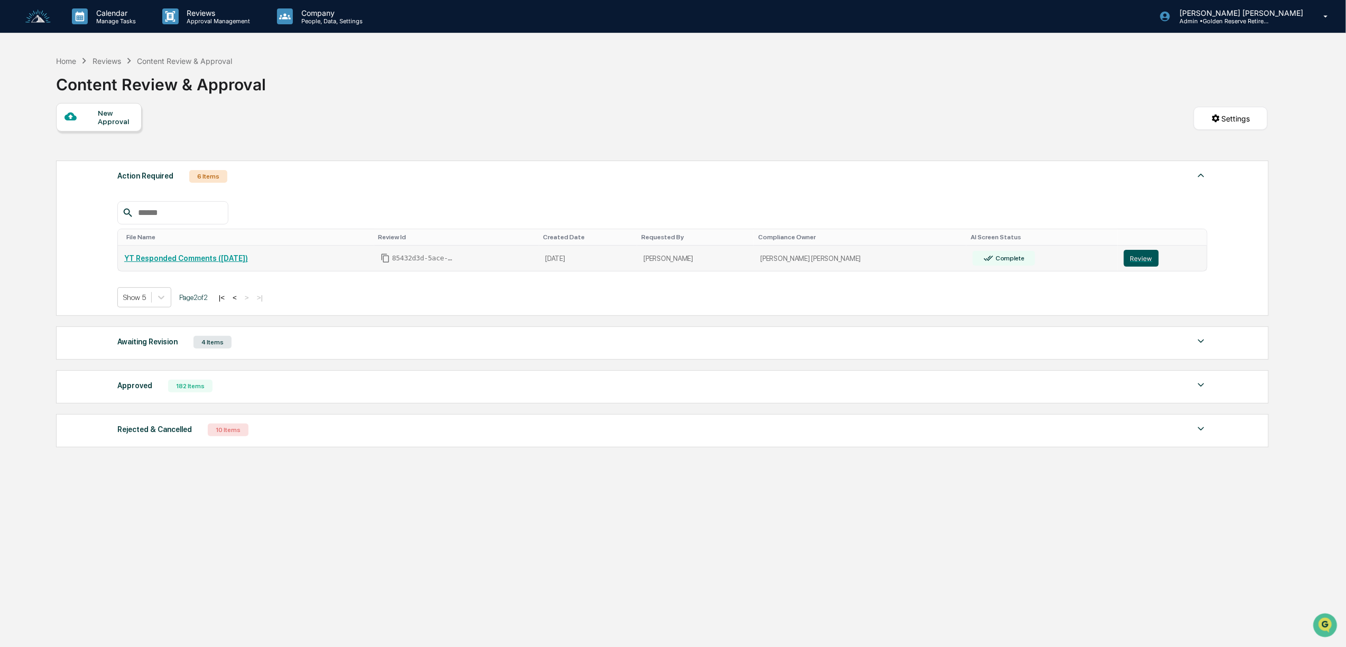
click at [1124, 256] on button "Review" at bounding box center [1141, 258] width 35 height 17
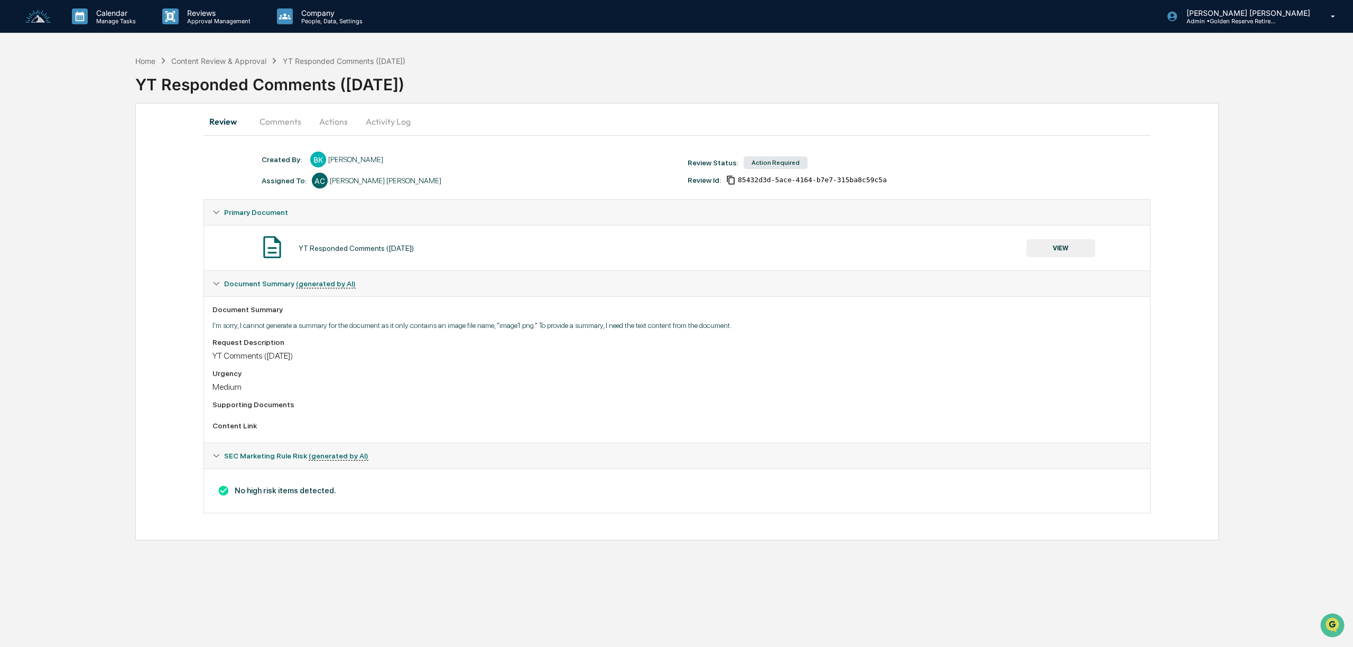
click at [1072, 246] on button "VIEW" at bounding box center [1060, 248] width 69 height 18
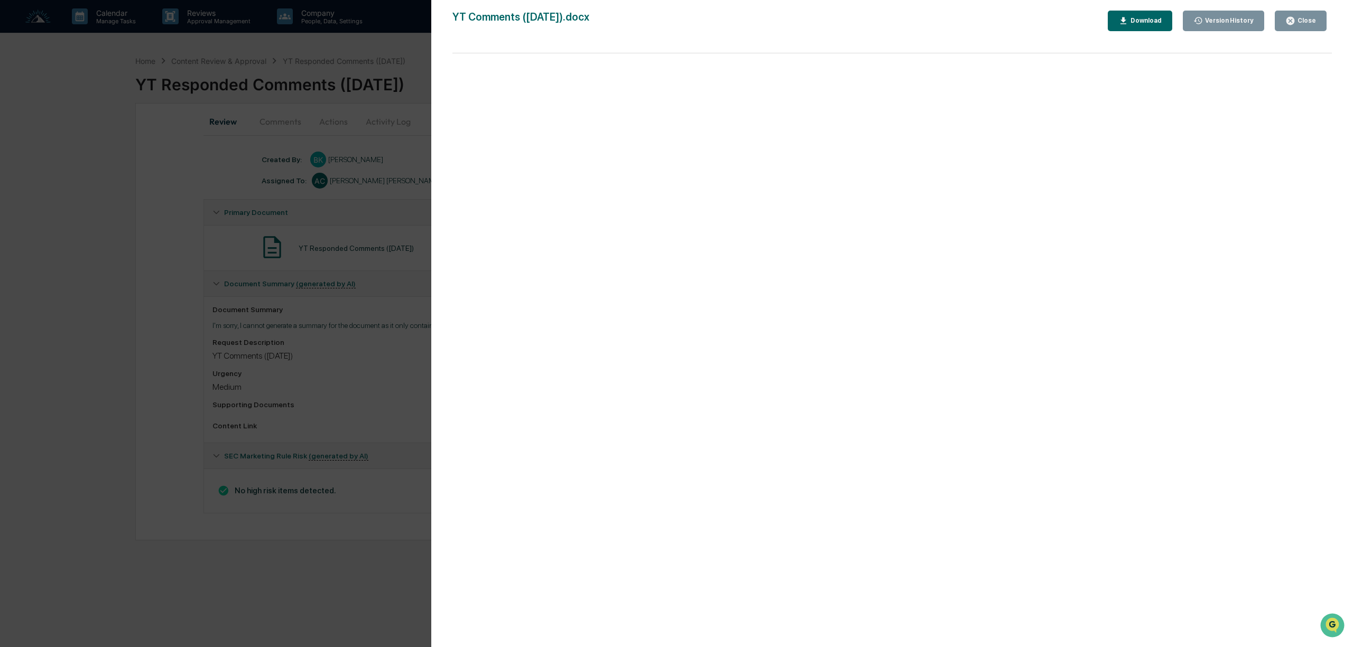
click at [1309, 15] on button "Close" at bounding box center [1301, 21] width 52 height 21
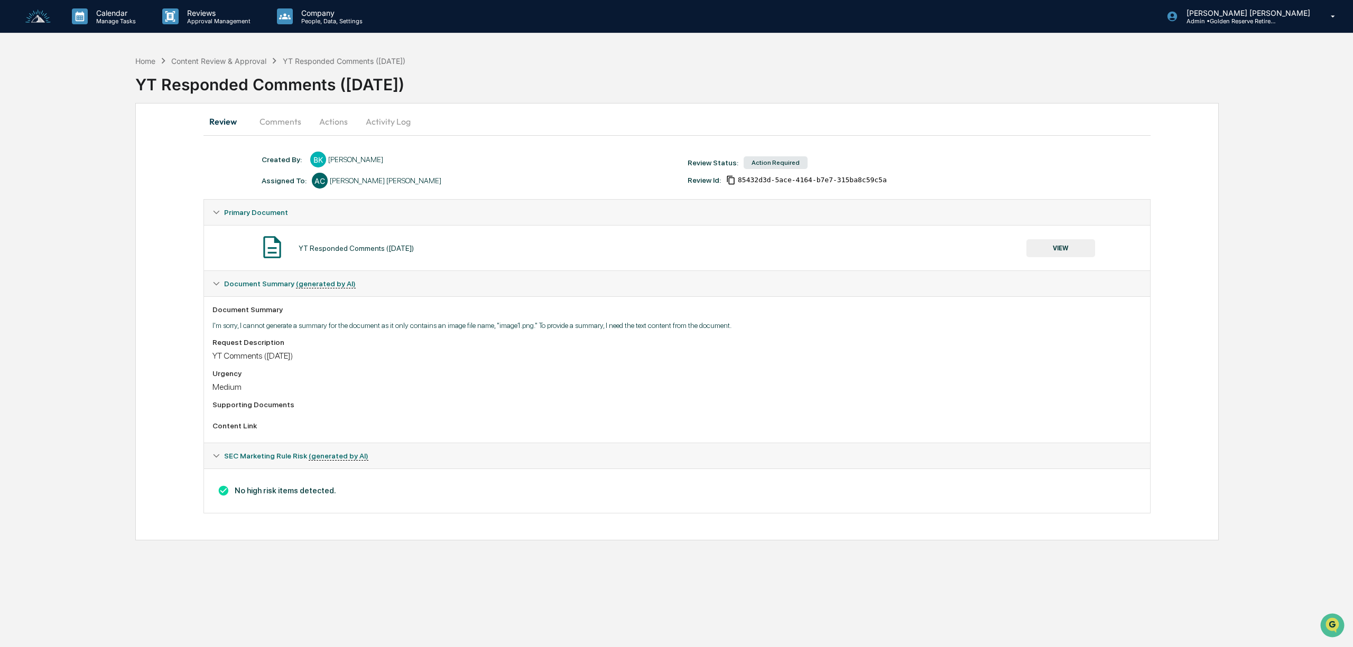
click at [337, 114] on button "Actions" at bounding box center [334, 121] width 48 height 25
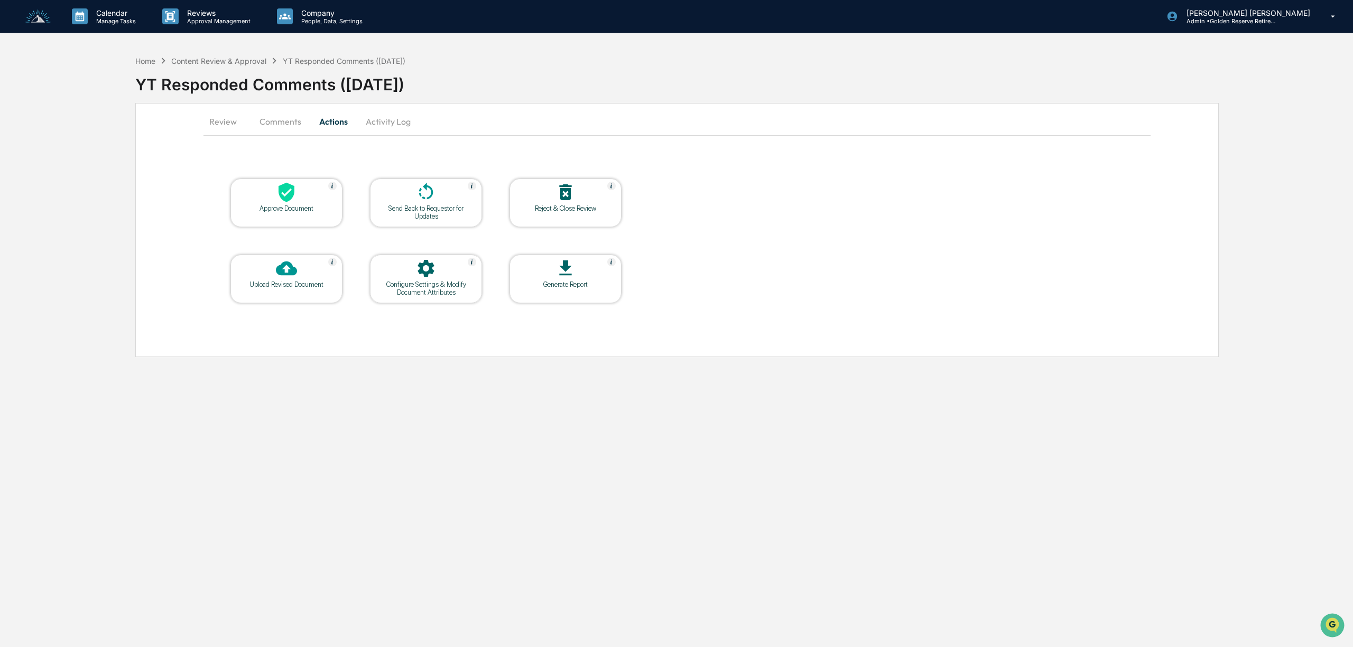
click at [294, 199] on icon at bounding box center [286, 192] width 21 height 21
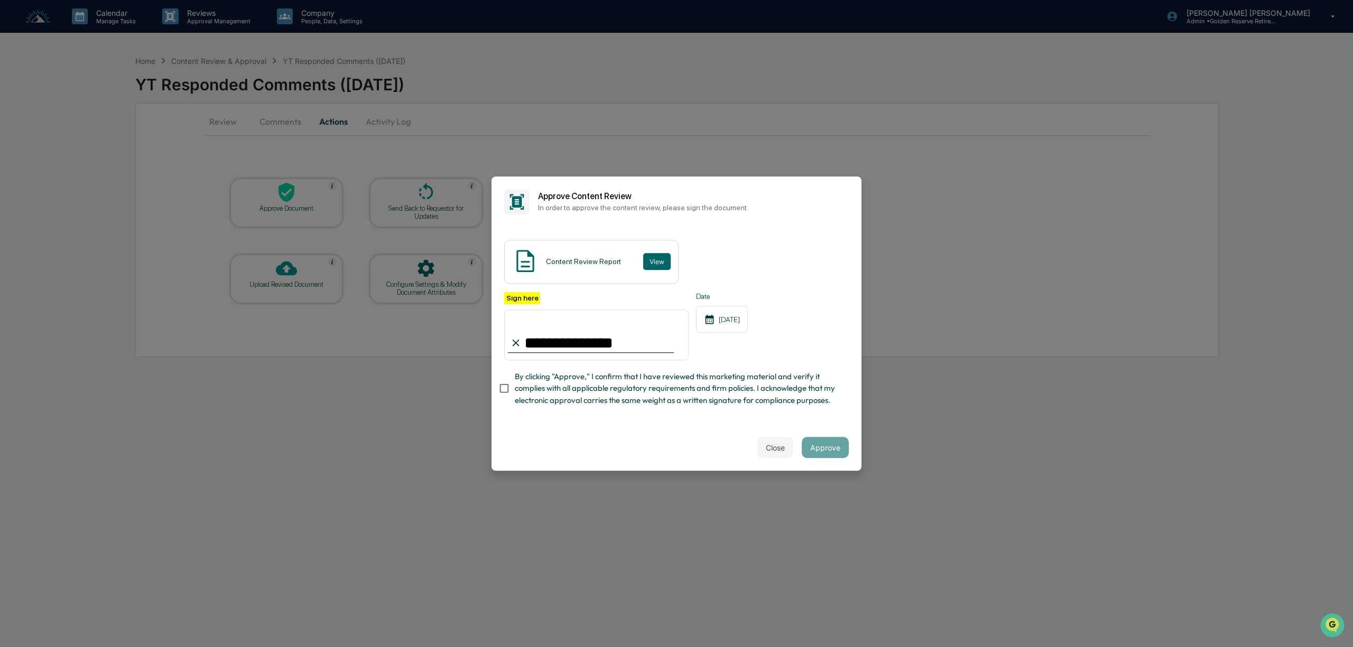
type input "**********"
click at [831, 449] on button "Approve" at bounding box center [825, 447] width 47 height 21
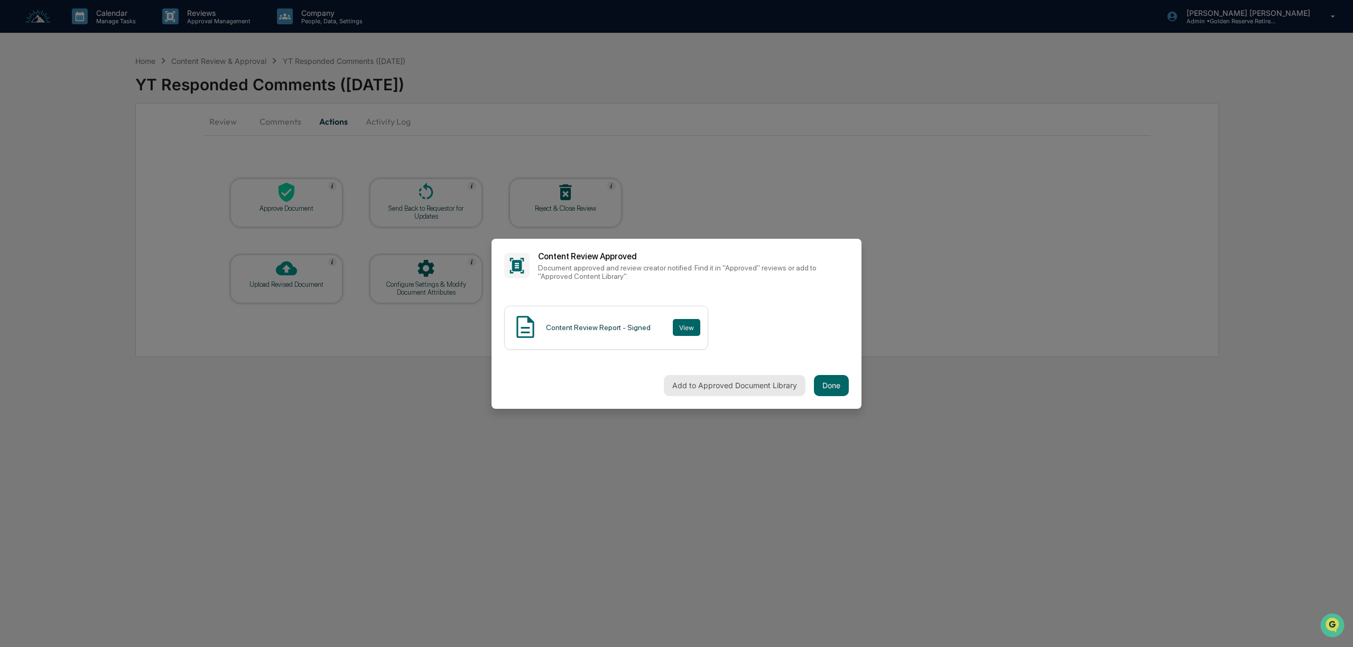
click at [724, 385] on button "Add to Approved Document Library" at bounding box center [735, 385] width 142 height 21
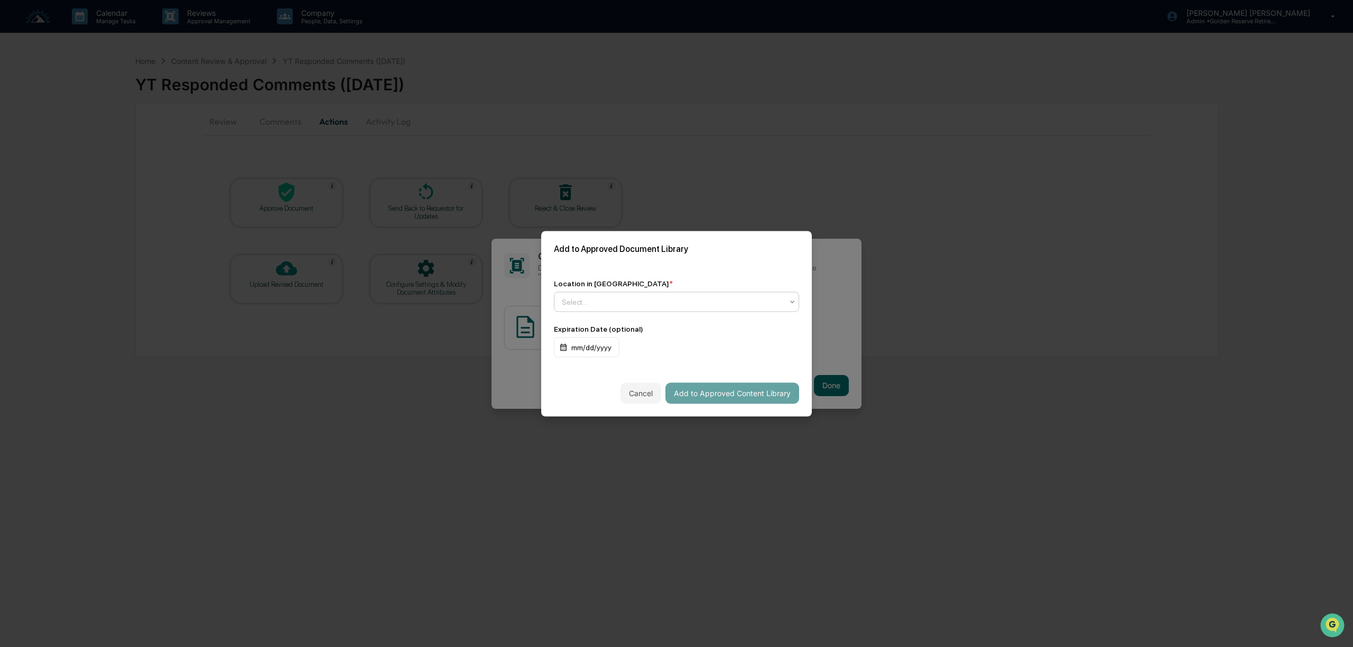
click at [665, 301] on div at bounding box center [672, 302] width 221 height 11
click at [609, 353] on div "↳ Marketing Compliance Logs" at bounding box center [676, 347] width 244 height 21
click at [570, 350] on div "mm/dd/yyyy" at bounding box center [587, 347] width 66 height 20
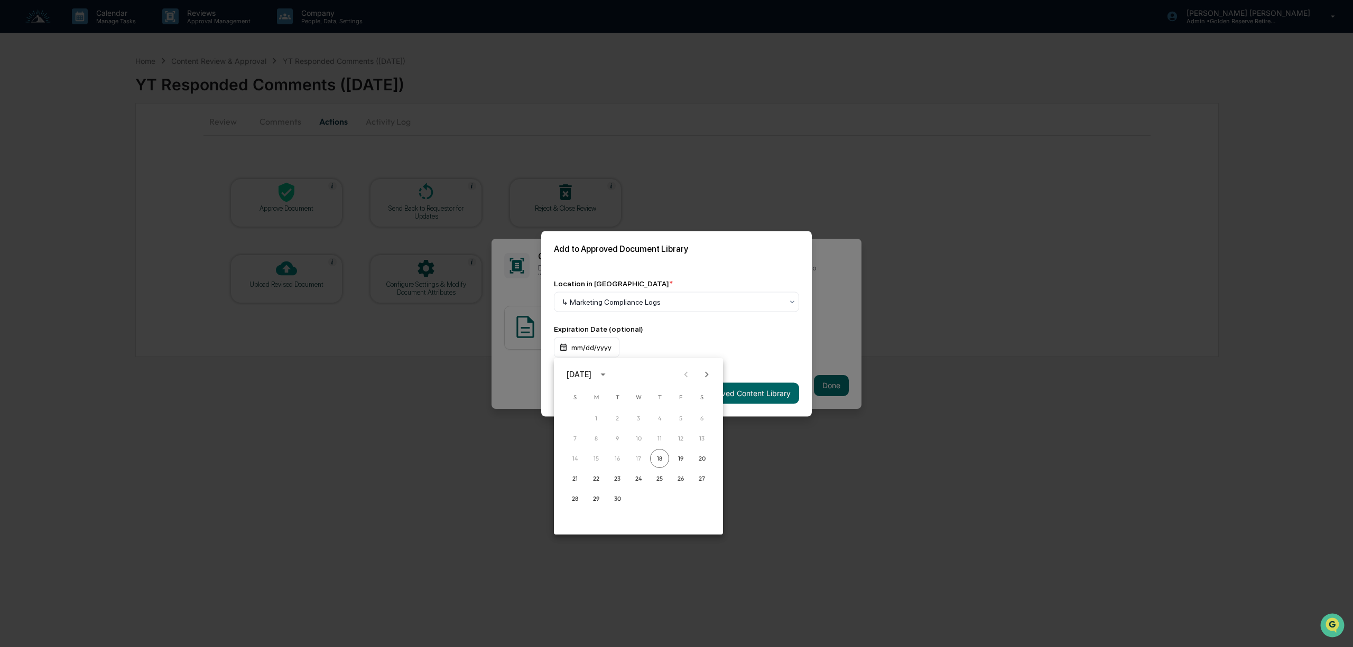
click at [612, 373] on button "calendar view is open, switch to year view" at bounding box center [603, 374] width 17 height 17
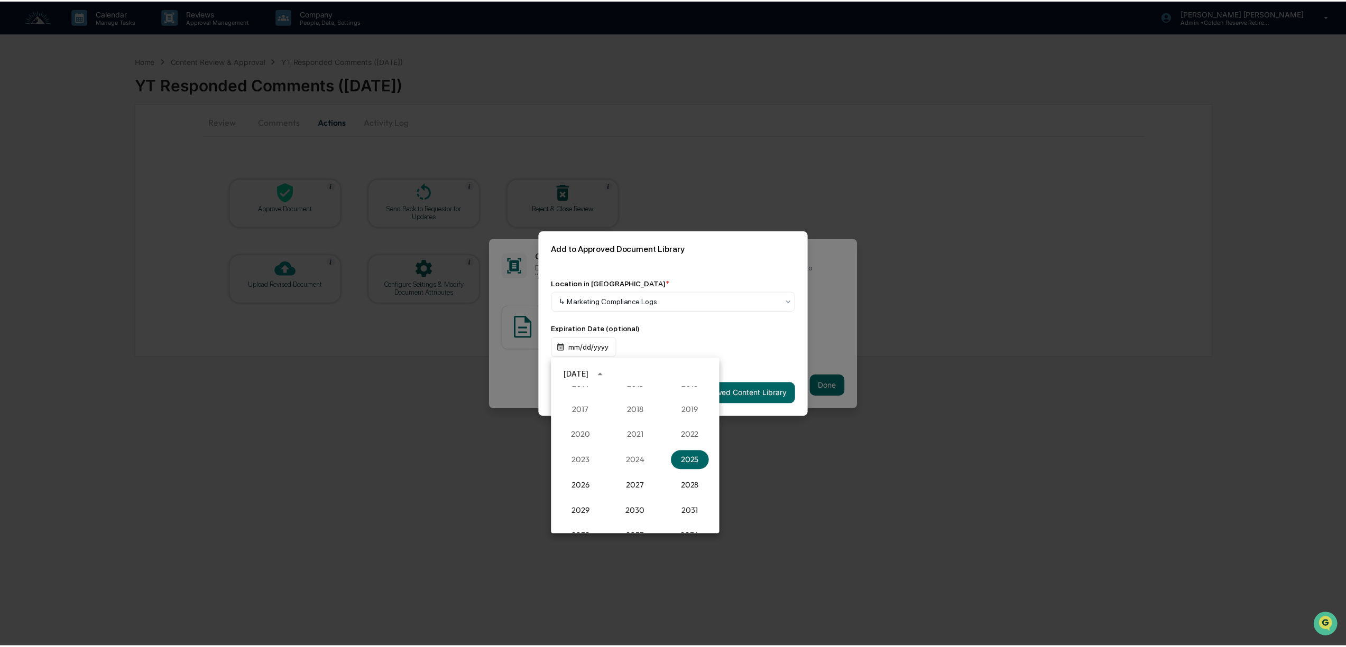
scroll to position [1049, 0]
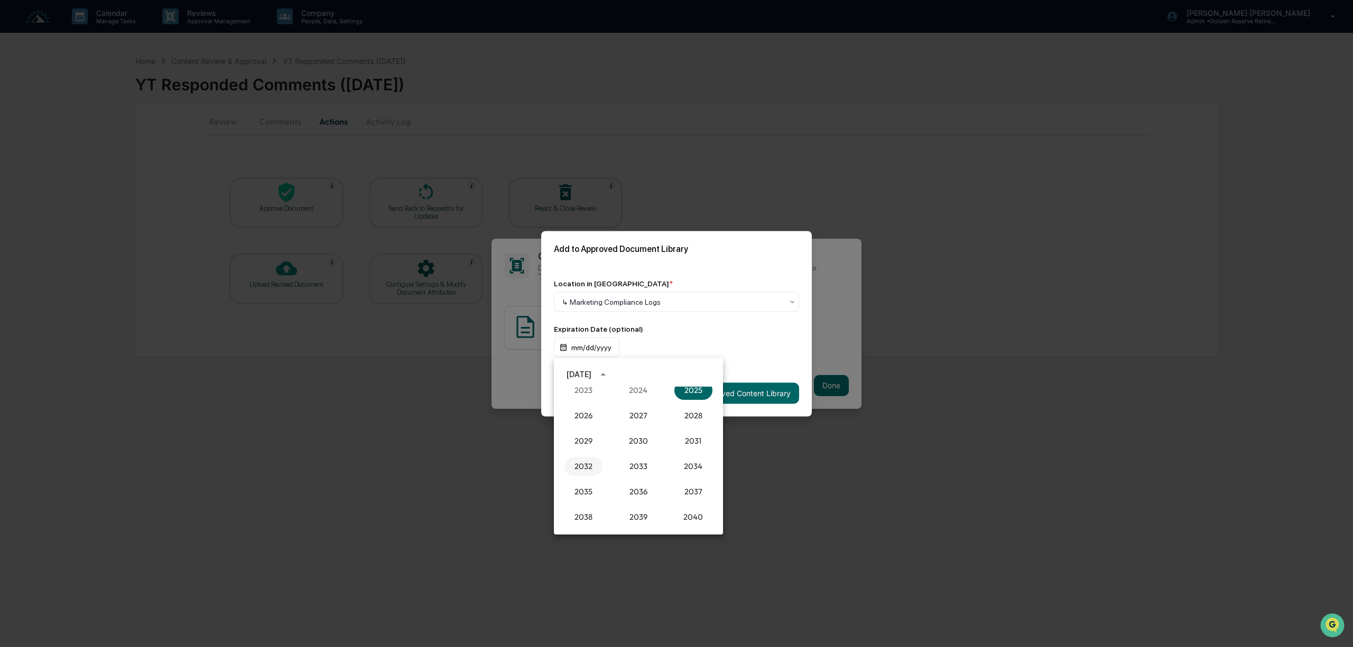
click at [580, 463] on button "2032" at bounding box center [583, 466] width 38 height 19
click at [694, 457] on button "Sep" at bounding box center [693, 455] width 38 height 19
drag, startPoint x: 704, startPoint y: 459, endPoint x: 713, endPoint y: 449, distance: 13.5
click at [704, 458] on button "18" at bounding box center [701, 458] width 19 height 19
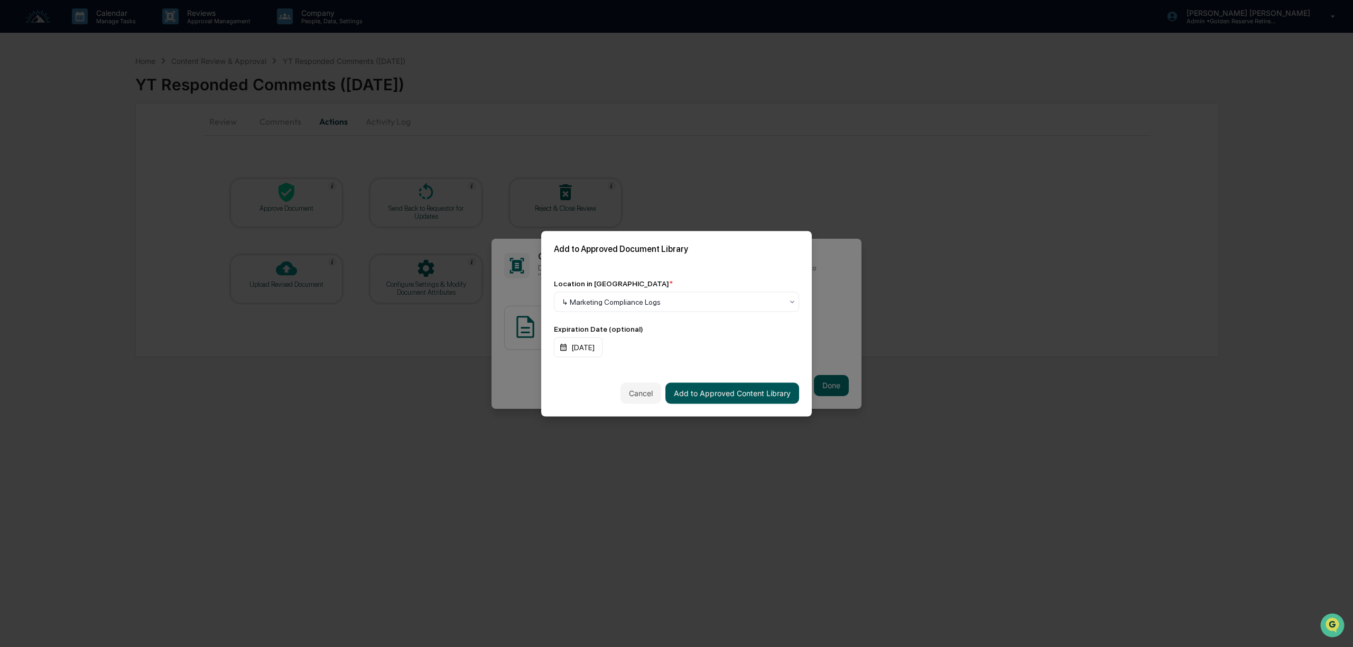
click at [760, 393] on button "Add to Approved Content Library" at bounding box center [732, 393] width 134 height 21
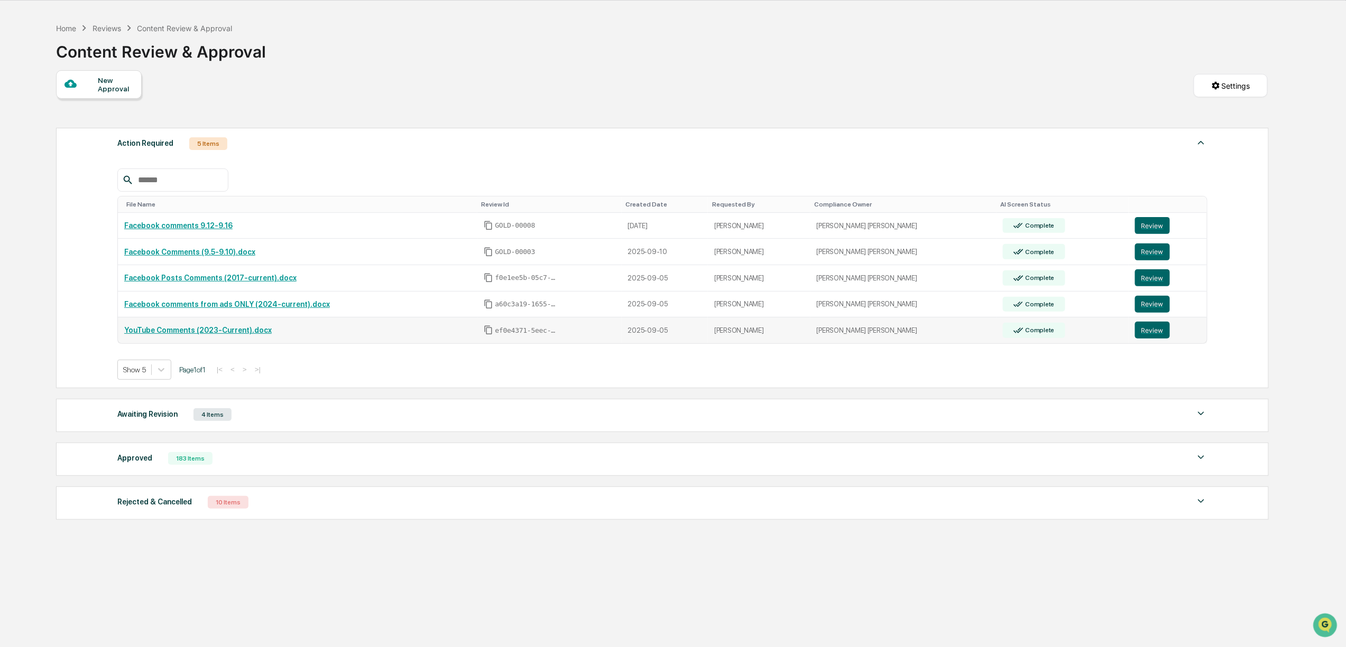
scroll to position [51, 0]
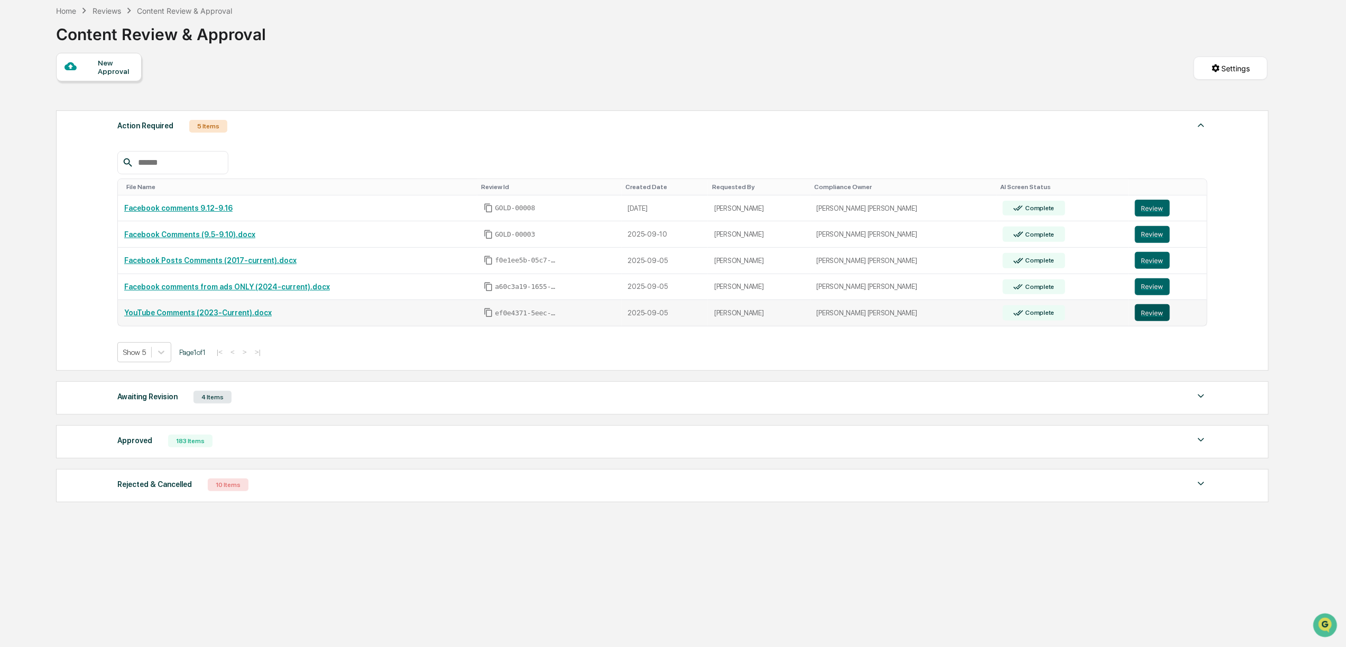
click at [1145, 318] on button "Review" at bounding box center [1152, 312] width 35 height 17
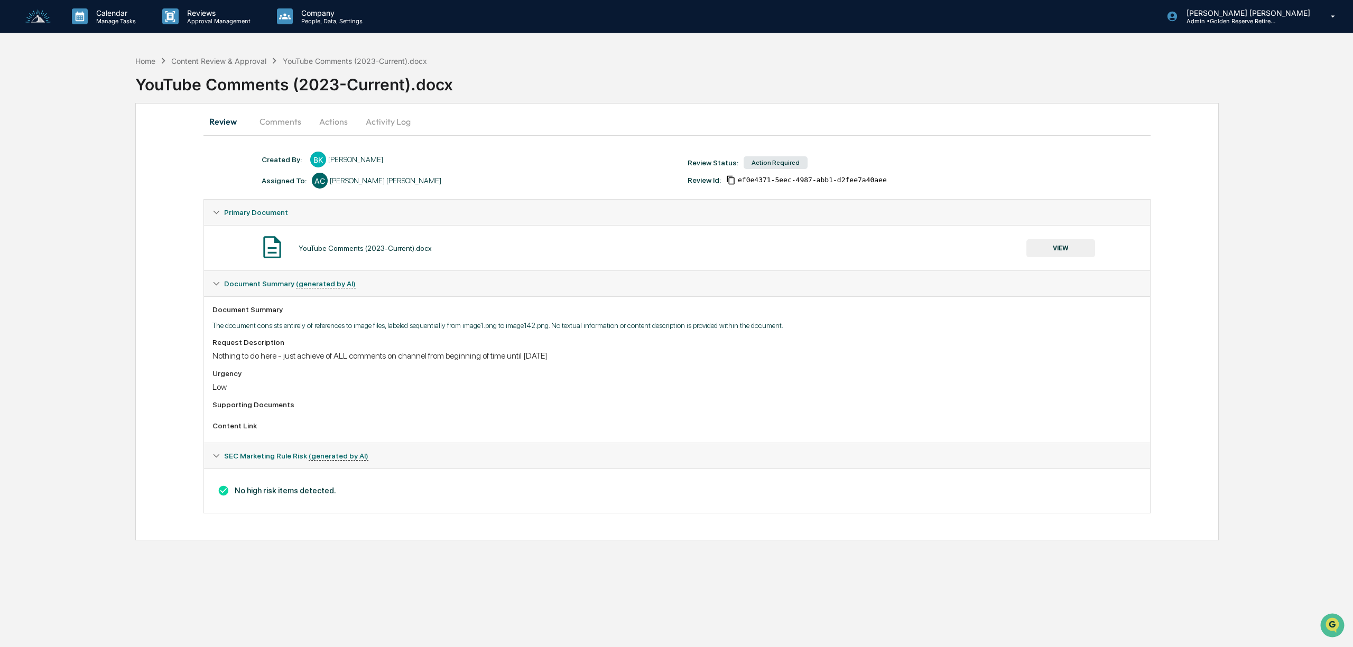
click at [1063, 250] on button "VIEW" at bounding box center [1060, 248] width 69 height 18
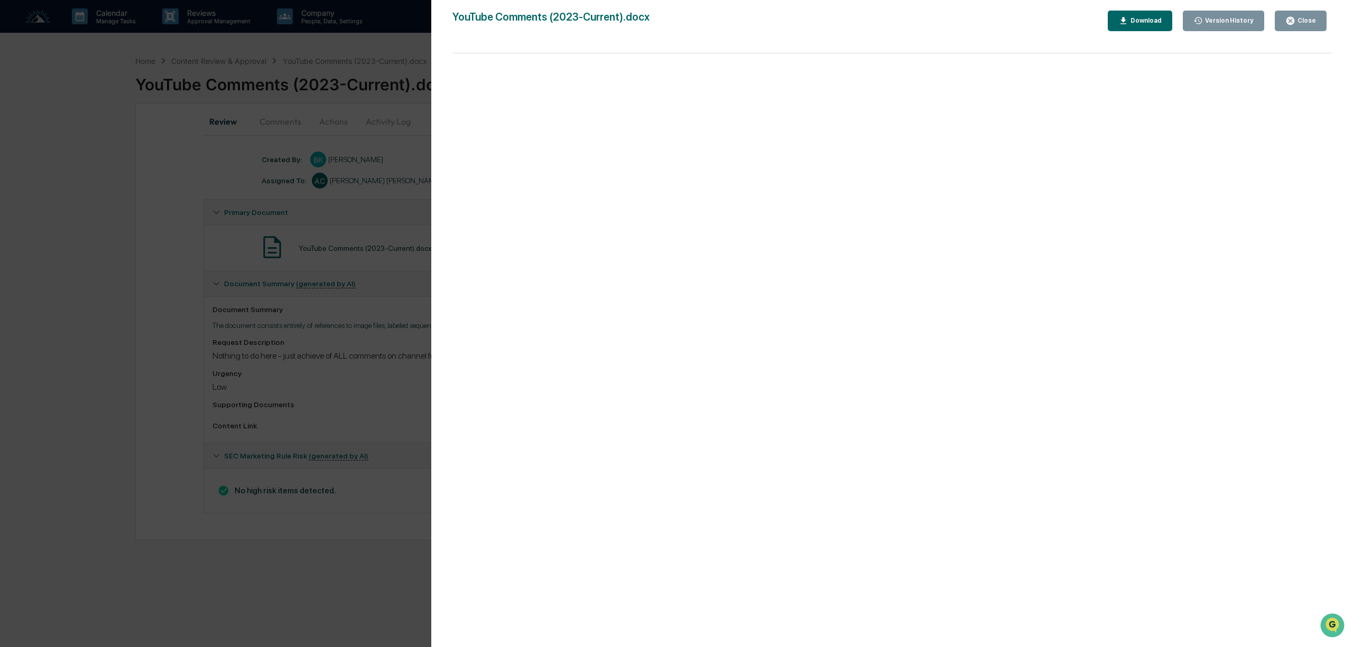
click at [1148, 20] on div "Download" at bounding box center [1144, 20] width 33 height 7
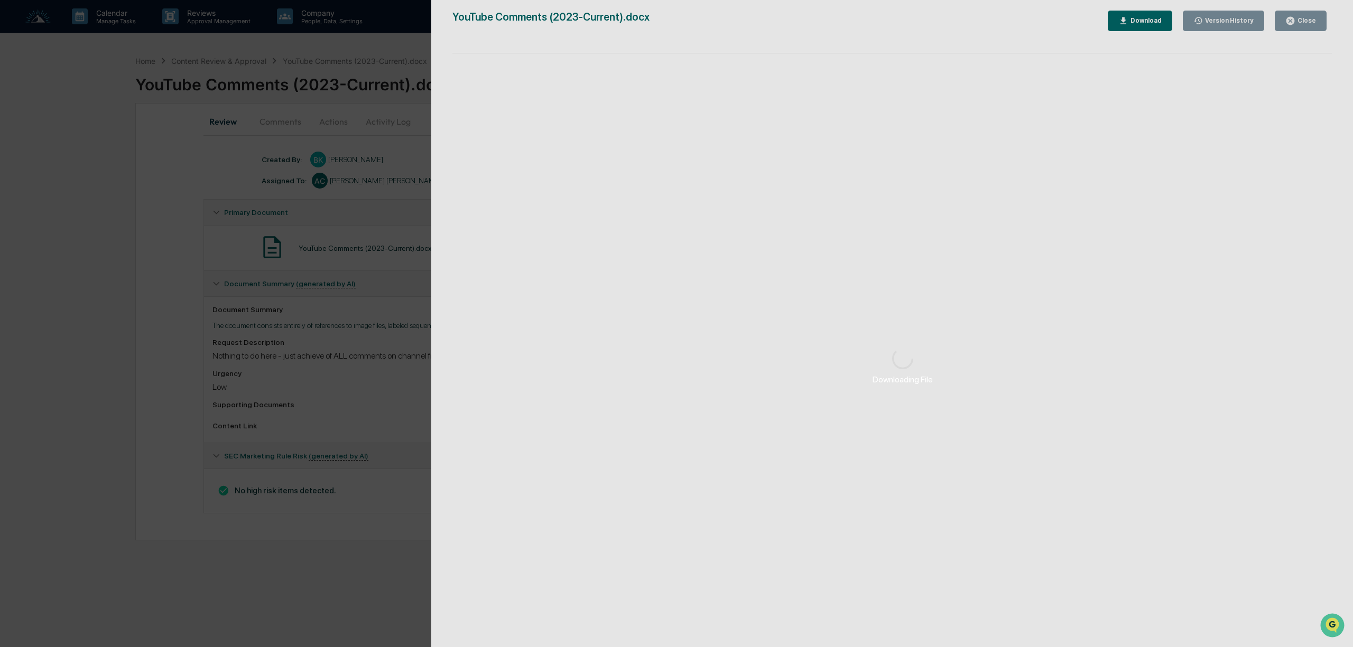
click at [1155, 19] on div "Downloading File" at bounding box center [902, 367] width 943 height 734
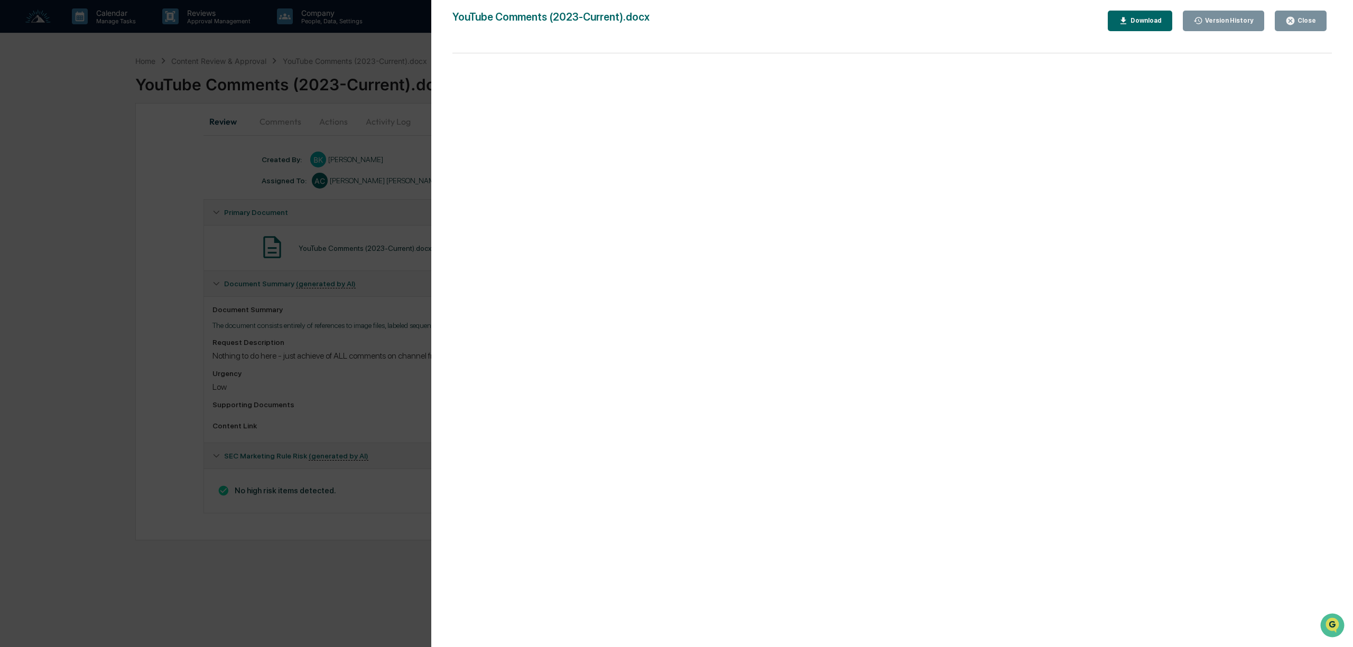
click at [1311, 20] on div "Close" at bounding box center [1305, 20] width 21 height 7
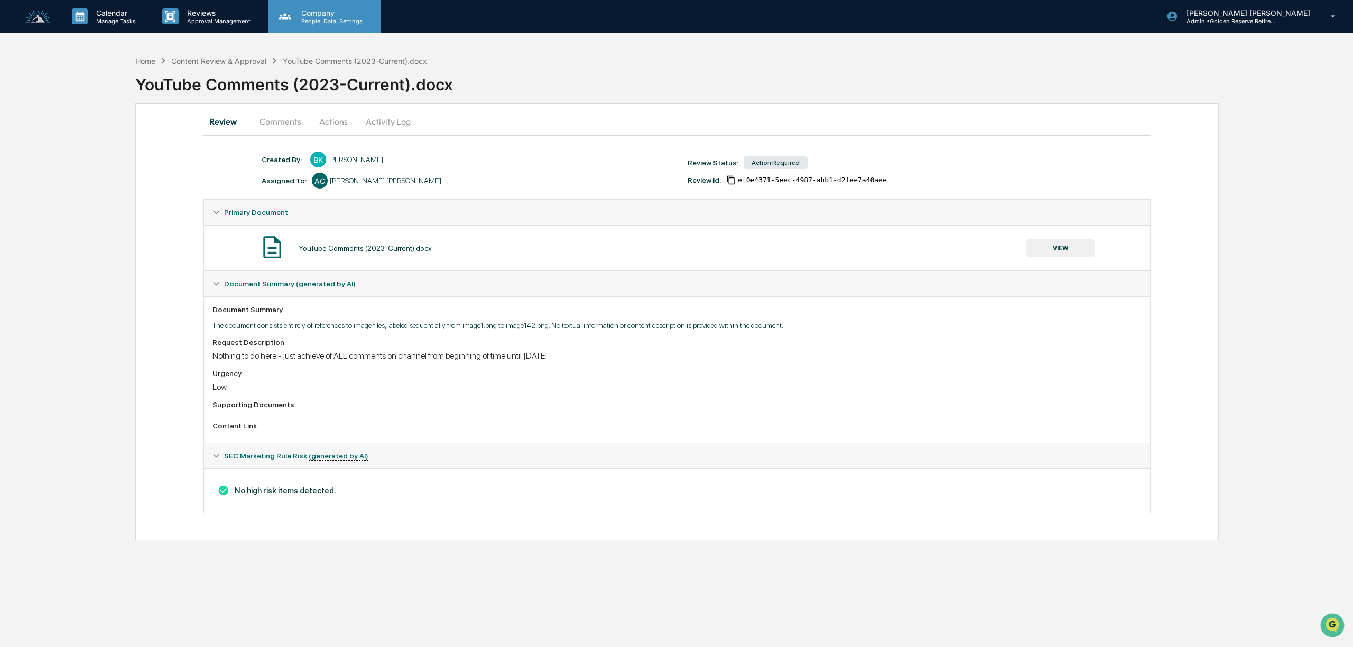
click at [337, 17] on p "People, Data, Settings" at bounding box center [330, 20] width 75 height 7
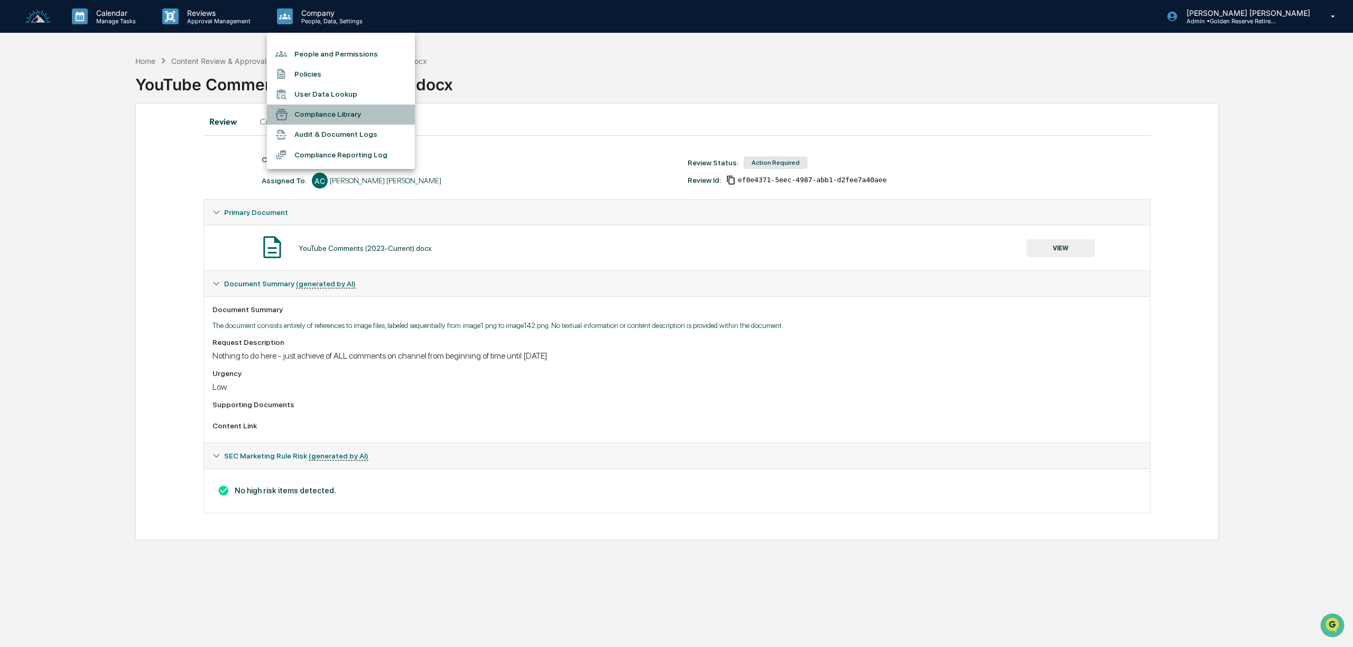
click at [330, 113] on li "Compliance Library" at bounding box center [341, 115] width 148 height 20
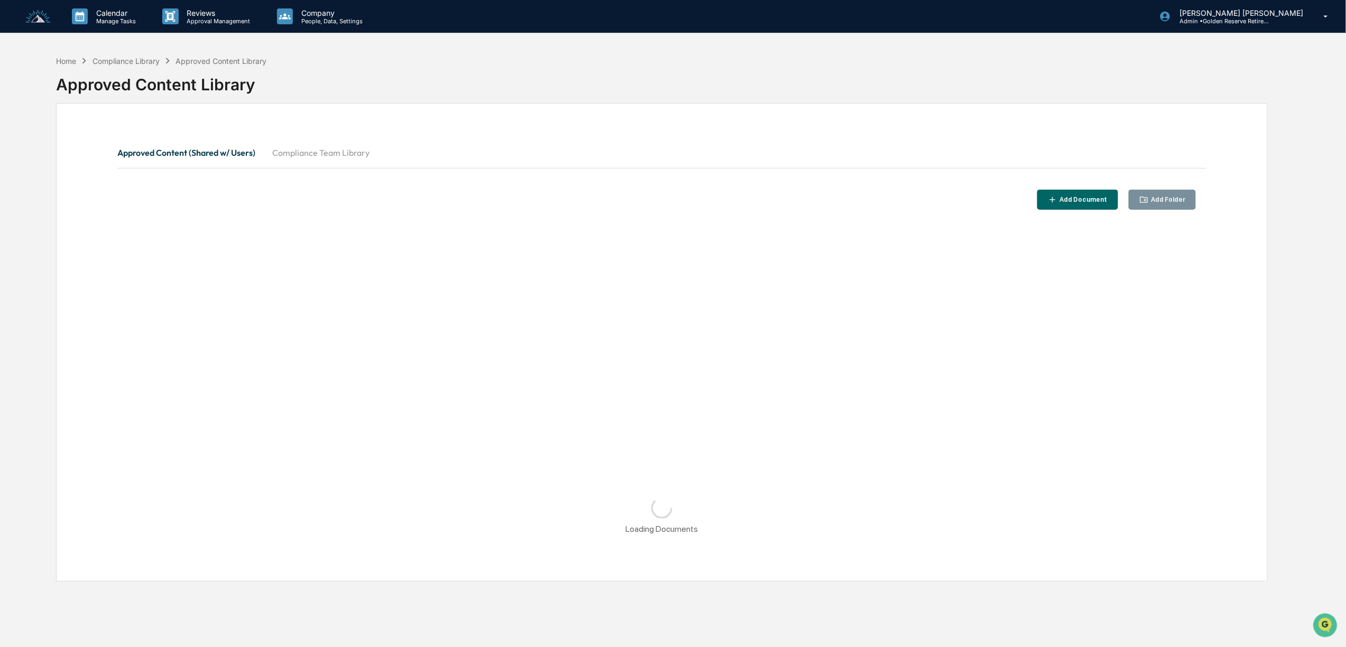
click at [320, 153] on button "Compliance Team Library" at bounding box center [321, 152] width 114 height 25
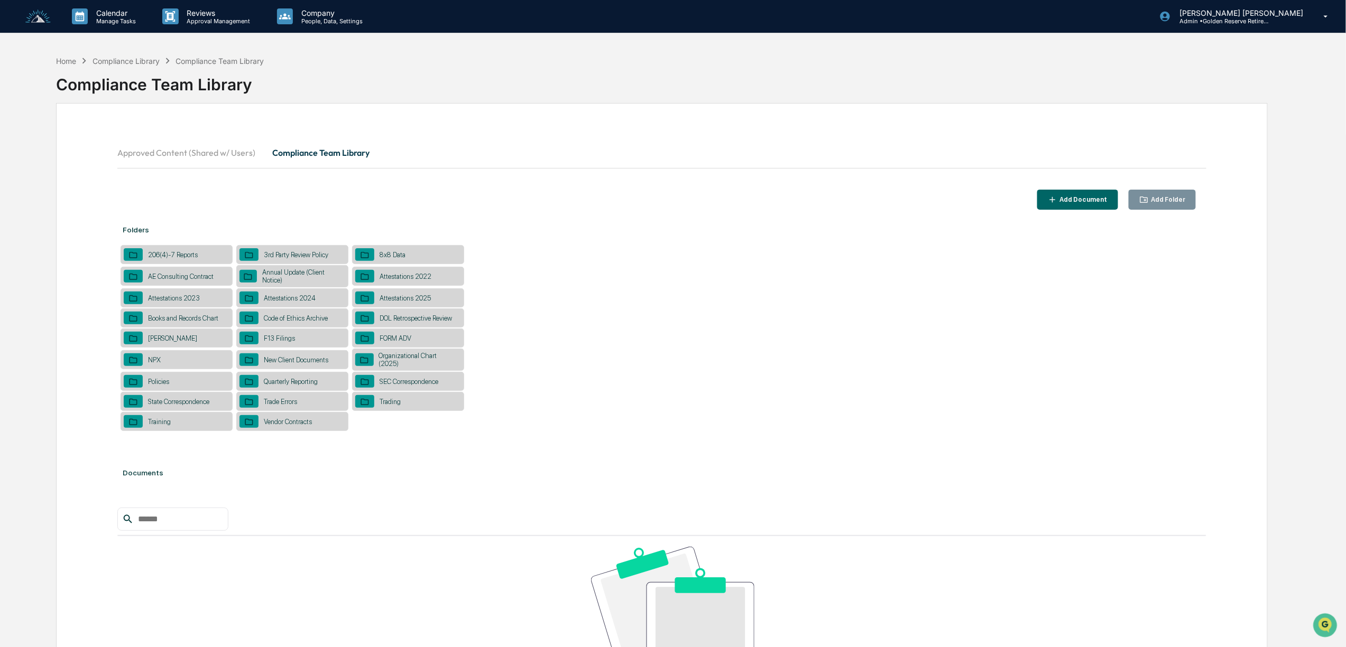
click at [1165, 194] on button "Add Folder" at bounding box center [1162, 200] width 68 height 21
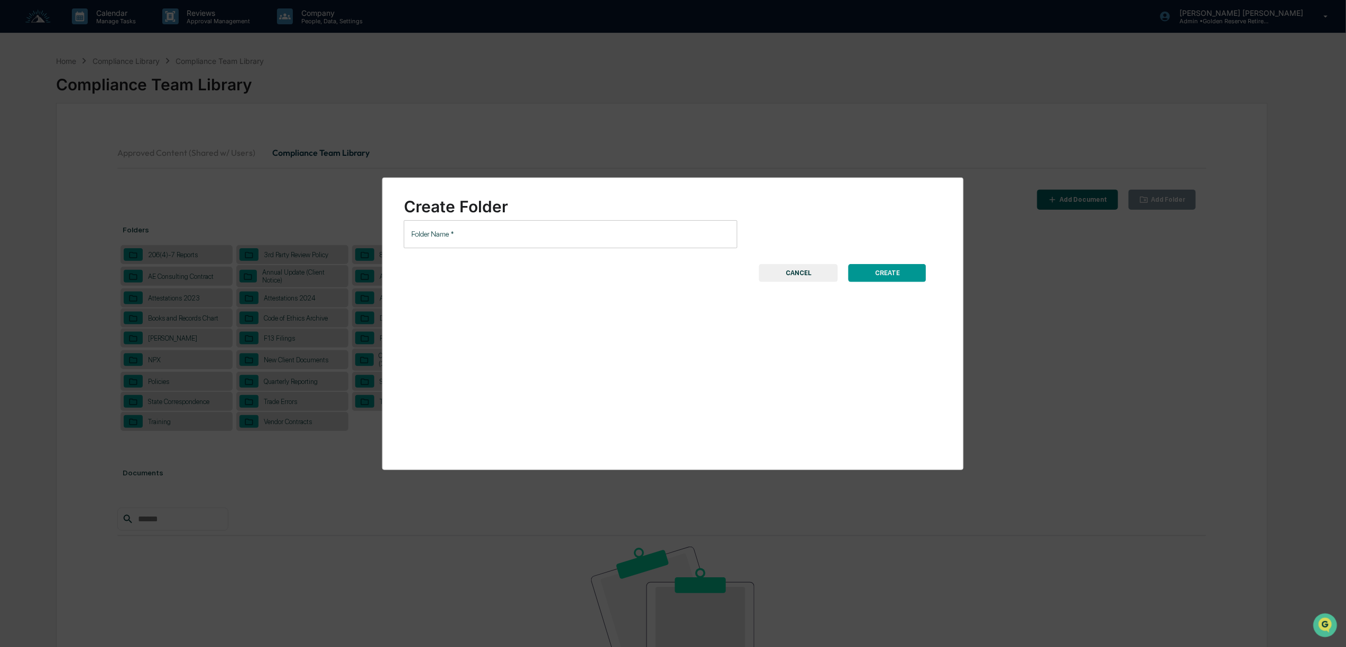
click at [455, 228] on input "Folder Name   *" at bounding box center [571, 234] width 334 height 28
click at [471, 230] on input "Folder Name   *" at bounding box center [571, 234] width 334 height 28
type input "*"
type input "**********"
click at [916, 277] on button "CREATE" at bounding box center [887, 273] width 78 height 18
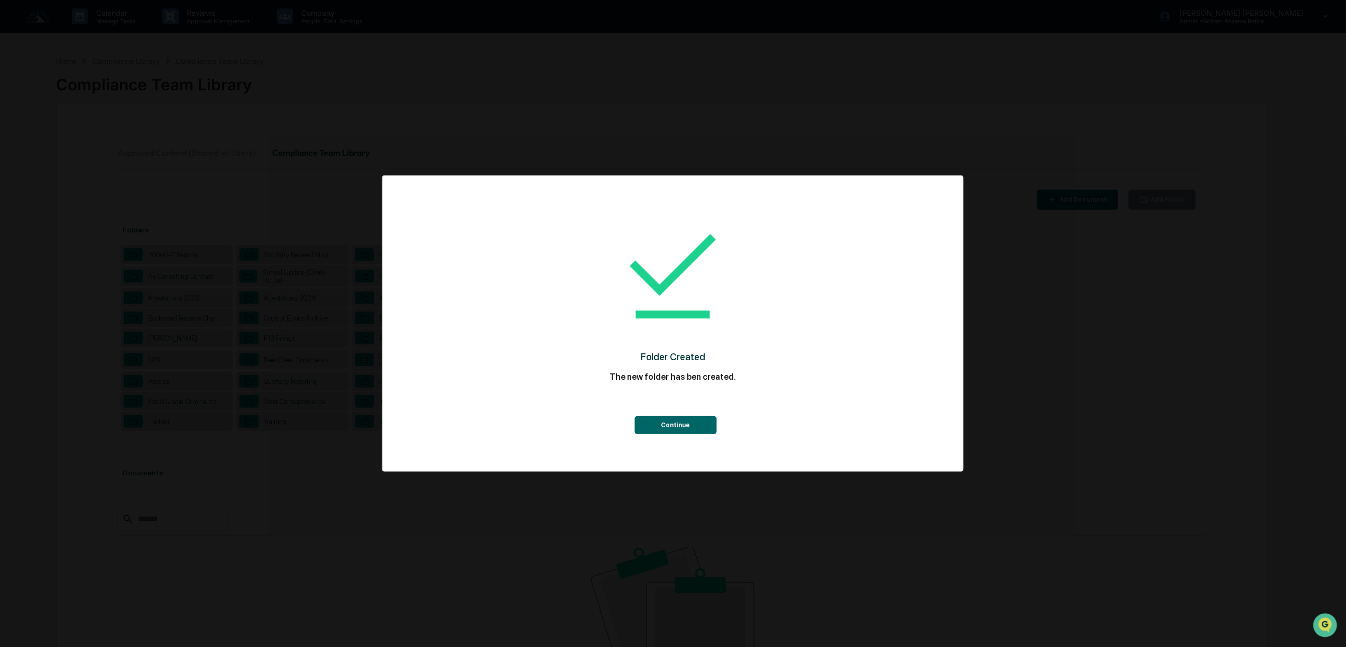
click at [707, 421] on button "Continue" at bounding box center [675, 425] width 82 height 18
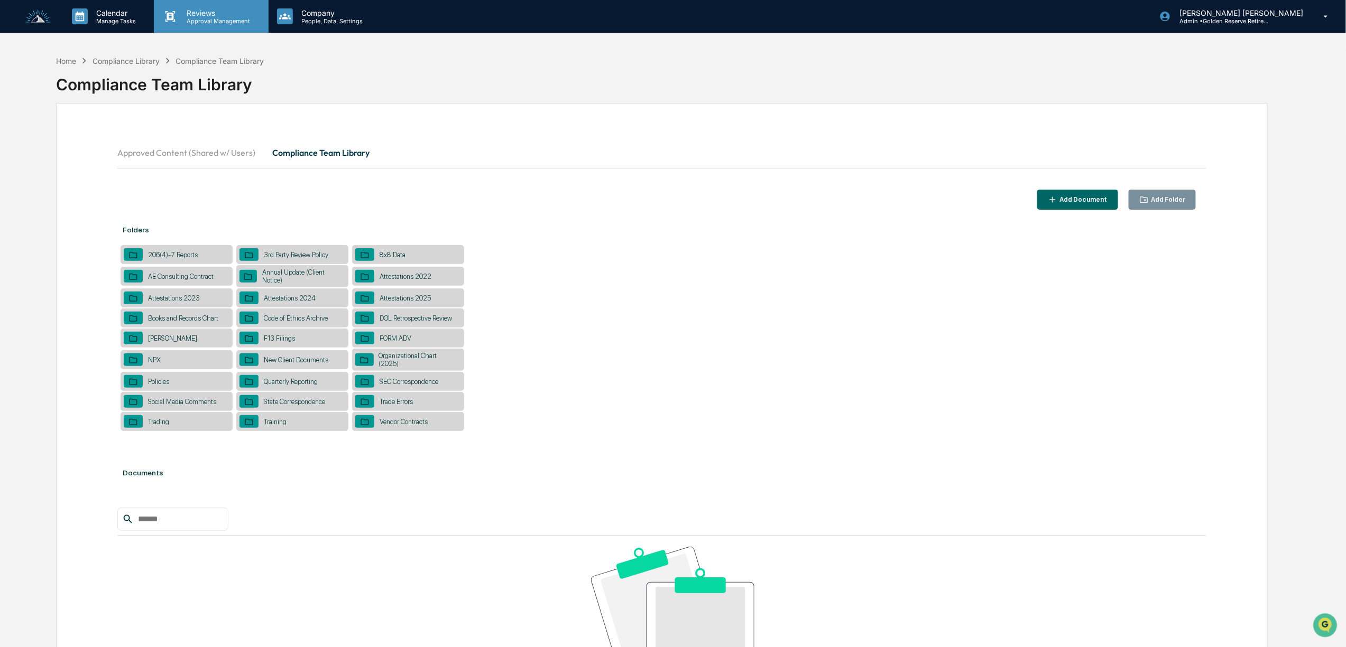
click at [203, 12] on p "Reviews" at bounding box center [217, 12] width 77 height 9
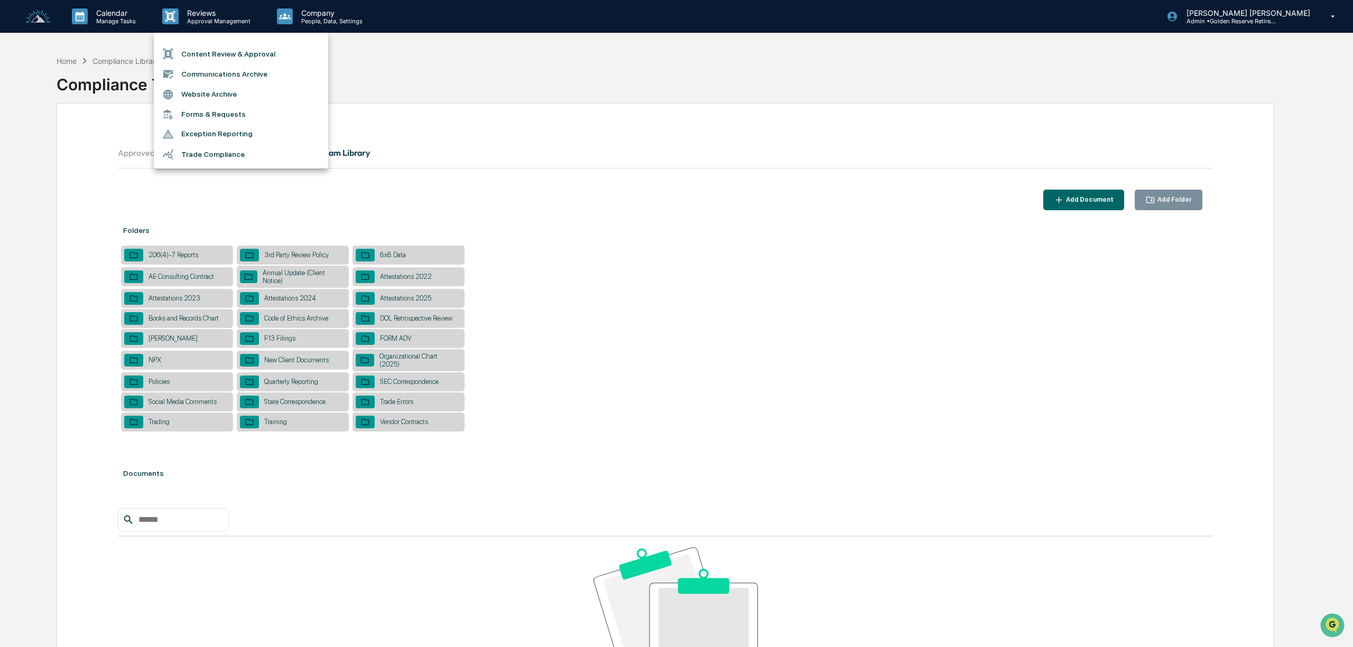
click at [246, 54] on li "Content Review & Approval" at bounding box center [241, 54] width 174 height 20
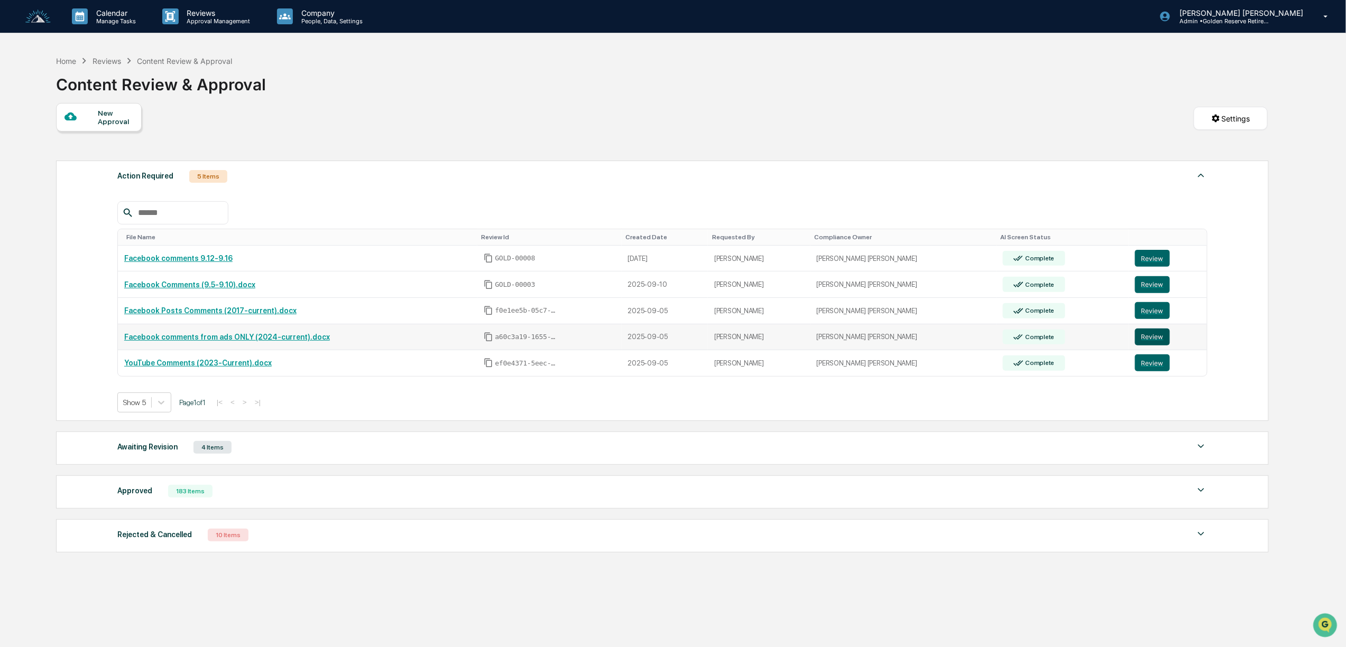
click at [1137, 338] on button "Review" at bounding box center [1152, 337] width 35 height 17
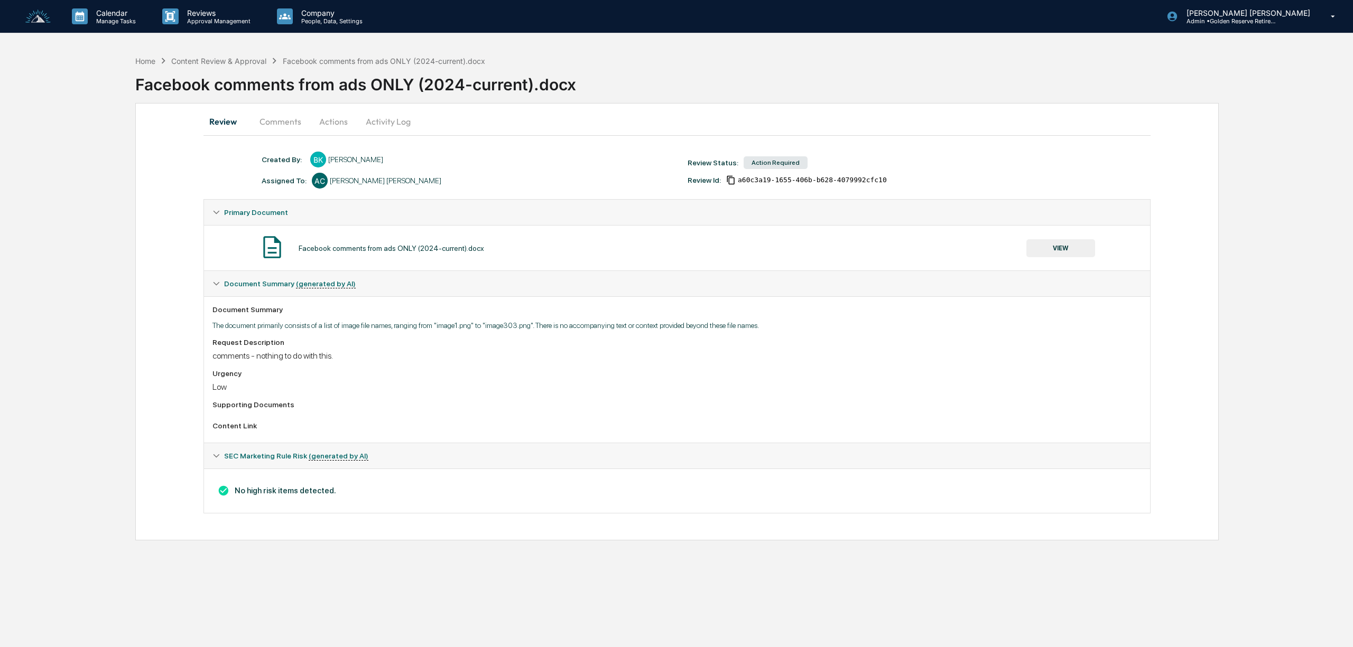
click at [1055, 243] on button "VIEW" at bounding box center [1060, 248] width 69 height 18
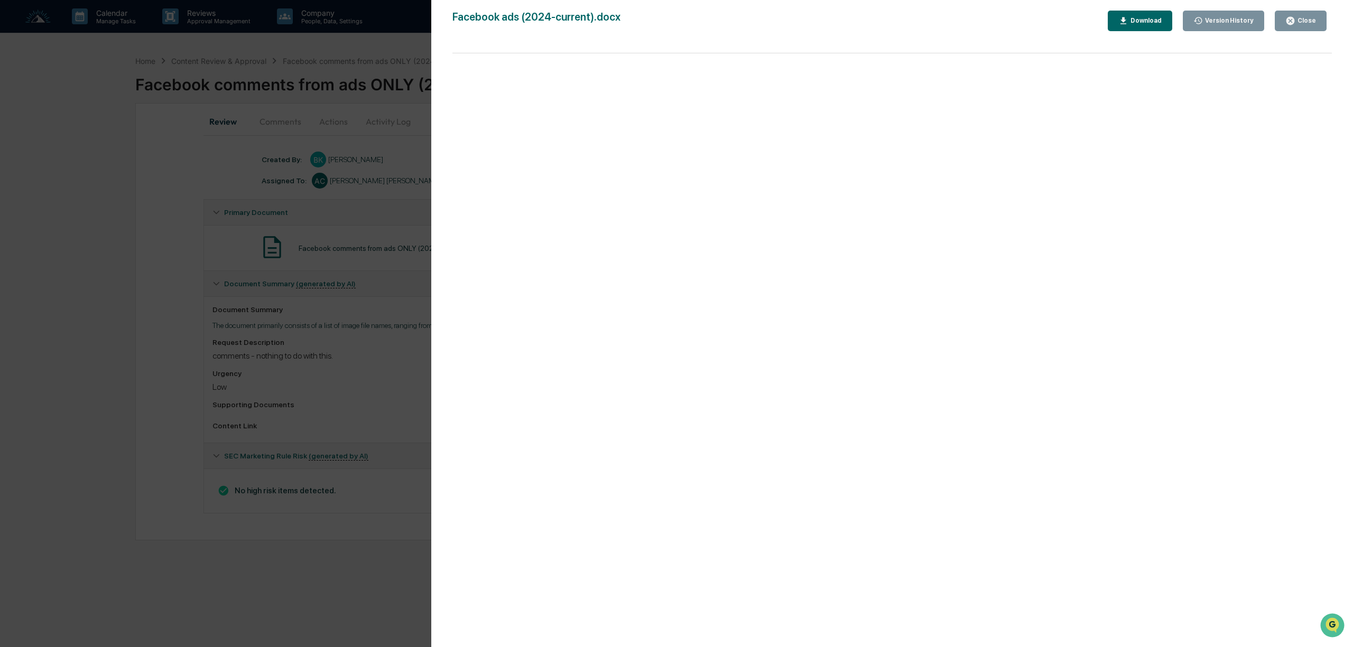
click at [1148, 24] on div "Download" at bounding box center [1144, 20] width 33 height 7
click at [1300, 18] on div "Close" at bounding box center [1305, 20] width 21 height 7
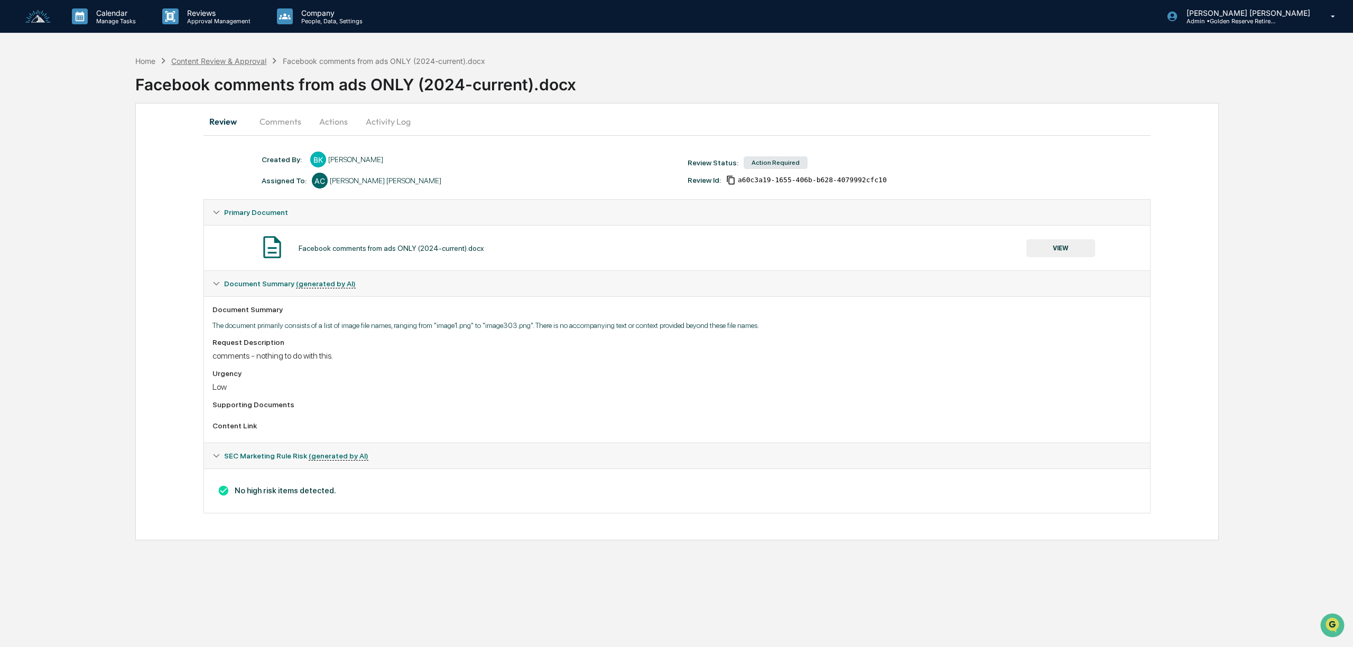
click at [227, 57] on div "Content Review & Approval" at bounding box center [218, 61] width 95 height 9
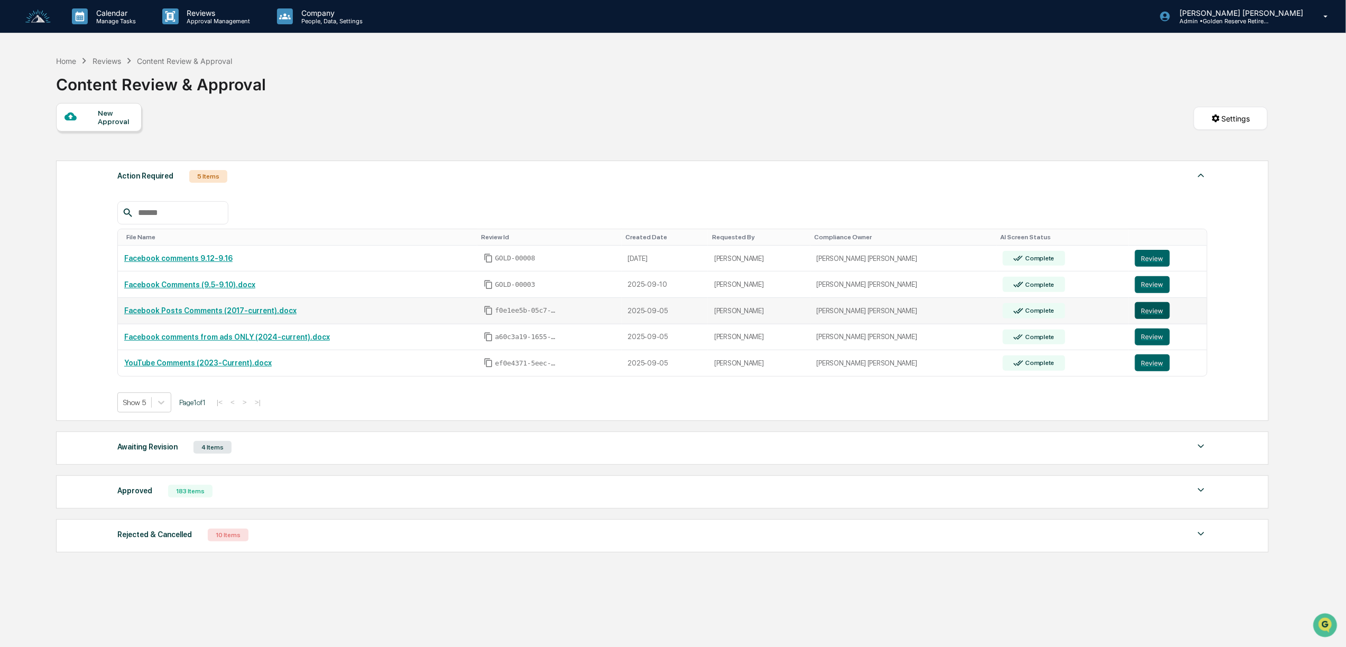
click at [1142, 315] on button "Review" at bounding box center [1152, 310] width 35 height 17
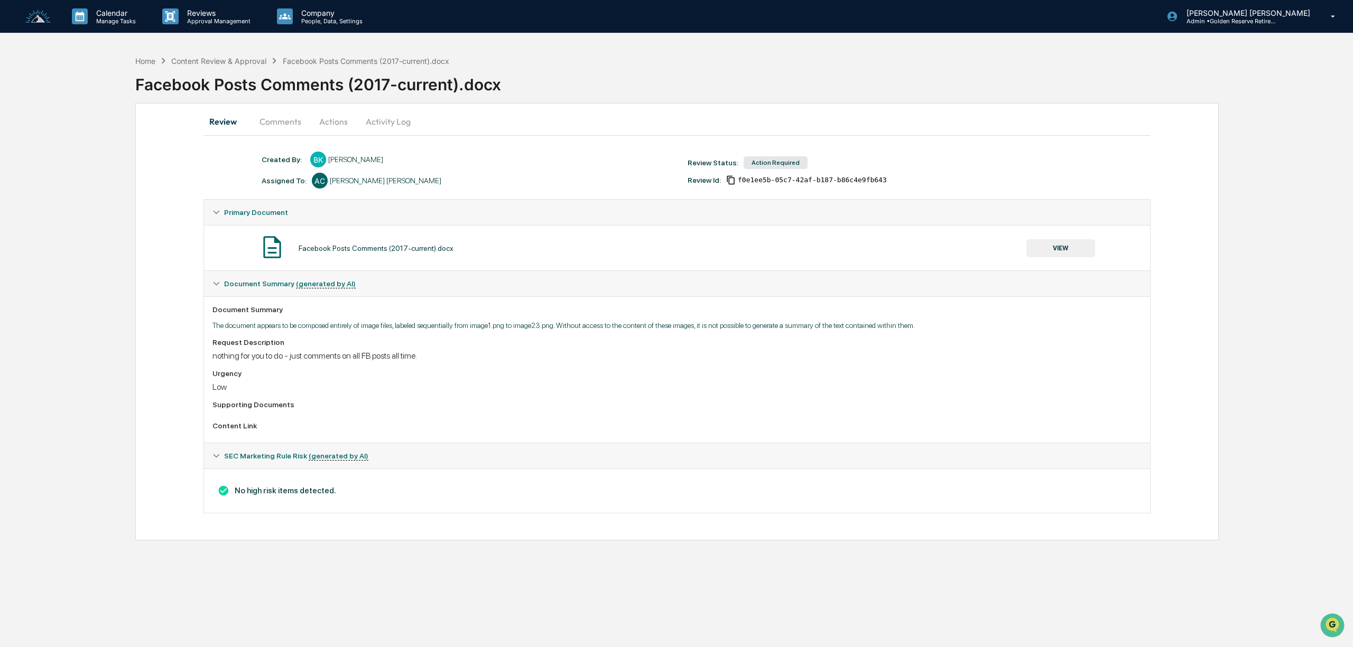
click at [1053, 254] on button "VIEW" at bounding box center [1060, 248] width 69 height 18
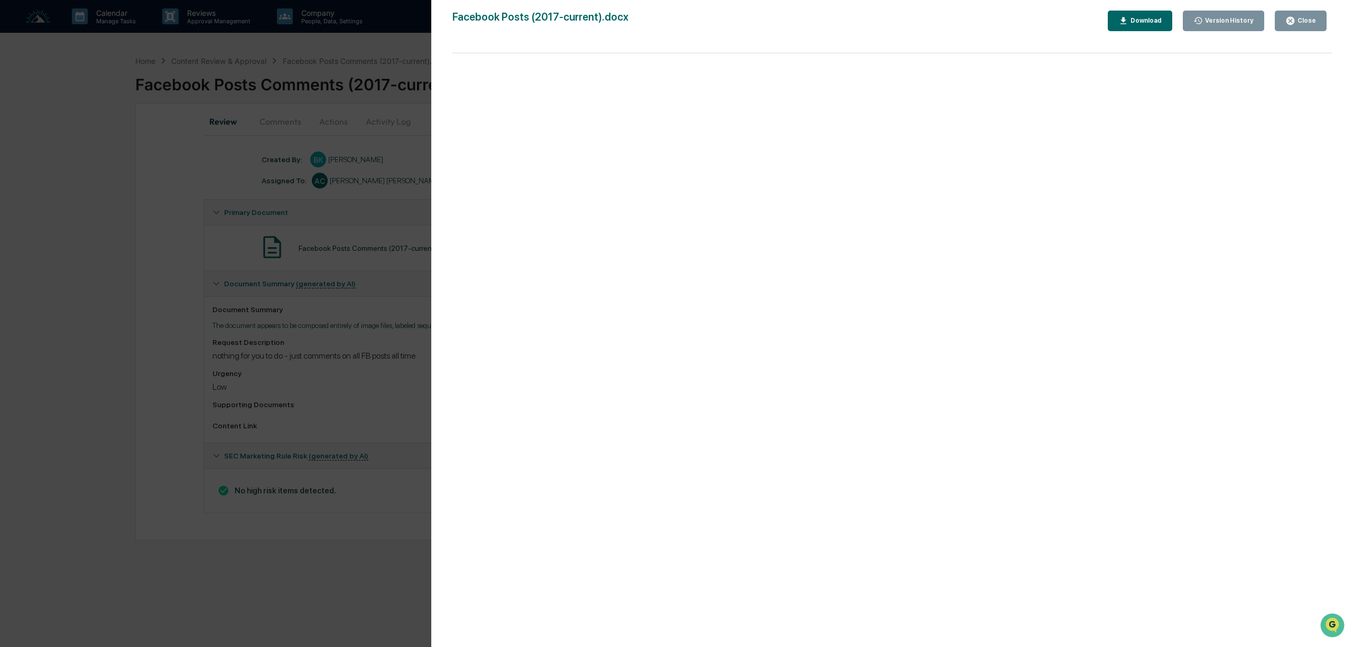
click at [1160, 20] on div "Download" at bounding box center [1144, 20] width 33 height 7
click at [1293, 13] on button "Close" at bounding box center [1301, 21] width 52 height 21
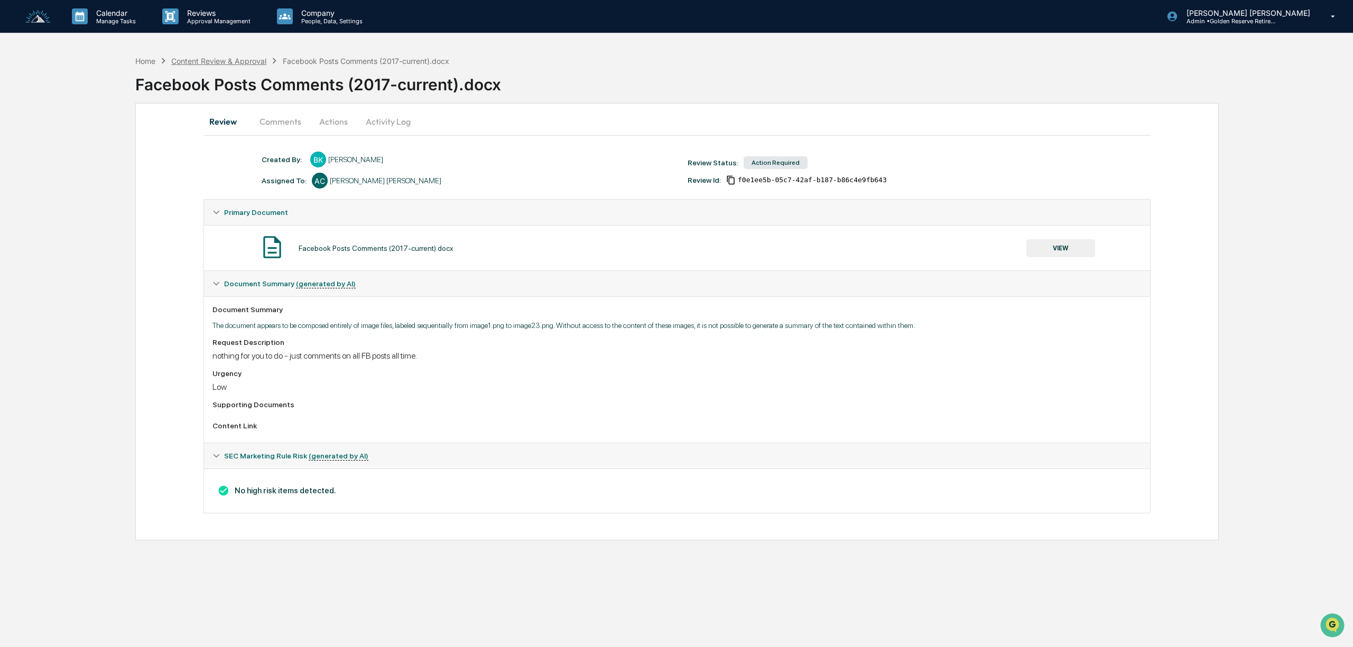
click at [242, 54] on div "Home Content Review & Approval Facebook Posts Comments (2017-current).docx Face…" at bounding box center [744, 76] width 1218 height 53
click at [242, 60] on div "Content Review & Approval" at bounding box center [218, 61] width 95 height 9
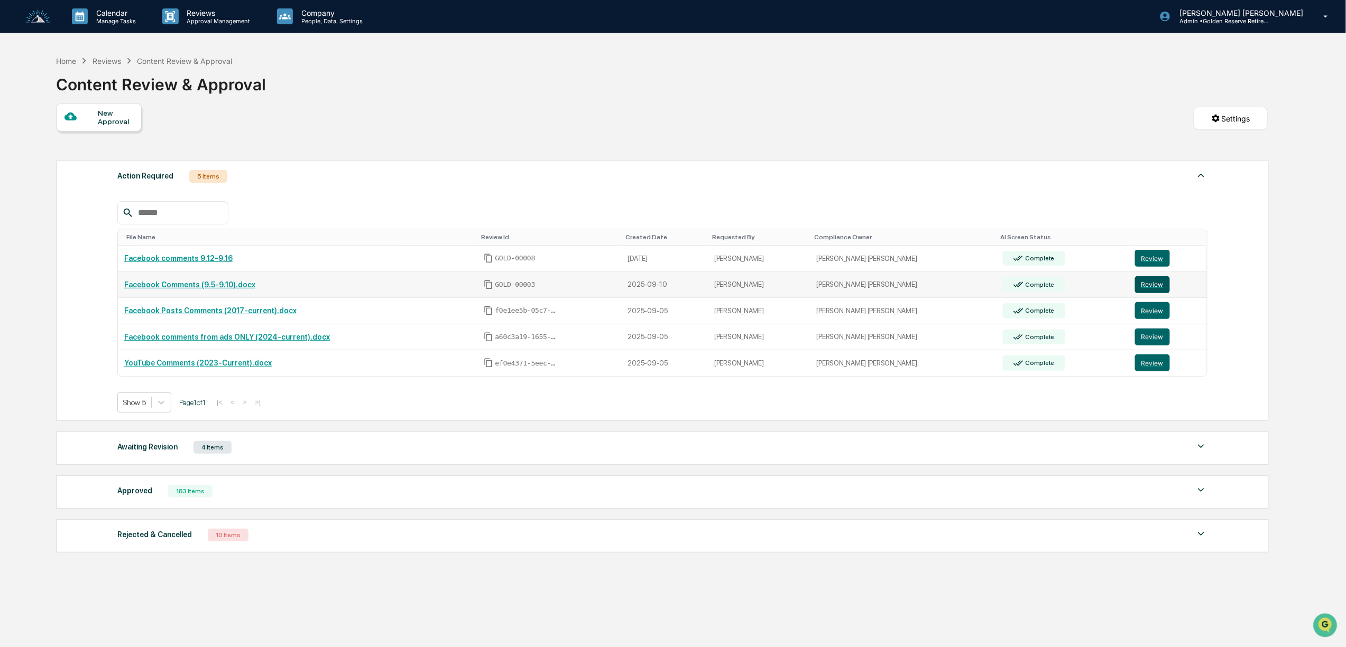
click at [1142, 293] on button "Review" at bounding box center [1152, 284] width 35 height 17
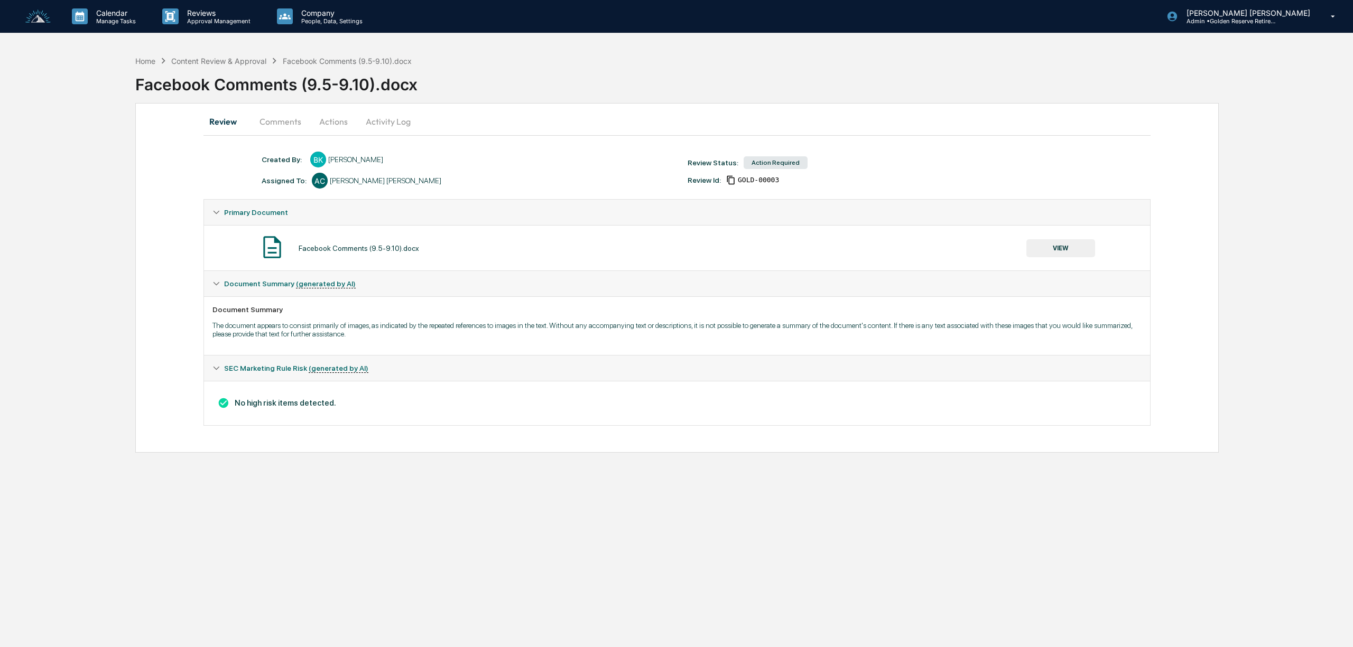
click at [1079, 252] on button "VIEW" at bounding box center [1060, 248] width 69 height 18
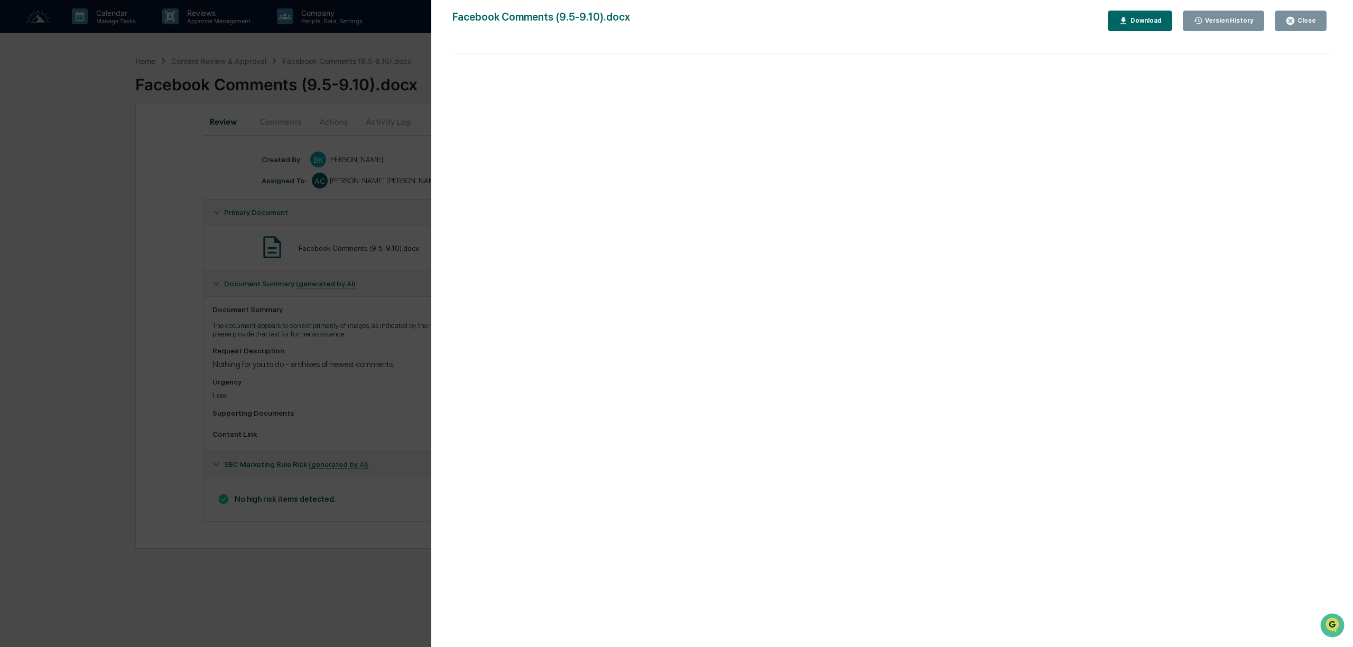
click at [1144, 21] on div "Download" at bounding box center [1144, 20] width 33 height 7
click at [1296, 12] on button "Close" at bounding box center [1301, 21] width 52 height 21
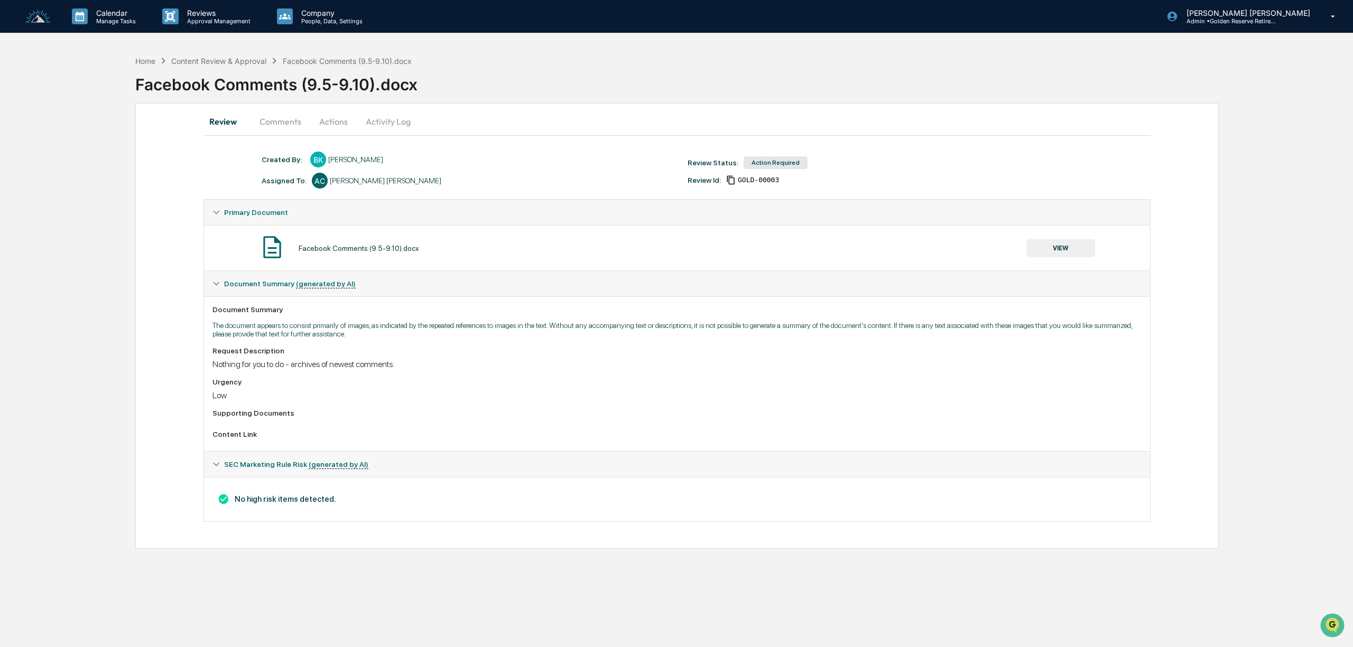
click at [387, 123] on button "Activity Log" at bounding box center [388, 121] width 62 height 25
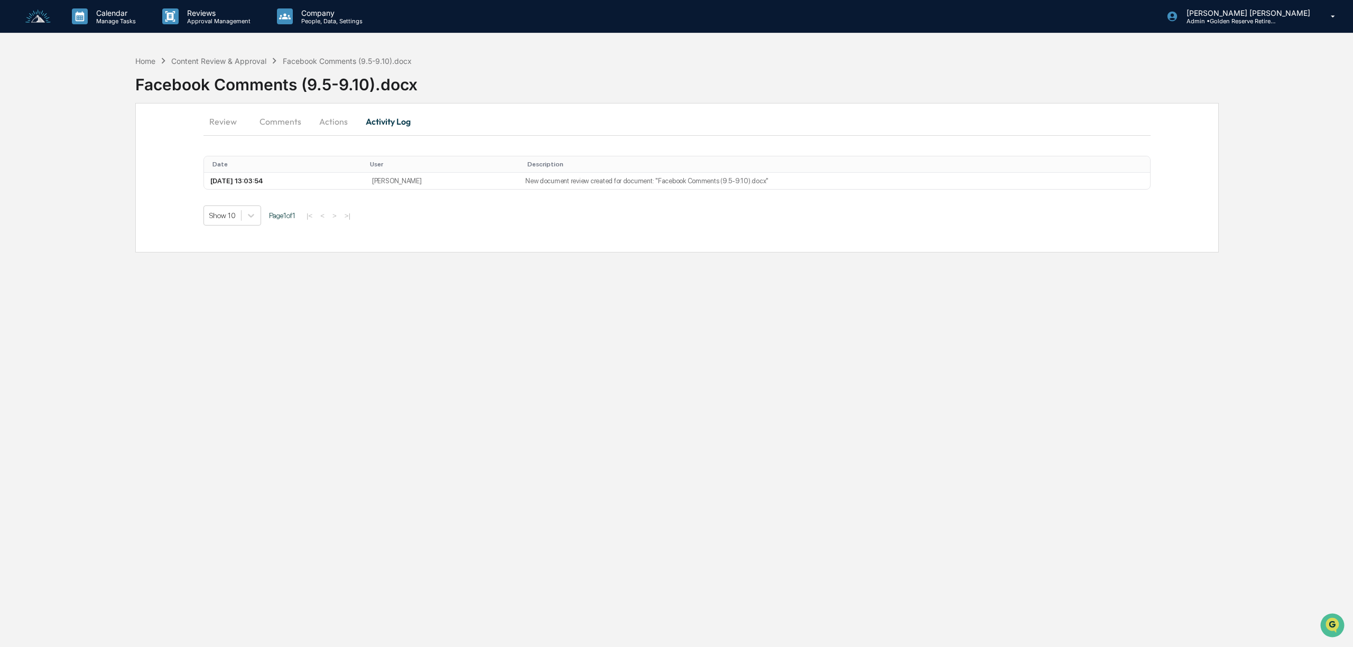
click at [270, 124] on button "Comments" at bounding box center [280, 121] width 59 height 25
click at [252, 62] on div "Content Review & Approval" at bounding box center [218, 61] width 95 height 9
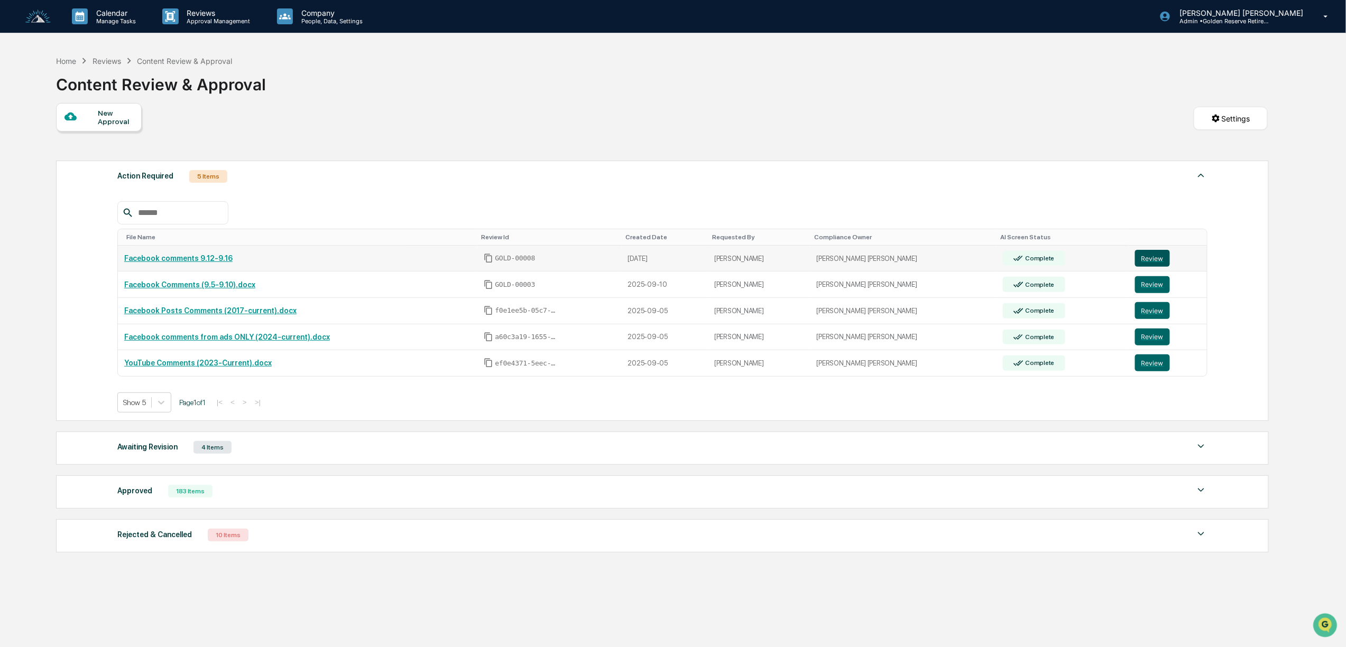
click at [1146, 263] on button "Review" at bounding box center [1152, 258] width 35 height 17
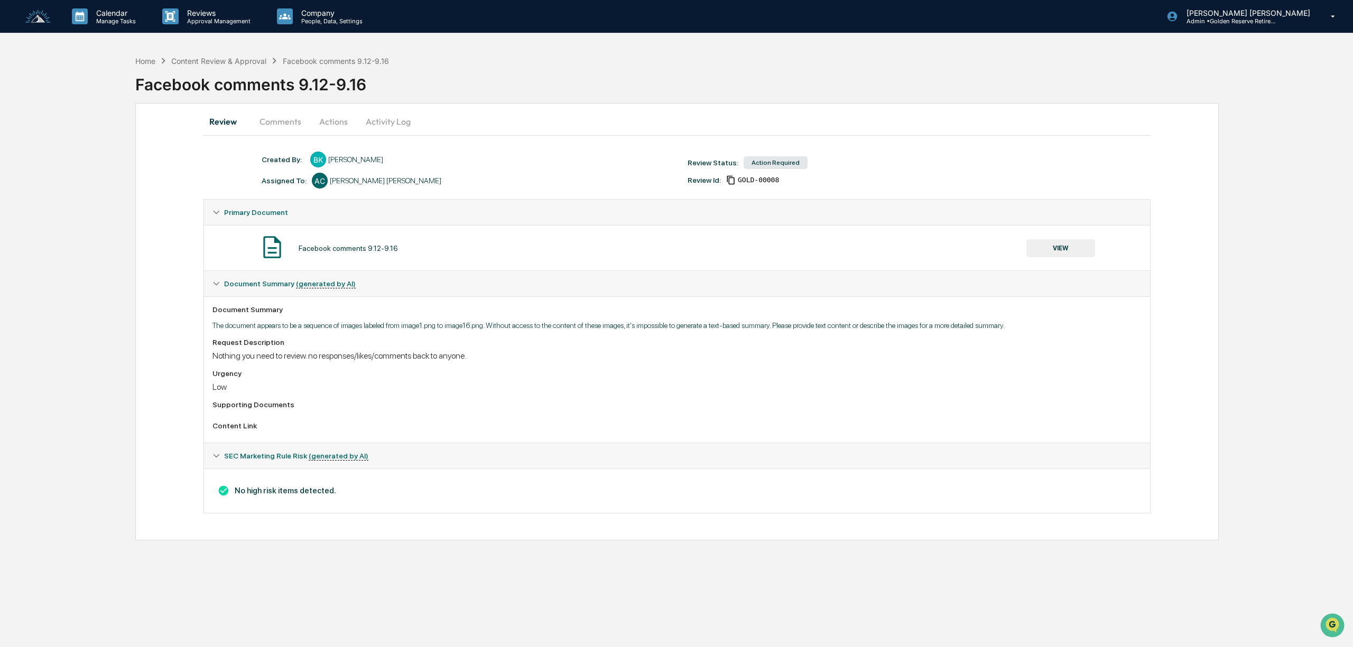
click at [1056, 248] on button "VIEW" at bounding box center [1060, 248] width 69 height 18
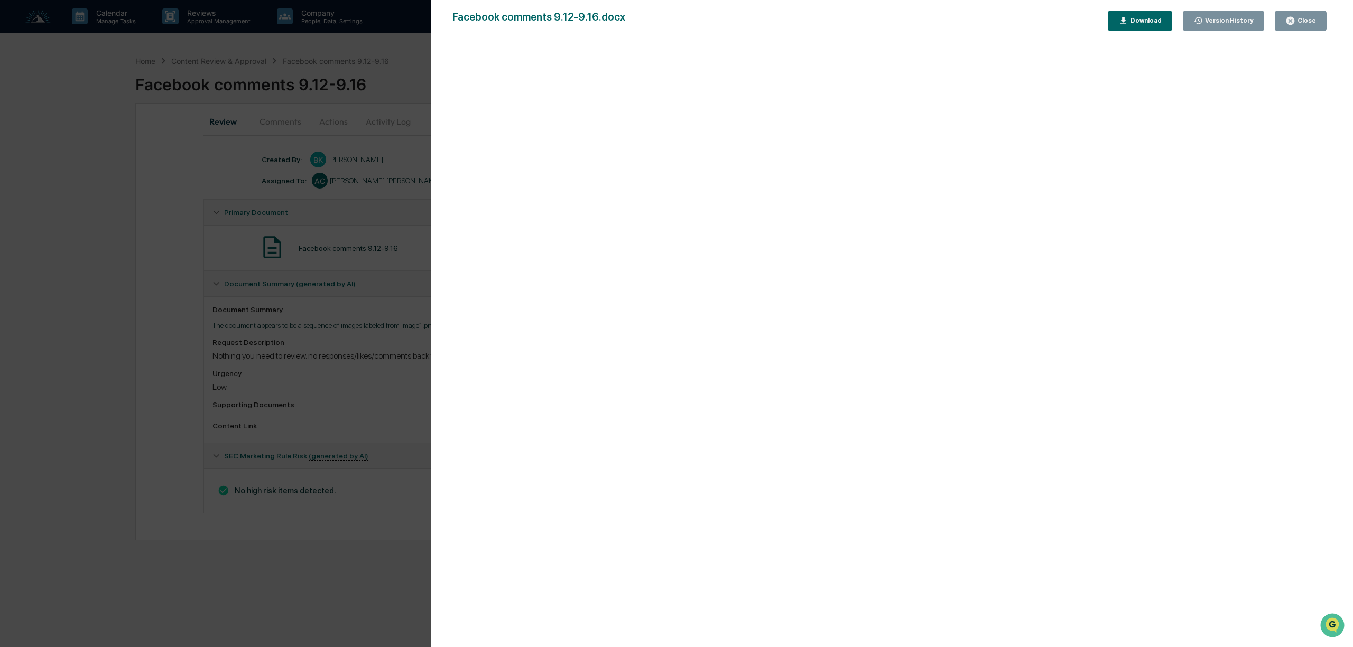
click at [1159, 17] on div "Download" at bounding box center [1144, 20] width 33 height 7
click at [1297, 14] on button "Close" at bounding box center [1301, 21] width 52 height 21
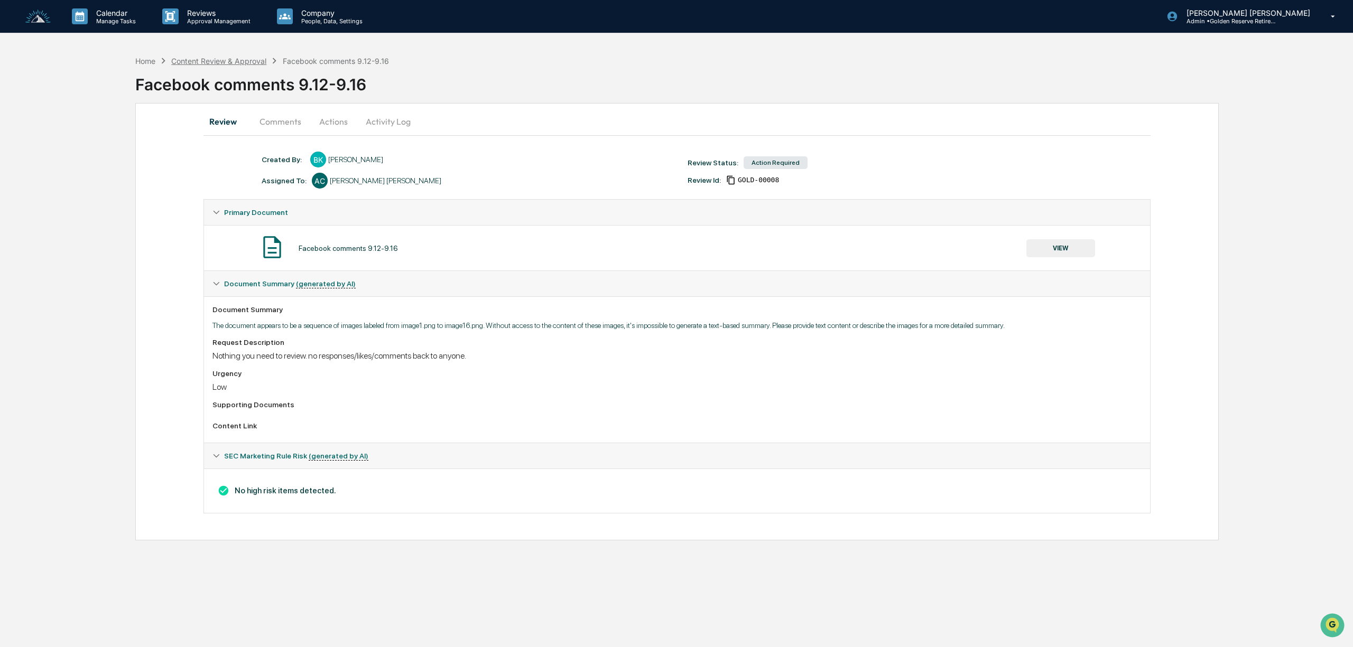
click at [246, 62] on div "Content Review & Approval" at bounding box center [218, 61] width 95 height 9
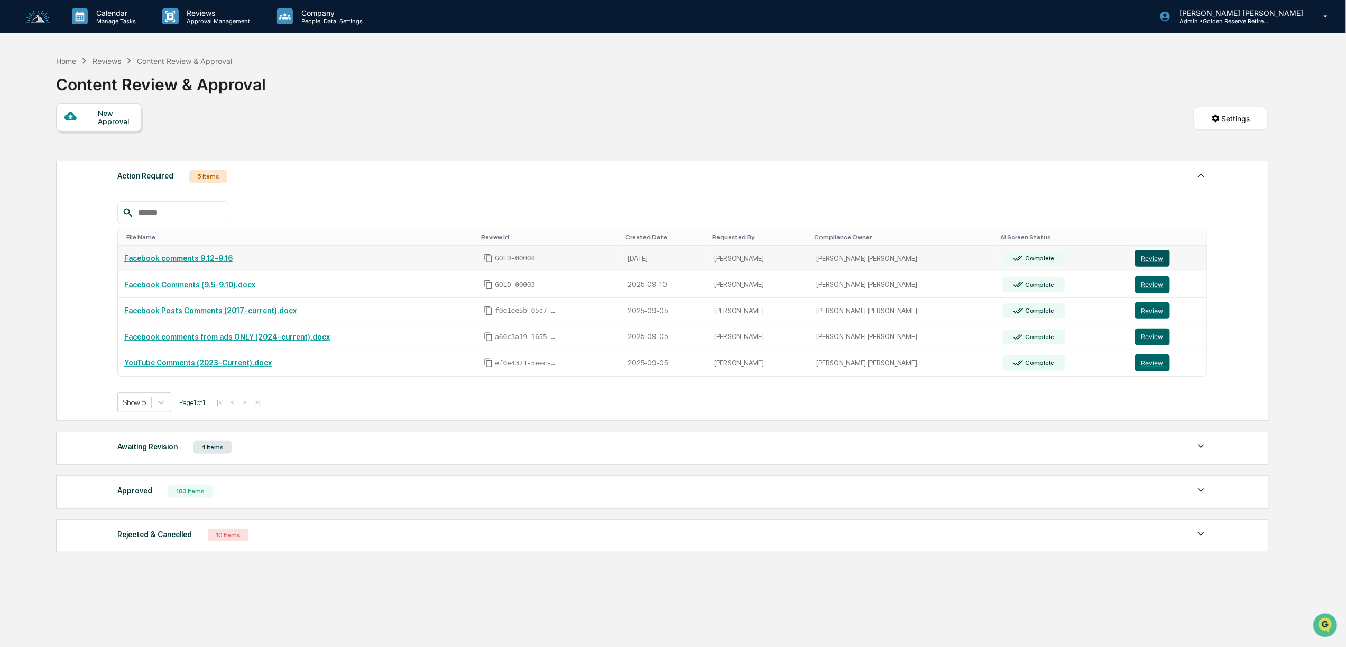
click at [1141, 265] on button "Review" at bounding box center [1152, 258] width 35 height 17
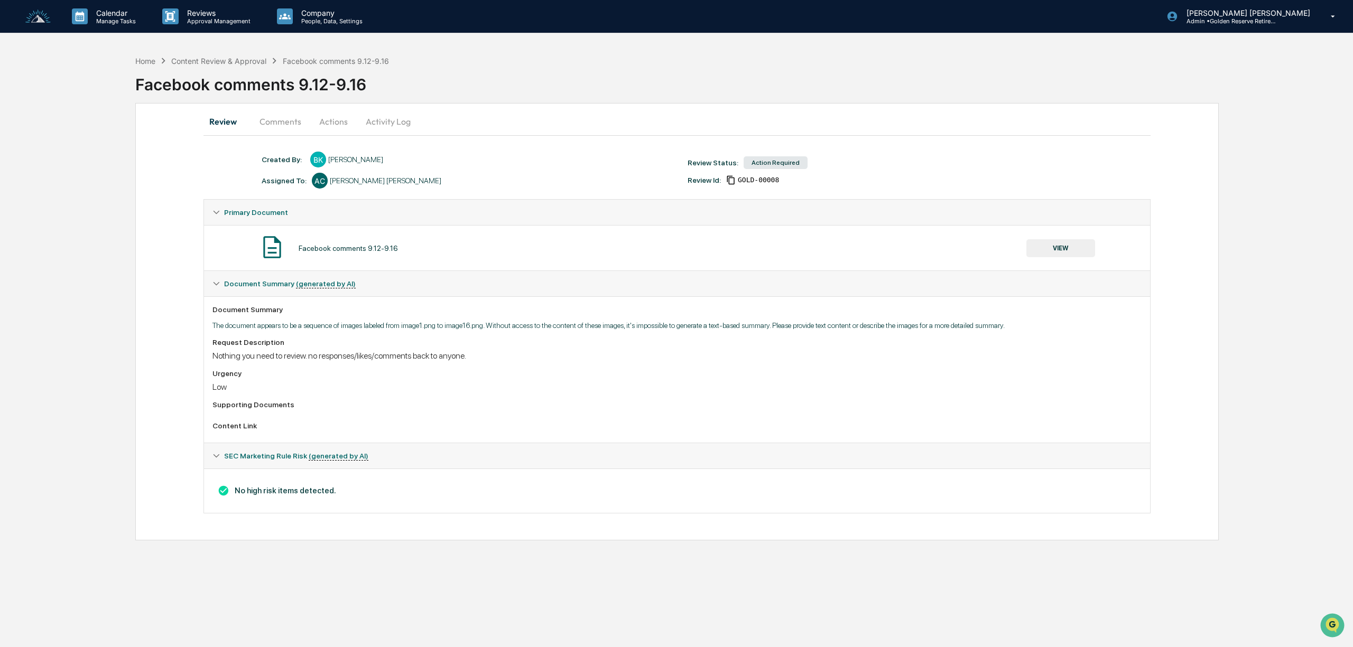
click at [341, 124] on button "Actions" at bounding box center [334, 121] width 48 height 25
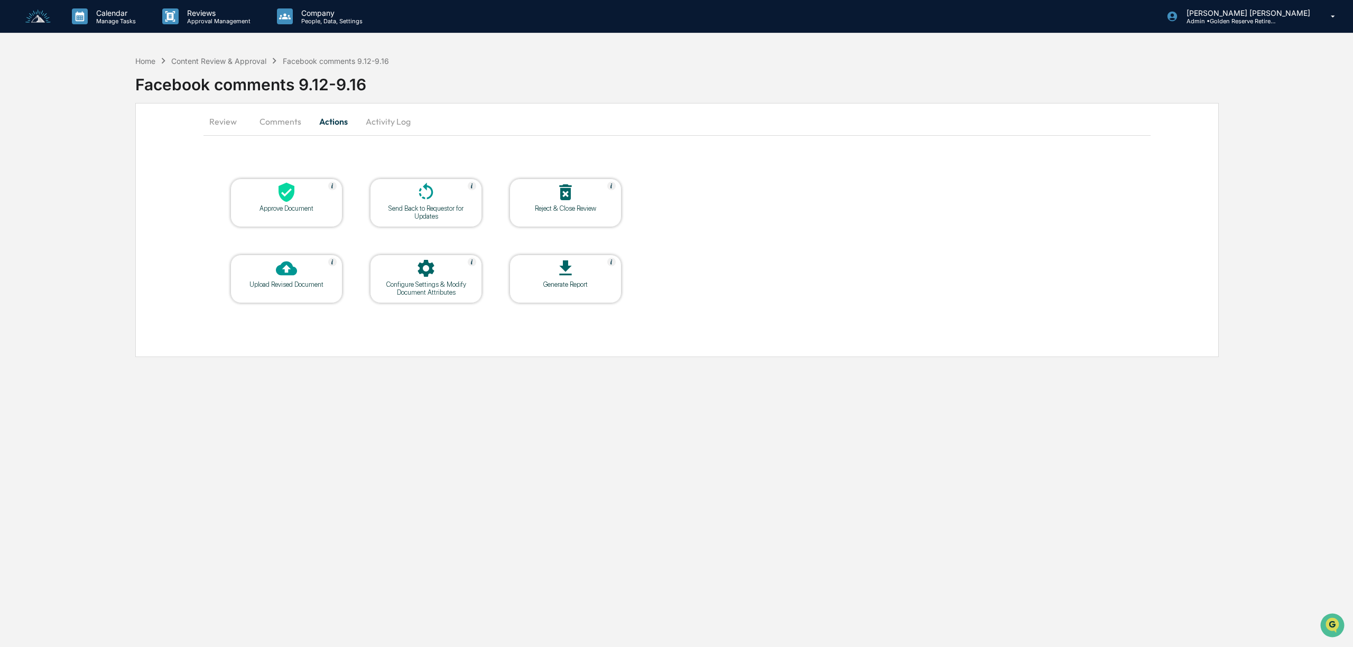
click at [568, 203] on div at bounding box center [566, 193] width 106 height 23
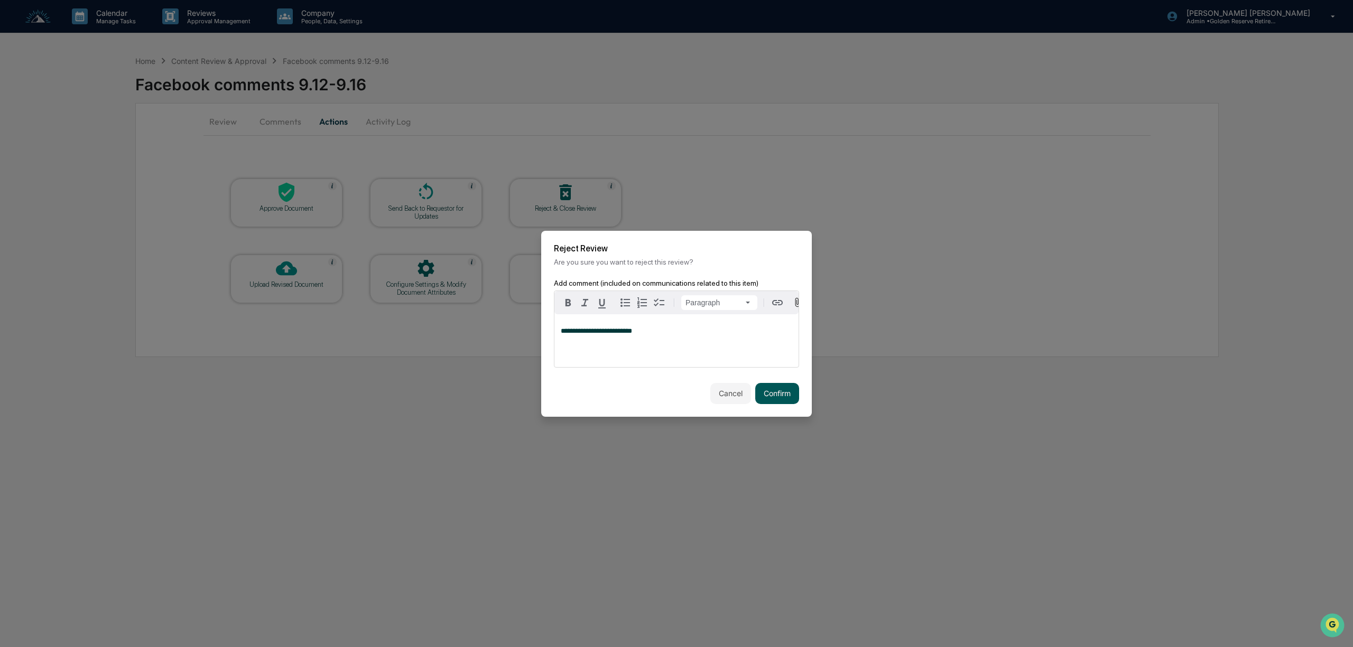
click at [780, 398] on button "Confirm" at bounding box center [777, 393] width 44 height 21
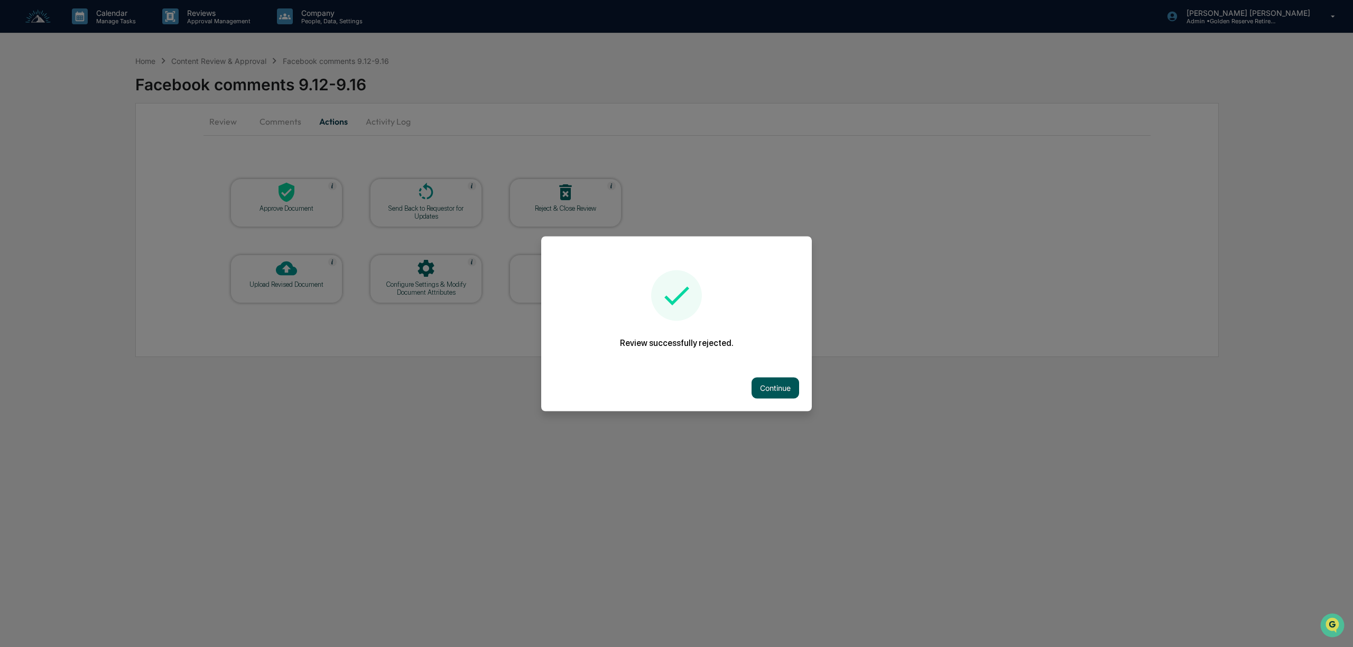
click at [781, 381] on button "Continue" at bounding box center [776, 387] width 48 height 21
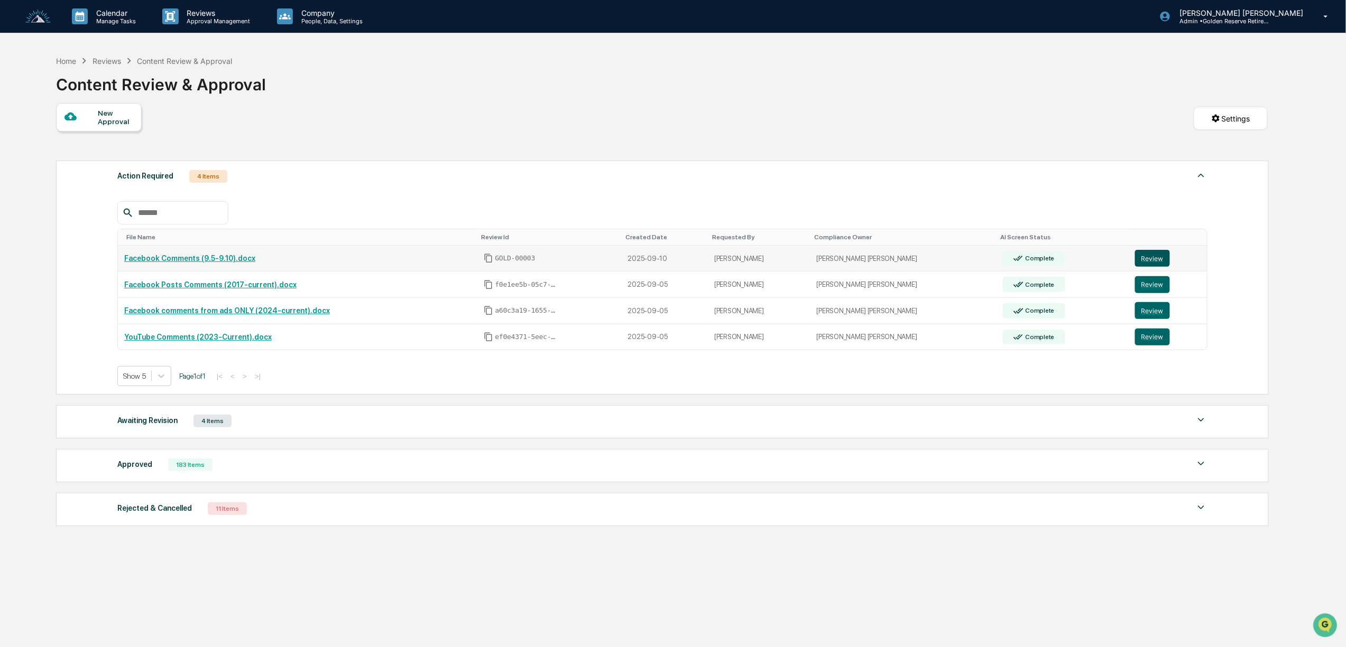
click at [1140, 261] on button "Review" at bounding box center [1152, 258] width 35 height 17
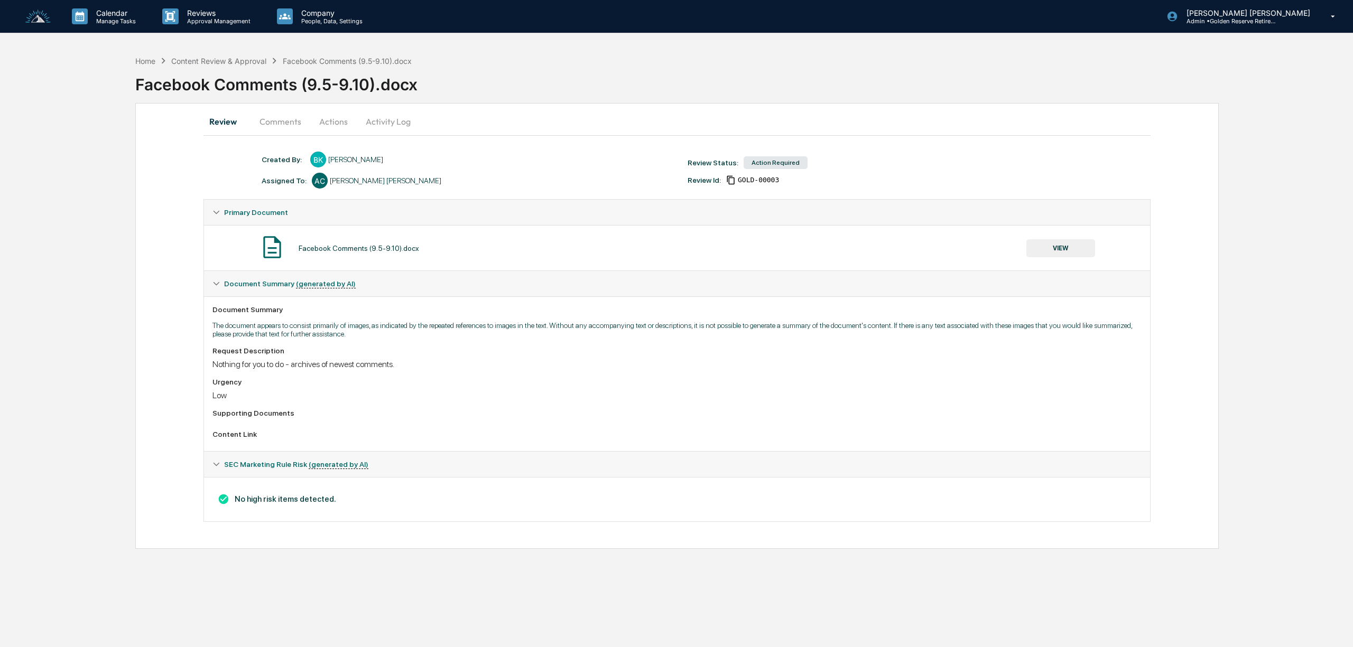
click at [325, 124] on button "Actions" at bounding box center [334, 121] width 48 height 25
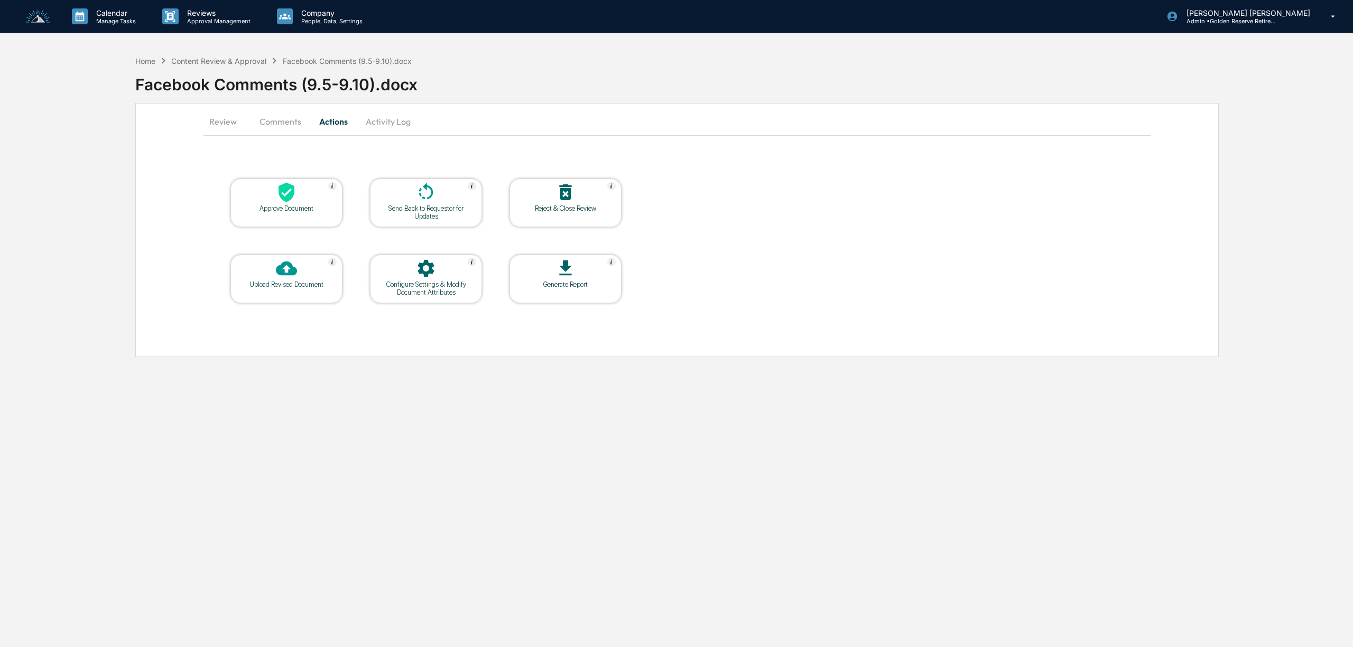
click at [569, 198] on icon at bounding box center [565, 192] width 12 height 16
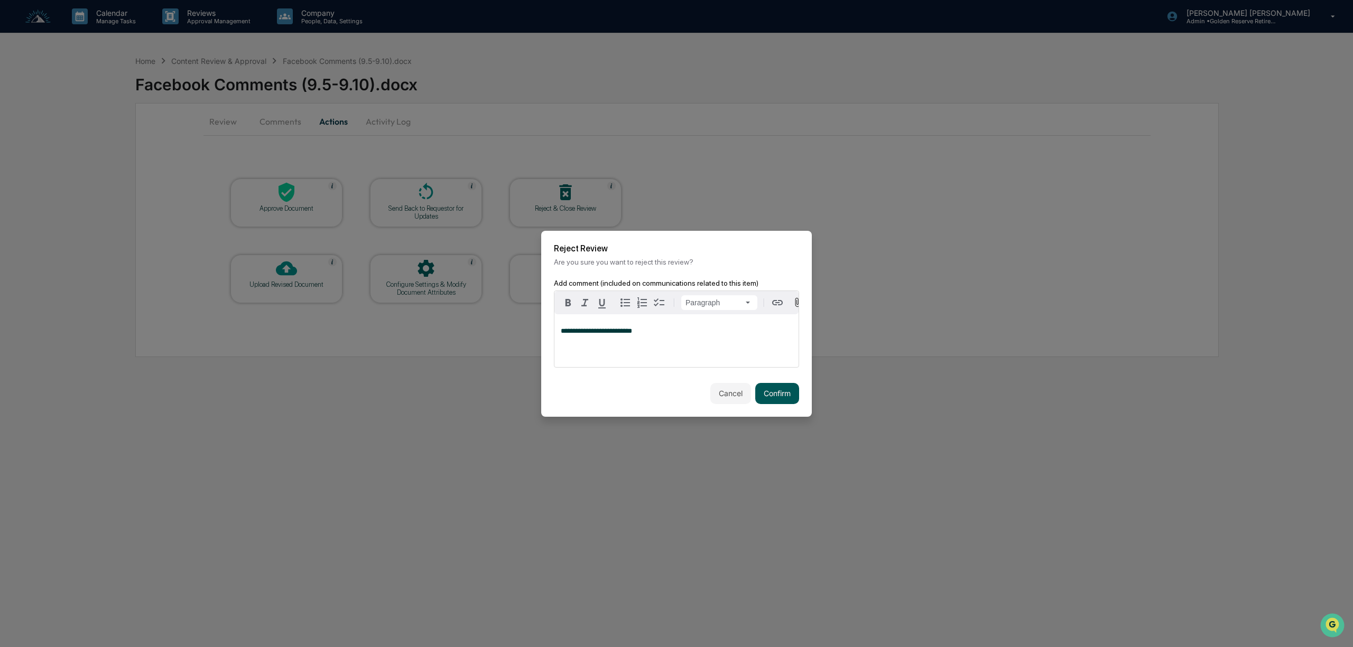
click at [778, 394] on button "Confirm" at bounding box center [777, 393] width 44 height 21
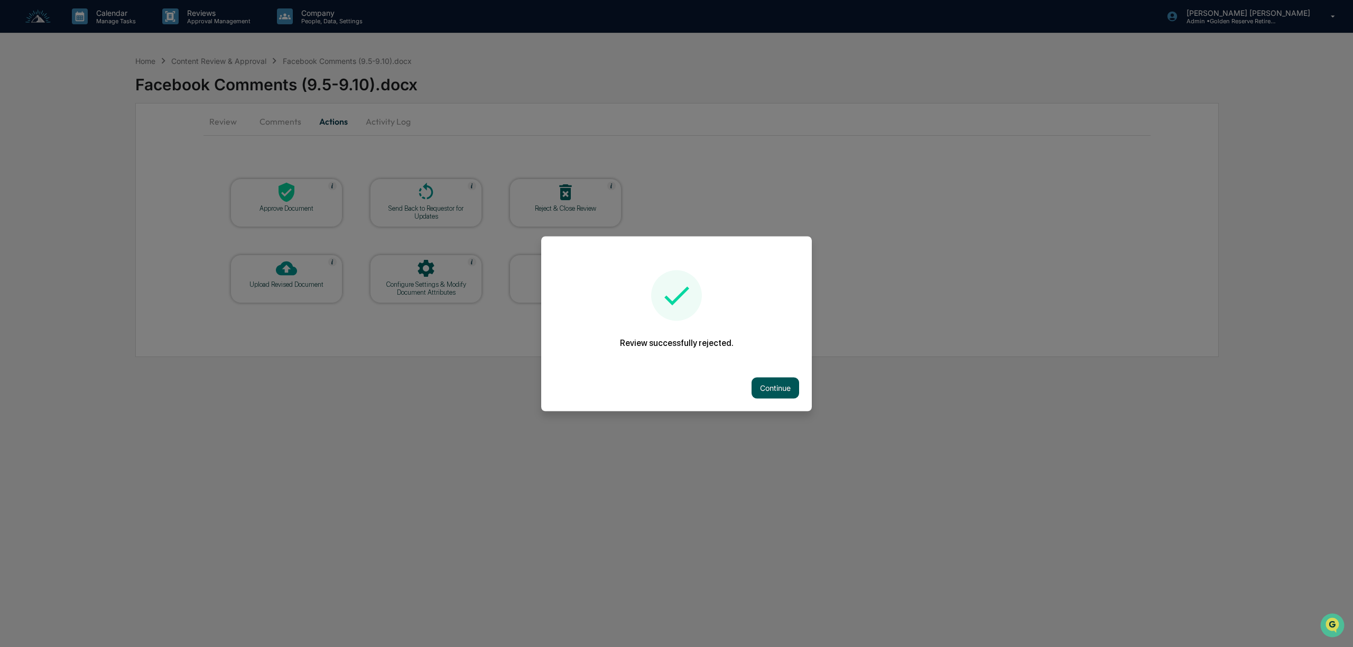
click at [783, 383] on button "Continue" at bounding box center [776, 387] width 48 height 21
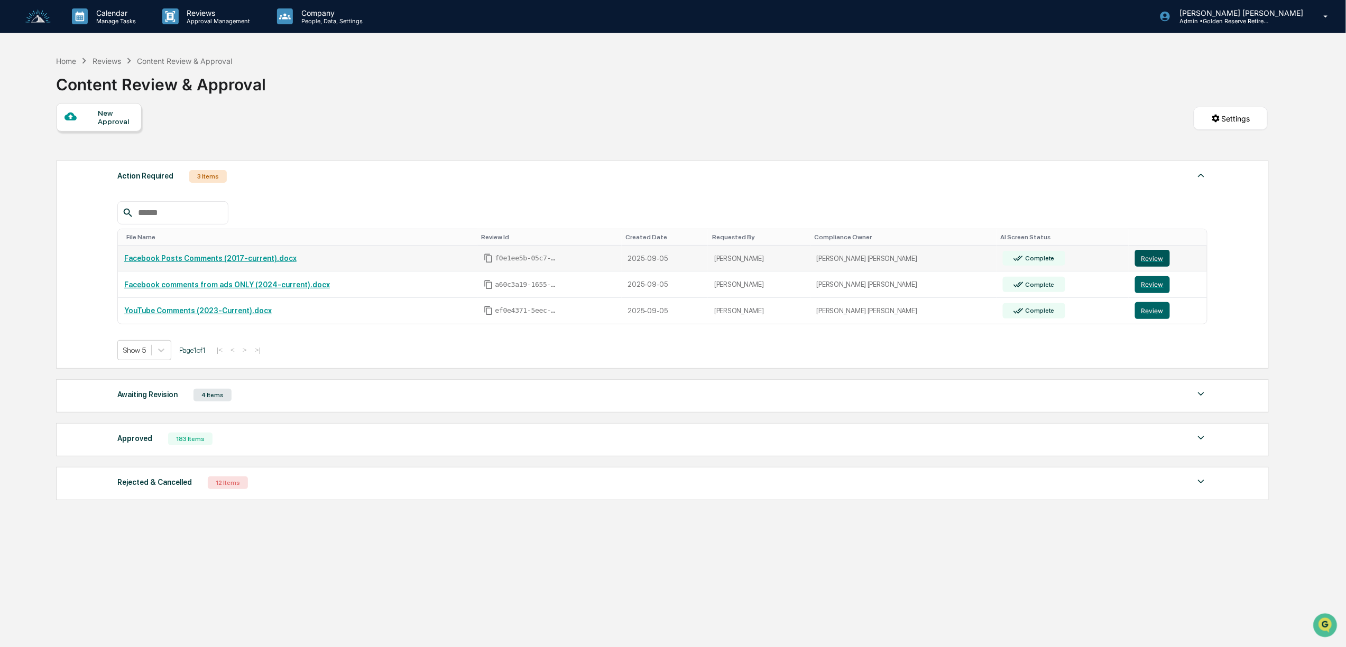
click at [1142, 261] on button "Review" at bounding box center [1152, 258] width 35 height 17
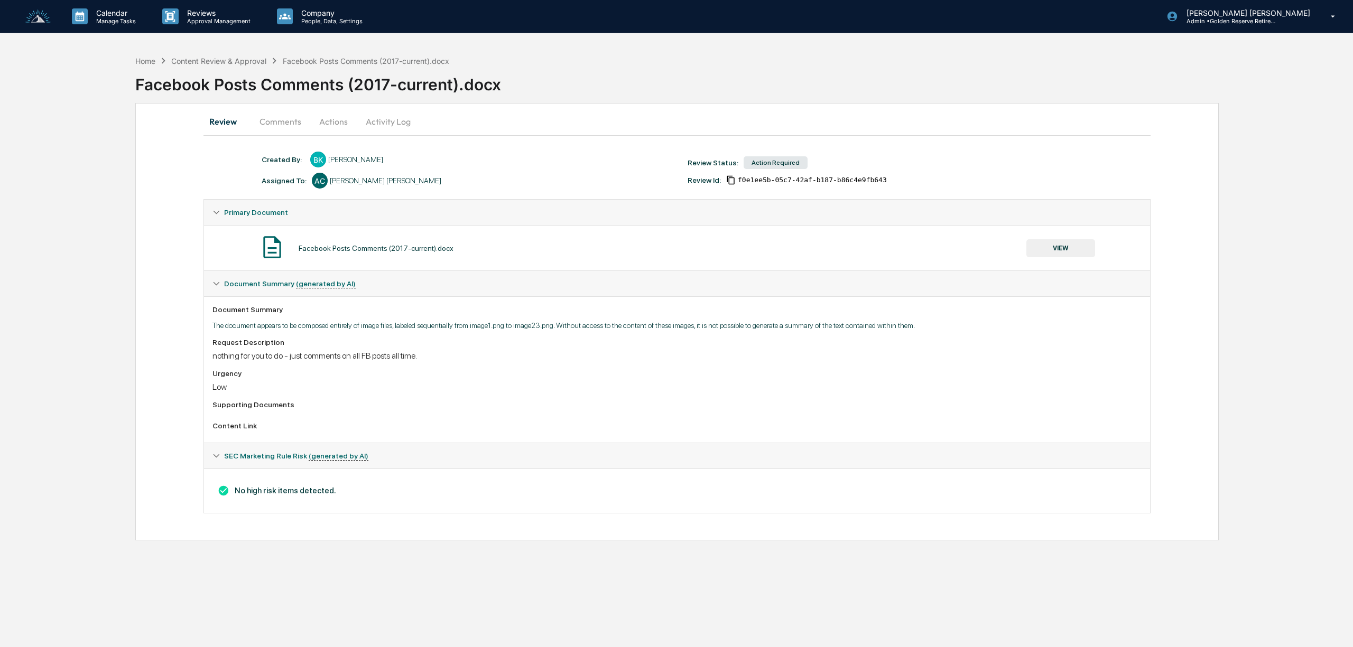
click at [340, 123] on button "Actions" at bounding box center [334, 121] width 48 height 25
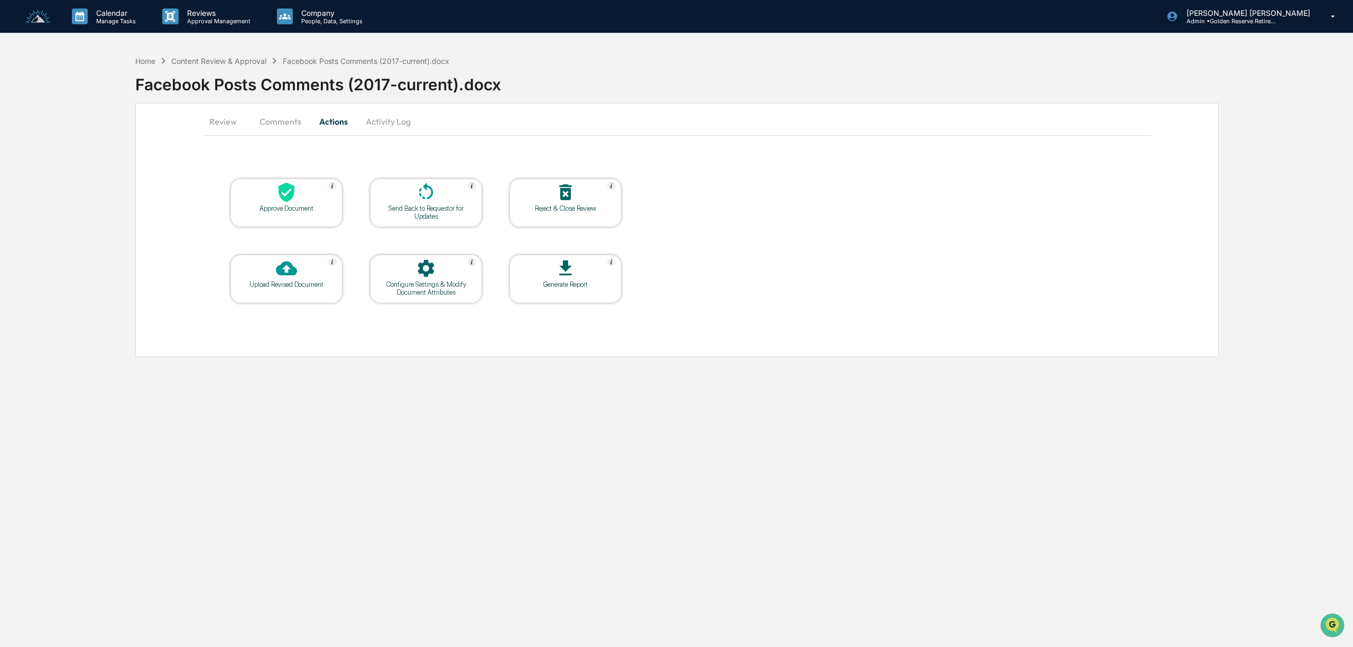
click at [589, 209] on div "Reject & Close Review" at bounding box center [565, 209] width 95 height 8
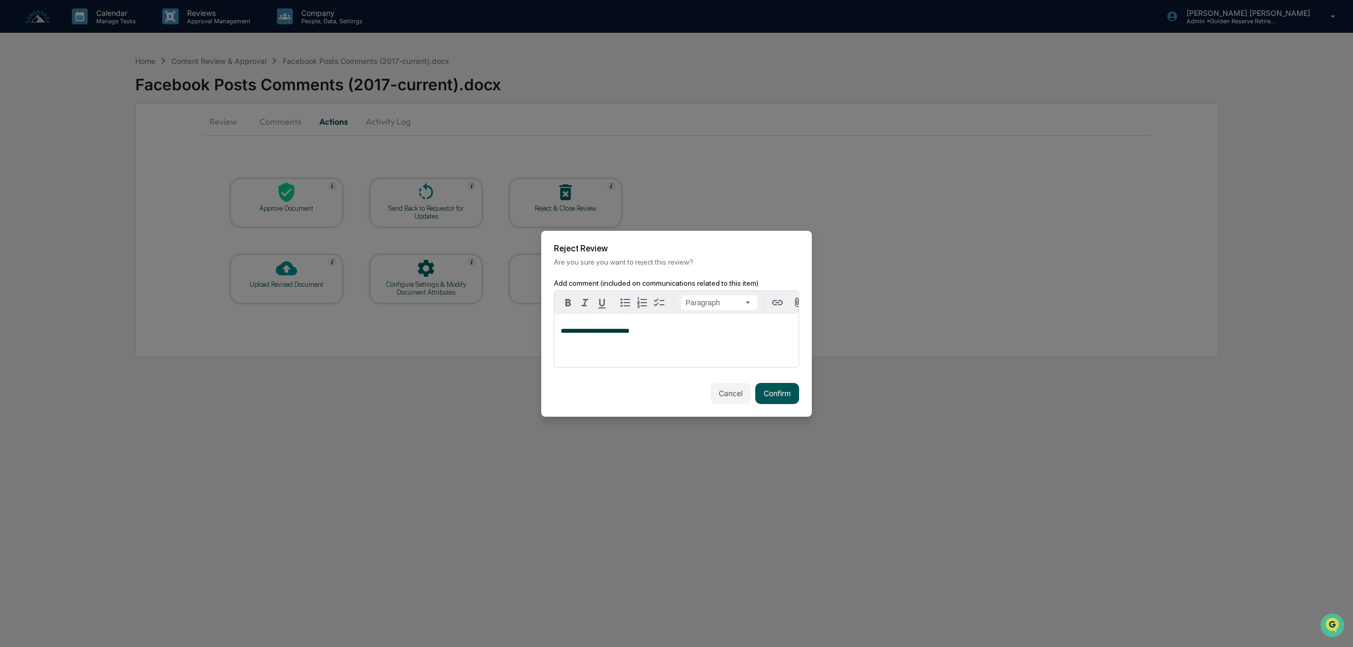
click at [781, 393] on button "Confirm" at bounding box center [777, 393] width 44 height 21
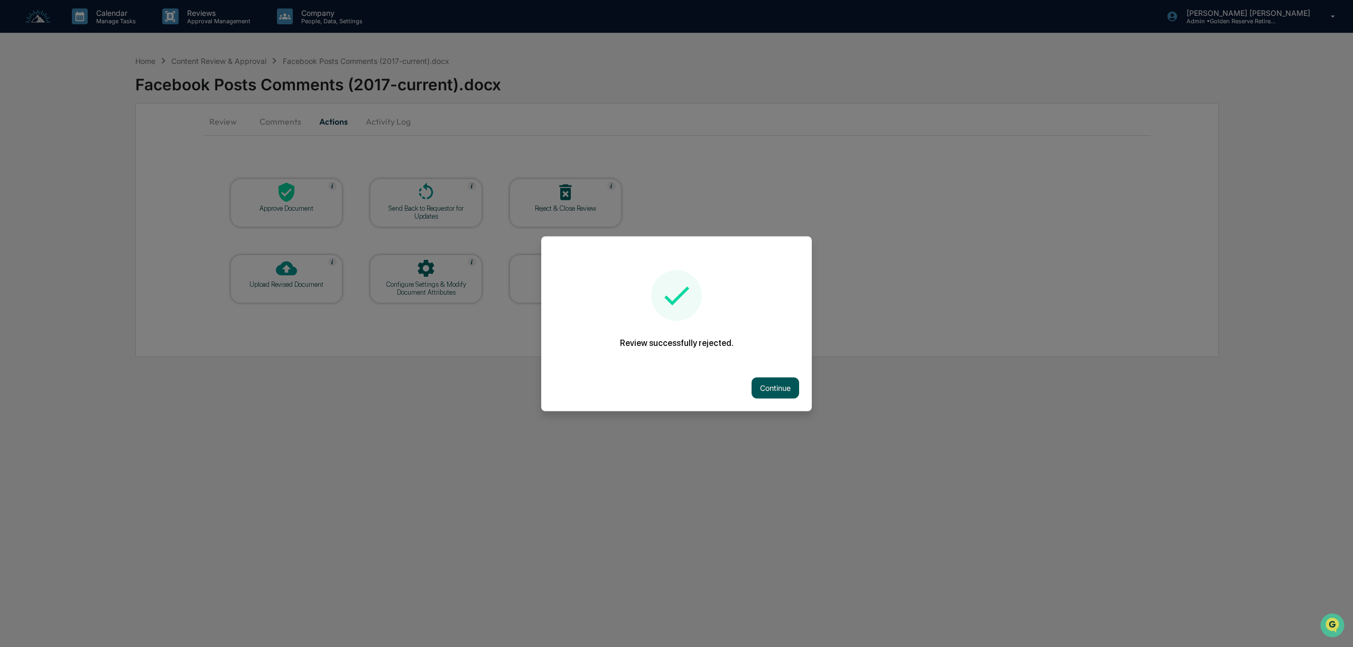
click at [779, 387] on button "Continue" at bounding box center [776, 387] width 48 height 21
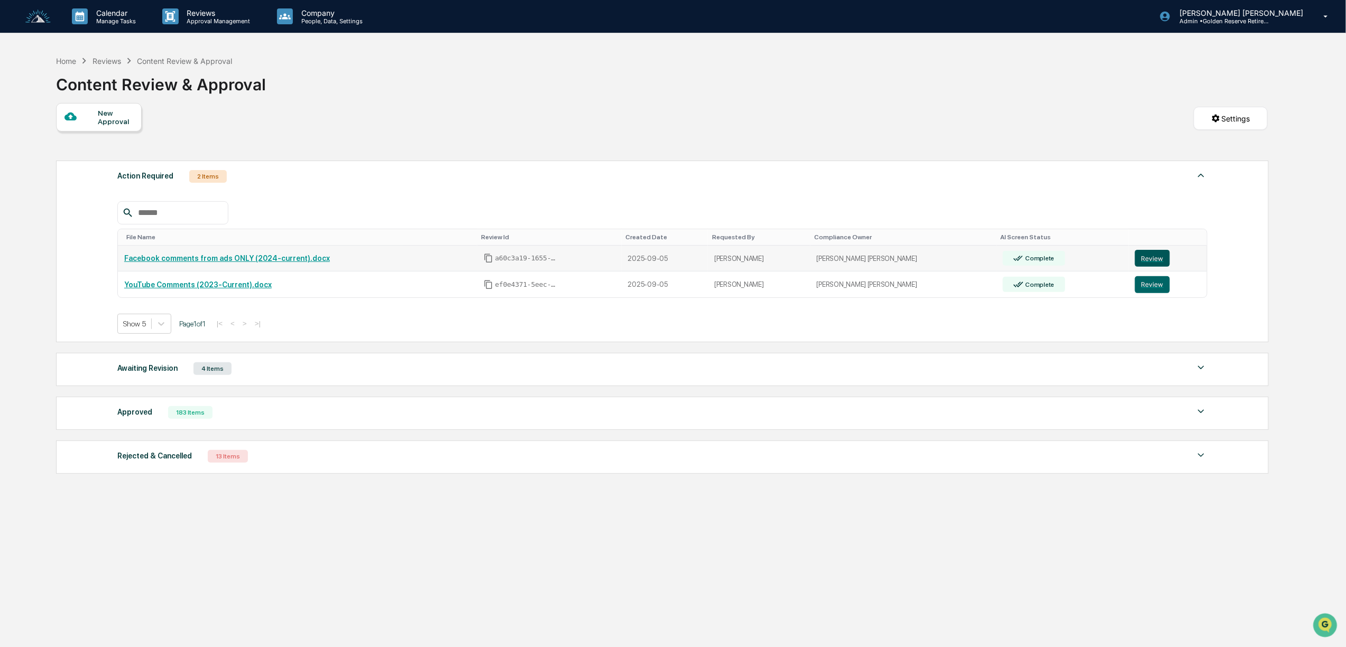
click at [1140, 261] on button "Review" at bounding box center [1152, 258] width 35 height 17
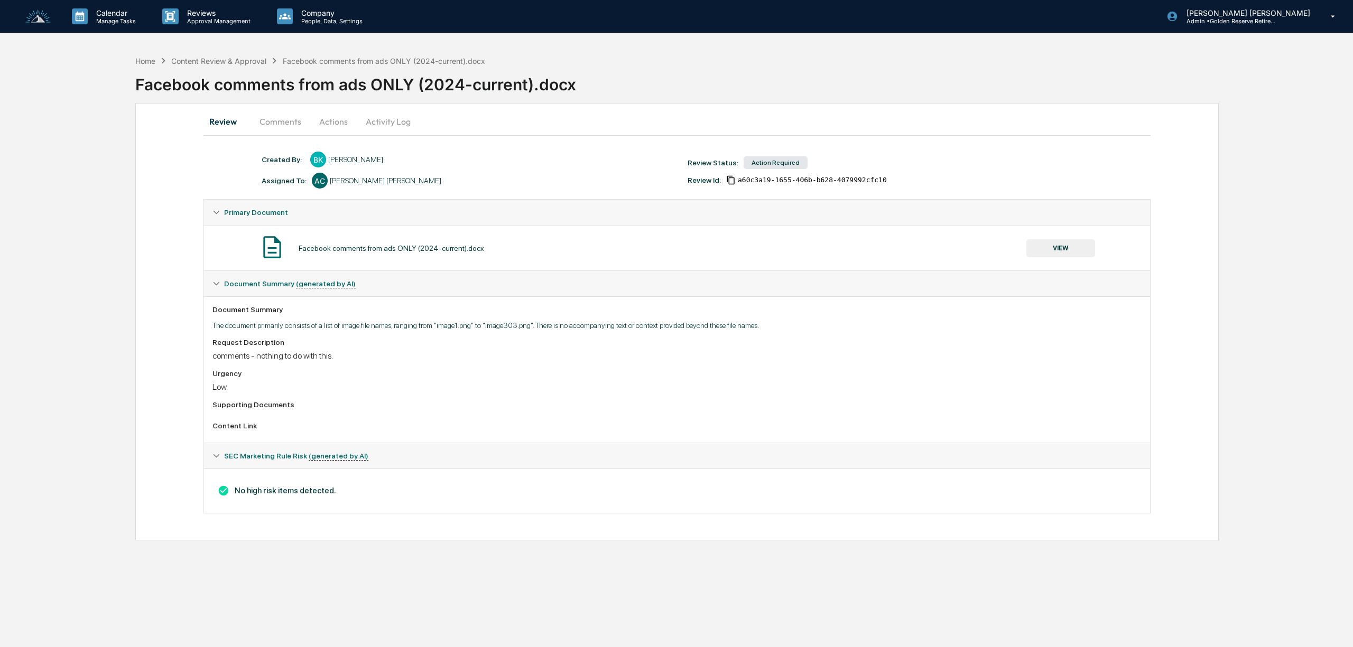
click at [339, 125] on button "Actions" at bounding box center [334, 121] width 48 height 25
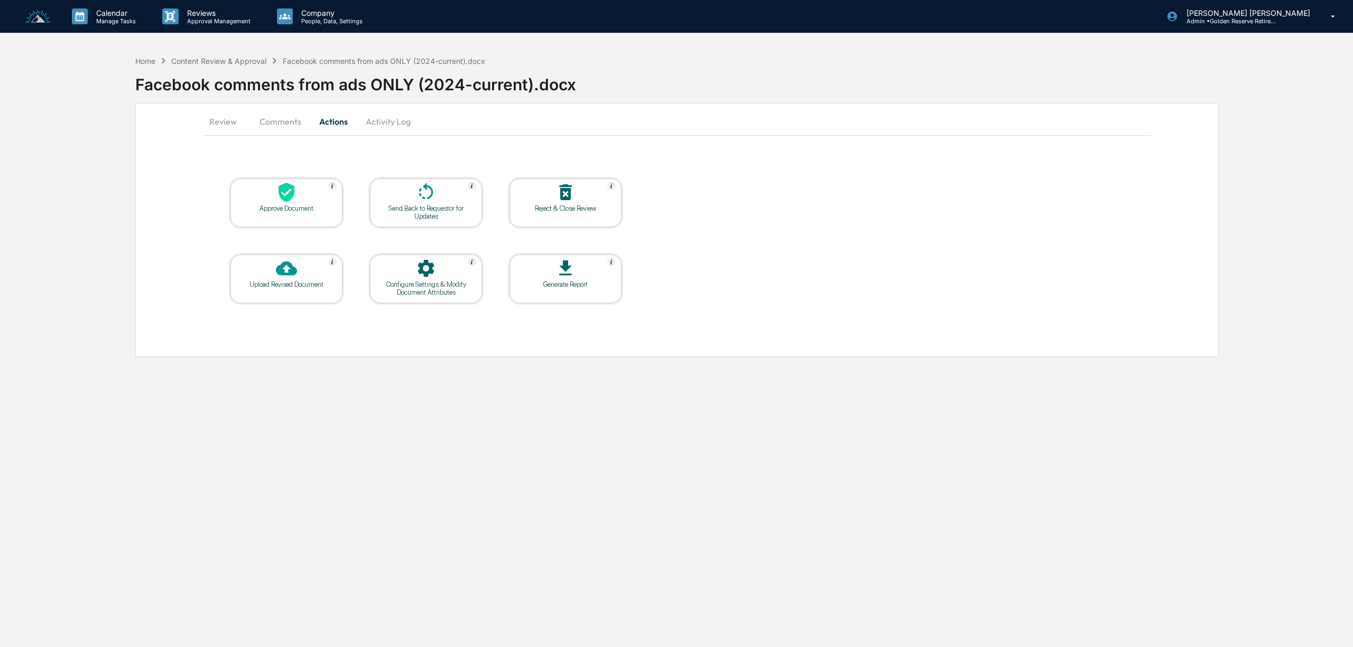
click at [592, 214] on div "Reject & Close Review" at bounding box center [566, 203] width 112 height 49
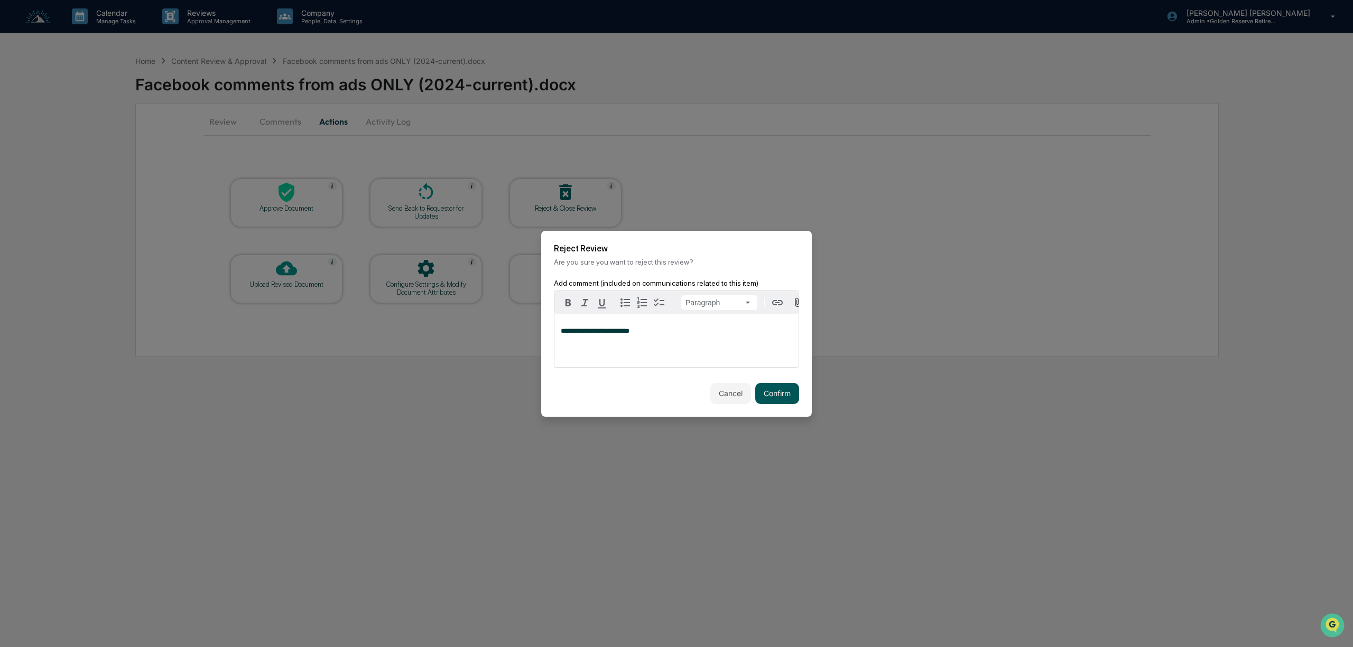
click at [782, 392] on button "Confirm" at bounding box center [777, 393] width 44 height 21
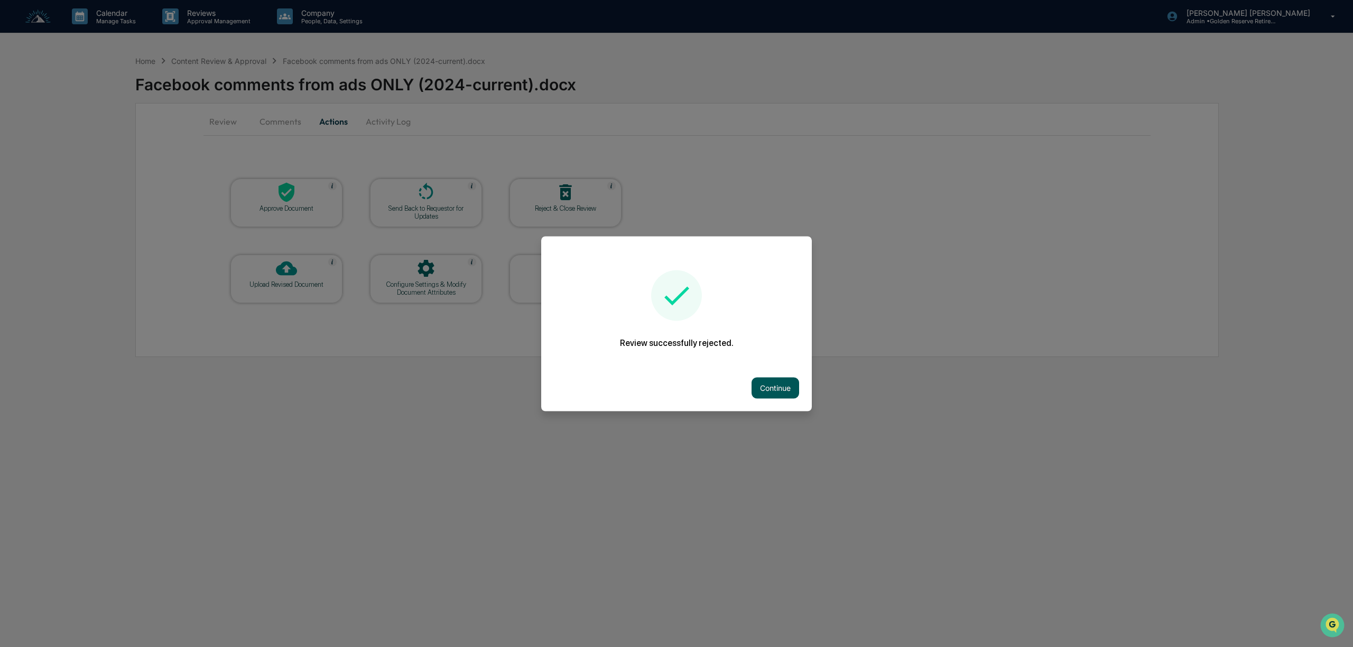
click at [788, 397] on button "Continue" at bounding box center [776, 387] width 48 height 21
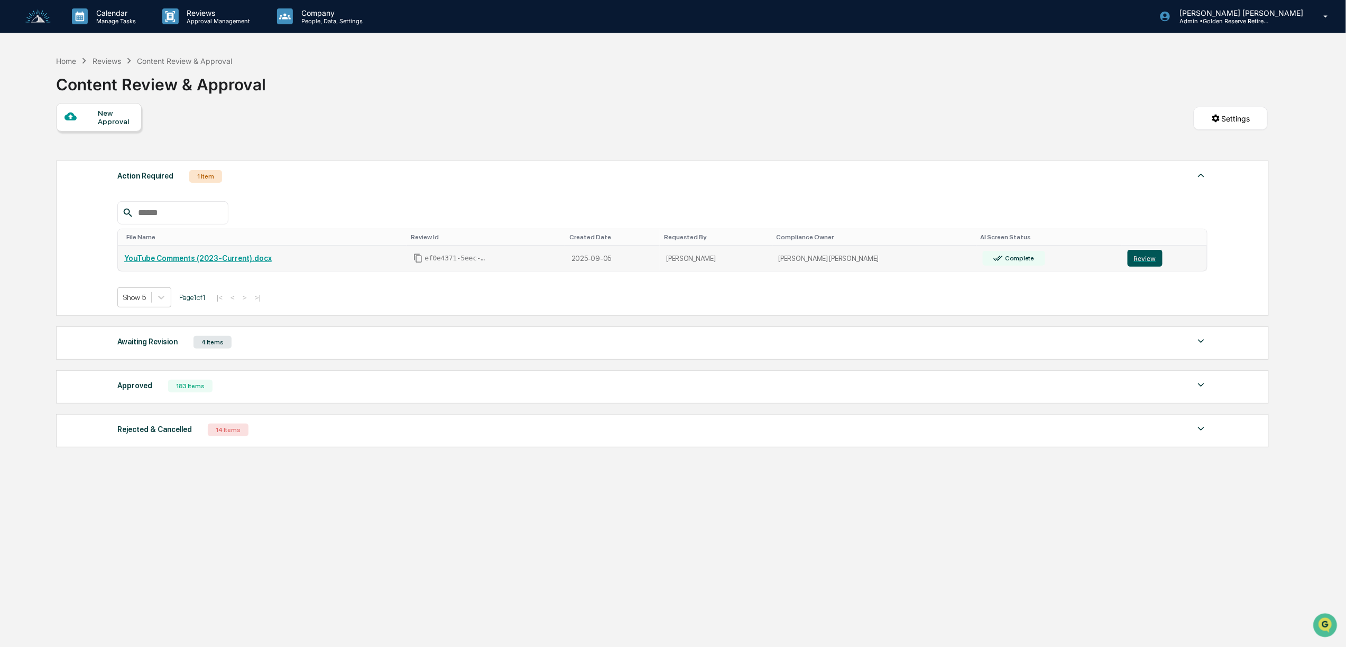
click at [1140, 265] on button "Review" at bounding box center [1144, 258] width 35 height 17
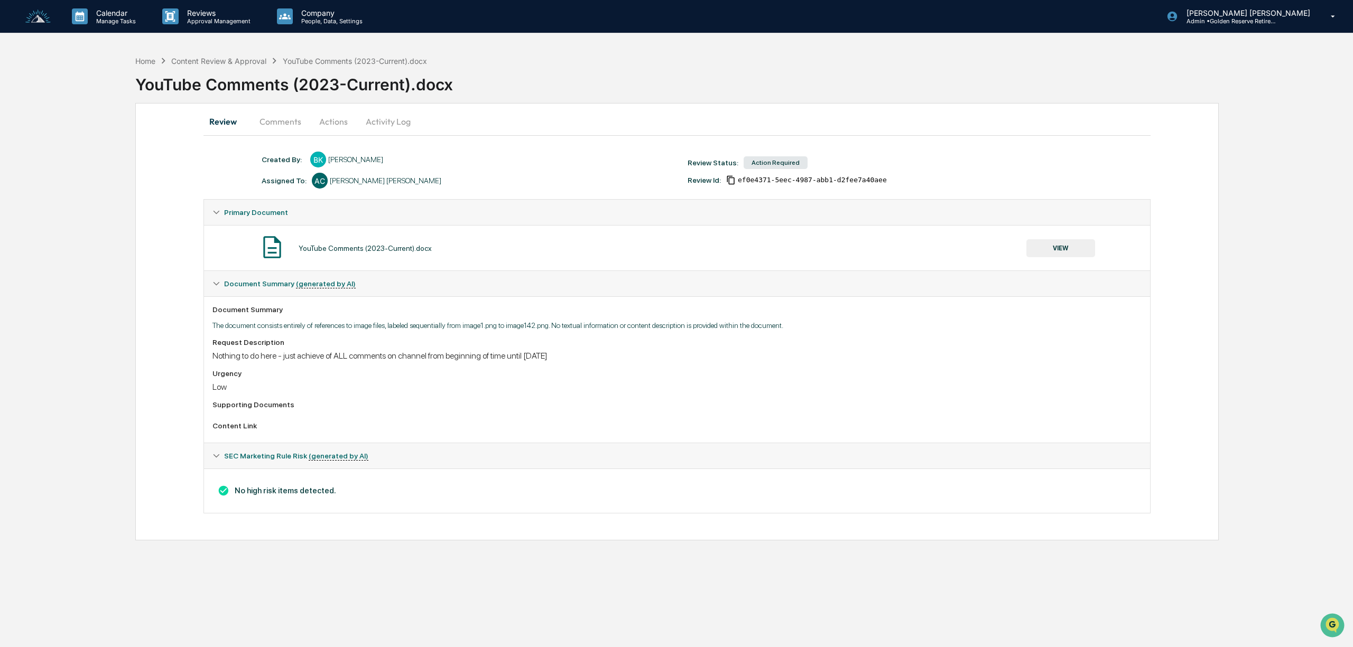
click at [1062, 248] on button "VIEW" at bounding box center [1060, 248] width 69 height 18
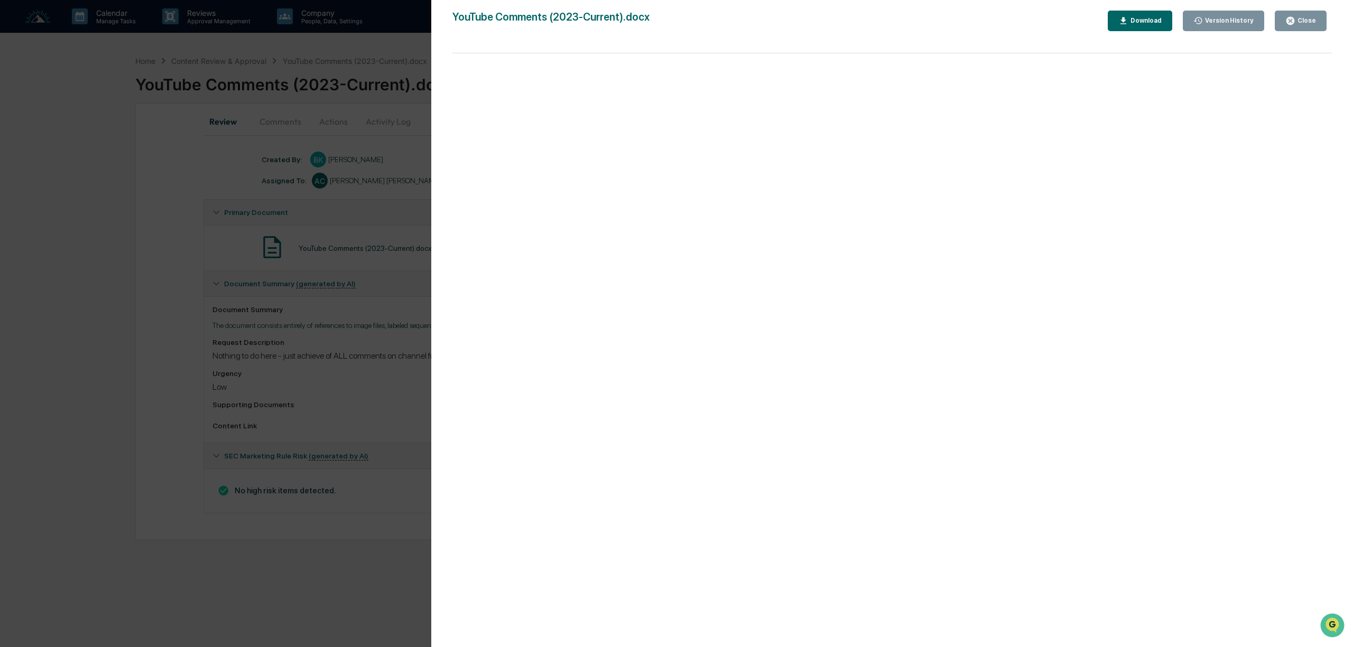
click at [1311, 19] on div "Close" at bounding box center [1305, 20] width 21 height 7
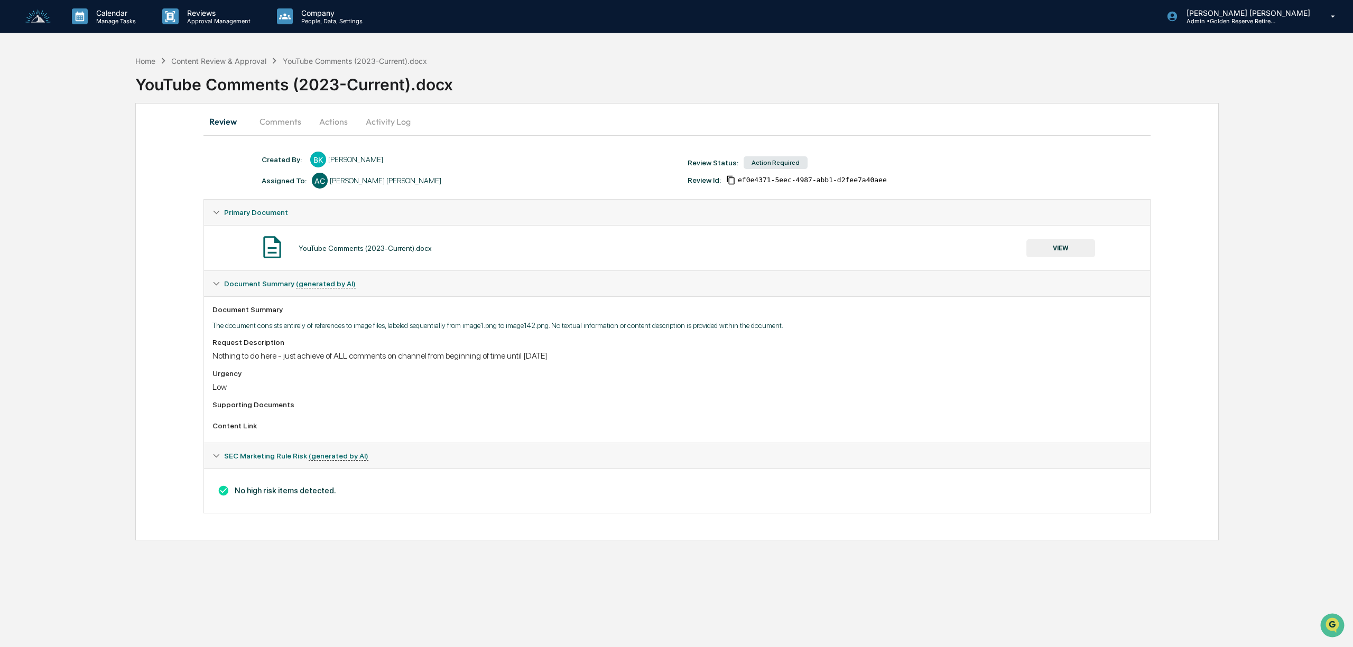
click at [333, 119] on button "Actions" at bounding box center [334, 121] width 48 height 25
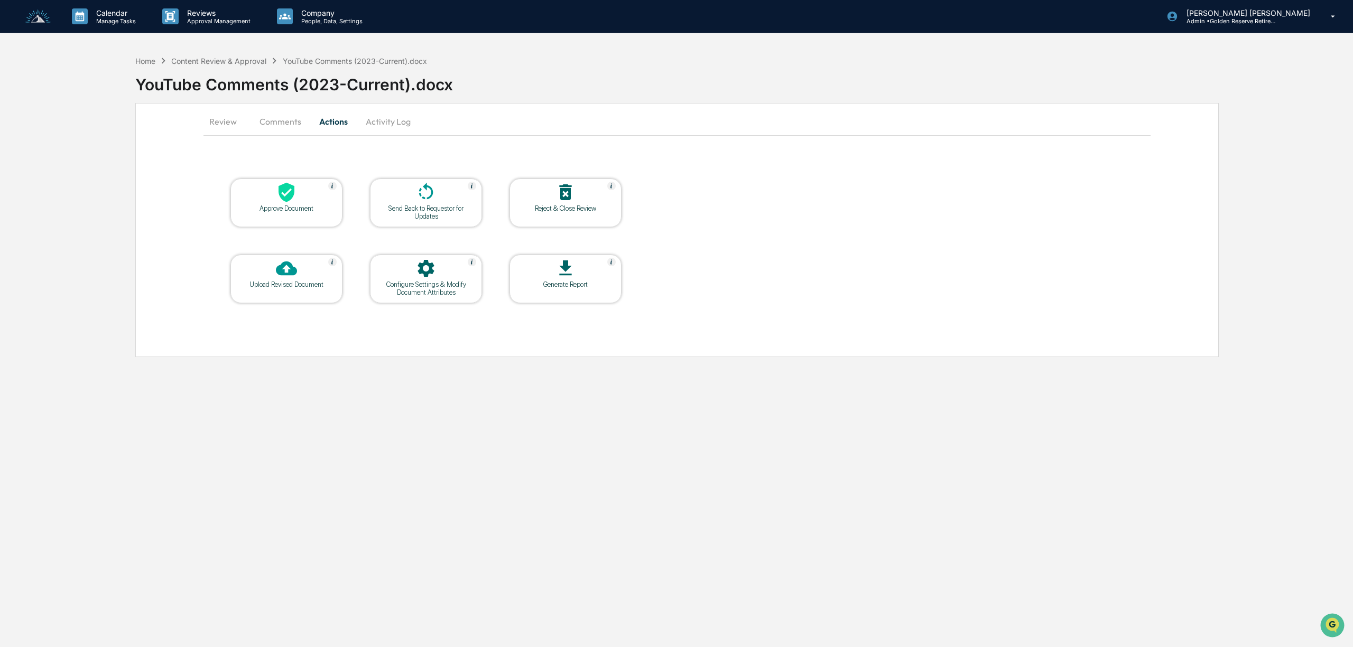
click at [578, 208] on div "Reject & Close Review" at bounding box center [565, 209] width 95 height 8
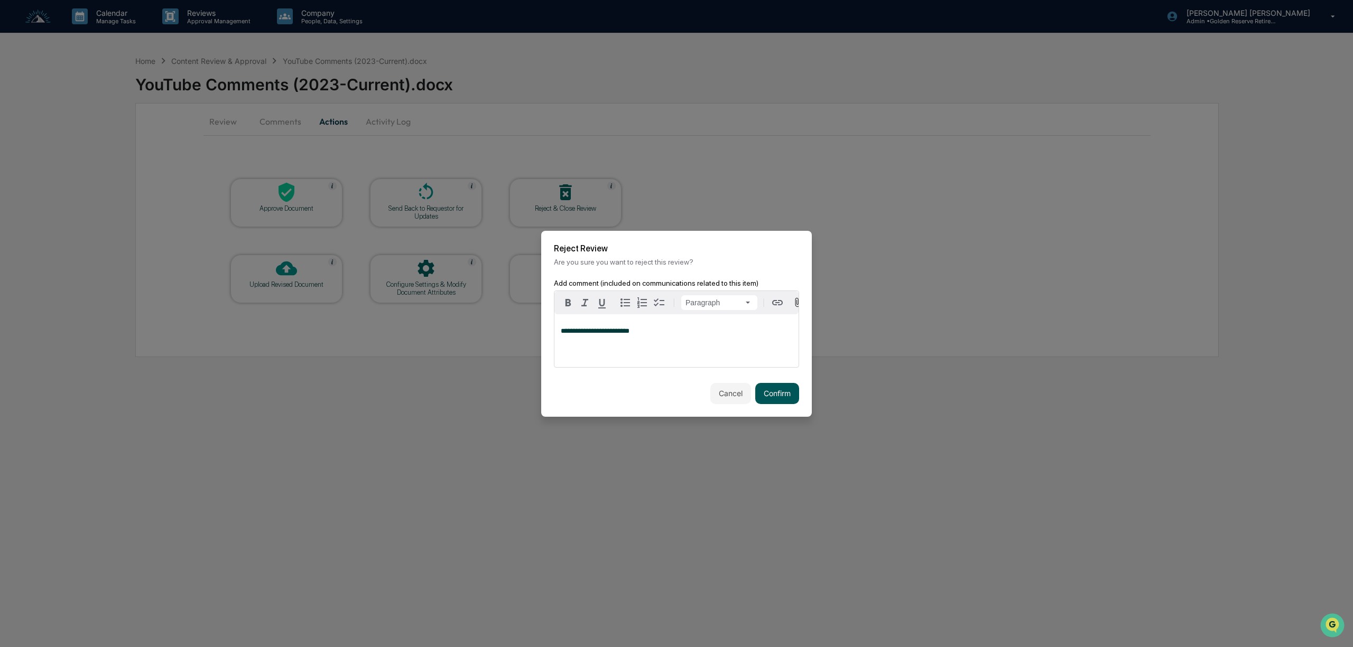
drag, startPoint x: 792, startPoint y: 396, endPoint x: 781, endPoint y: 393, distance: 11.5
click at [791, 396] on button "Confirm" at bounding box center [777, 393] width 44 height 21
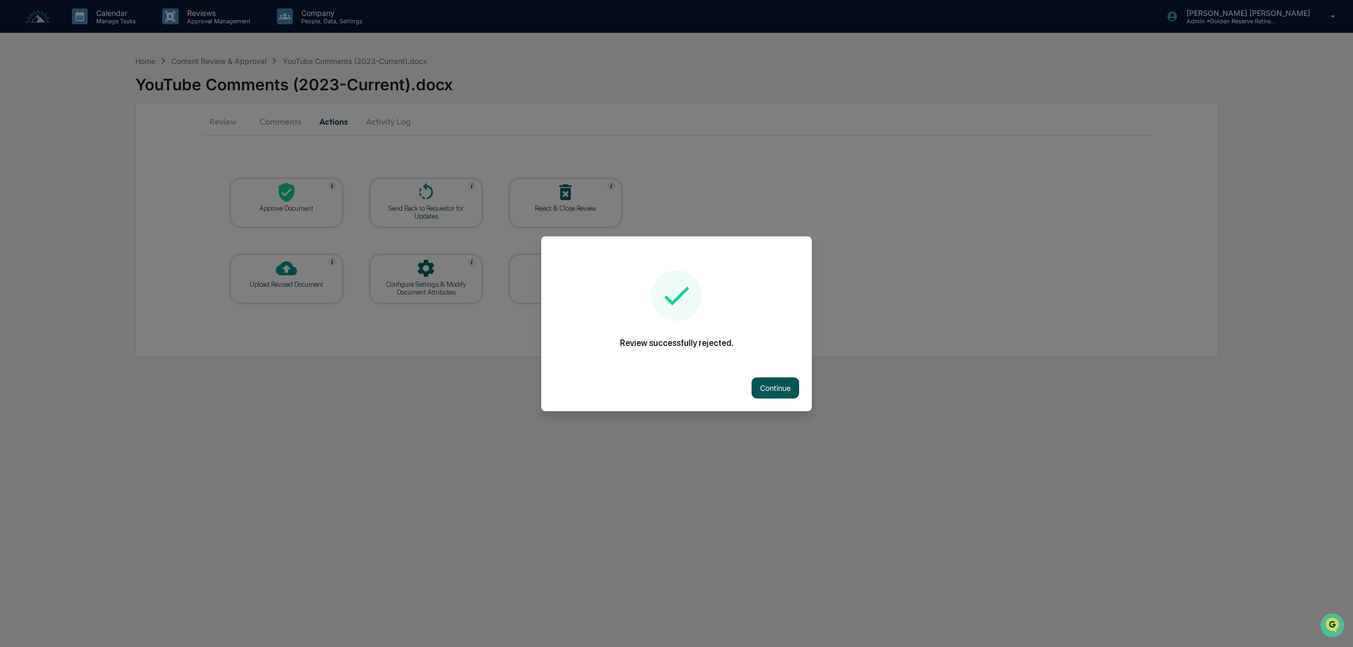
click at [779, 383] on button "Continue" at bounding box center [776, 387] width 48 height 21
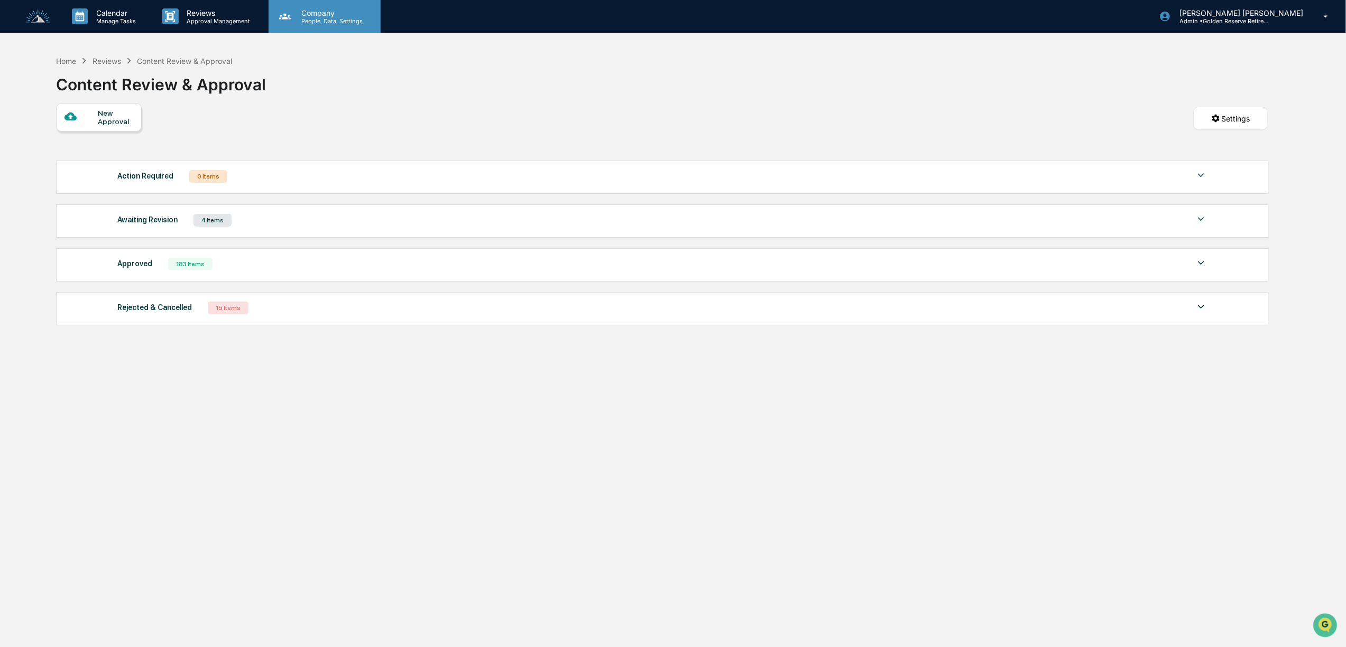
click at [311, 24] on div "Company People, Data, Settings" at bounding box center [324, 16] width 112 height 33
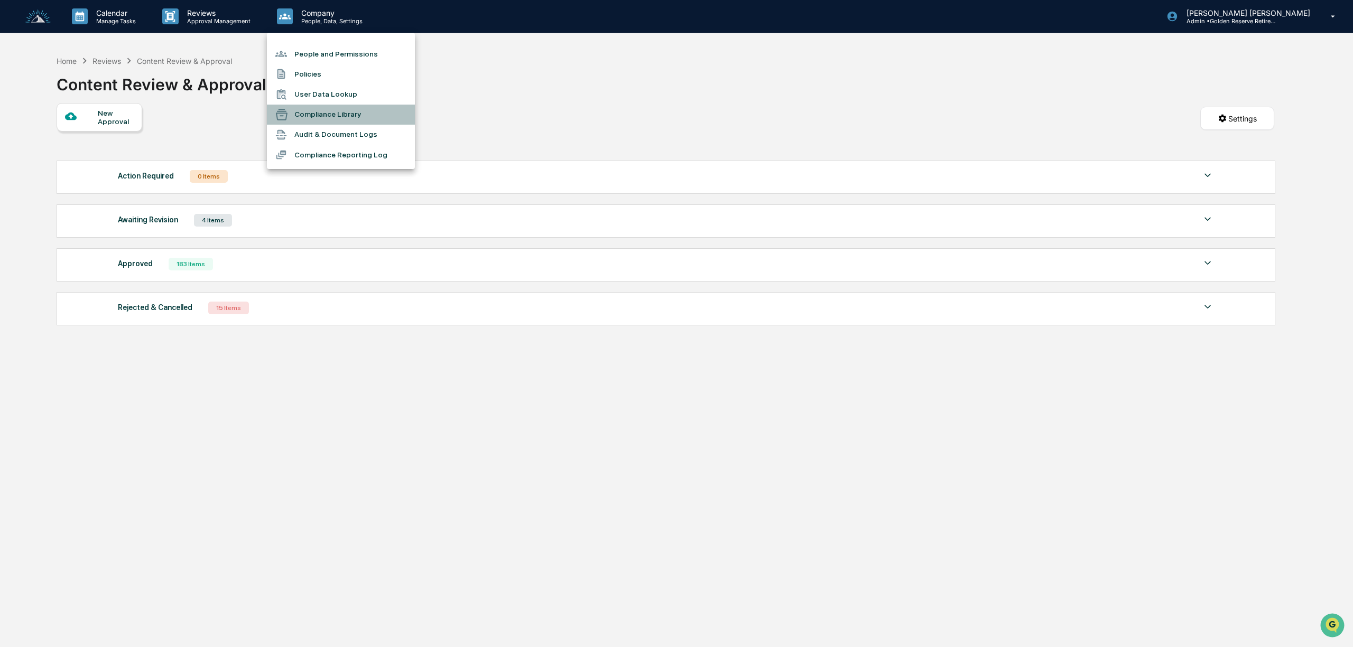
click at [339, 115] on li "Compliance Library" at bounding box center [341, 115] width 148 height 20
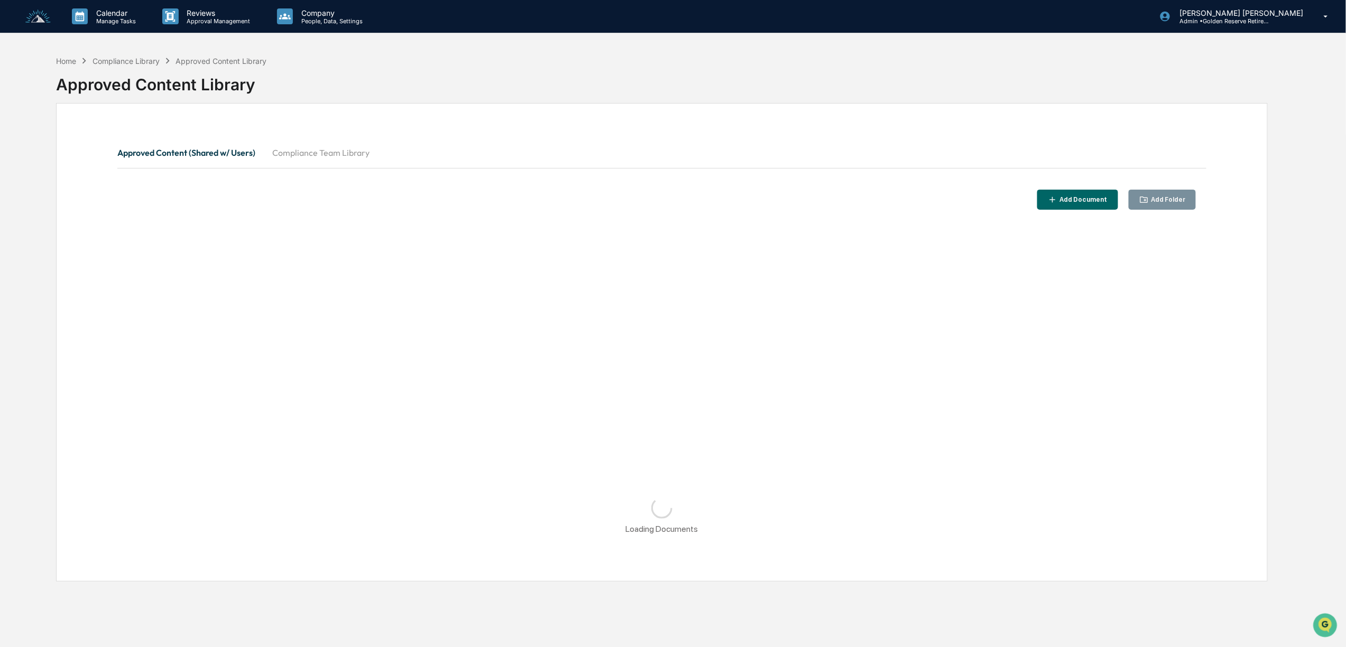
click at [317, 157] on button "Compliance Team Library" at bounding box center [321, 152] width 114 height 25
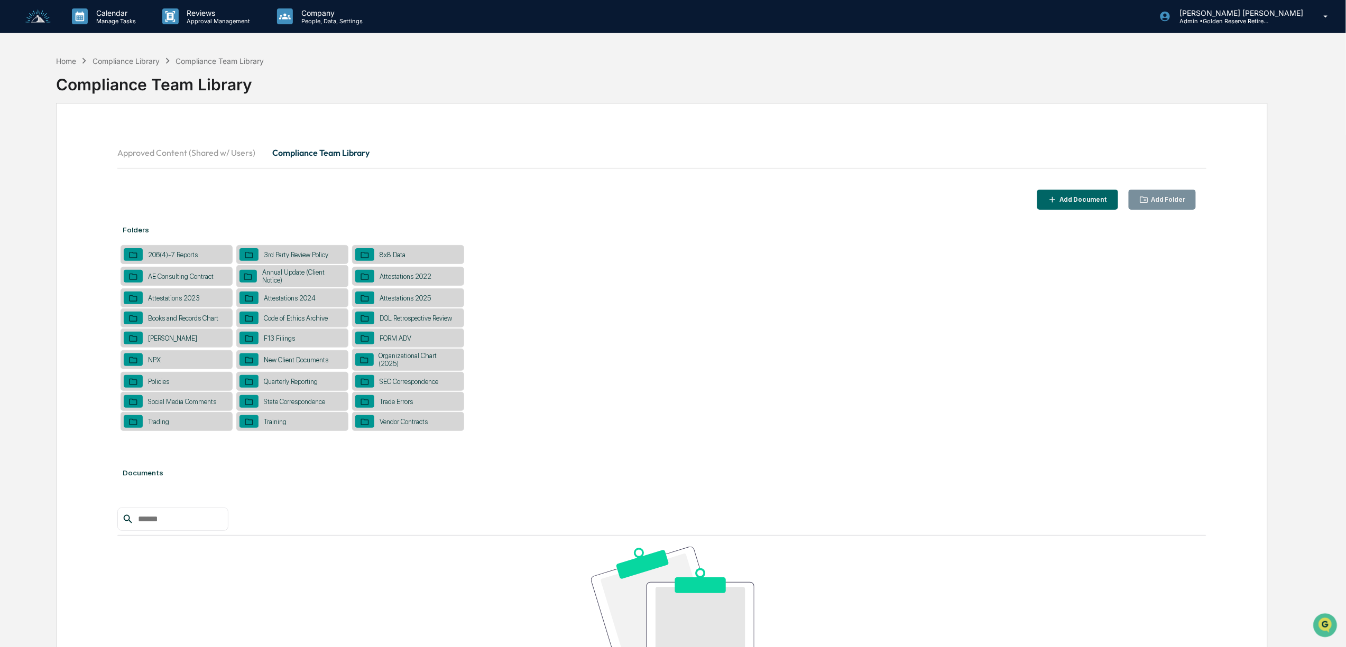
click at [186, 404] on div "Social Media Comments" at bounding box center [182, 402] width 79 height 8
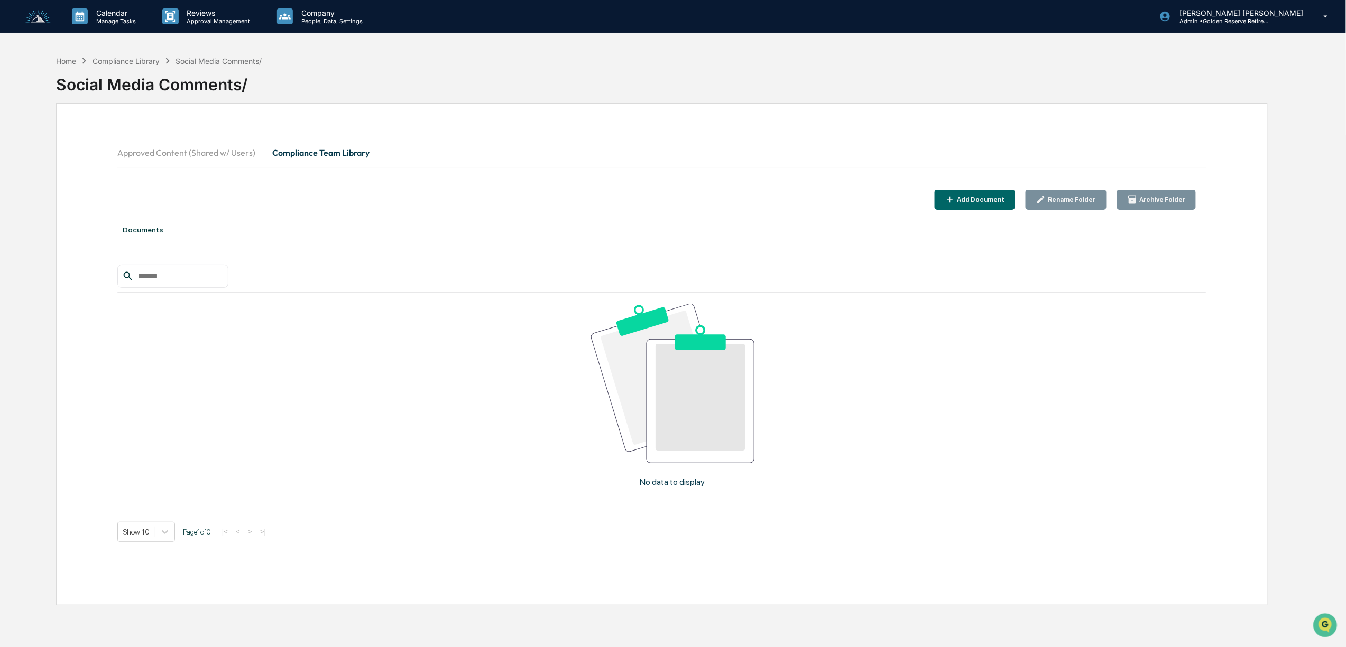
click at [1002, 192] on button "Add Document" at bounding box center [974, 200] width 81 height 21
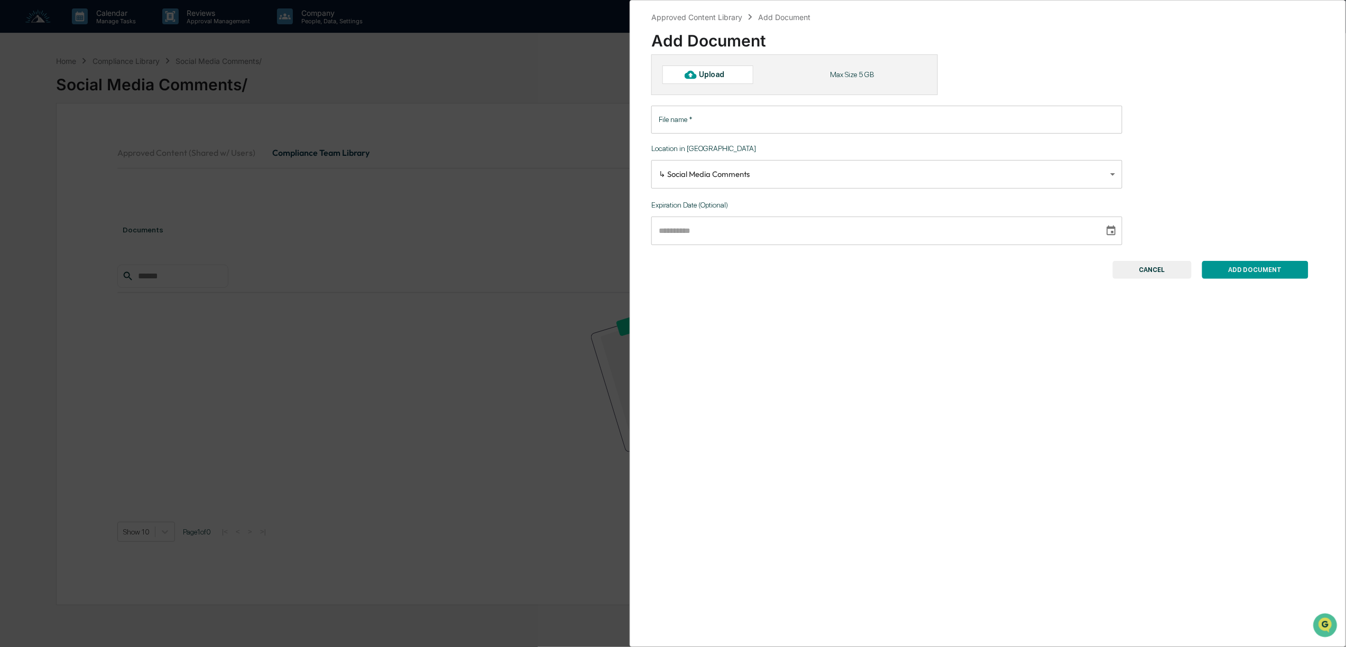
click at [719, 71] on div "Upload" at bounding box center [716, 74] width 34 height 8
type input "**********"
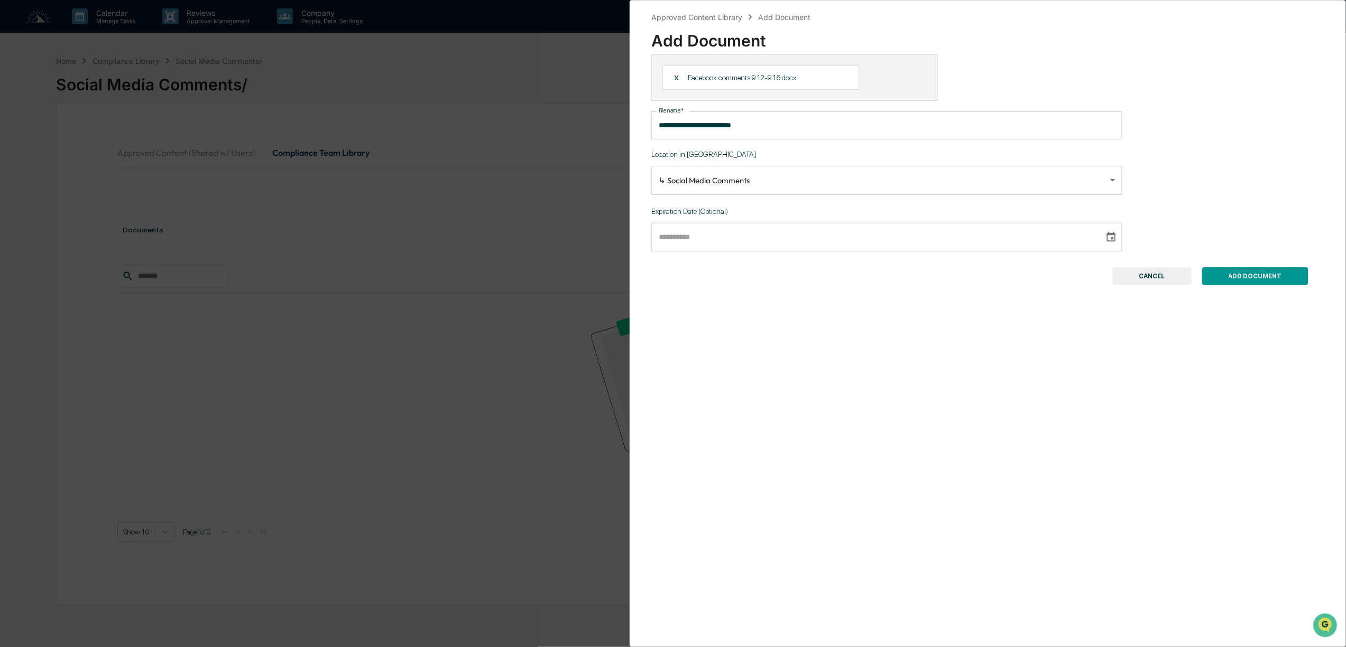
click at [1241, 280] on button "ADD DOCUMENT" at bounding box center [1255, 276] width 106 height 18
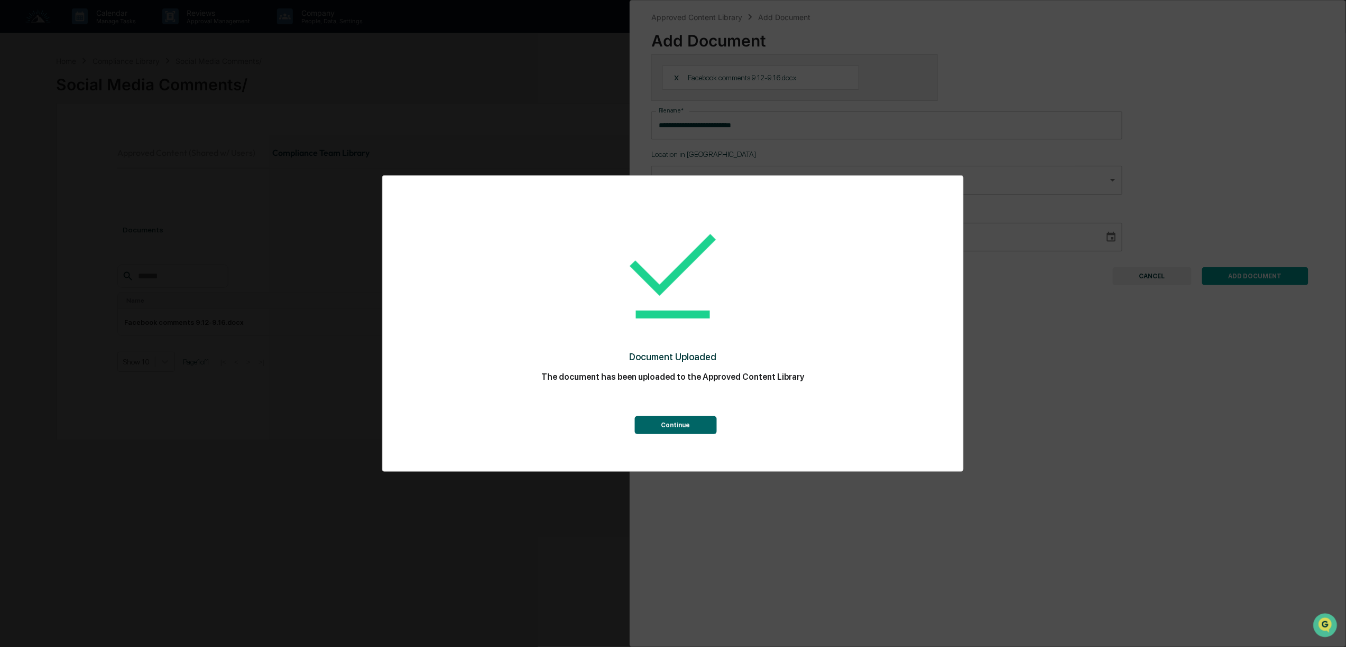
click at [675, 421] on button "Continue" at bounding box center [675, 425] width 82 height 18
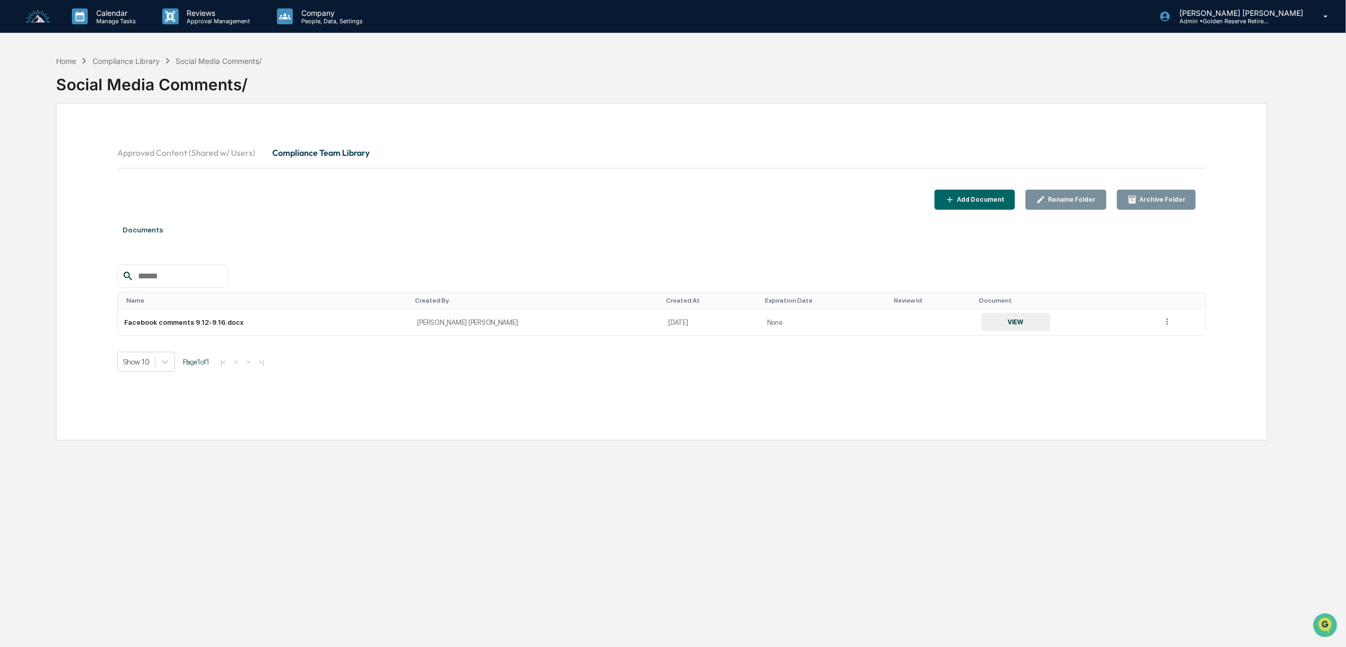
click at [986, 201] on div "Add Document" at bounding box center [980, 199] width 50 height 7
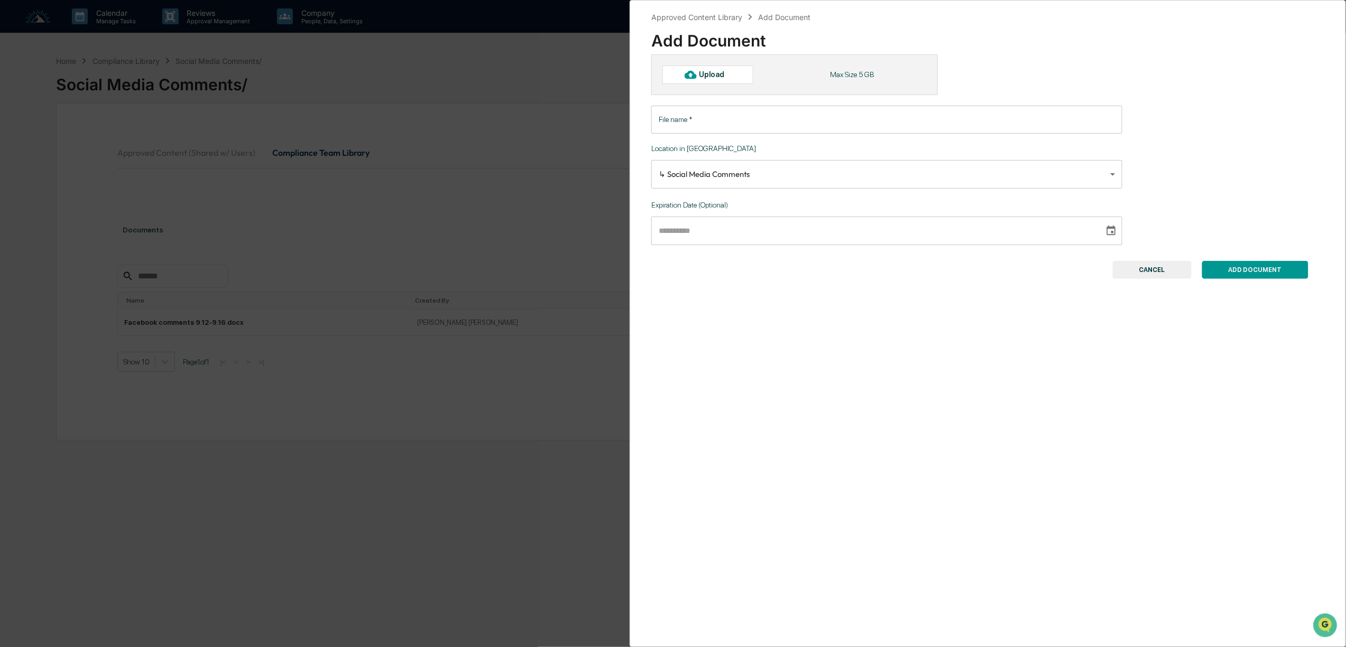
click at [724, 76] on div "Upload" at bounding box center [716, 74] width 34 height 8
type input "**********"
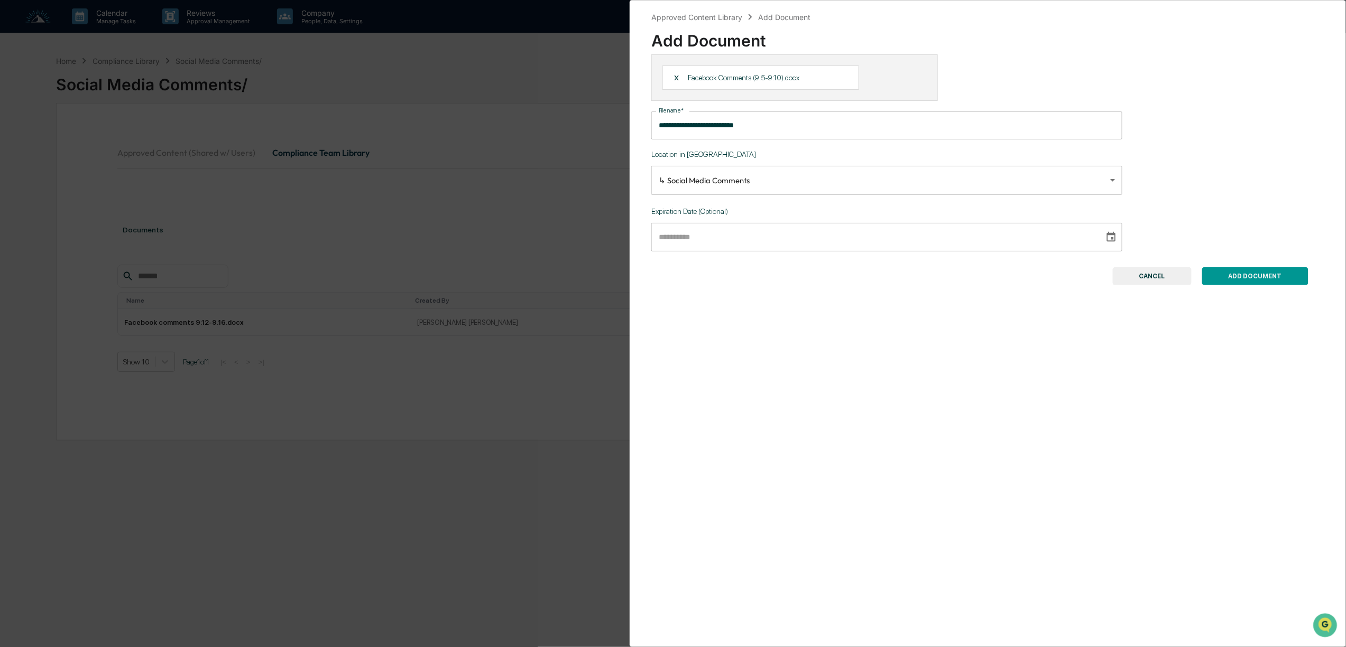
click at [1265, 280] on button "ADD DOCUMENT" at bounding box center [1255, 276] width 106 height 18
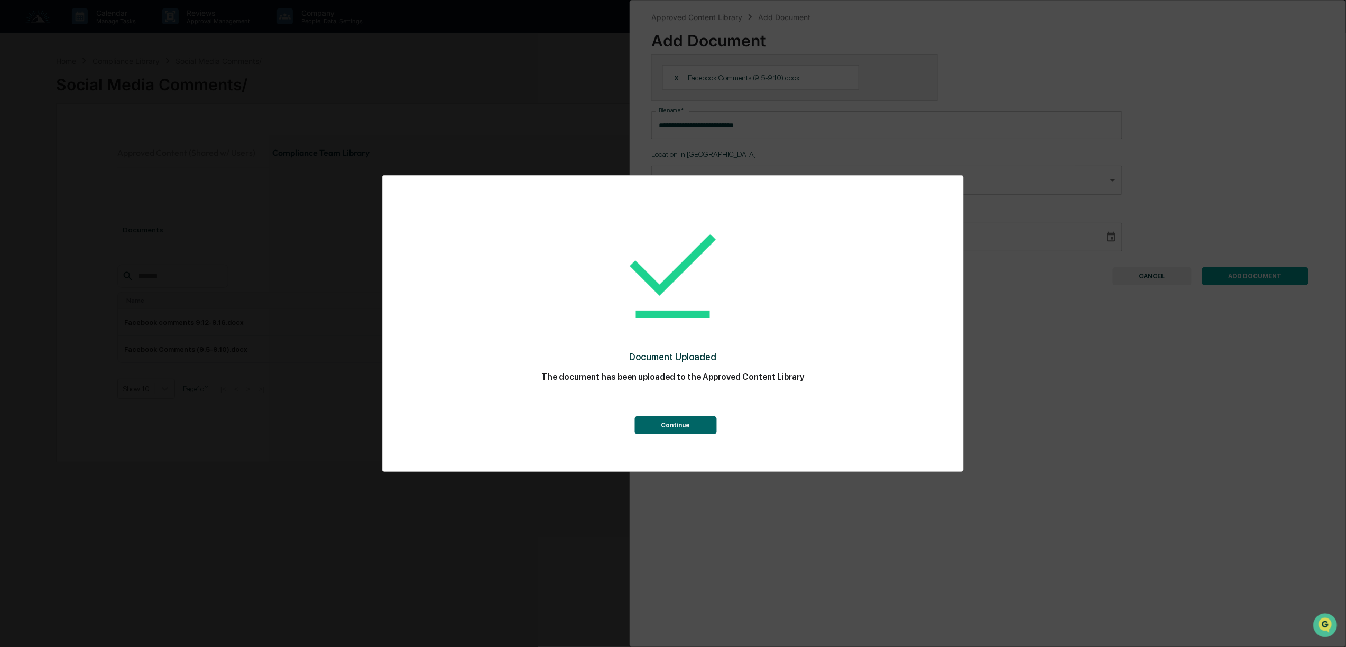
click at [694, 424] on button "Continue" at bounding box center [675, 425] width 82 height 18
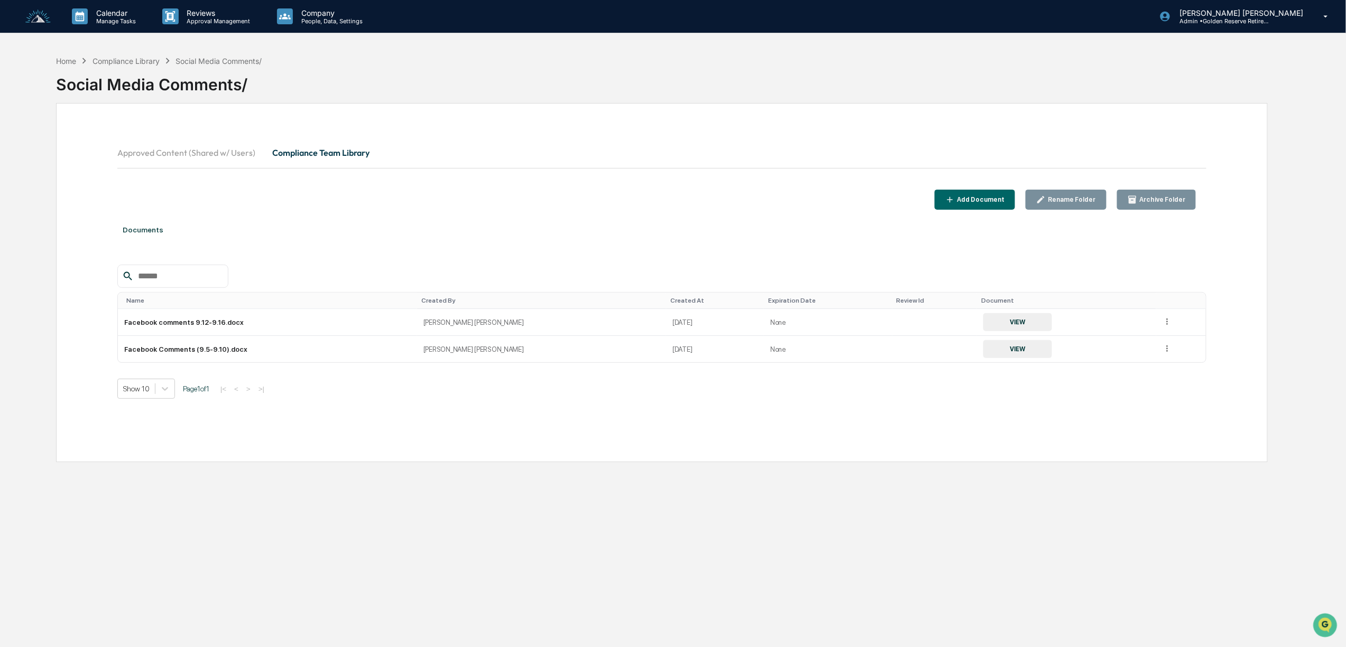
click at [984, 196] on div "Add Document" at bounding box center [980, 199] width 50 height 7
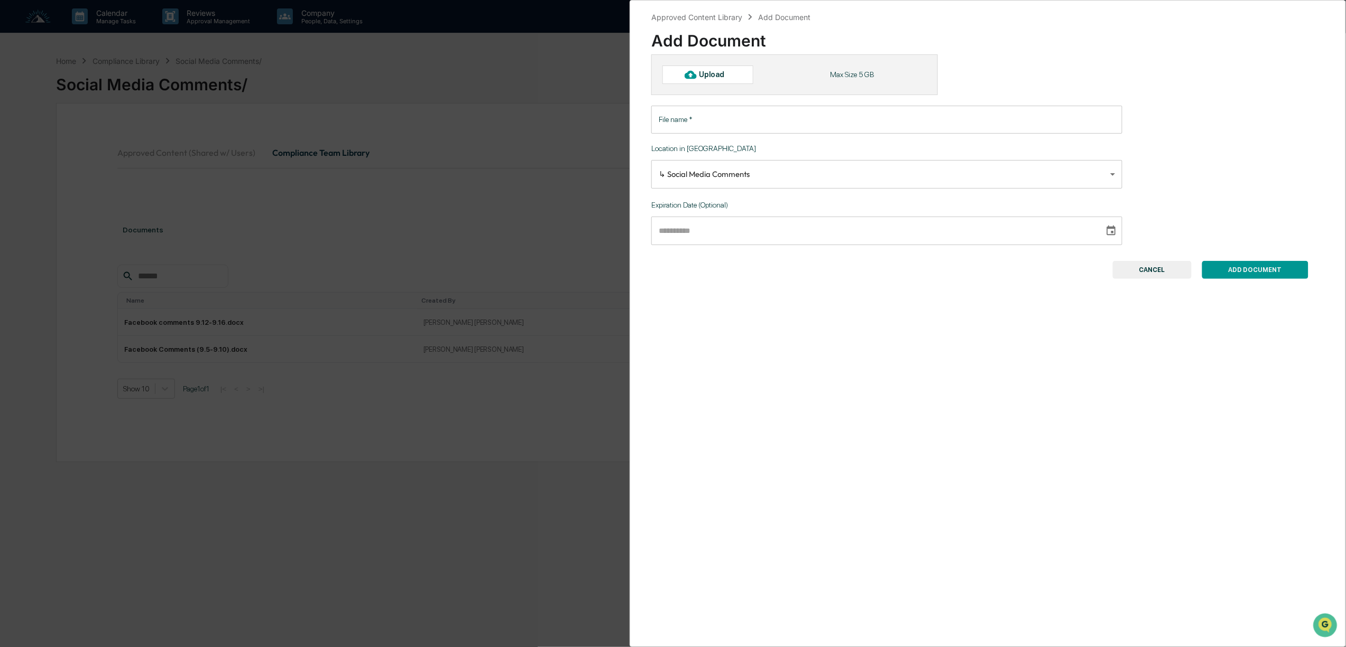
click at [729, 80] on div "Upload" at bounding box center [707, 75] width 91 height 18
type input "**********"
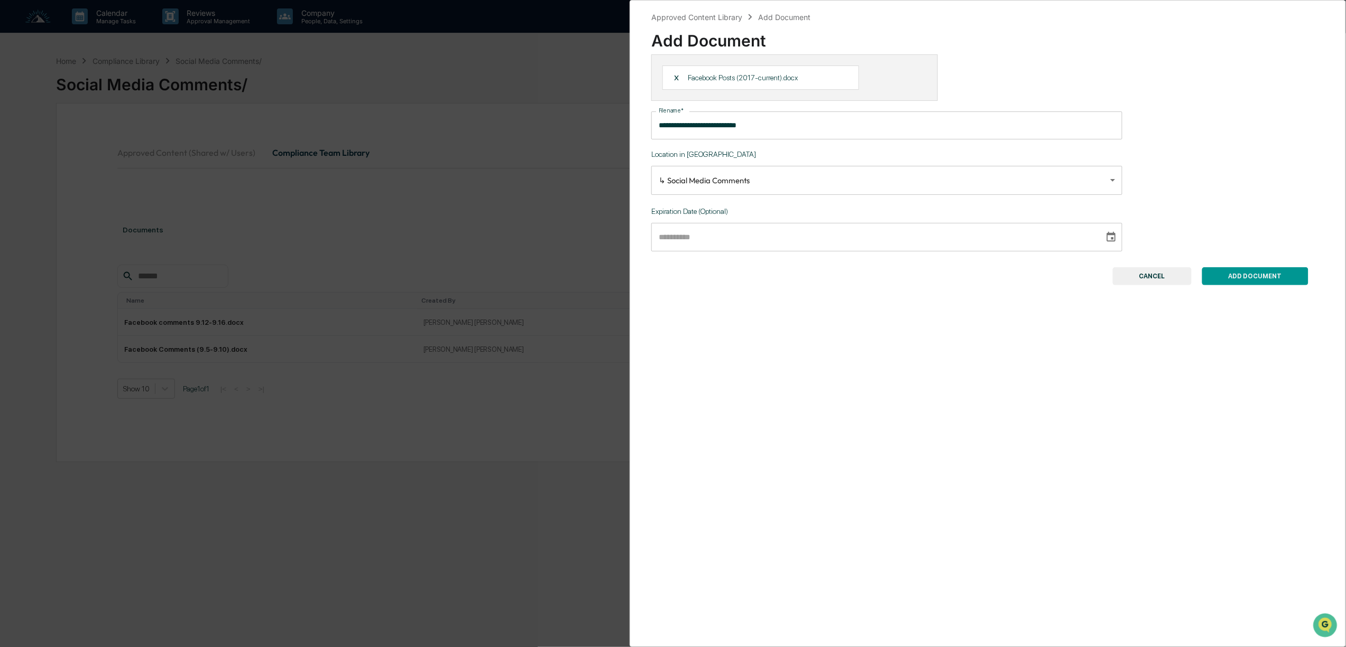
click at [1272, 279] on button "ADD DOCUMENT" at bounding box center [1255, 276] width 106 height 18
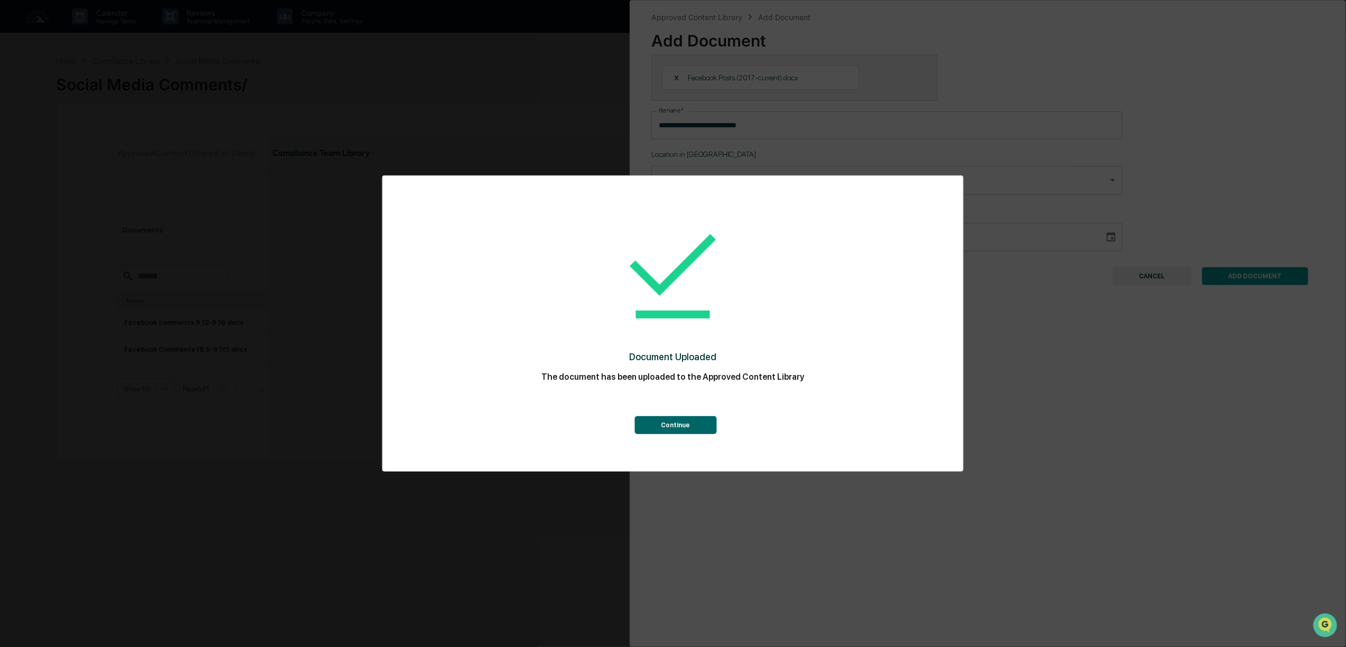
click at [694, 425] on button "Continue" at bounding box center [675, 425] width 82 height 18
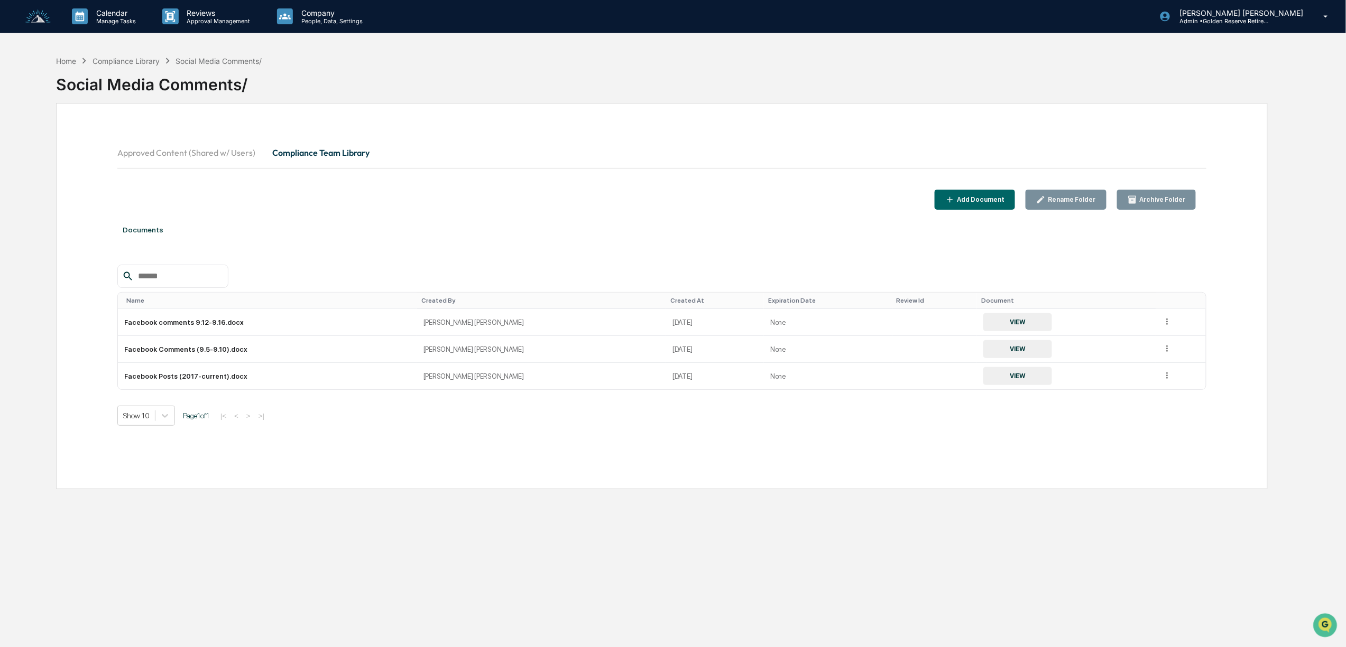
click at [984, 203] on div "Add Document" at bounding box center [980, 199] width 50 height 7
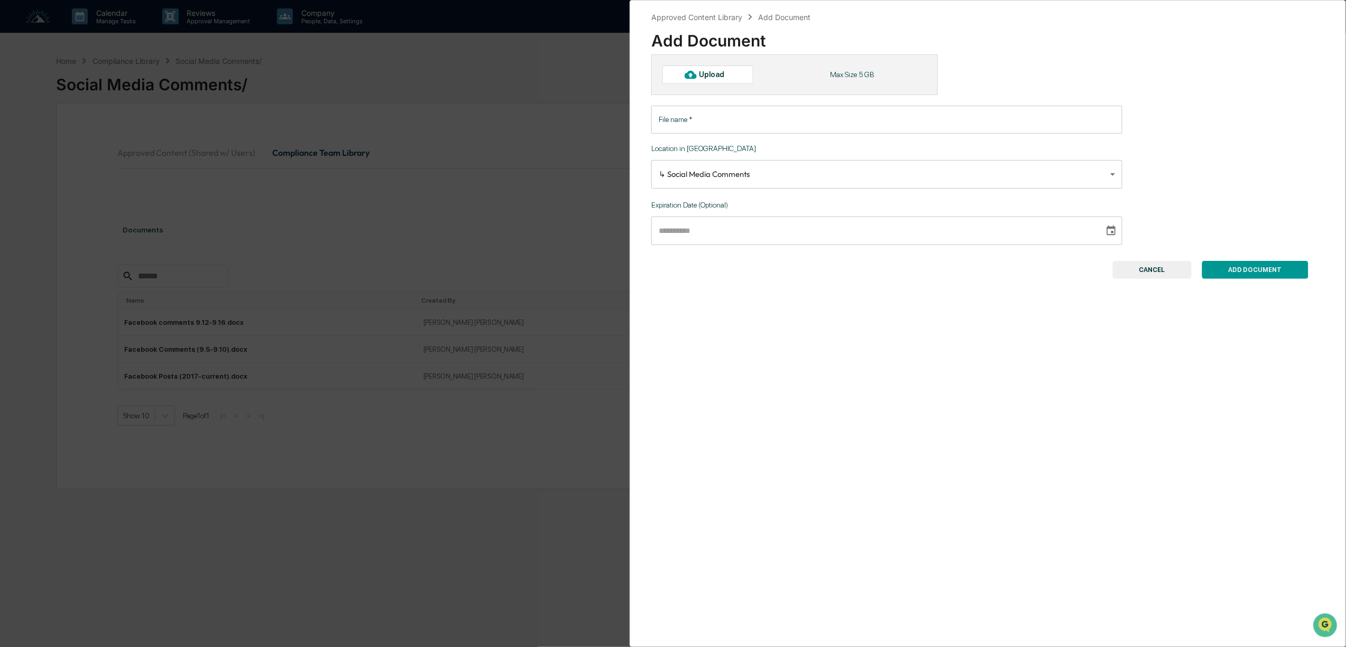
click at [702, 81] on div "Upload" at bounding box center [707, 75] width 91 height 18
type input "**********"
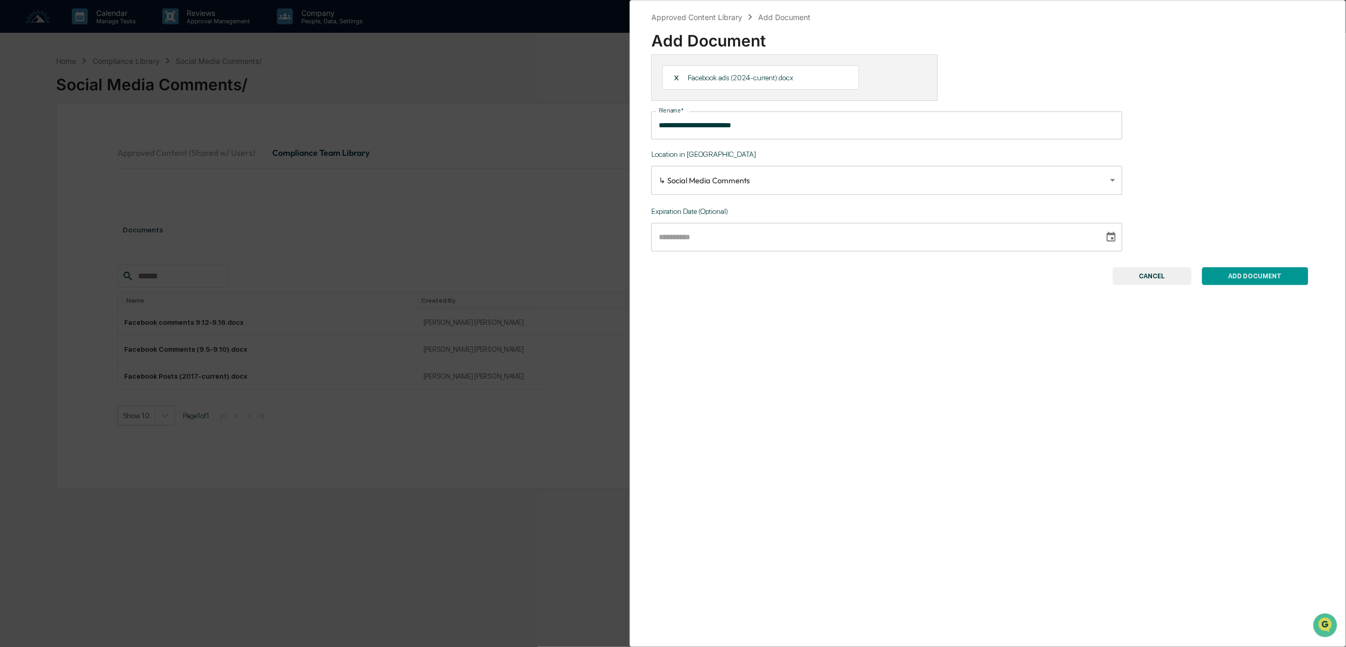
drag, startPoint x: 1244, startPoint y: 267, endPoint x: 1250, endPoint y: 280, distance: 13.7
click at [1245, 269] on div "**********" at bounding box center [987, 169] width 673 height 231
click at [1257, 284] on button "ADD DOCUMENT" at bounding box center [1255, 276] width 106 height 18
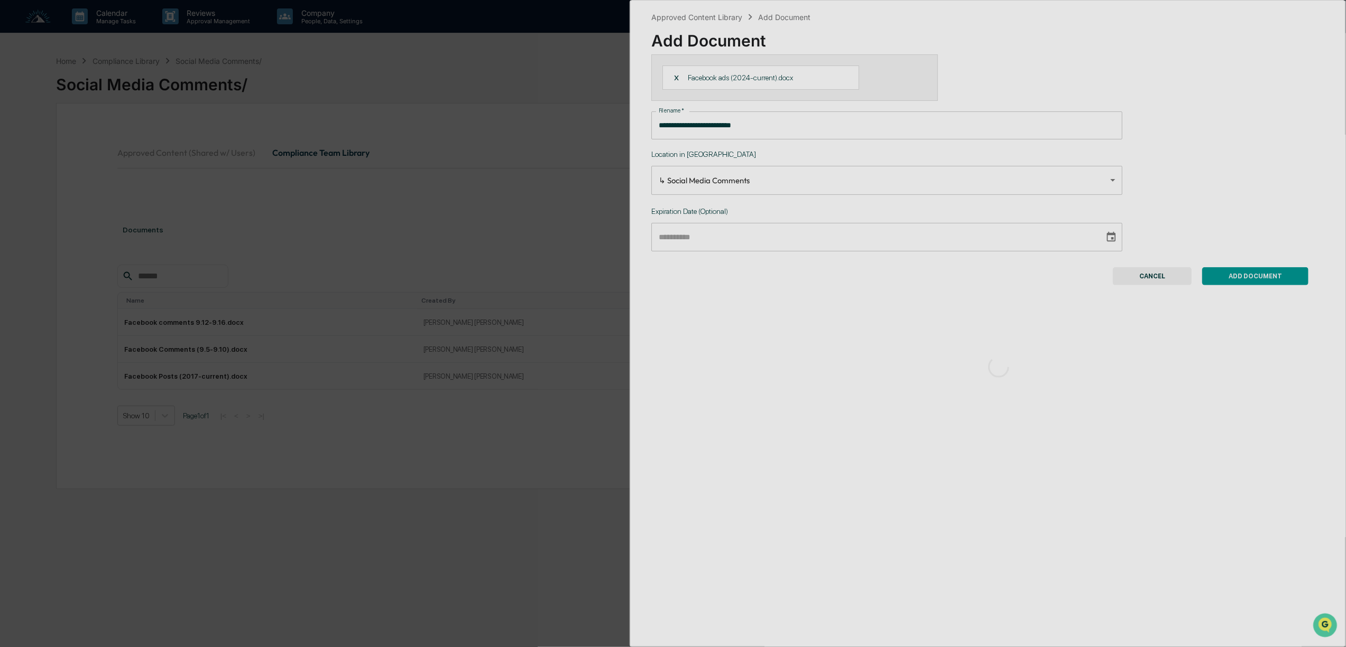
click at [1246, 276] on div at bounding box center [998, 368] width 736 height 734
click at [1239, 282] on div at bounding box center [998, 368] width 736 height 734
click at [902, 127] on div at bounding box center [998, 368] width 736 height 734
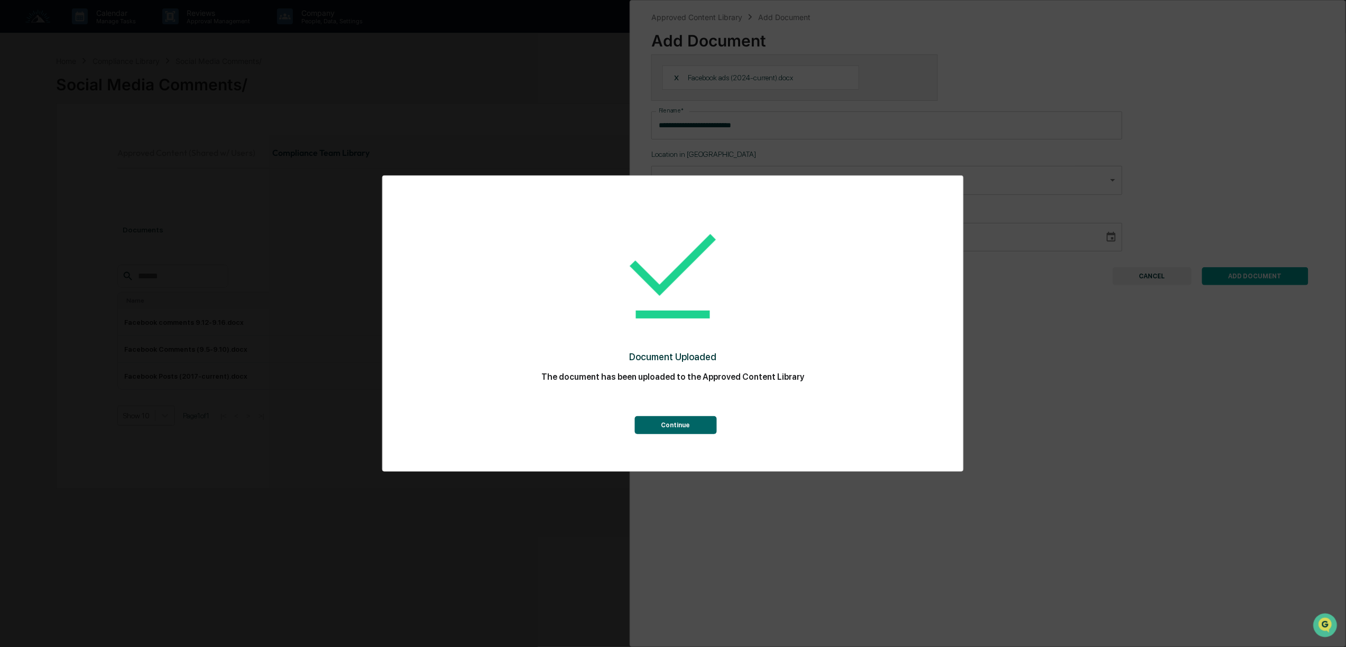
click at [688, 421] on button "Continue" at bounding box center [675, 425] width 82 height 18
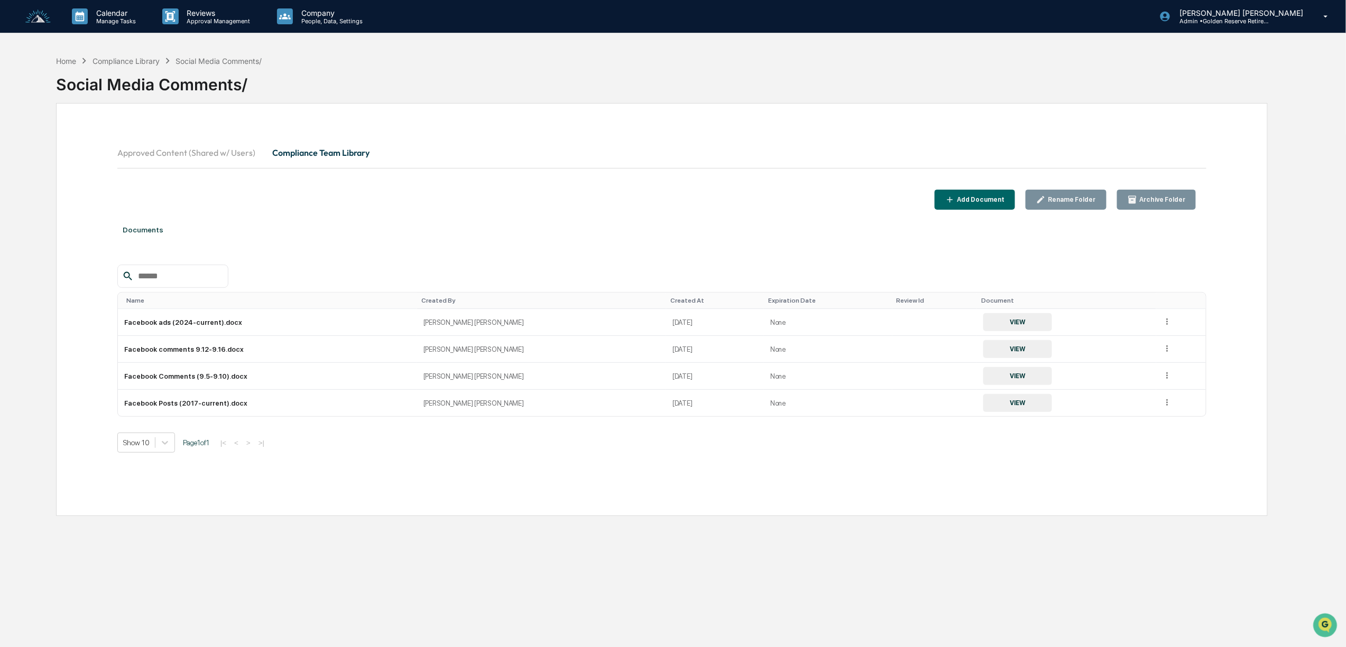
click at [979, 194] on button "Add Document" at bounding box center [974, 200] width 81 height 21
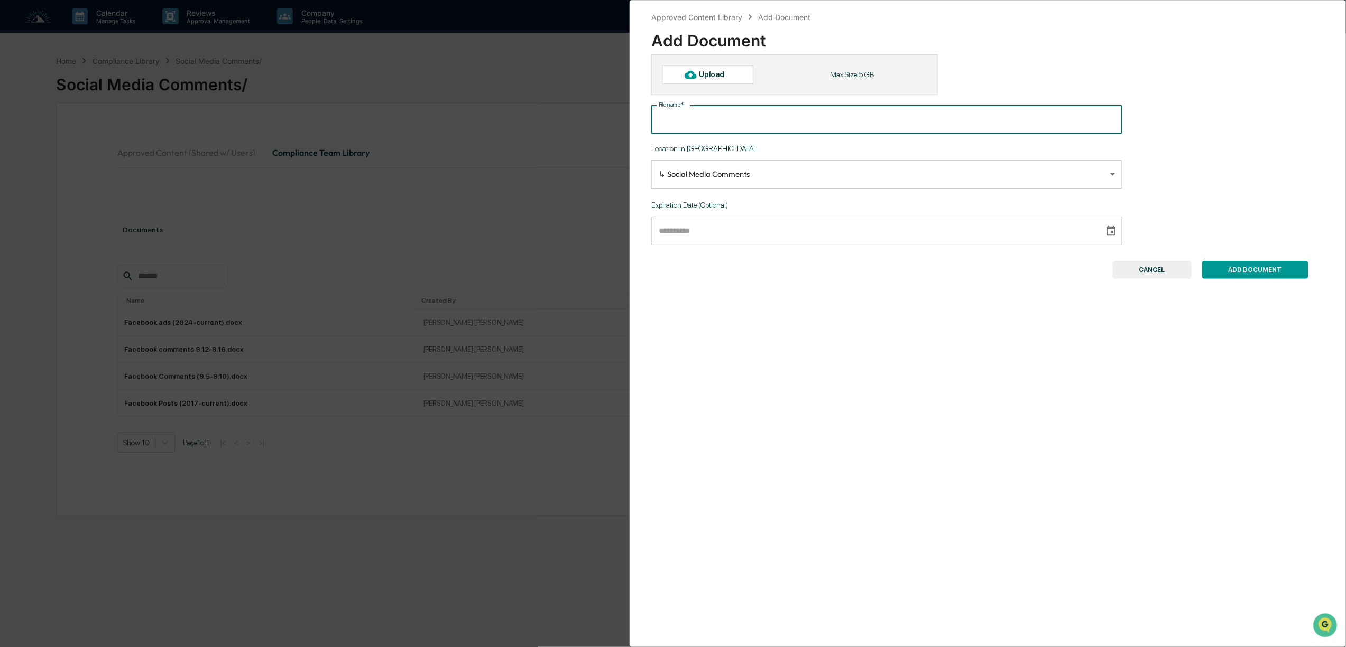
click at [755, 119] on input "File name   *" at bounding box center [886, 120] width 471 height 28
click at [730, 77] on div "Upload" at bounding box center [716, 74] width 34 height 8
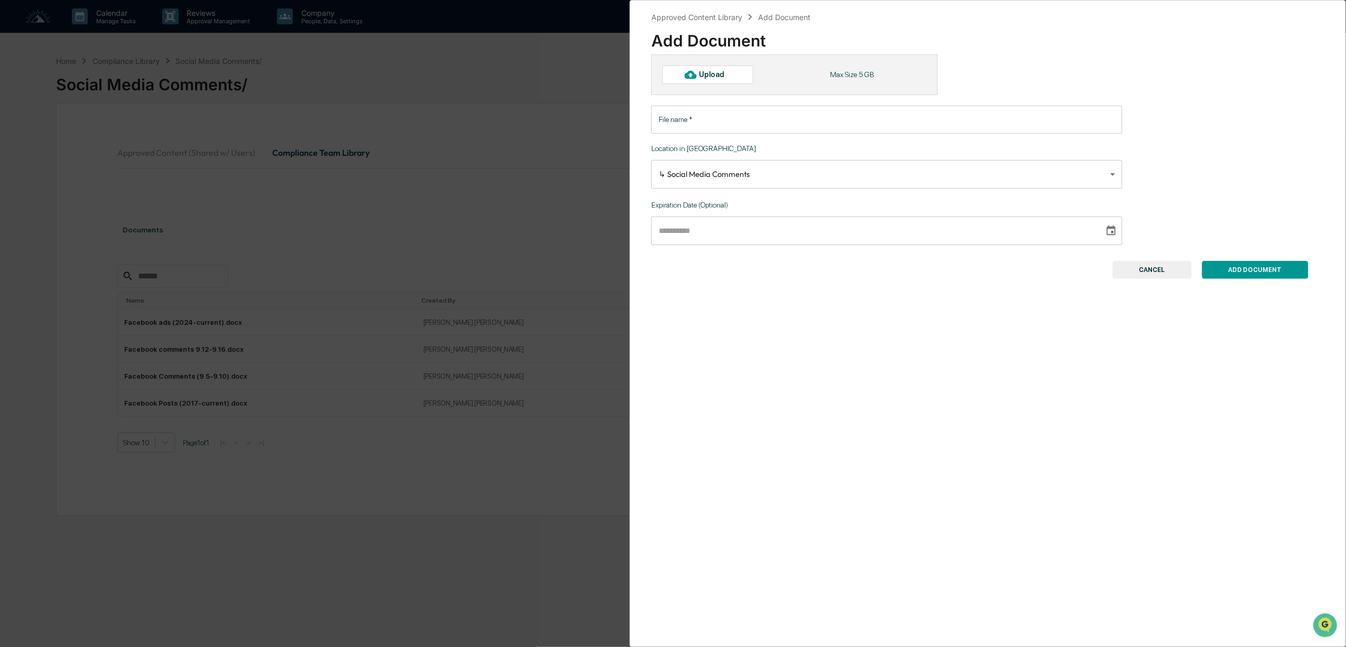
type input "**********"
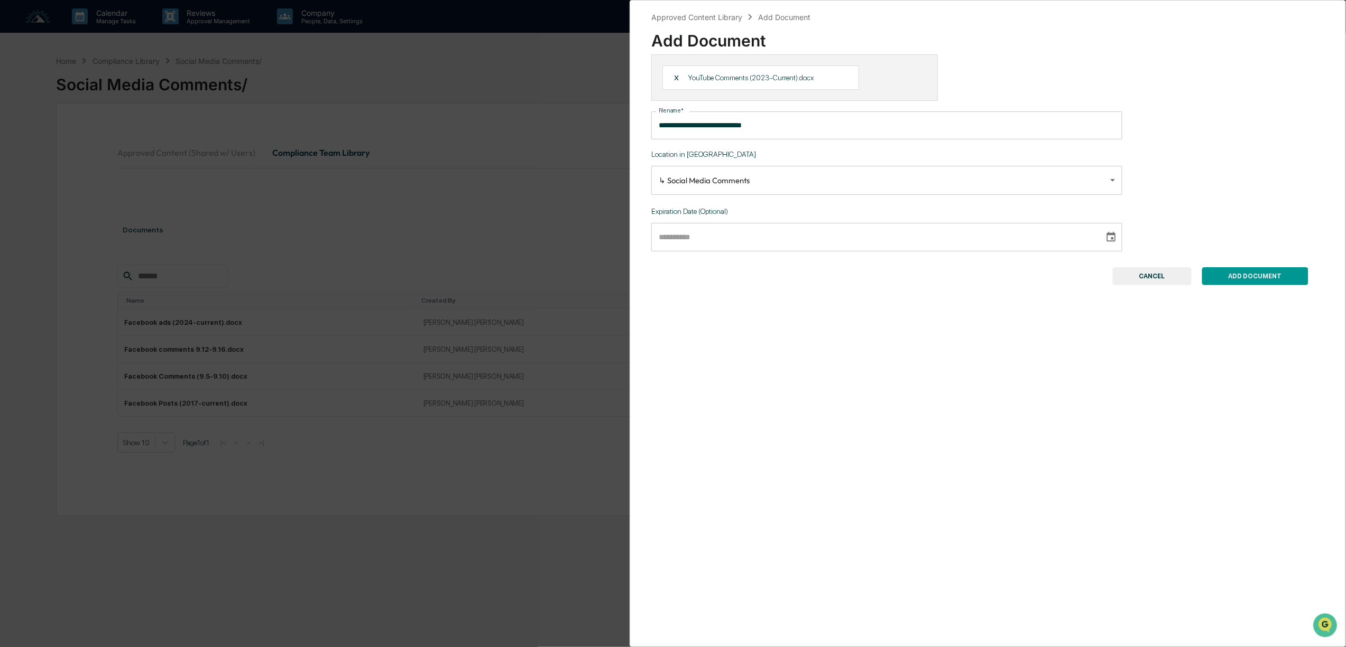
click at [1243, 279] on button "ADD DOCUMENT" at bounding box center [1255, 276] width 106 height 18
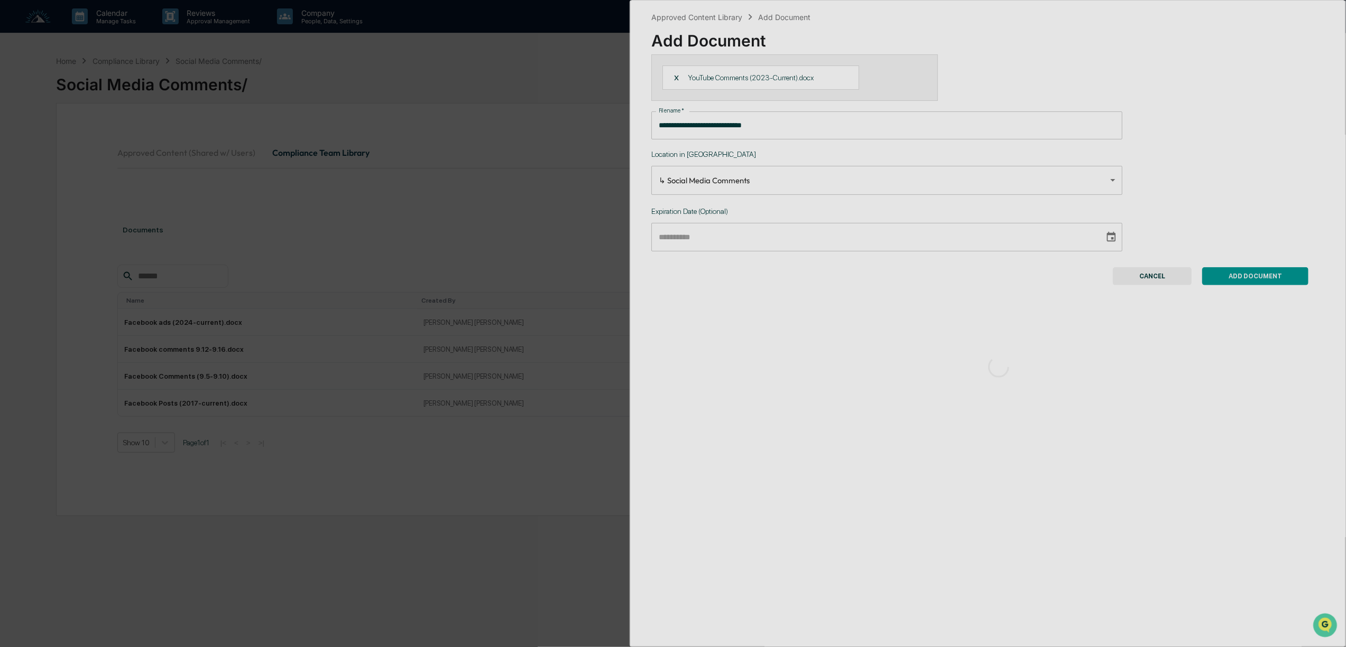
click at [1252, 281] on div at bounding box center [998, 368] width 736 height 734
click at [1235, 278] on div at bounding box center [998, 368] width 736 height 734
click at [1242, 281] on div at bounding box center [998, 368] width 736 height 734
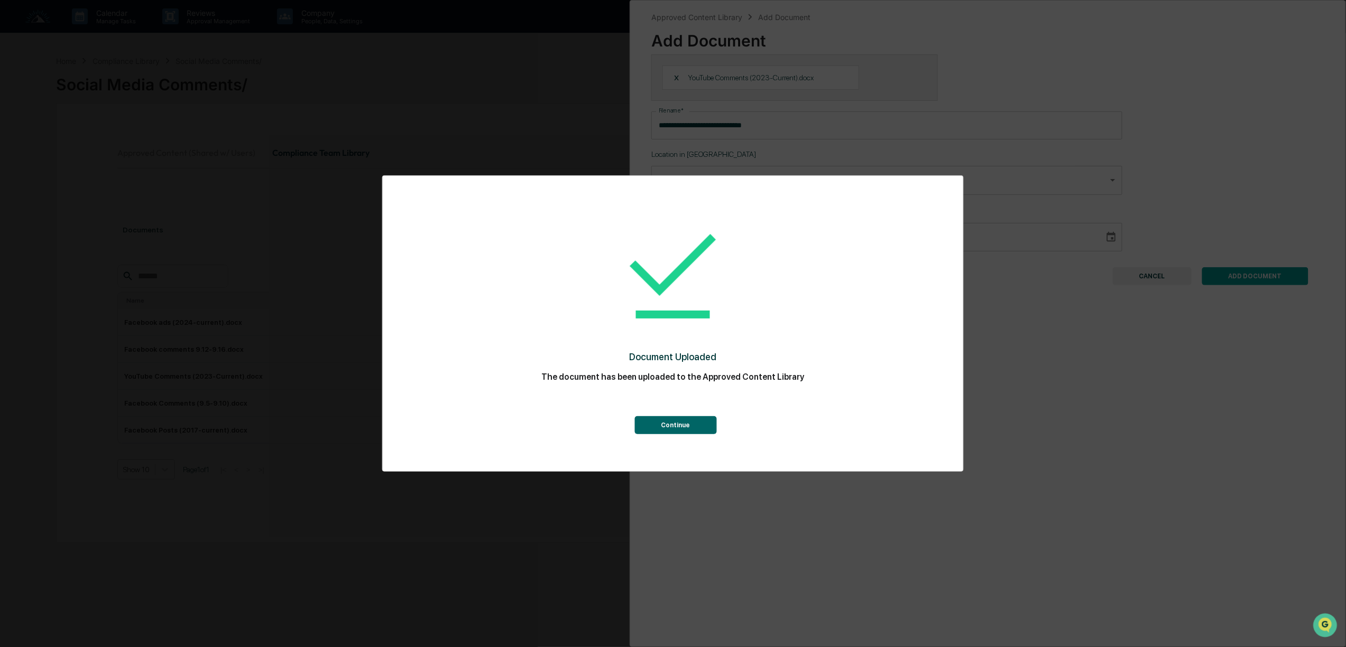
click at [686, 423] on button "Continue" at bounding box center [675, 425] width 82 height 18
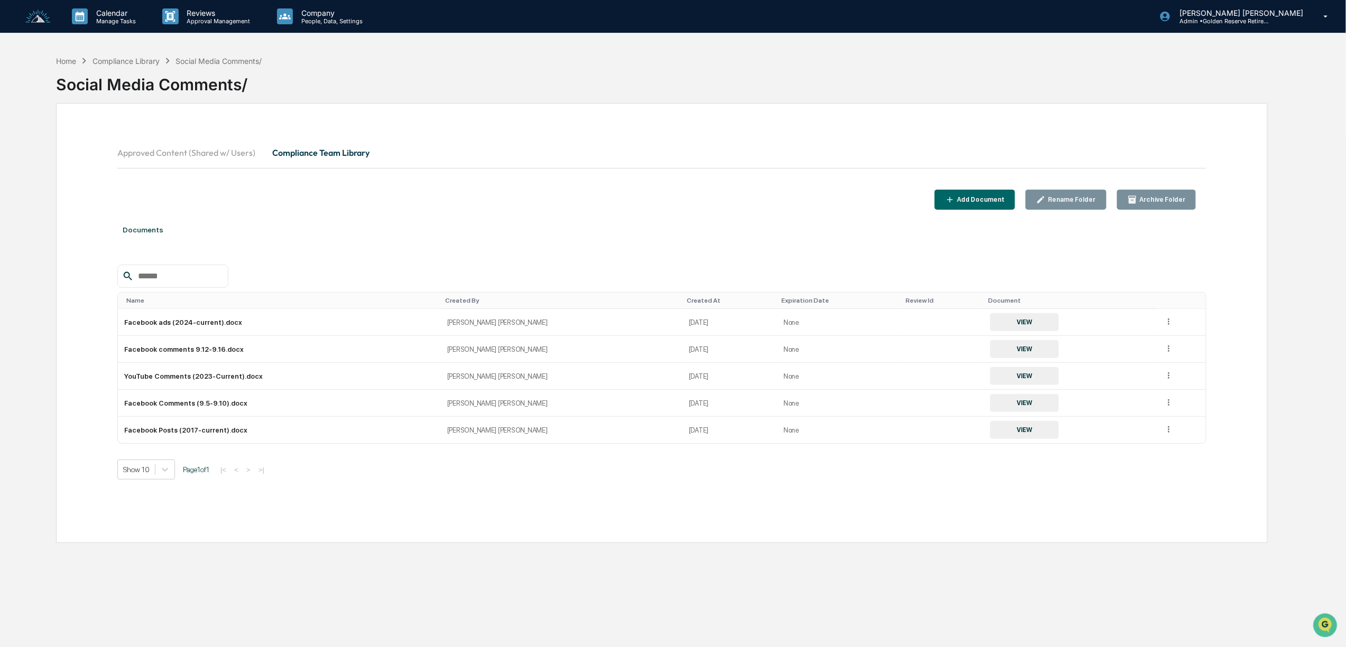
click at [347, 153] on button "Compliance Team Library" at bounding box center [321, 152] width 114 height 25
click at [155, 146] on button "Approved Content (Shared w/ Users)" at bounding box center [190, 152] width 146 height 25
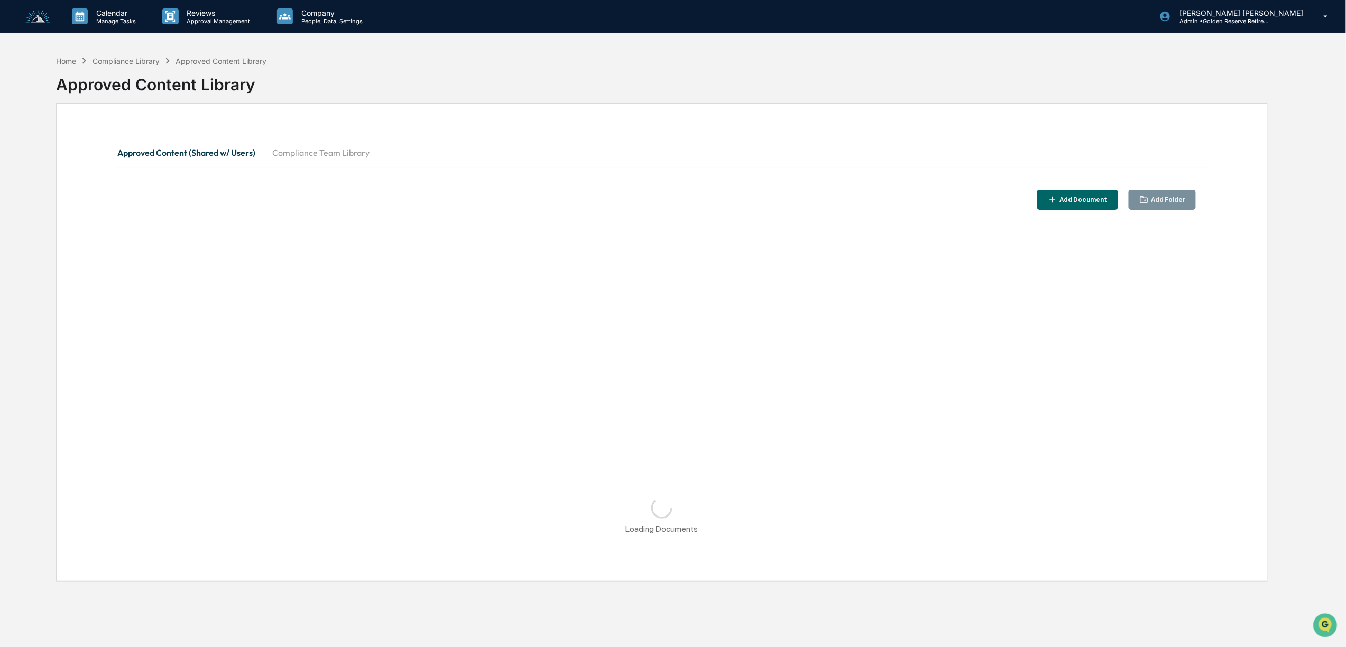
click at [297, 151] on button "Compliance Team Library" at bounding box center [321, 152] width 114 height 25
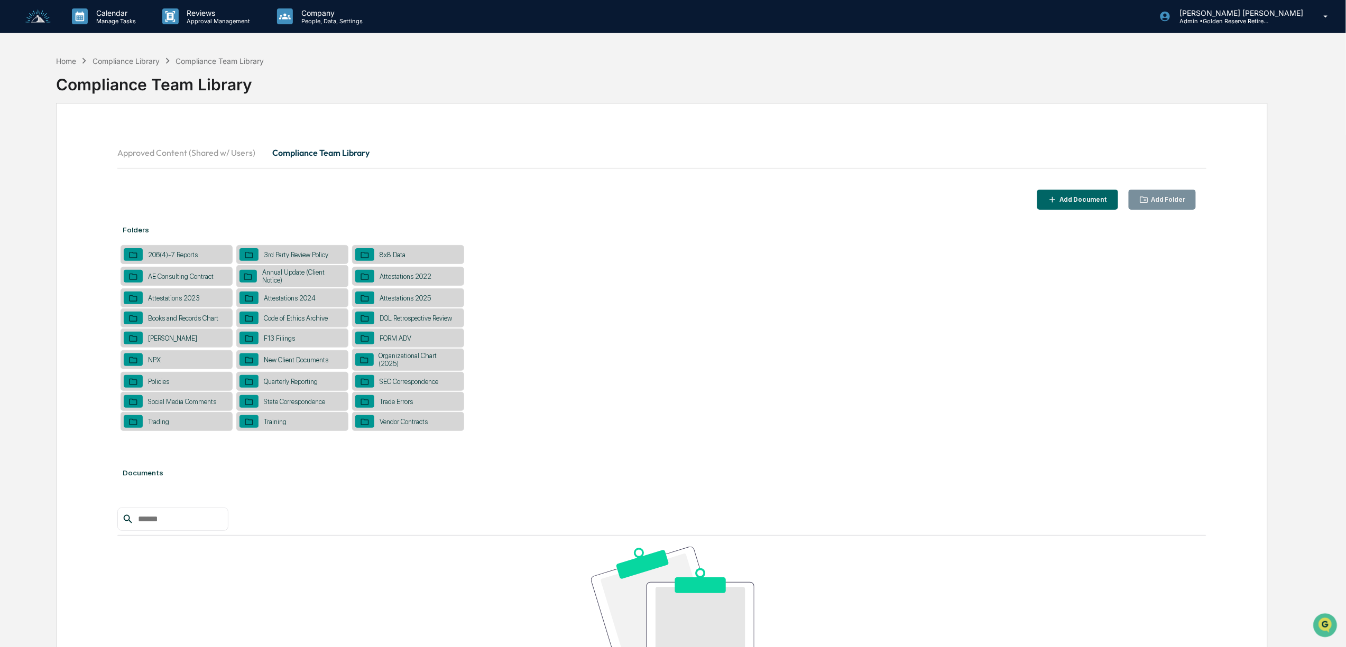
click at [409, 409] on div "Trade Errors" at bounding box center [408, 401] width 112 height 19
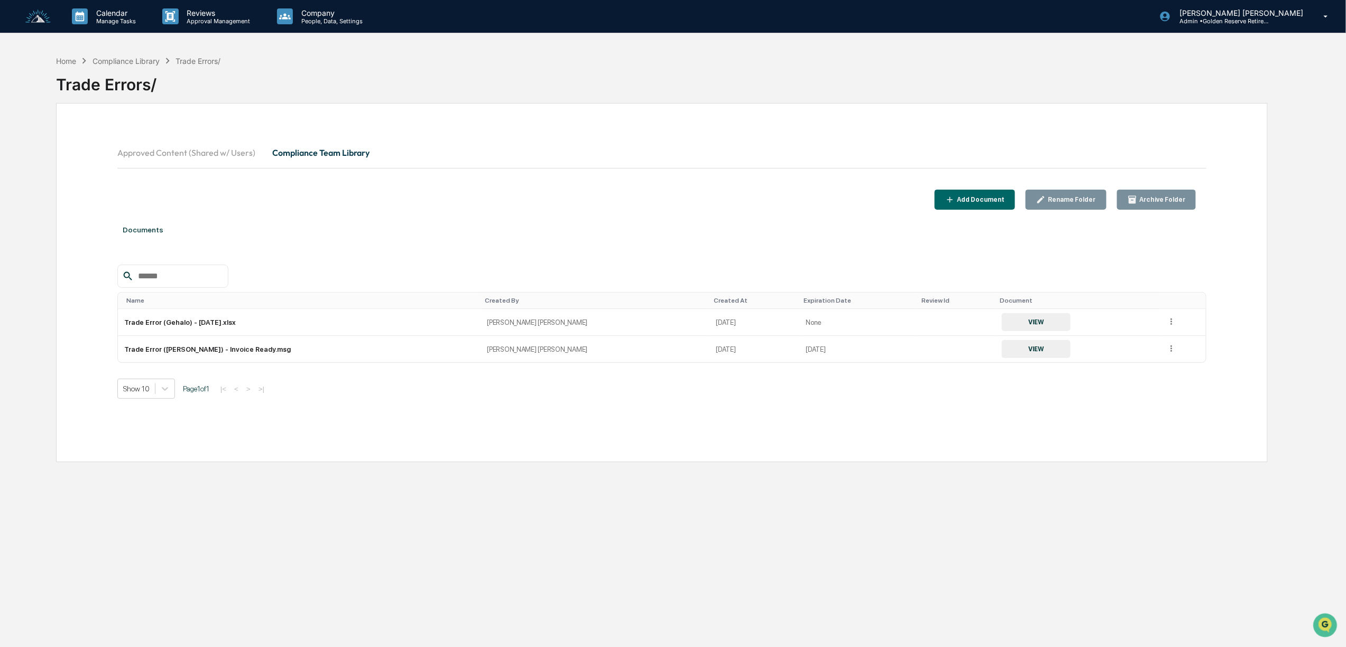
click at [999, 202] on div "Add Document" at bounding box center [980, 199] width 50 height 7
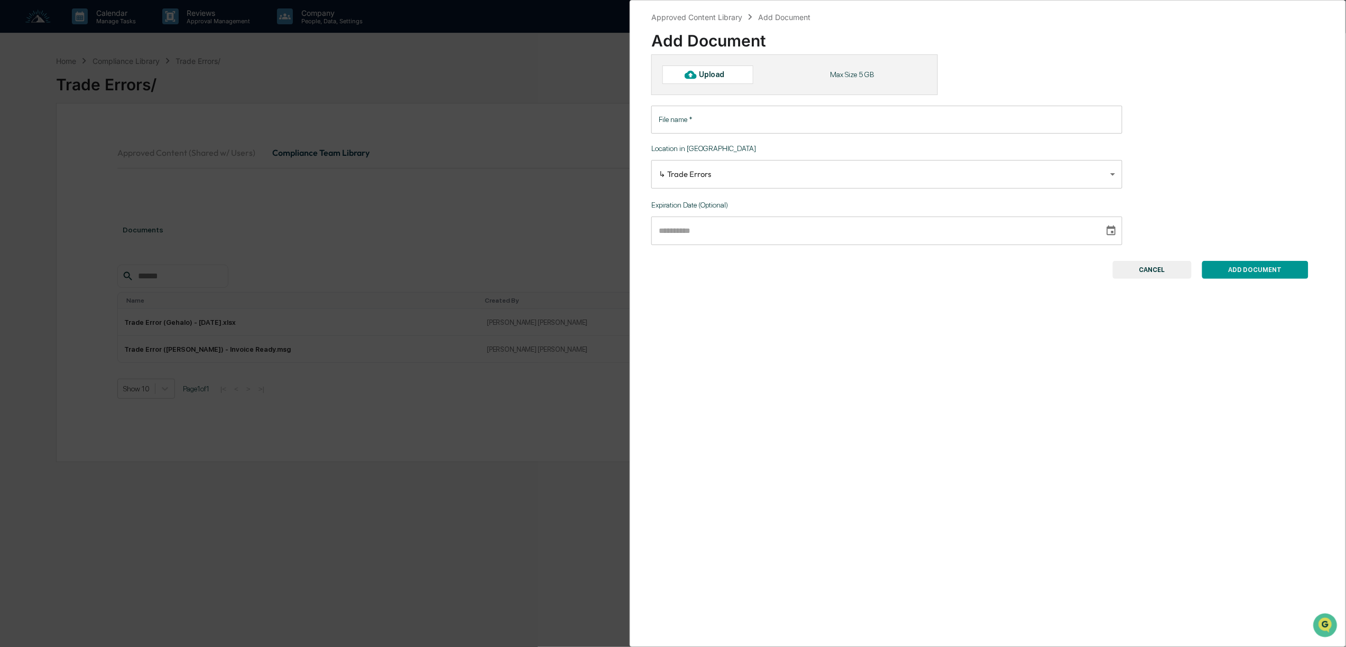
click at [728, 75] on div "Upload" at bounding box center [716, 74] width 34 height 8
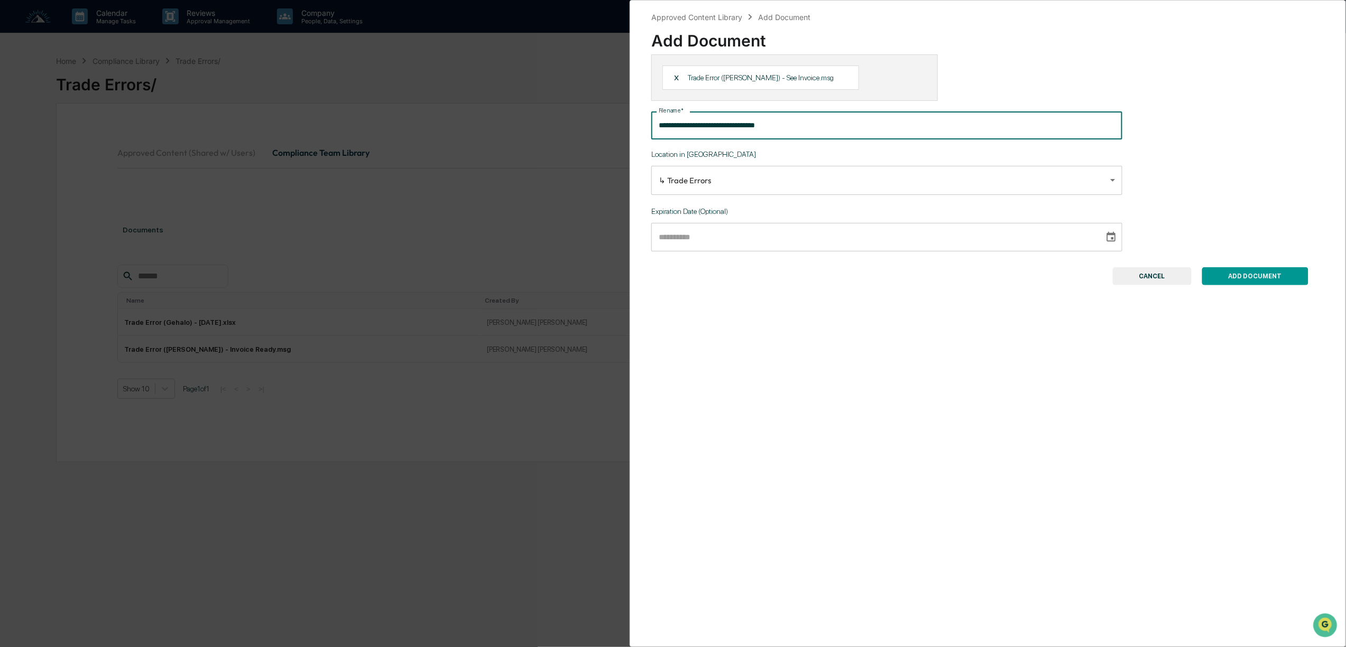
click at [775, 127] on input "**********" at bounding box center [886, 126] width 471 height 28
type input "**********"
click at [1258, 280] on button "ADD DOCUMENT" at bounding box center [1255, 276] width 106 height 18
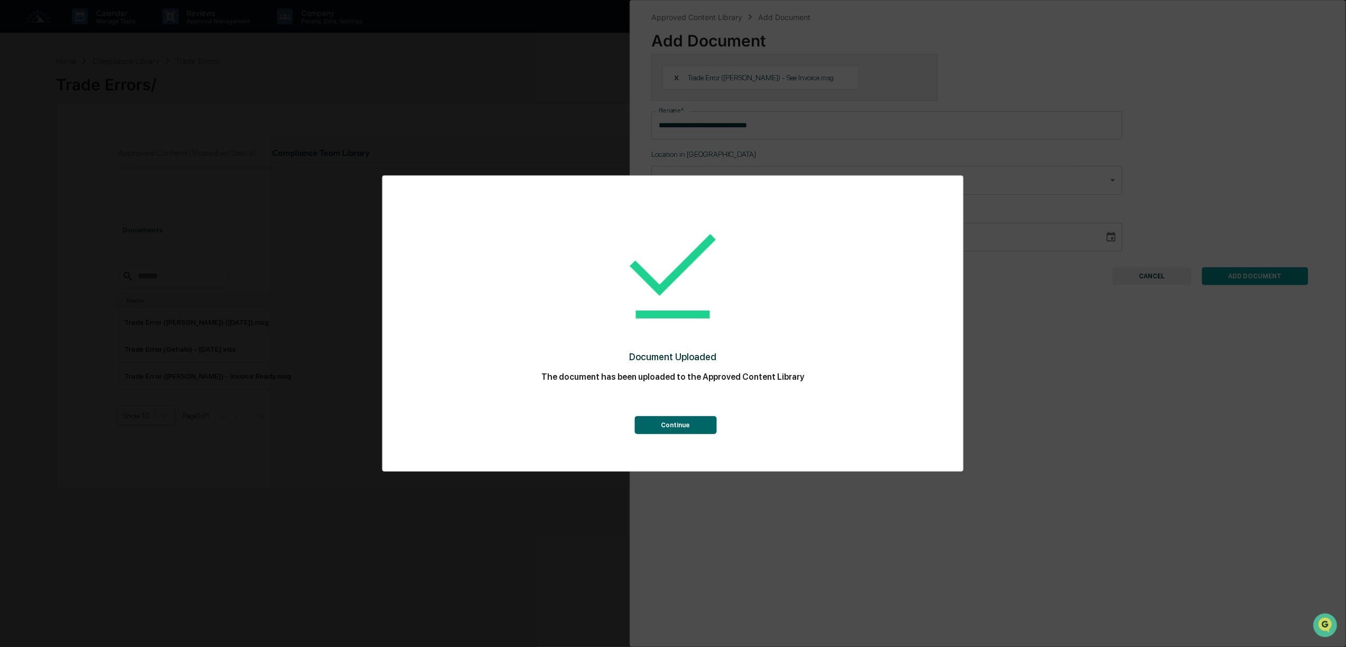
click at [685, 425] on button "Continue" at bounding box center [675, 425] width 82 height 18
